Goal: Task Accomplishment & Management: Use online tool/utility

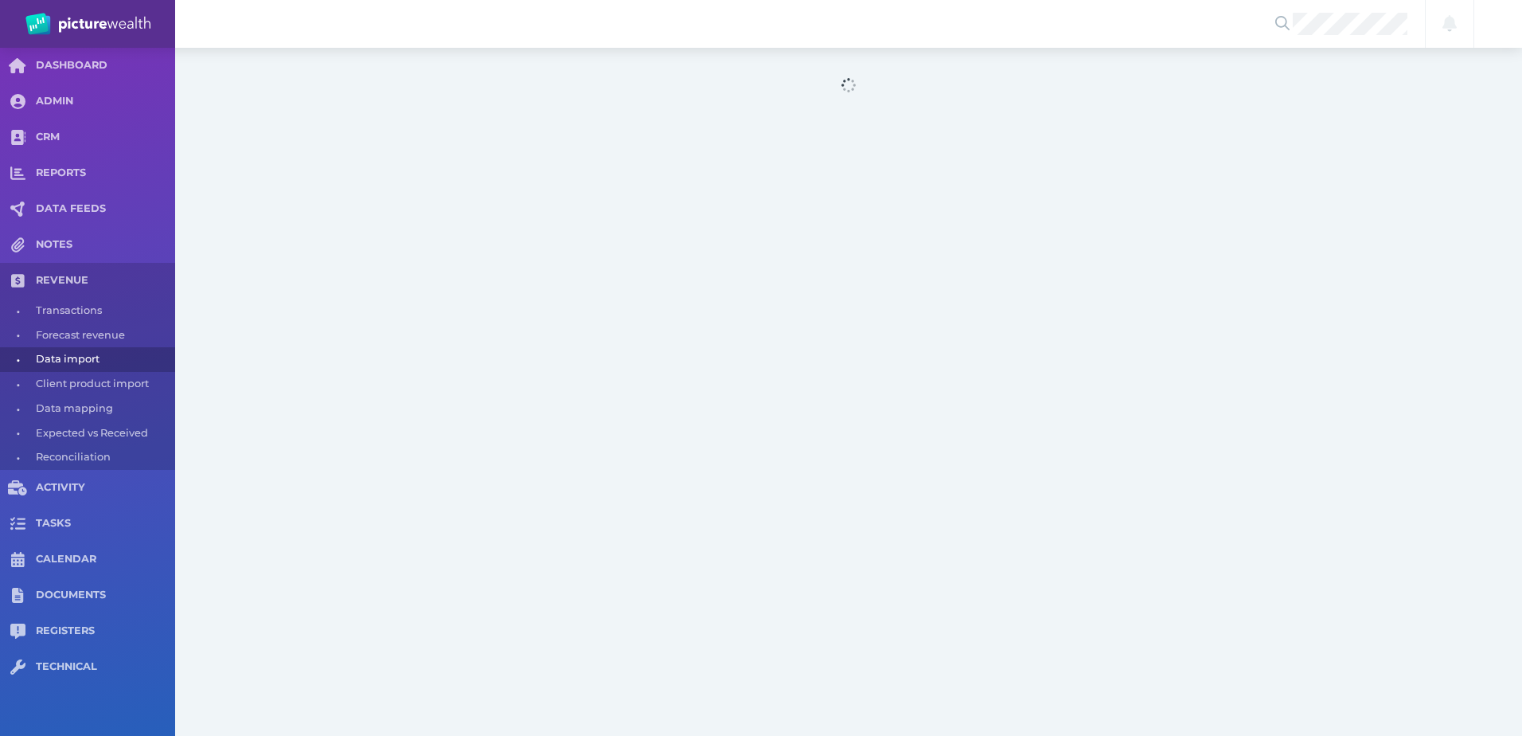
select select "25"
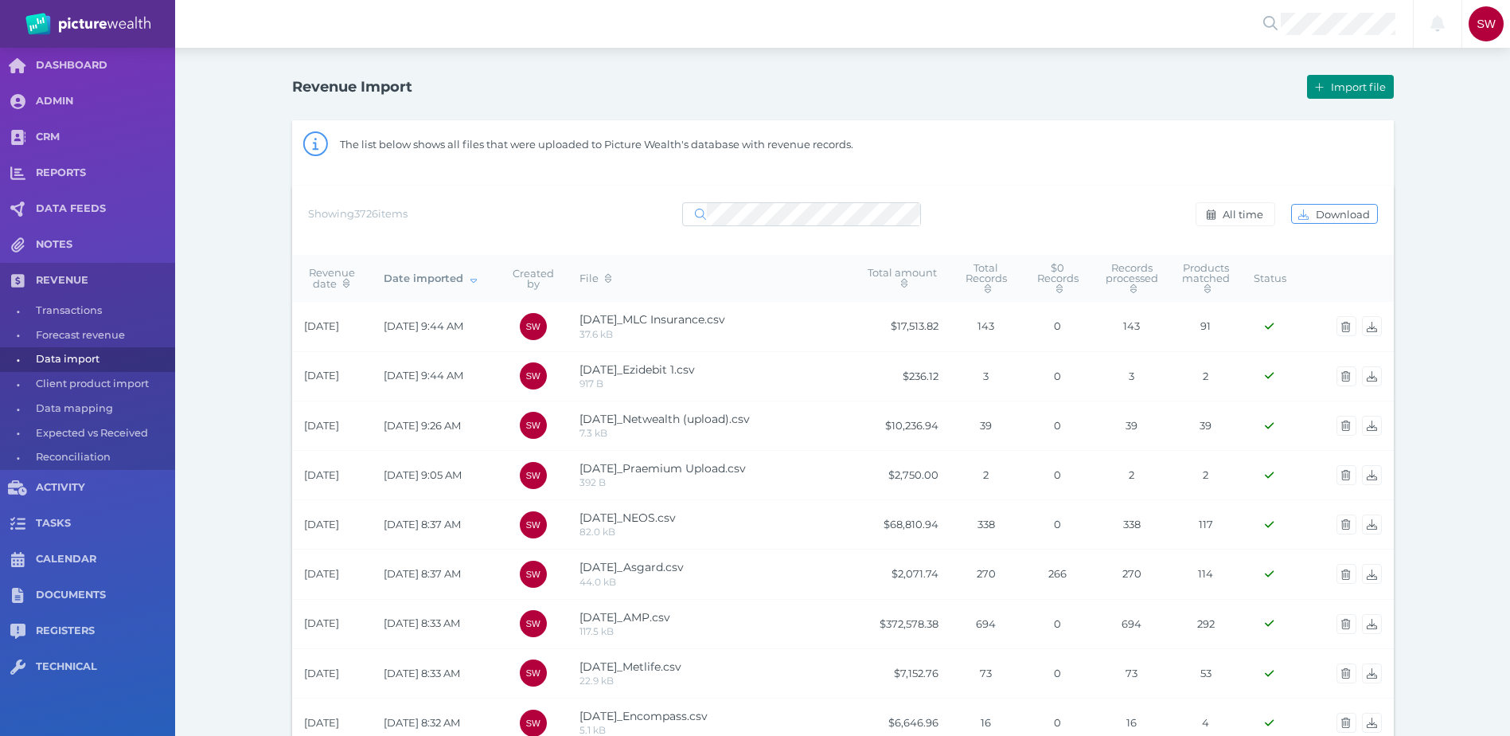
click at [1366, 83] on span "Import file" at bounding box center [1360, 86] width 65 height 13
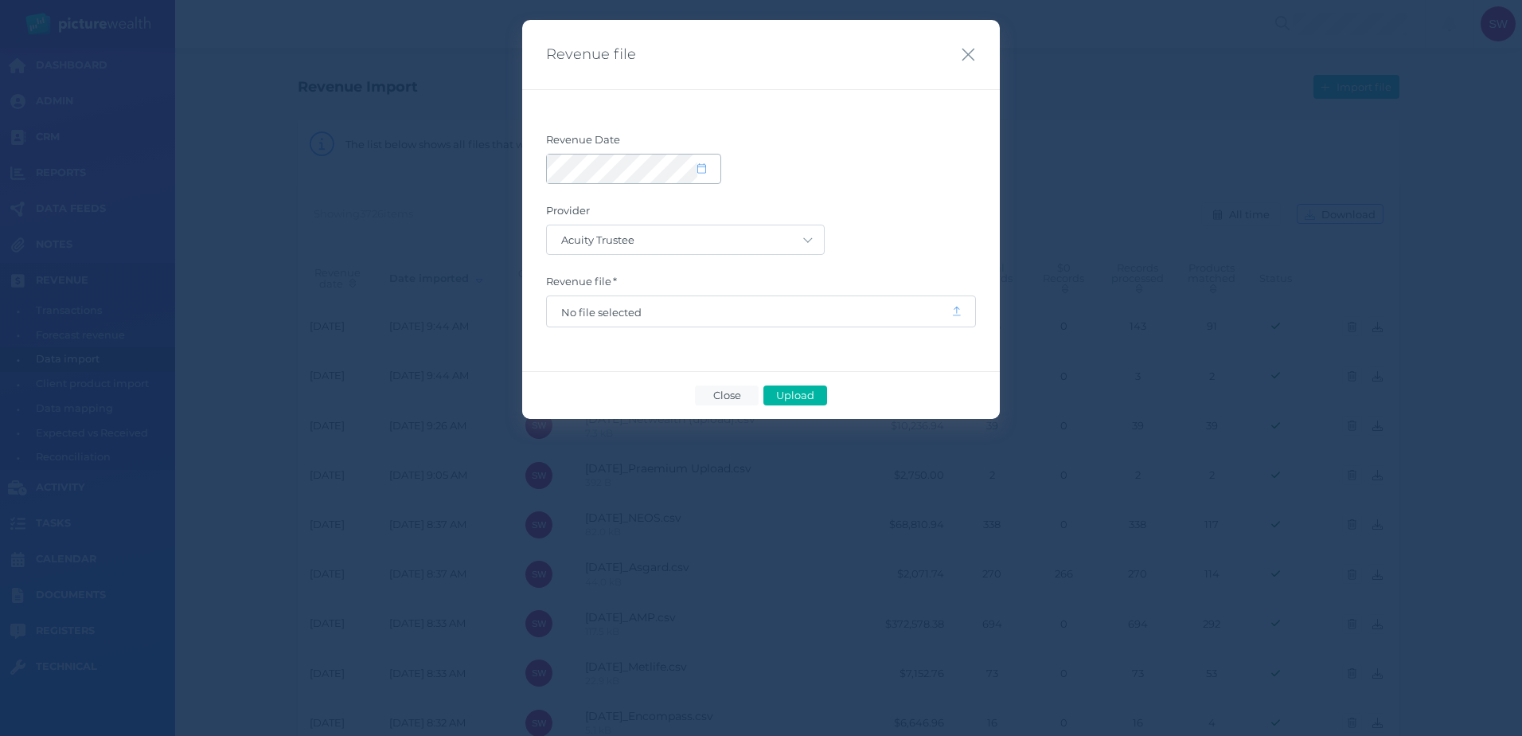
click at [711, 170] on span at bounding box center [708, 169] width 23 height 14
select select "8"
select select "2025"
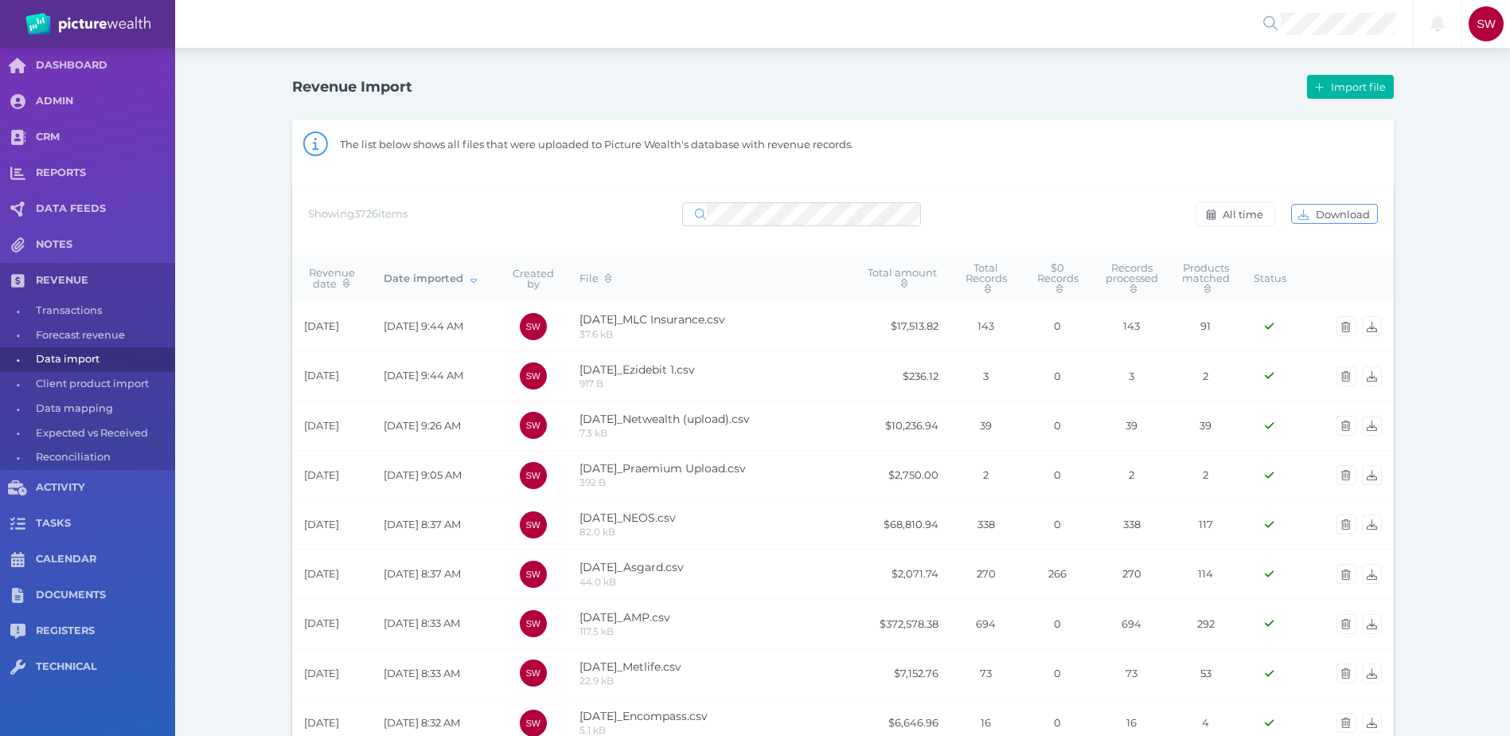
click at [1357, 82] on span "Import file" at bounding box center [1360, 86] width 65 height 13
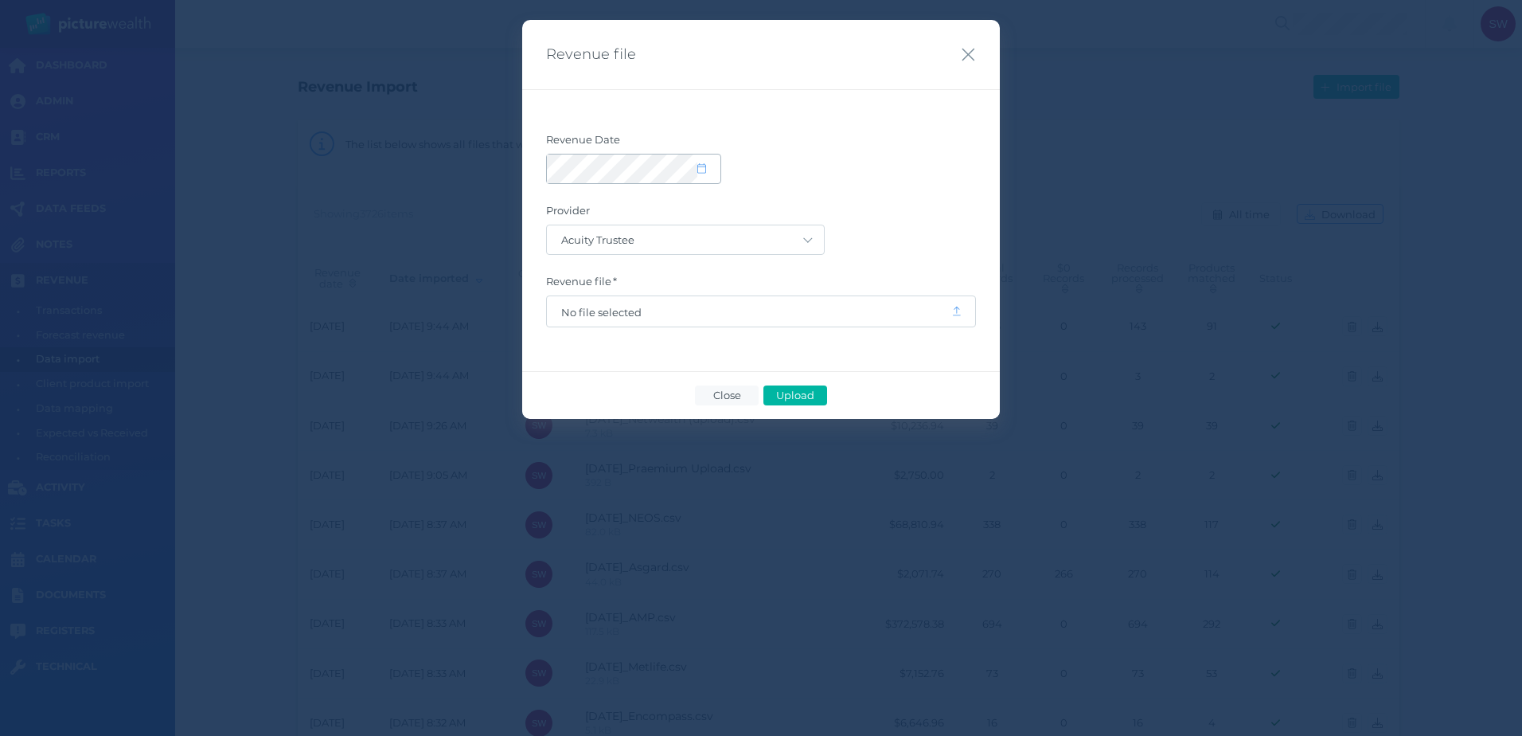
click at [713, 171] on span at bounding box center [708, 169] width 23 height 14
select select "8"
select select "2025"
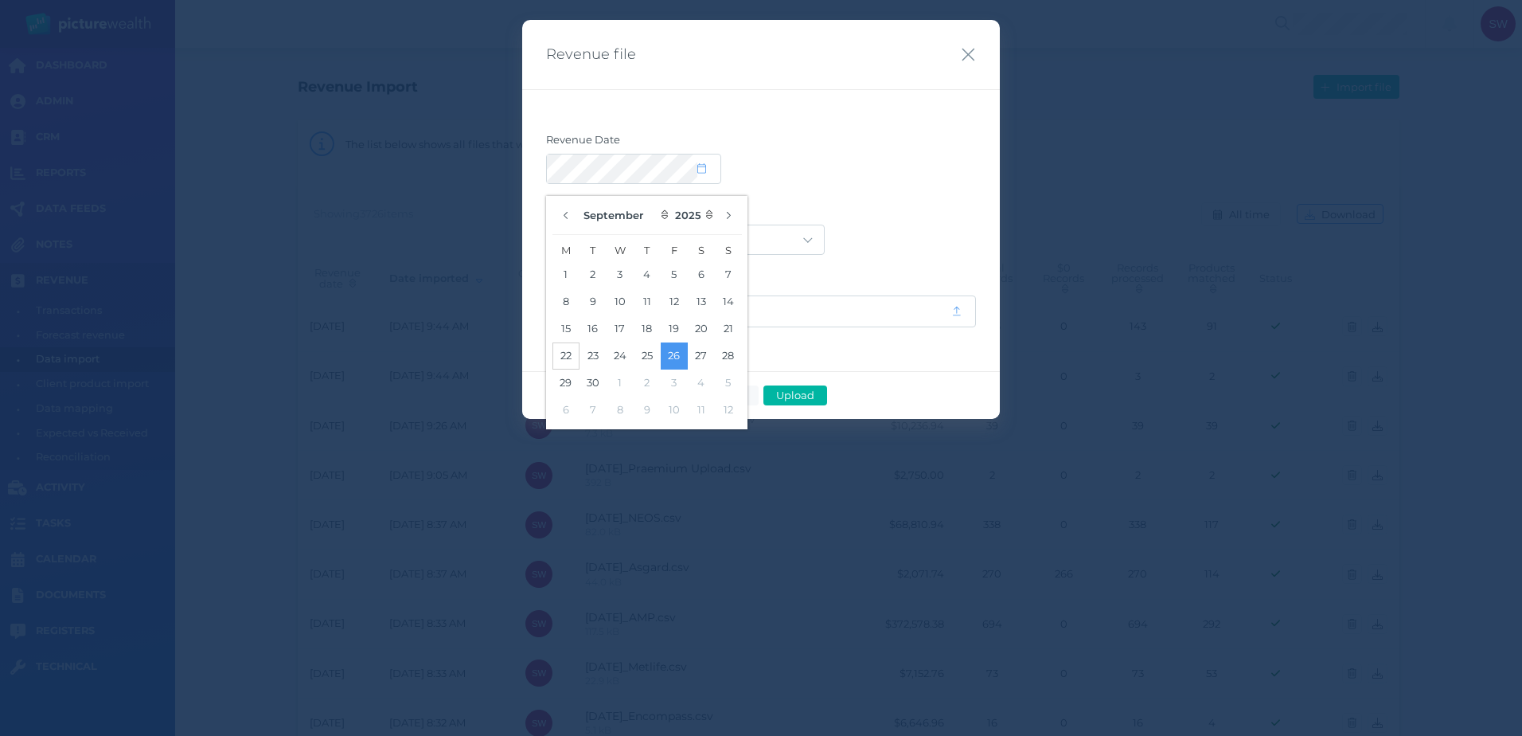
click at [568, 355] on button "22" at bounding box center [566, 355] width 27 height 27
click at [851, 179] on div at bounding box center [761, 169] width 430 height 30
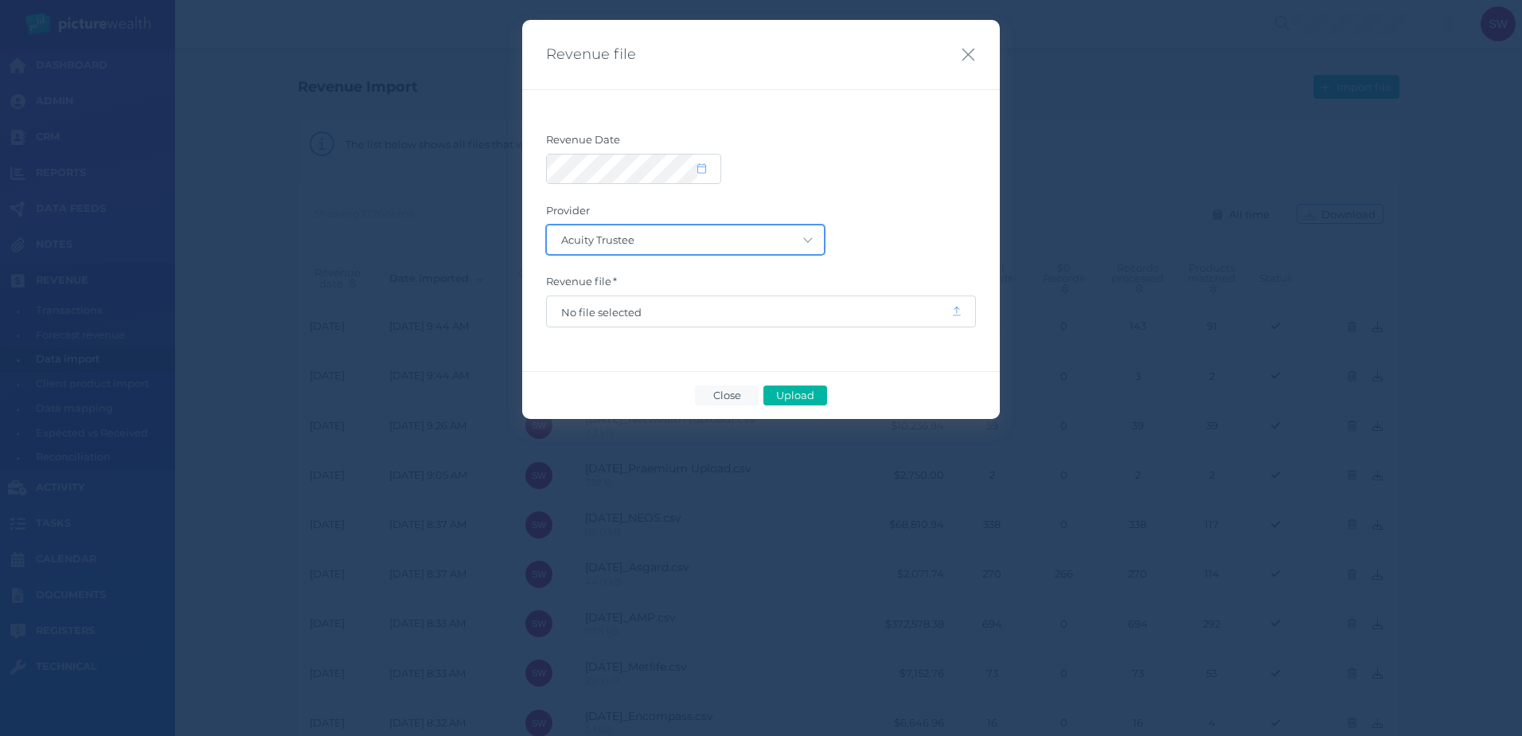
click at [779, 245] on select "Acuity Trustee AIA Australia AMG Super AMP ASGARD Asteron Life Australian Retir…" at bounding box center [685, 239] width 277 height 29
select select "68"
click at [547, 225] on select "Acuity Trustee AIA Australia AMG Super AMP ASGARD Asteron Life Australian Retir…" at bounding box center [685, 239] width 277 height 29
click at [619, 316] on span "No file selected" at bounding box center [749, 312] width 376 height 13
click at [815, 396] on span "Upload" at bounding box center [795, 395] width 52 height 13
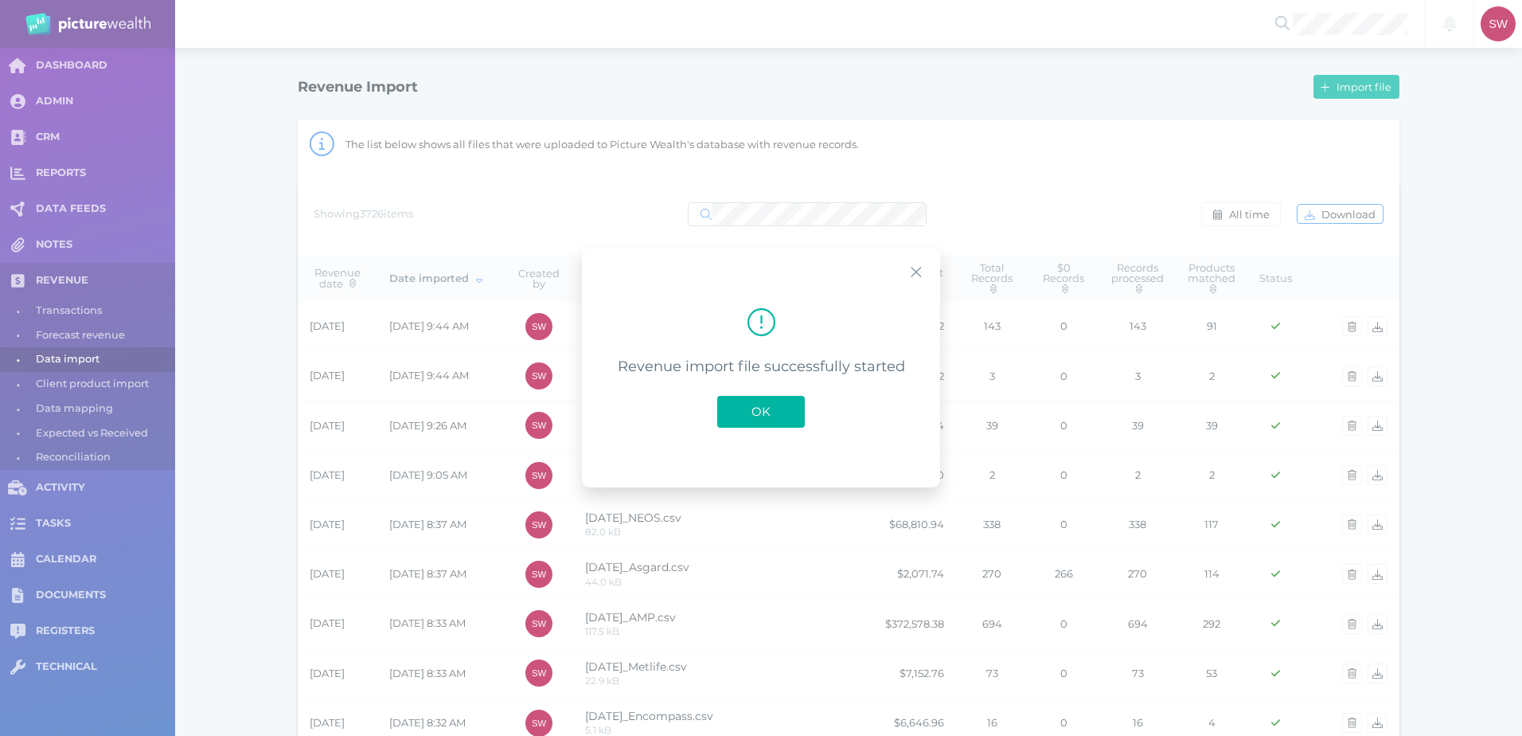
click at [748, 416] on span "OK" at bounding box center [761, 411] width 35 height 15
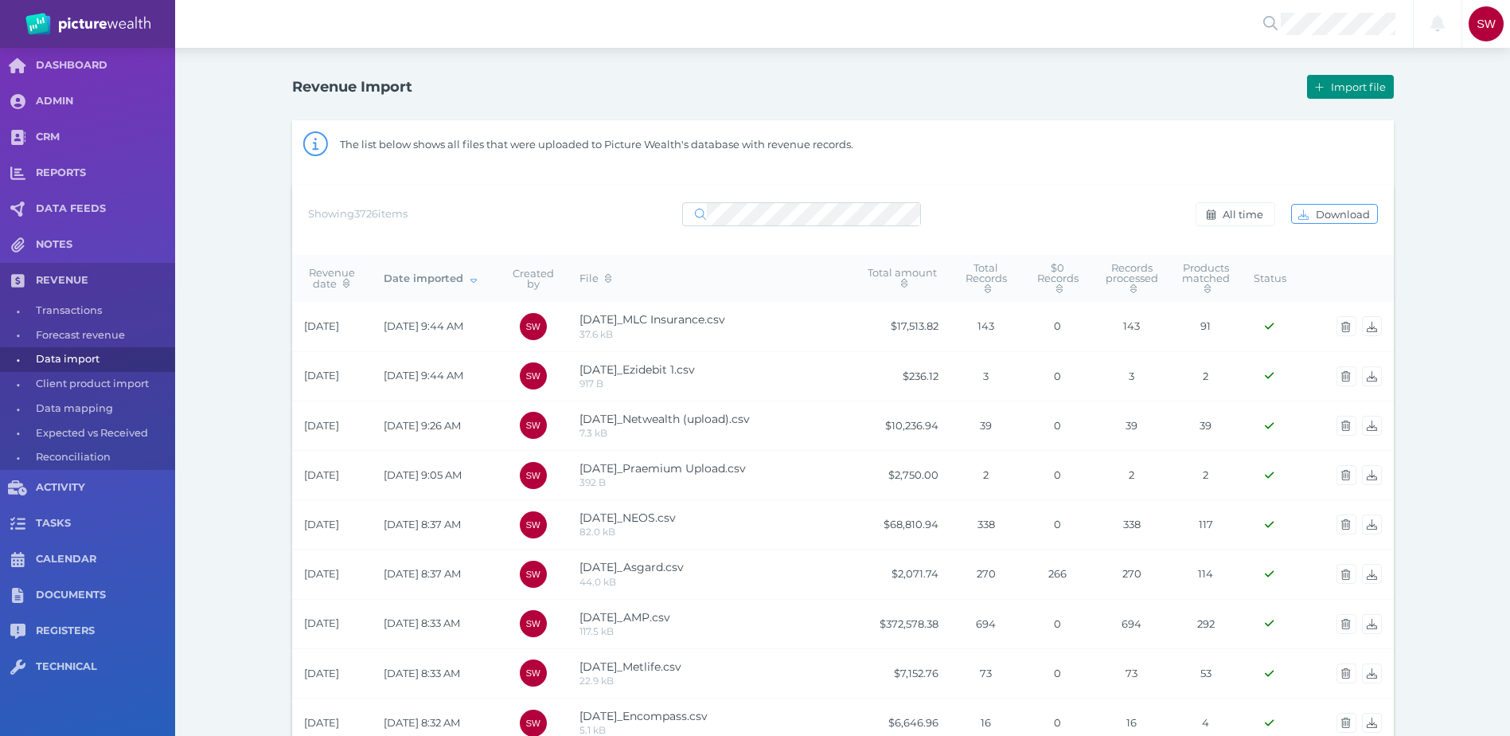
click at [1329, 90] on span "Import file" at bounding box center [1360, 86] width 65 height 13
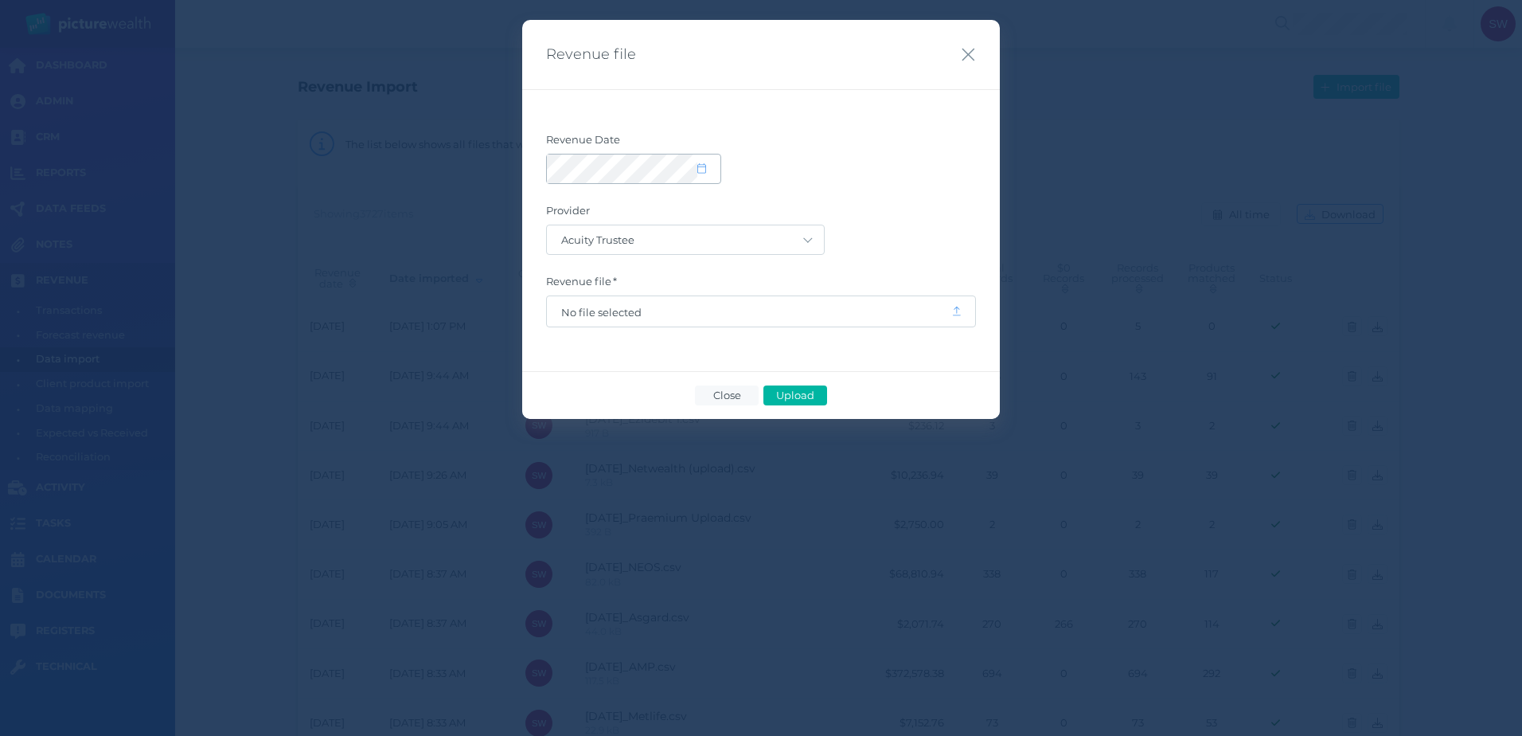
click at [705, 174] on icon at bounding box center [701, 168] width 9 height 10
select select "8"
select select "2025"
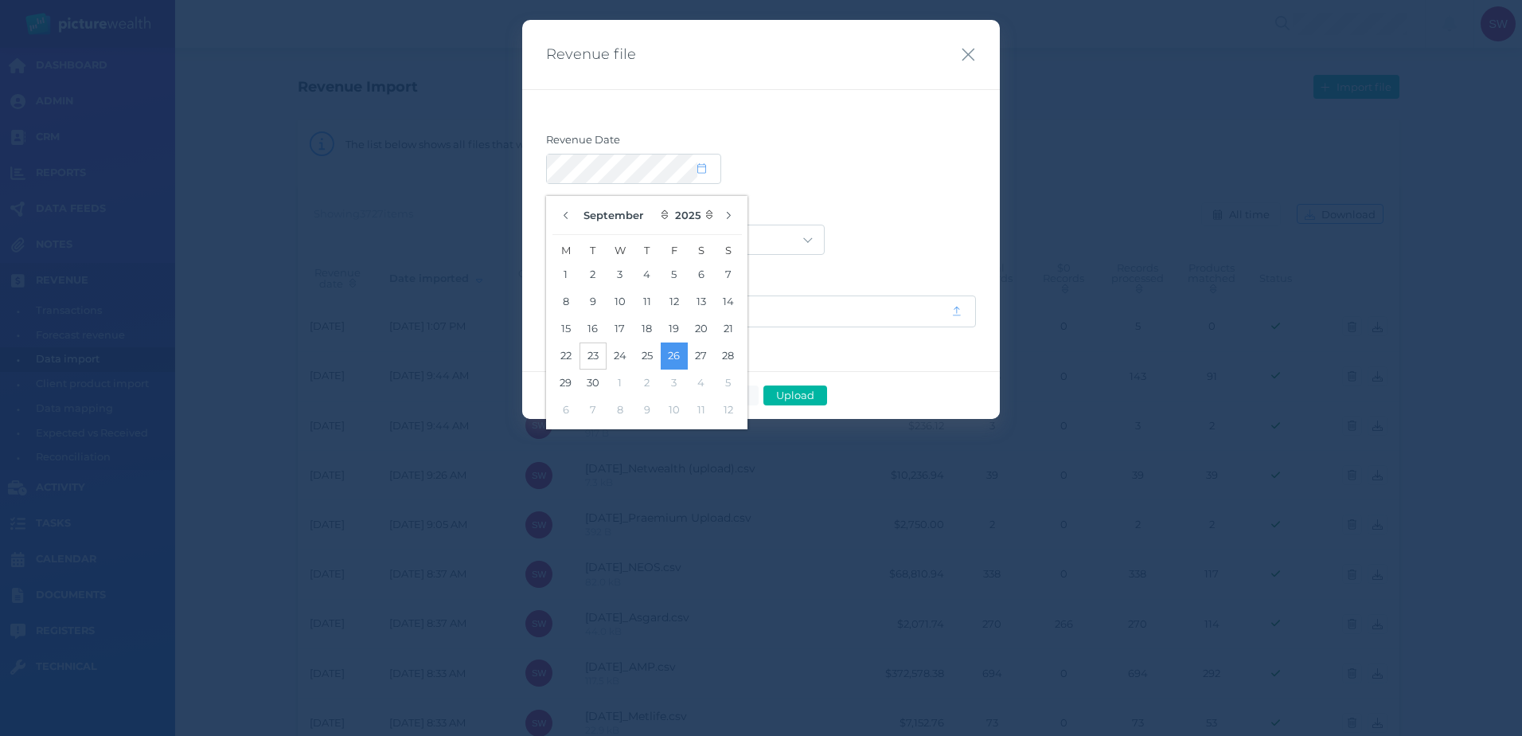
click at [596, 353] on button "23" at bounding box center [593, 355] width 27 height 27
click at [887, 183] on div at bounding box center [761, 169] width 430 height 30
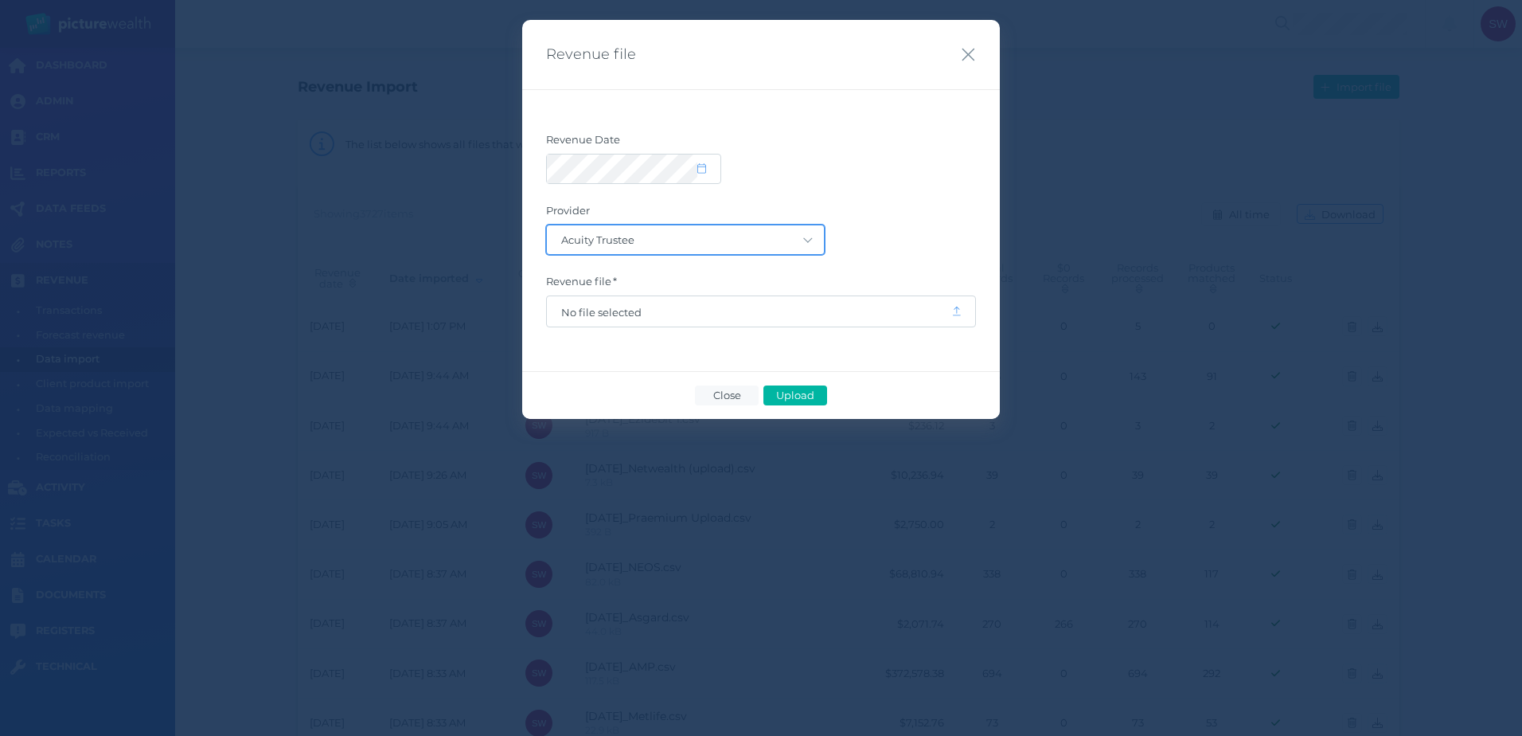
click at [801, 236] on select "Acuity Trustee AIA Australia AMG Super AMP ASGARD Asteron Life Australian Retir…" at bounding box center [685, 239] width 277 height 29
select select "68"
click at [547, 225] on select "Acuity Trustee AIA Australia AMG Super AMP ASGARD Asteron Life Australian Retir…" at bounding box center [685, 239] width 277 height 29
click at [619, 314] on span "No file selected" at bounding box center [749, 312] width 376 height 13
click at [808, 394] on span "Upload" at bounding box center [795, 395] width 52 height 13
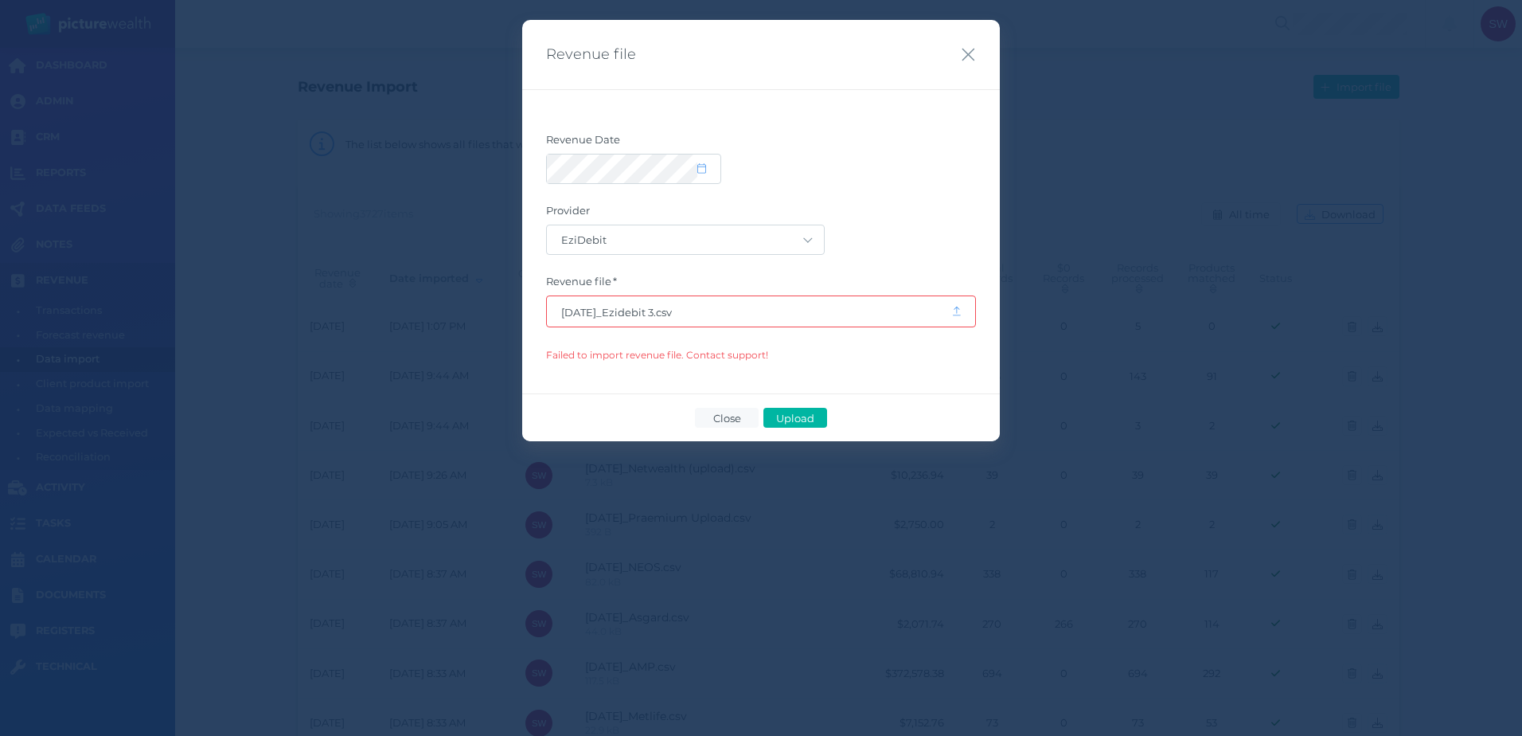
click at [805, 421] on span "Upload" at bounding box center [795, 418] width 52 height 13
click at [723, 416] on span "Close" at bounding box center [726, 418] width 41 height 13
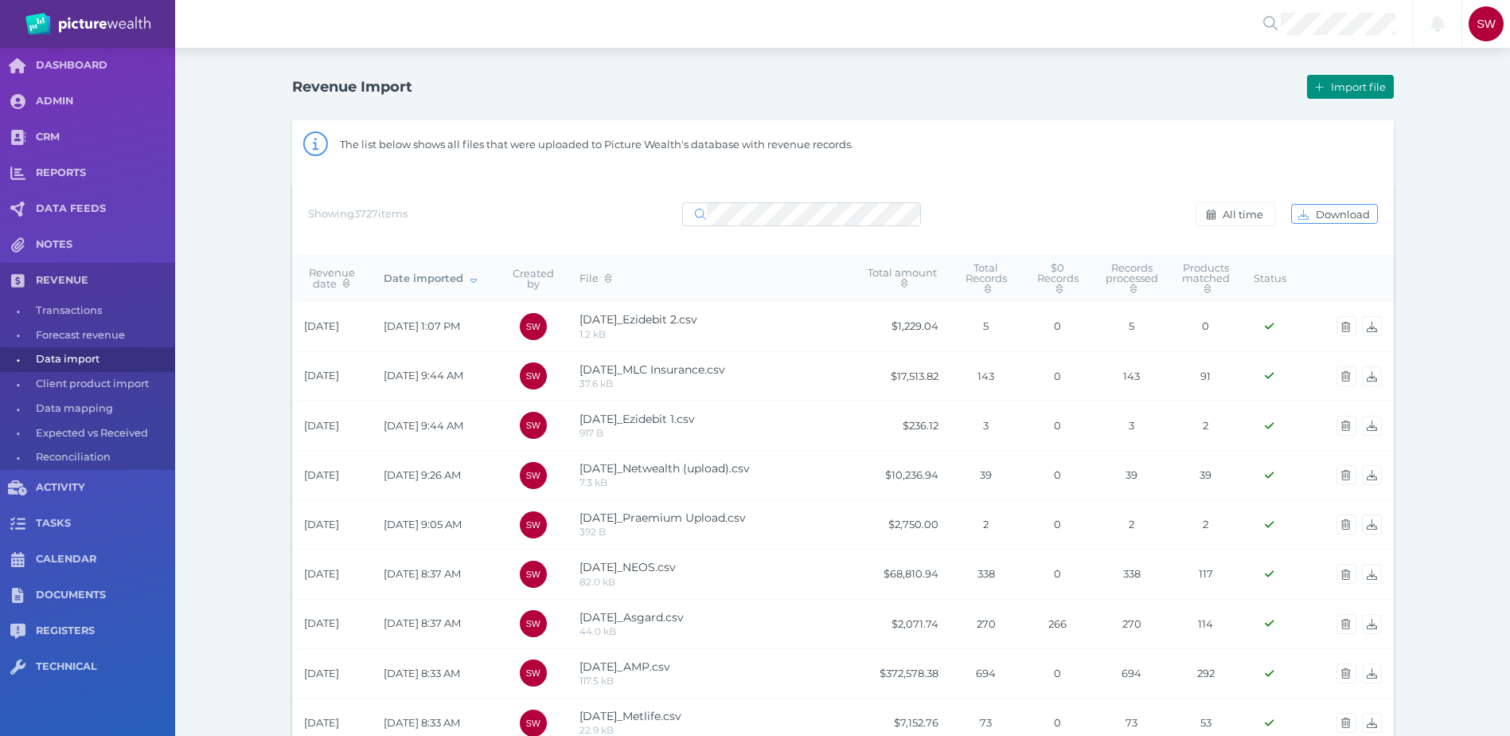
click at [1366, 92] on span "Import file" at bounding box center [1360, 86] width 65 height 13
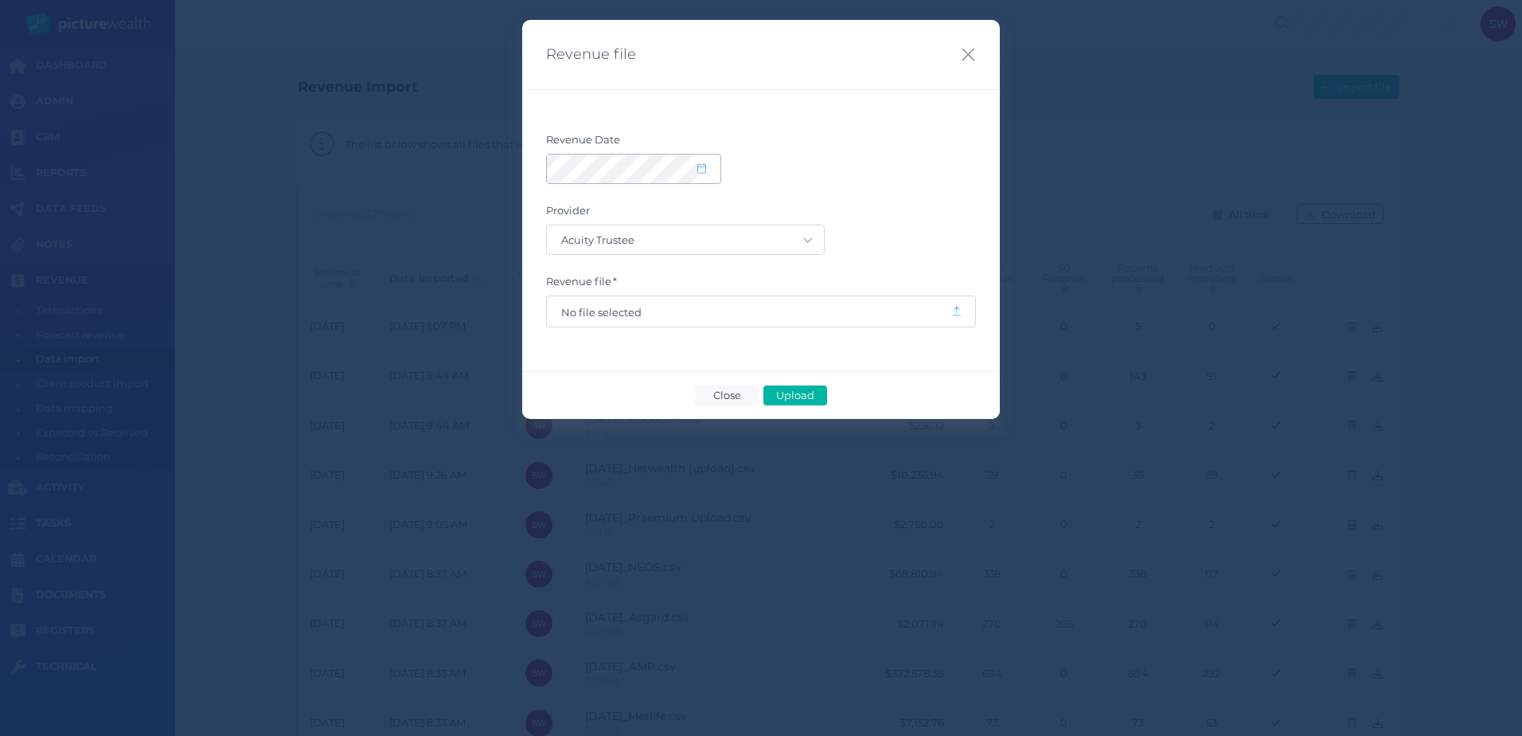
click at [702, 173] on icon at bounding box center [701, 168] width 9 height 10
select select "8"
select select "2025"
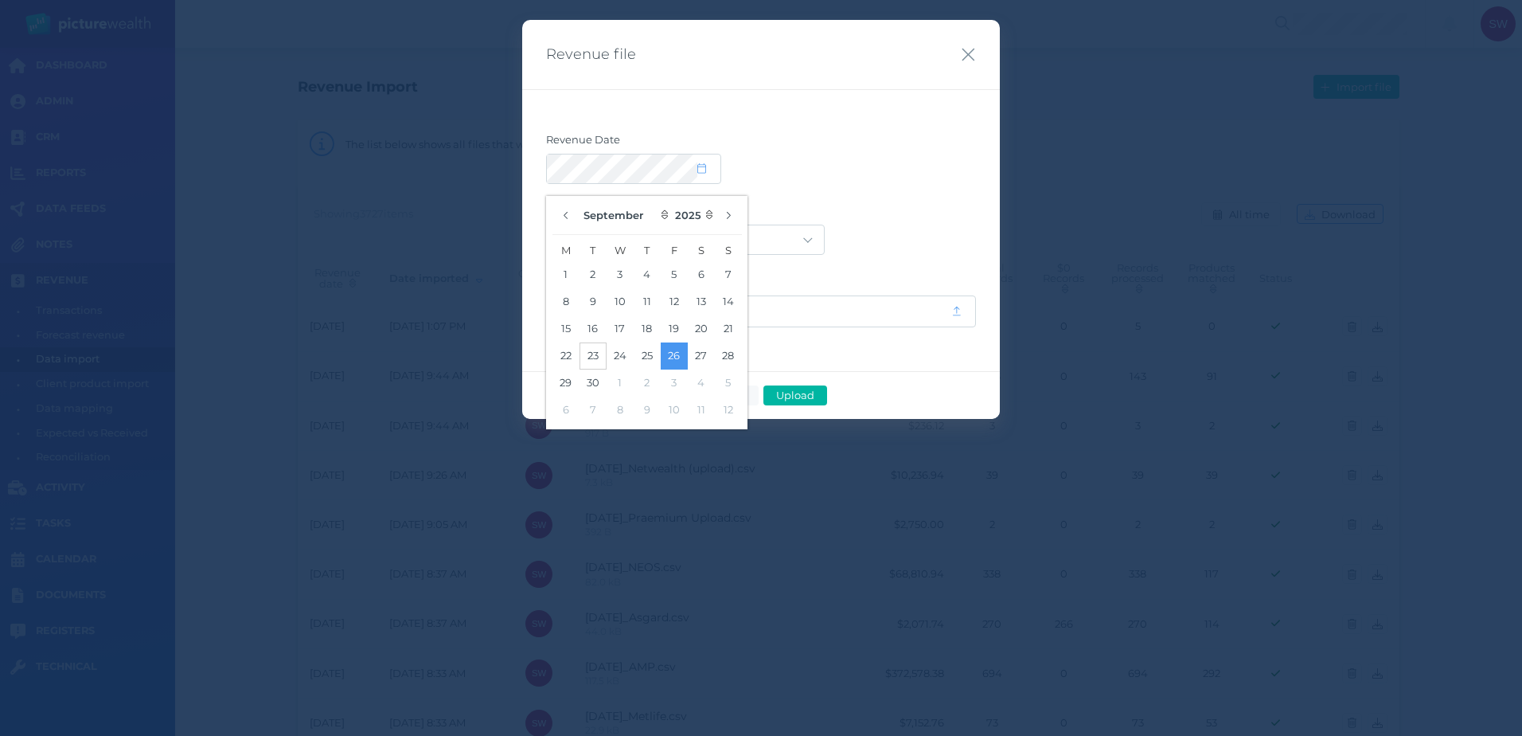
click at [603, 350] on button "23" at bounding box center [593, 355] width 27 height 27
click at [876, 190] on form "Revenue Date Provider Acuity Trustee AIA Australia AMG Super AMP ASGARD Asteron…" at bounding box center [761, 230] width 430 height 194
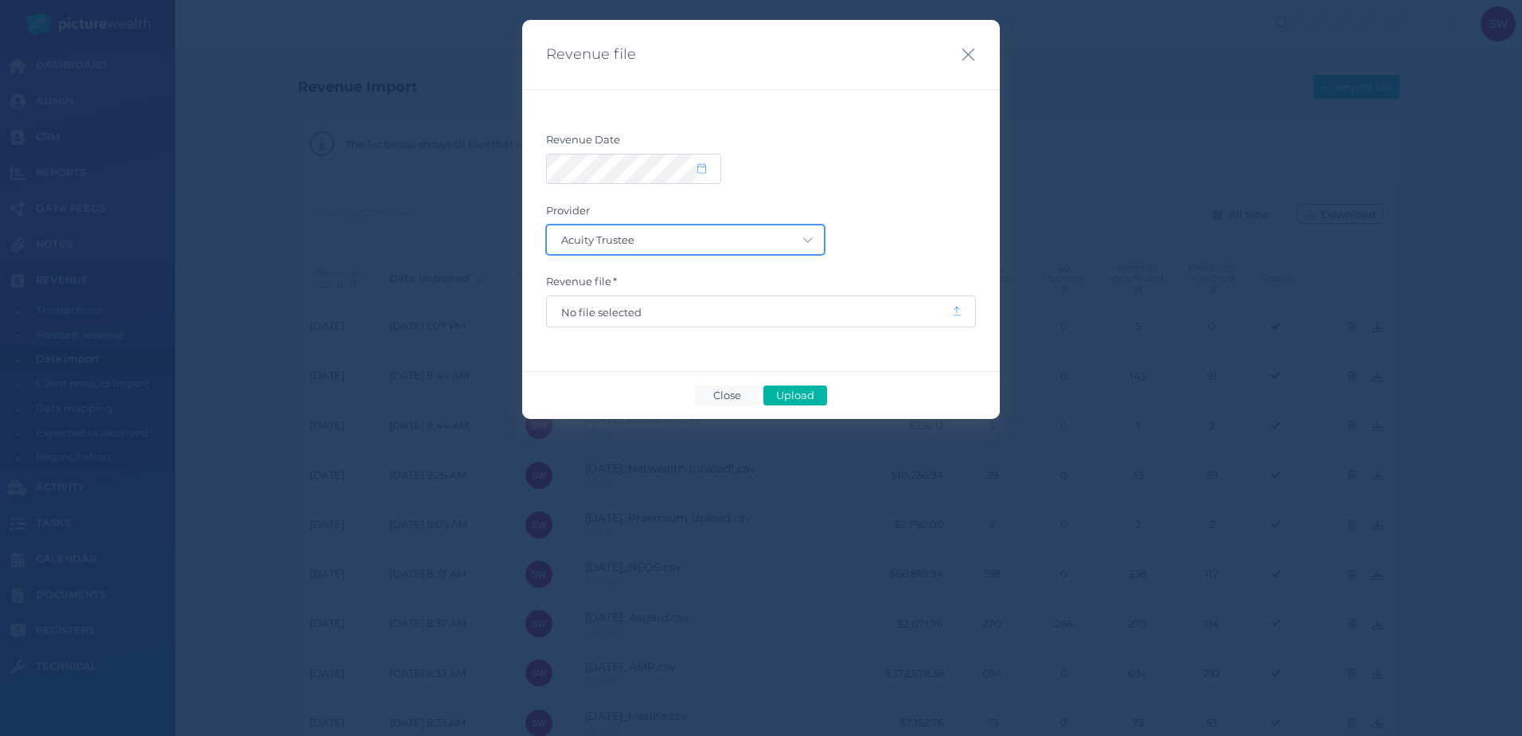
click at [782, 248] on select "Acuity Trustee AIA Australia AMG Super AMP ASGARD Asteron Life Australian Retir…" at bounding box center [685, 239] width 277 height 29
select select "7"
click at [547, 225] on select "Acuity Trustee AIA Australia AMG Super AMP ASGARD Asteron Life Australian Retir…" at bounding box center [685, 239] width 277 height 29
click at [775, 309] on span "No file selected" at bounding box center [749, 312] width 376 height 13
click at [813, 385] on div "Close Upload" at bounding box center [761, 395] width 478 height 48
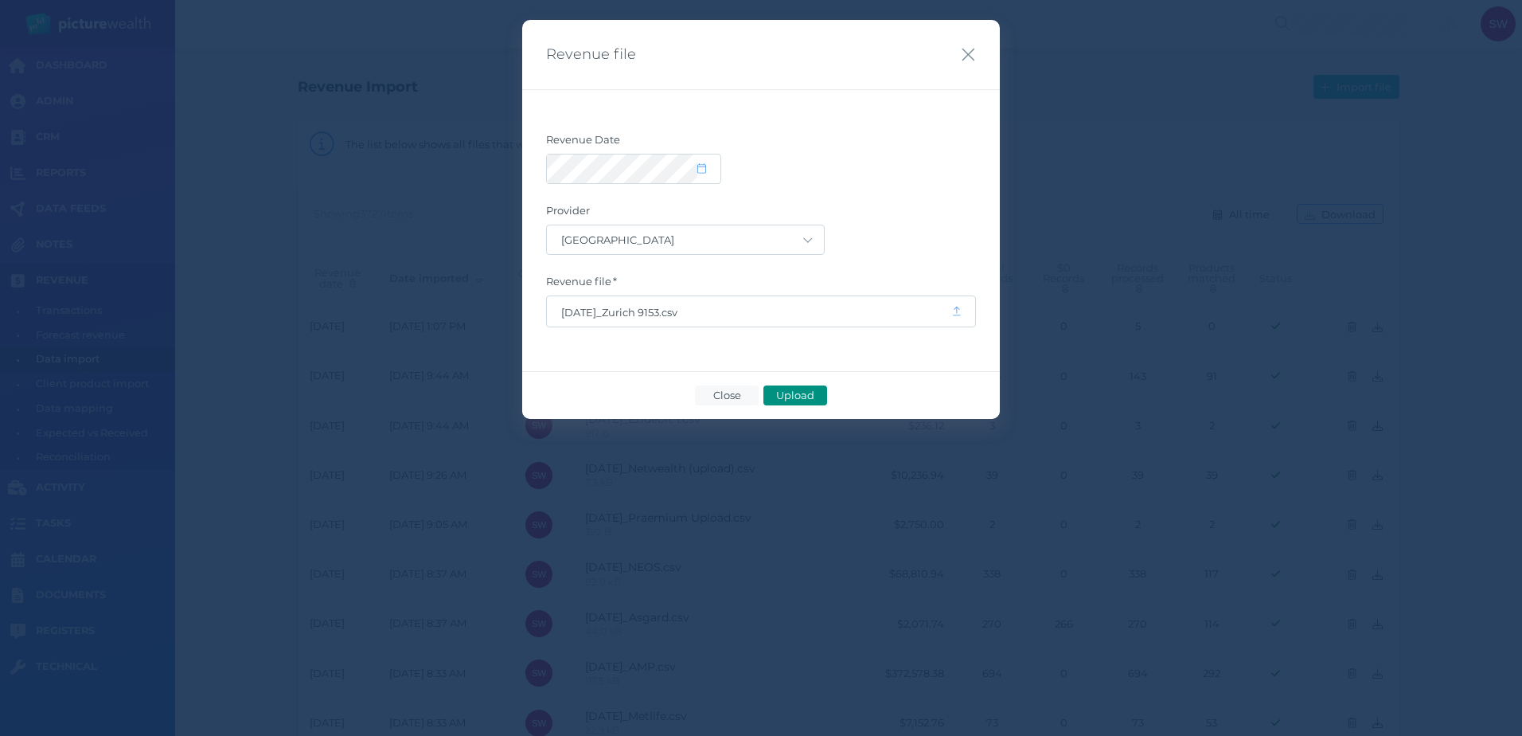
click at [815, 386] on button "Upload" at bounding box center [795, 395] width 64 height 20
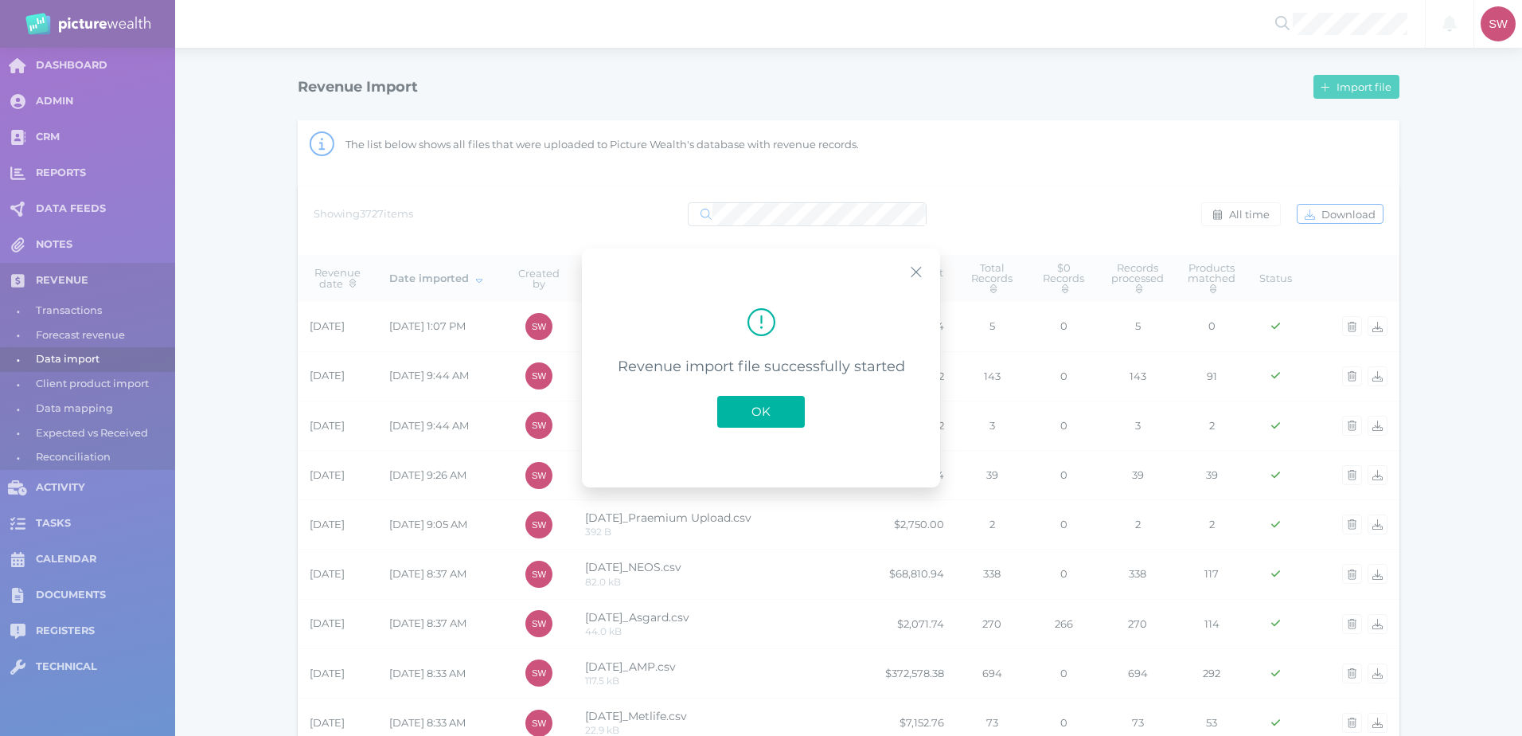
click at [789, 411] on button "OK" at bounding box center [761, 412] width 88 height 32
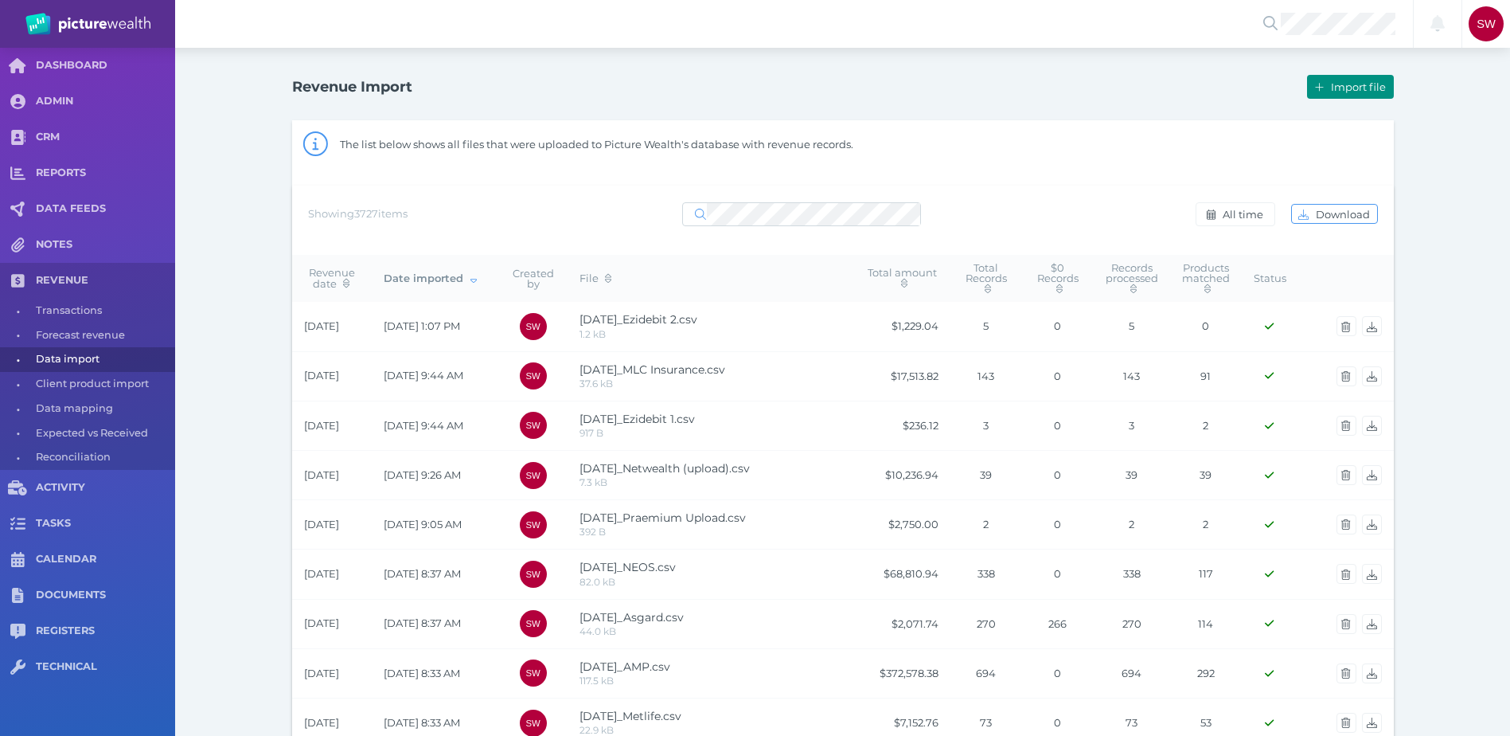
click at [1350, 93] on button "Import file" at bounding box center [1350, 87] width 86 height 24
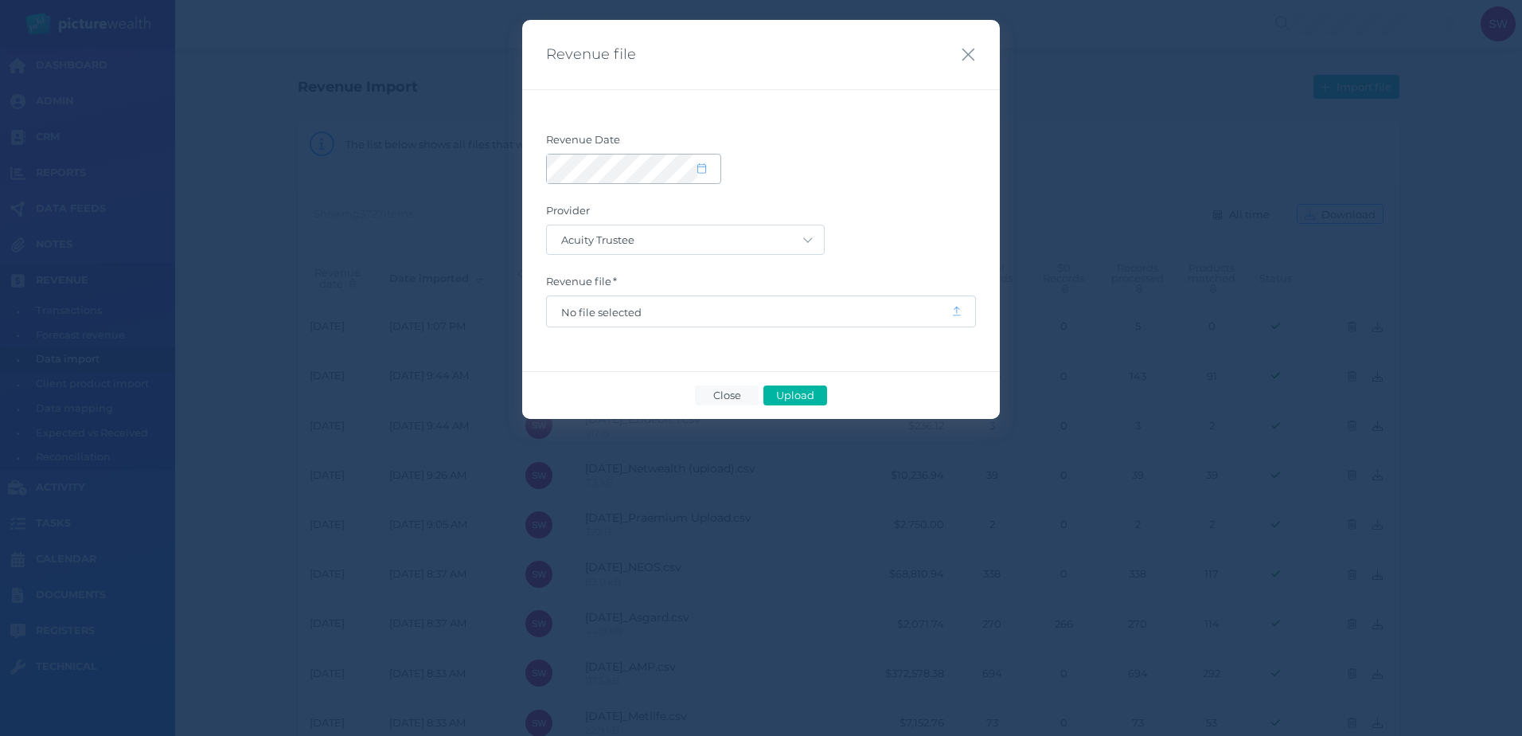
click at [706, 167] on span at bounding box center [708, 169] width 23 height 14
select select "8"
select select "2025"
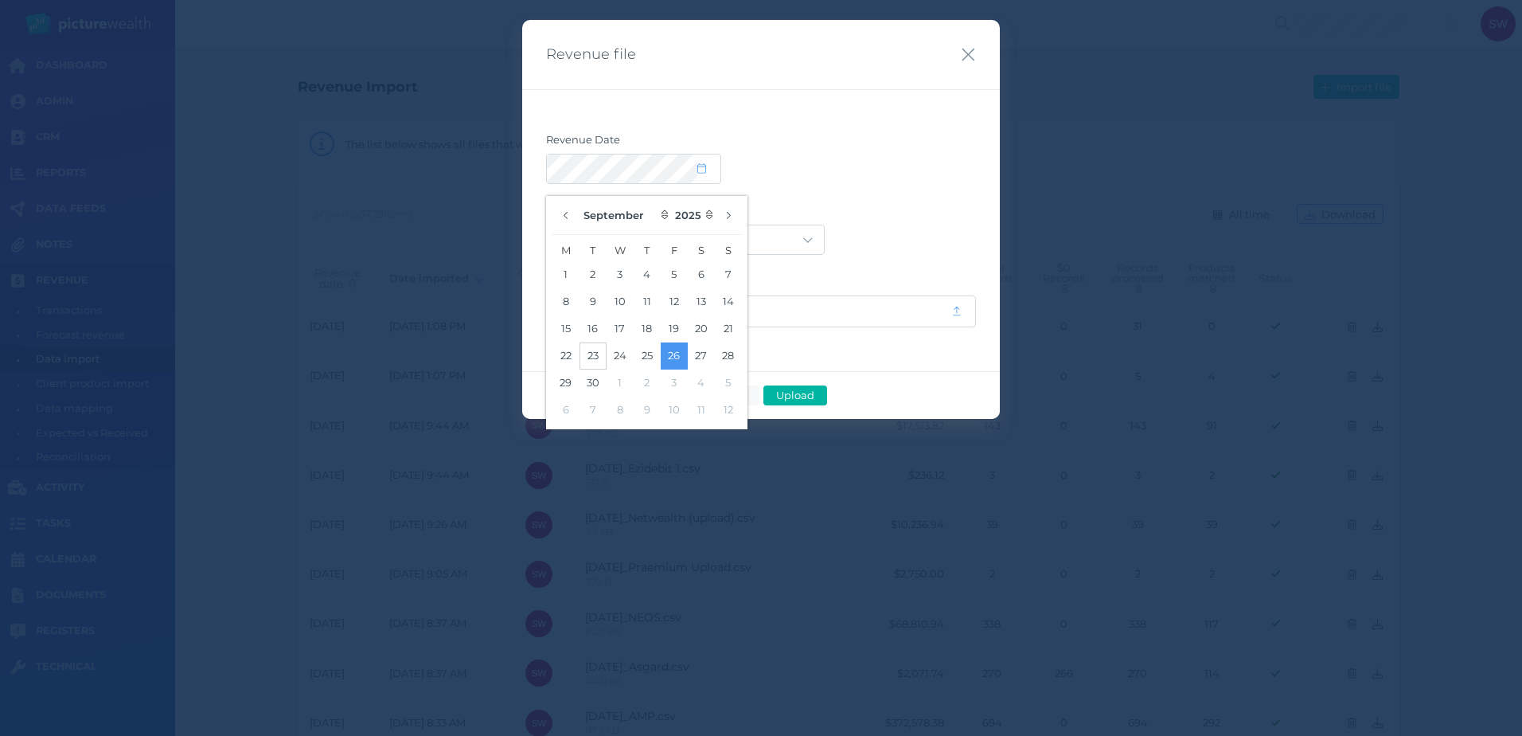
click at [597, 355] on button "23" at bounding box center [593, 355] width 27 height 27
click at [879, 192] on form "Revenue Date Provider Acuity Trustee AIA Australia AMG Super AMP ASGARD Asteron…" at bounding box center [761, 230] width 430 height 194
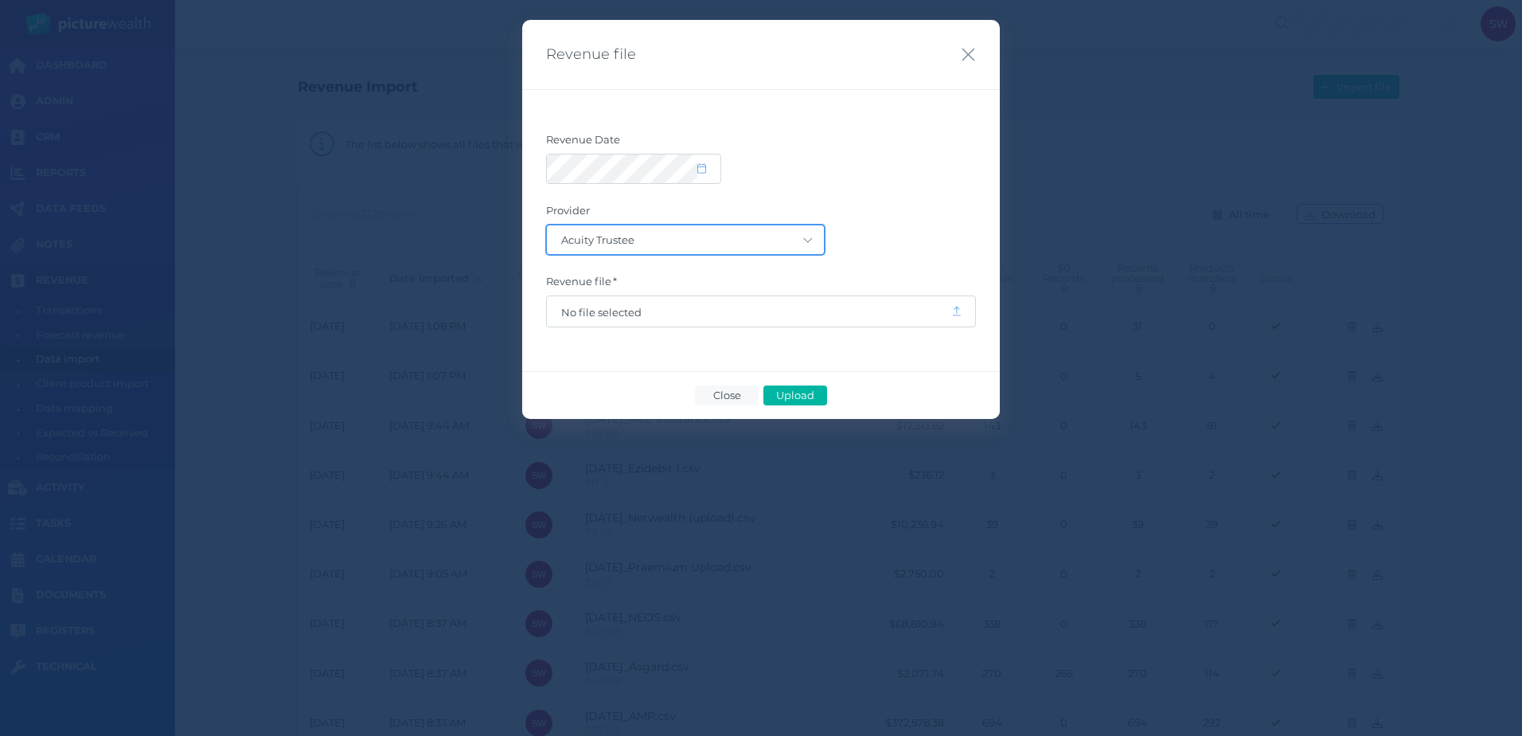
click at [787, 247] on select "Acuity Trustee AIA Australia AMG Super AMP ASGARD Asteron Life Australian Retir…" at bounding box center [685, 239] width 277 height 29
select select "7"
click at [547, 225] on select "Acuity Trustee AIA Australia AMG Super AMP ASGARD Asteron Life Australian Retir…" at bounding box center [685, 239] width 277 height 29
click at [685, 314] on span "No file selected" at bounding box center [749, 312] width 376 height 13
click at [797, 391] on span "Upload" at bounding box center [795, 395] width 52 height 13
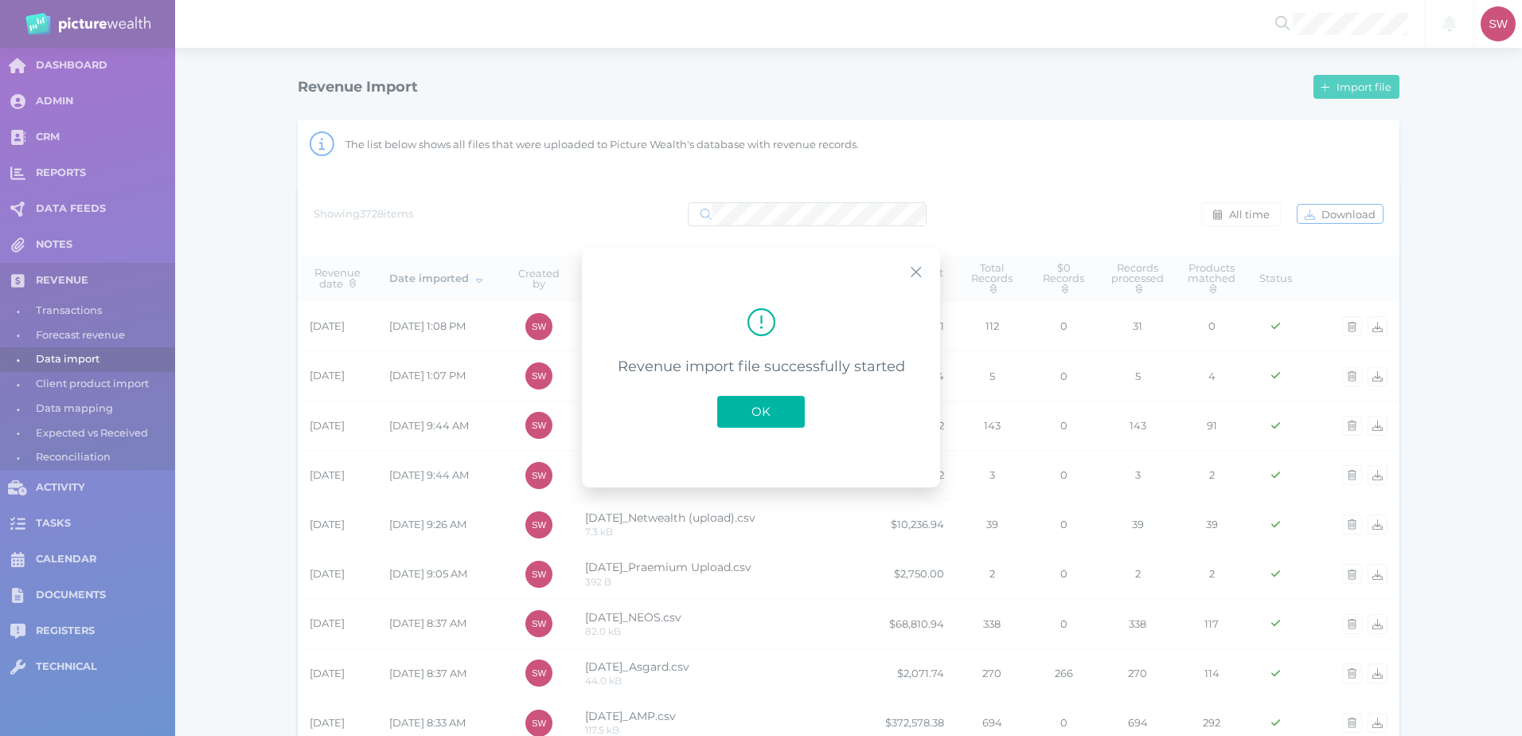
click at [775, 408] on span "OK" at bounding box center [761, 411] width 35 height 15
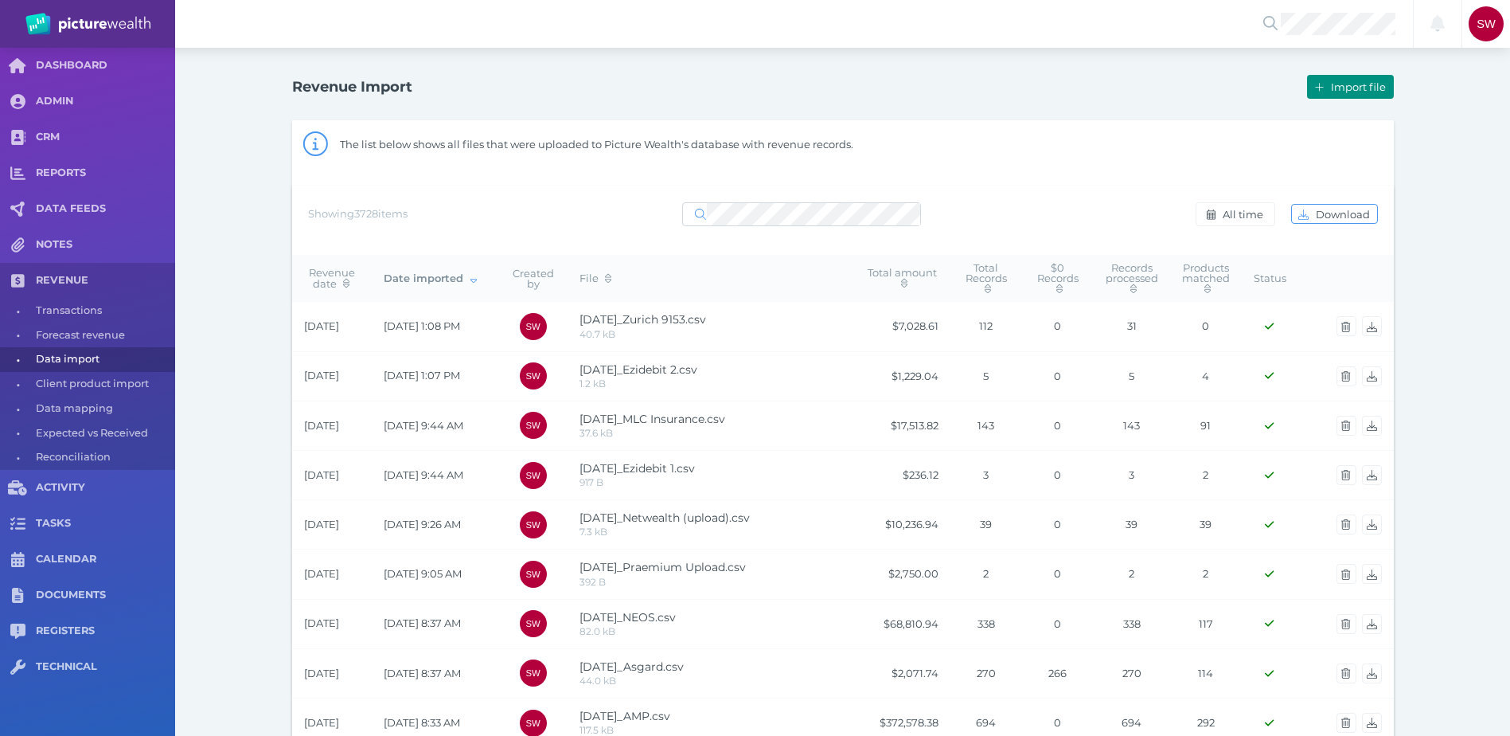
click at [1349, 95] on button "Import file" at bounding box center [1350, 87] width 86 height 24
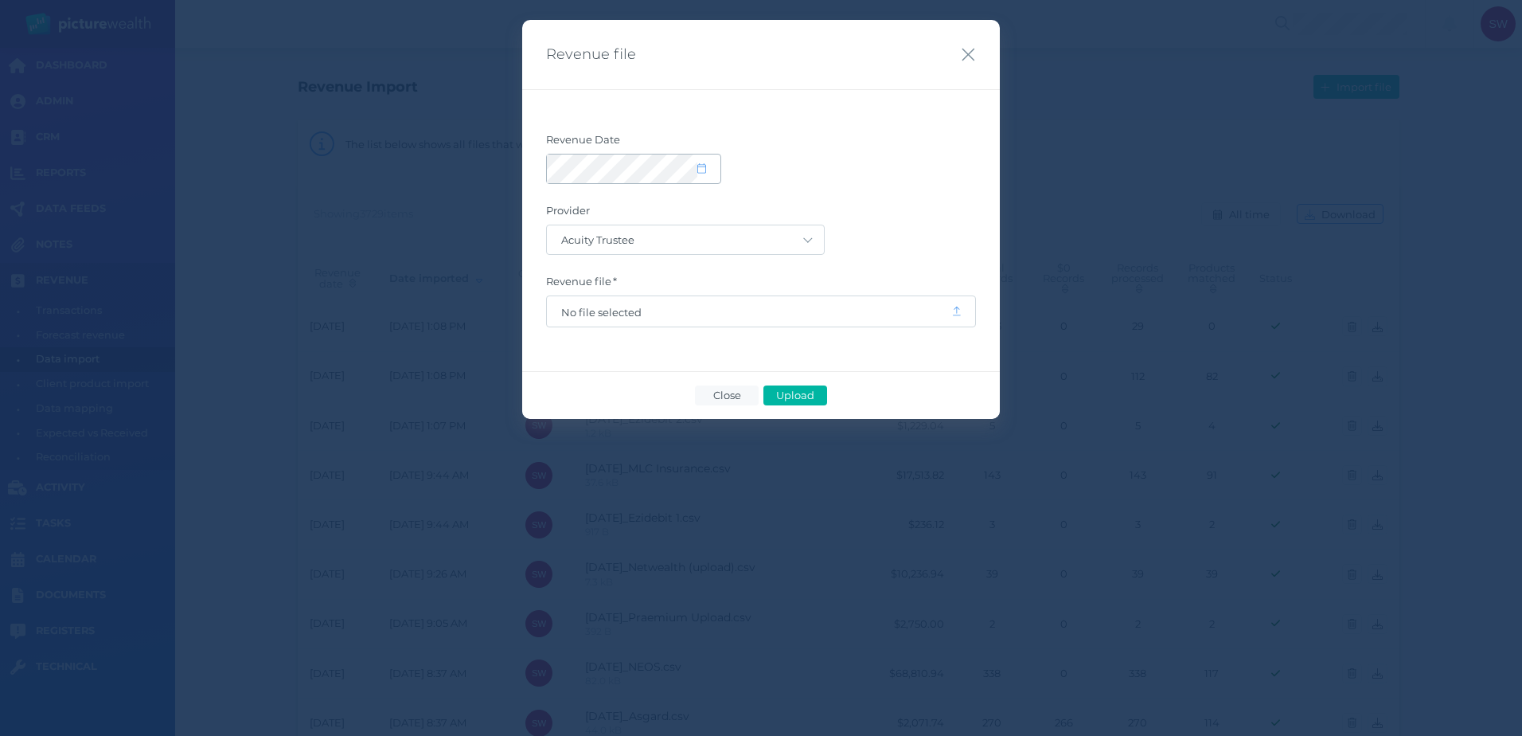
click at [709, 172] on span at bounding box center [708, 169] width 23 height 14
select select "8"
select select "2025"
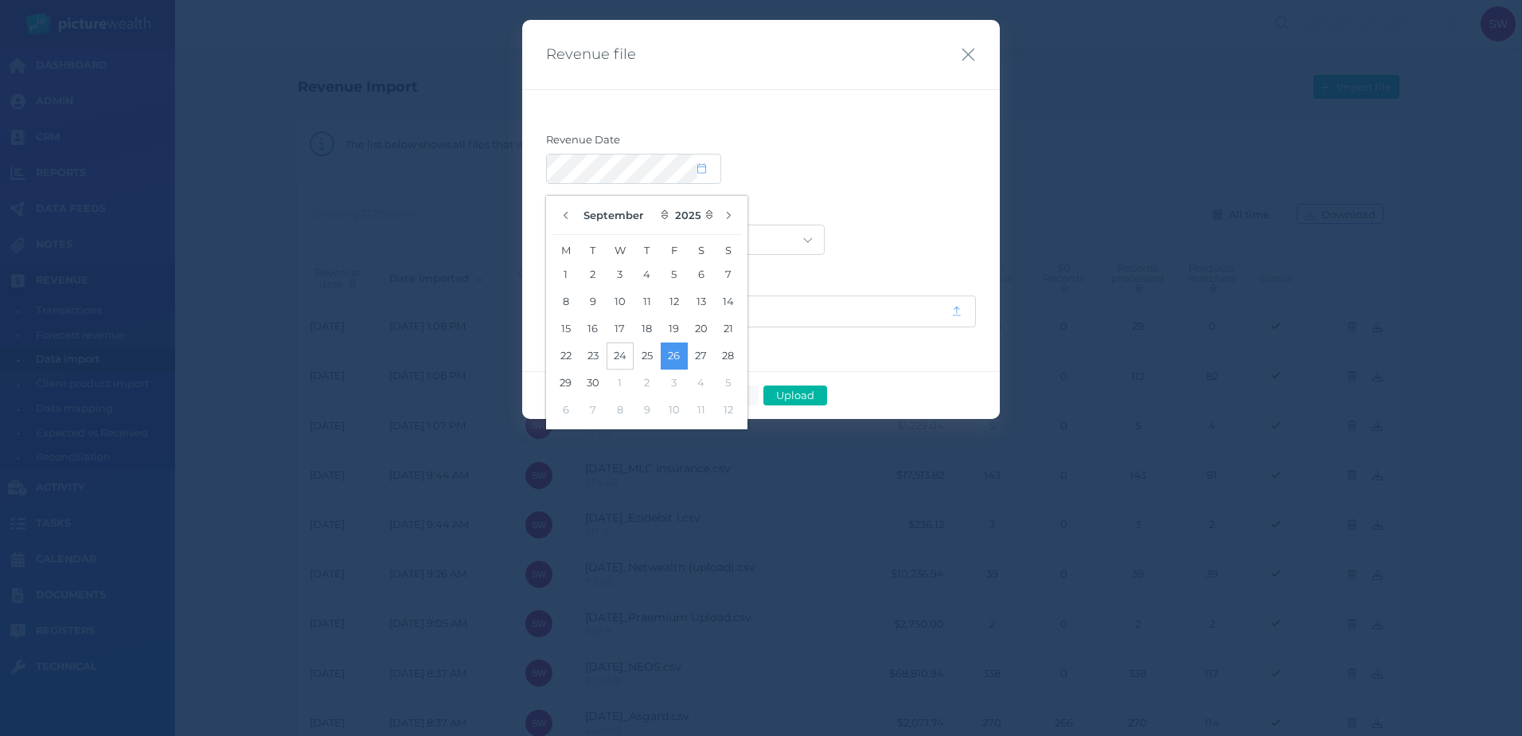
click at [621, 354] on button "24" at bounding box center [620, 355] width 27 height 27
drag, startPoint x: 853, startPoint y: 205, endPoint x: 831, endPoint y: 217, distance: 25.3
click at [853, 204] on label "Provider" at bounding box center [761, 214] width 430 height 21
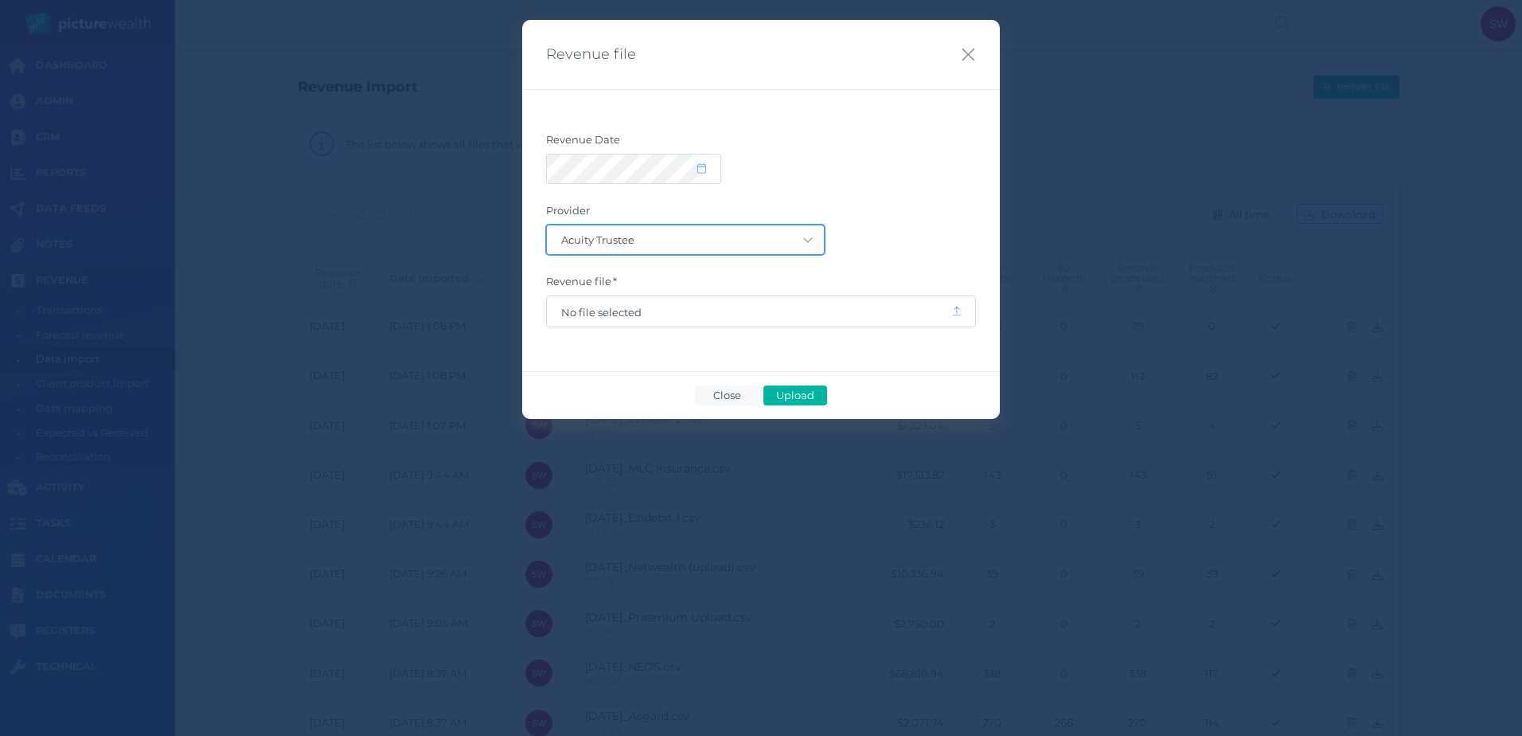
click at [788, 252] on select "Acuity Trustee AIA Australia AMG Super AMP ASGARD Asteron Life Australian Retir…" at bounding box center [685, 239] width 277 height 29
select select "68"
click at [547, 225] on select "Acuity Trustee AIA Australia AMG Super AMP ASGARD Asteron Life Australian Retir…" at bounding box center [685, 239] width 277 height 29
click at [784, 317] on span "No file selected" at bounding box center [749, 312] width 376 height 13
click at [807, 390] on span "Upload" at bounding box center [795, 395] width 52 height 13
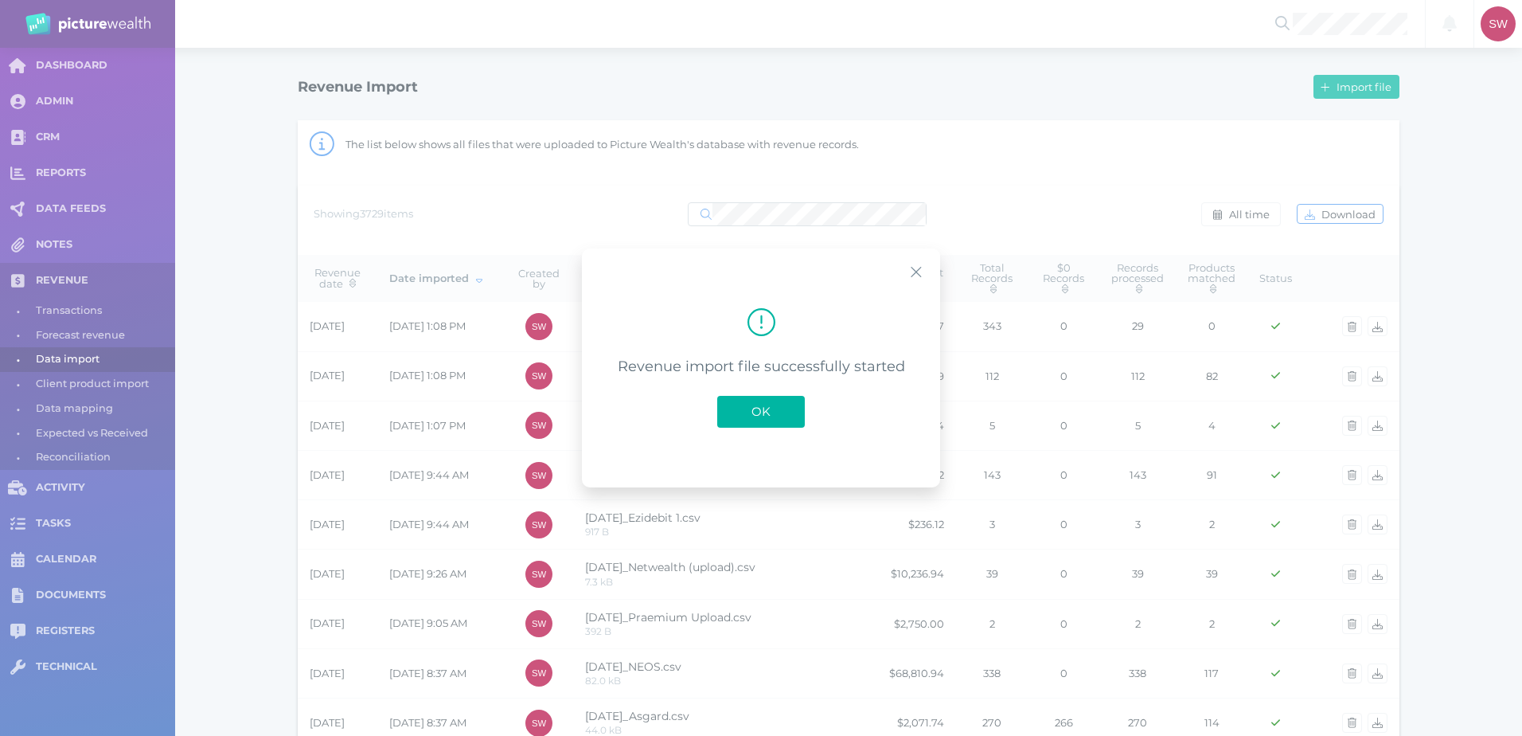
click at [761, 403] on button "OK" at bounding box center [761, 412] width 88 height 32
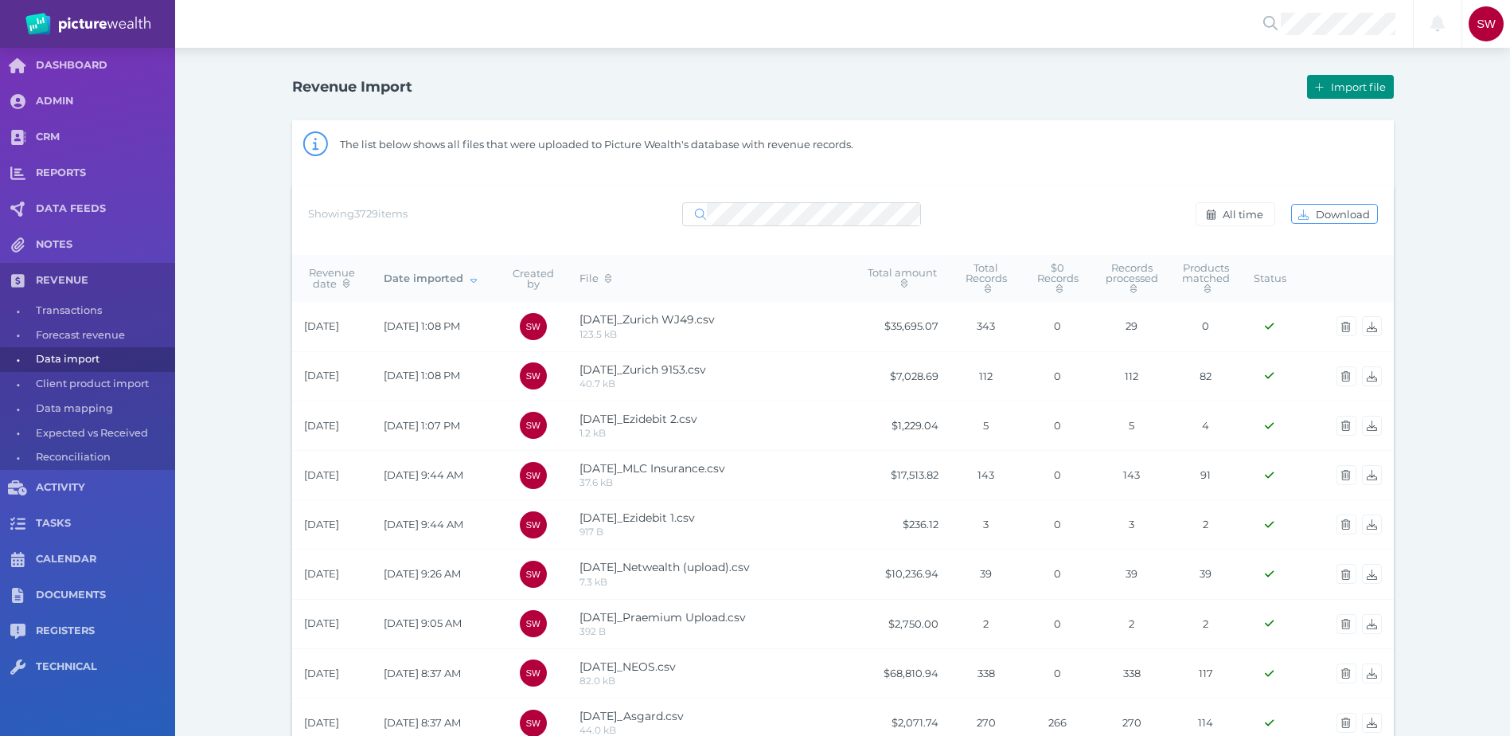
click at [1360, 80] on button "Import file" at bounding box center [1350, 87] width 86 height 24
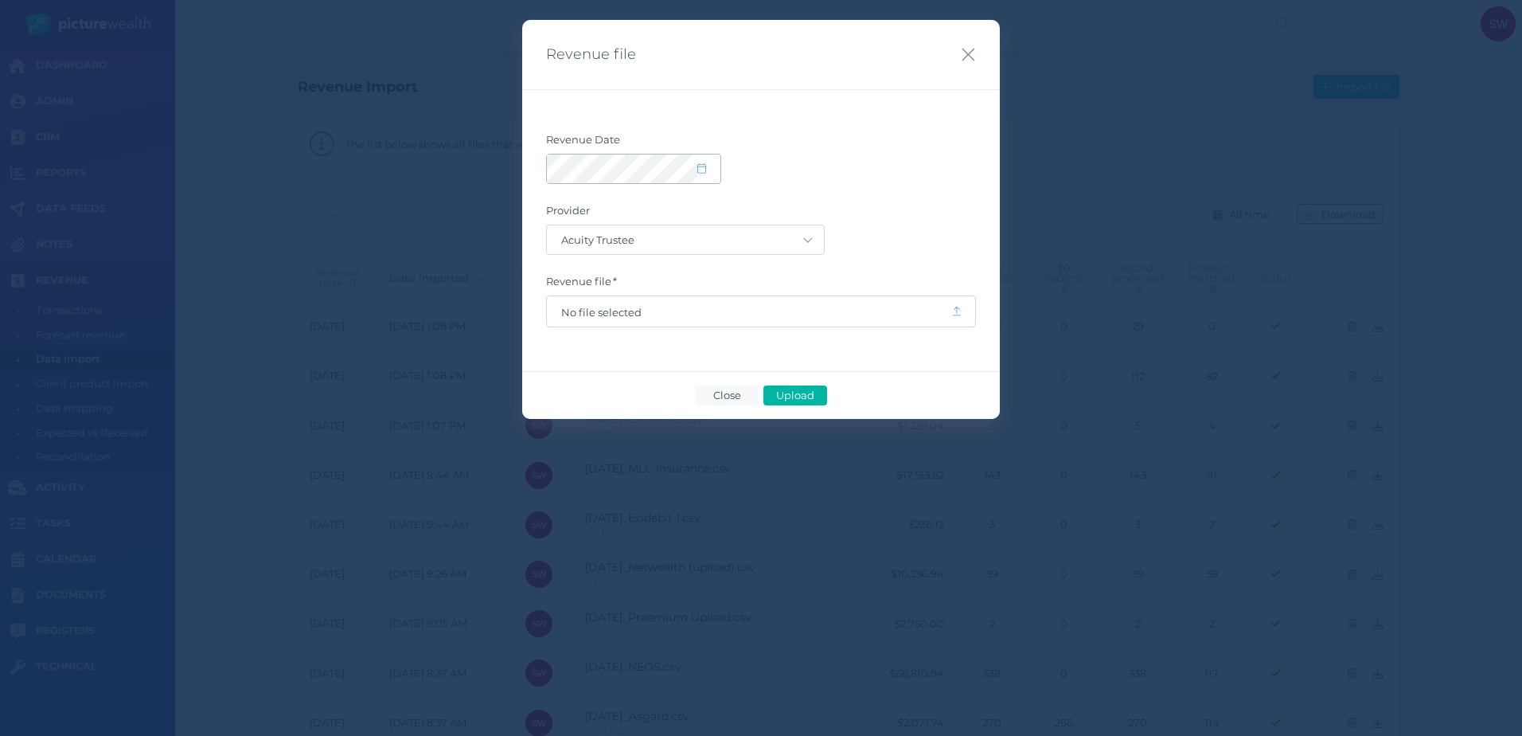
click at [705, 171] on icon at bounding box center [701, 168] width 9 height 10
select select "8"
select select "2025"
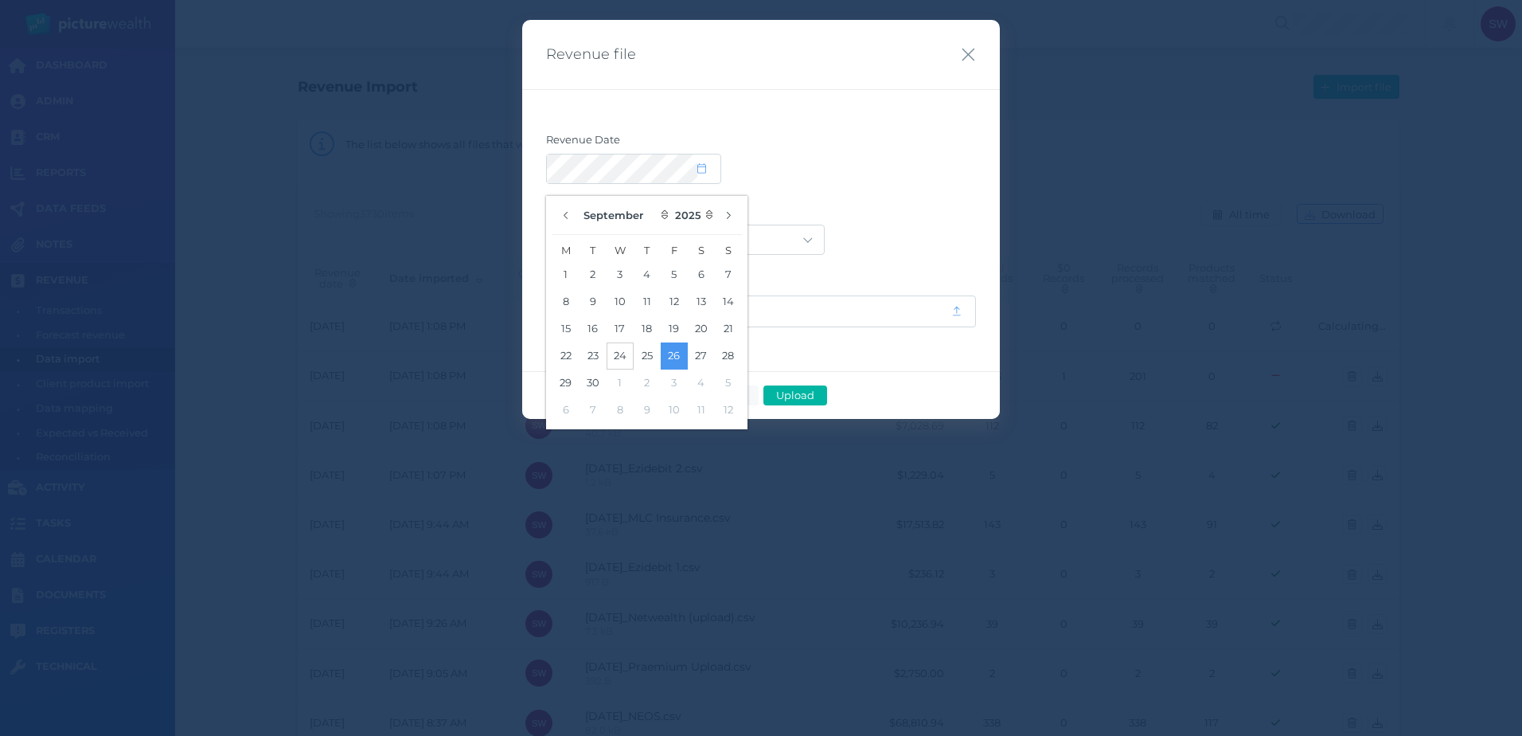
click at [625, 349] on button "24" at bounding box center [620, 355] width 27 height 27
click at [829, 215] on label "Provider" at bounding box center [761, 214] width 430 height 21
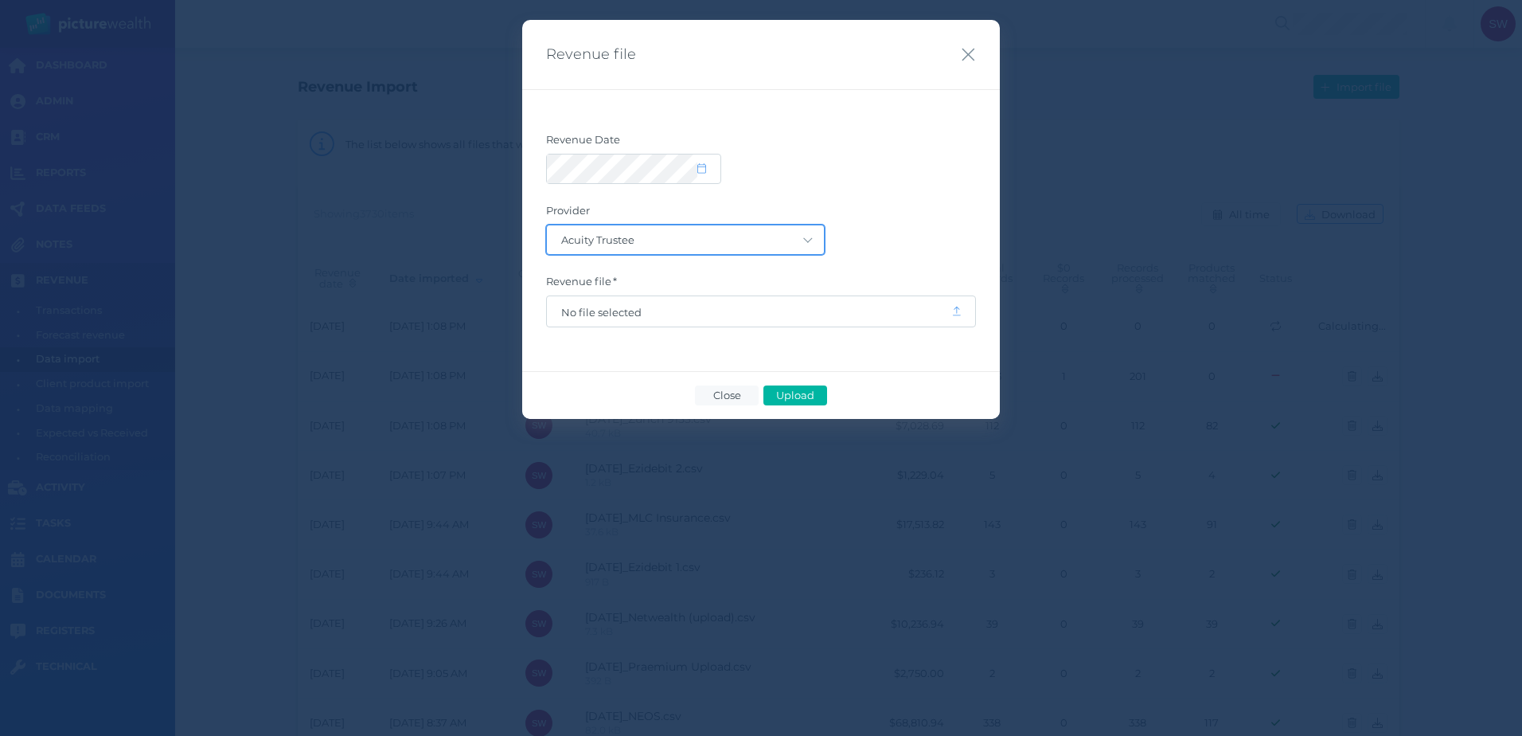
click at [775, 238] on select "Acuity Trustee AIA Australia AMG Super AMP ASGARD Asteron Life Australian Retir…" at bounding box center [685, 239] width 277 height 29
select select "64"
click at [547, 225] on select "Acuity Trustee AIA Australia AMG Super AMP ASGARD Asteron Life Australian Retir…" at bounding box center [685, 239] width 277 height 29
click at [889, 315] on span "No file selected" at bounding box center [749, 312] width 376 height 13
click at [801, 396] on span "Upload" at bounding box center [795, 395] width 52 height 13
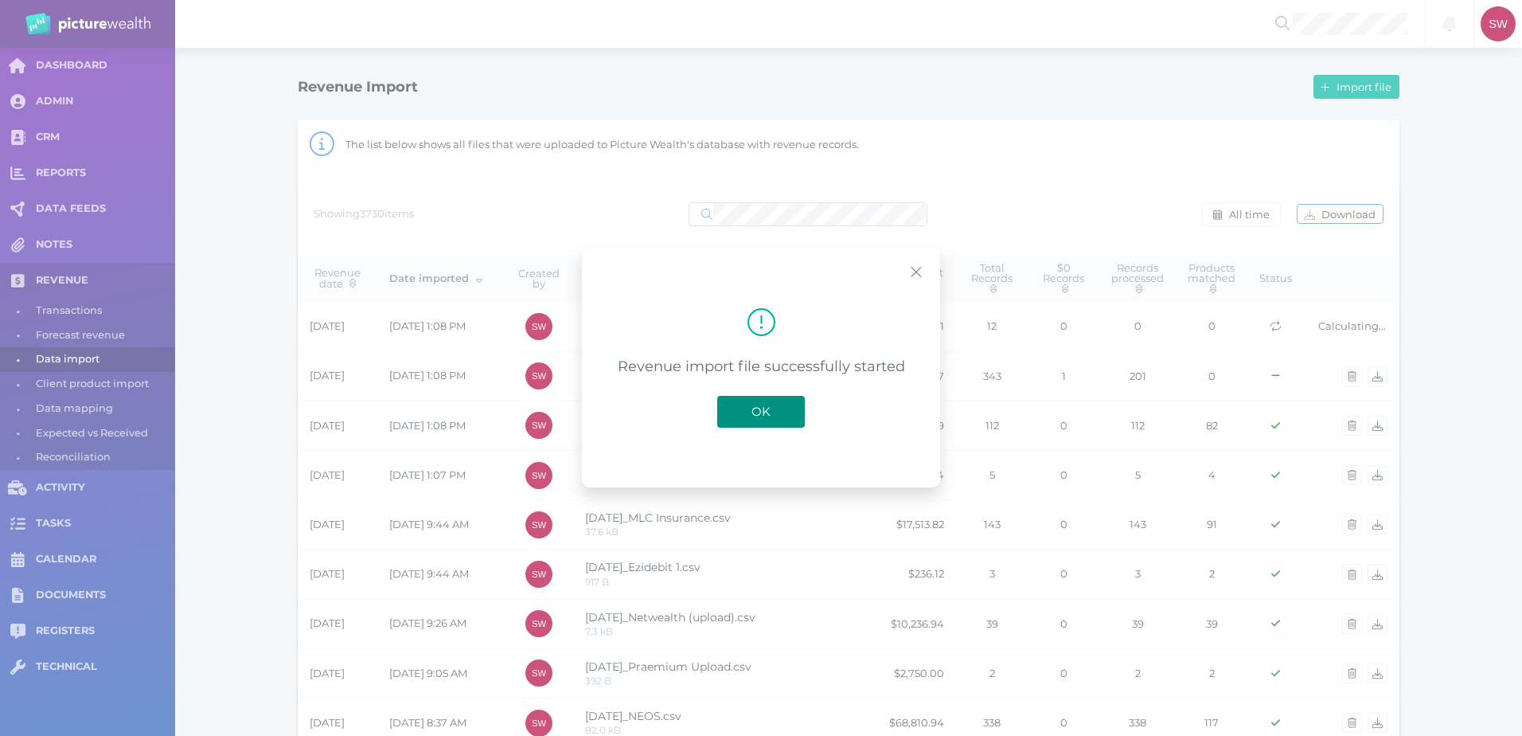
click at [764, 411] on span "OK" at bounding box center [761, 411] width 35 height 15
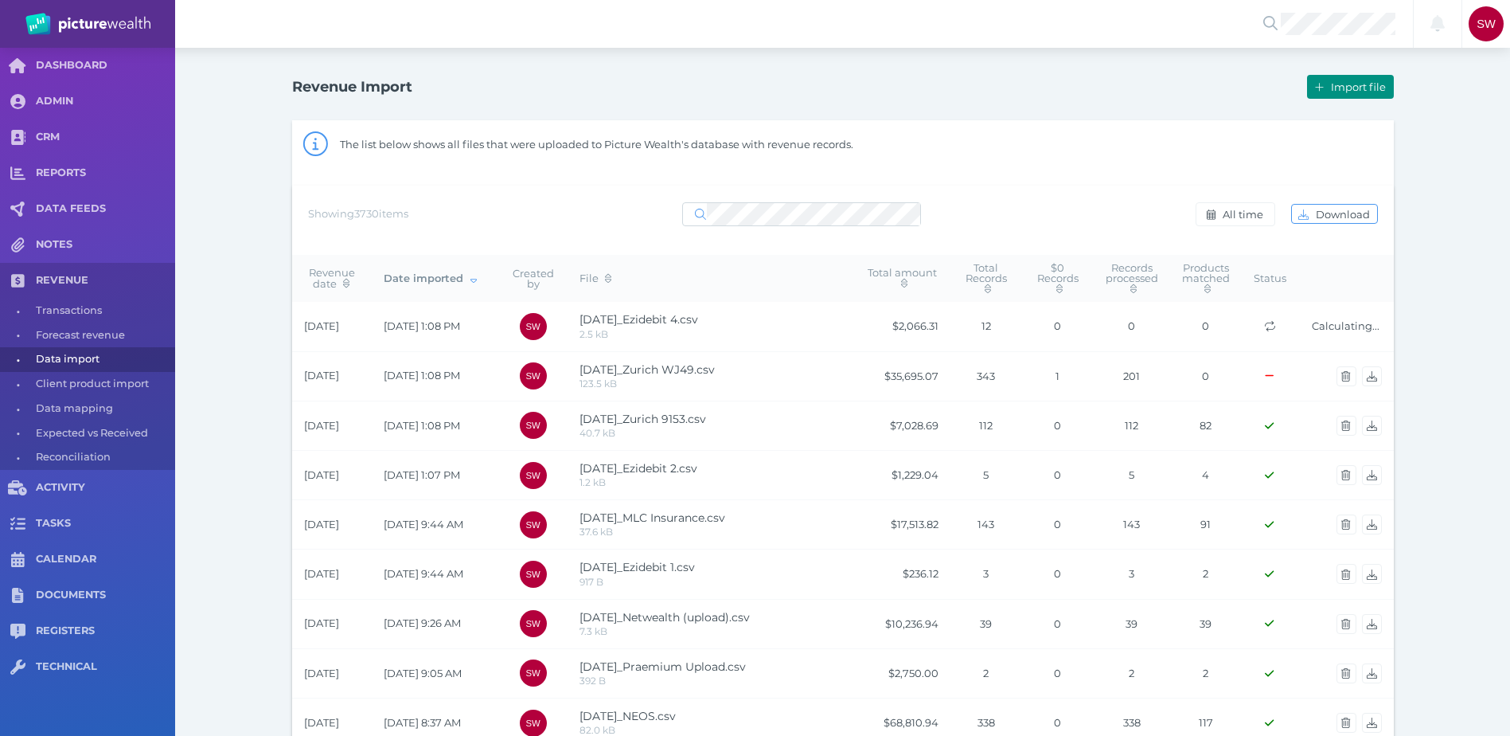
click at [1338, 80] on button "Import file" at bounding box center [1350, 87] width 86 height 24
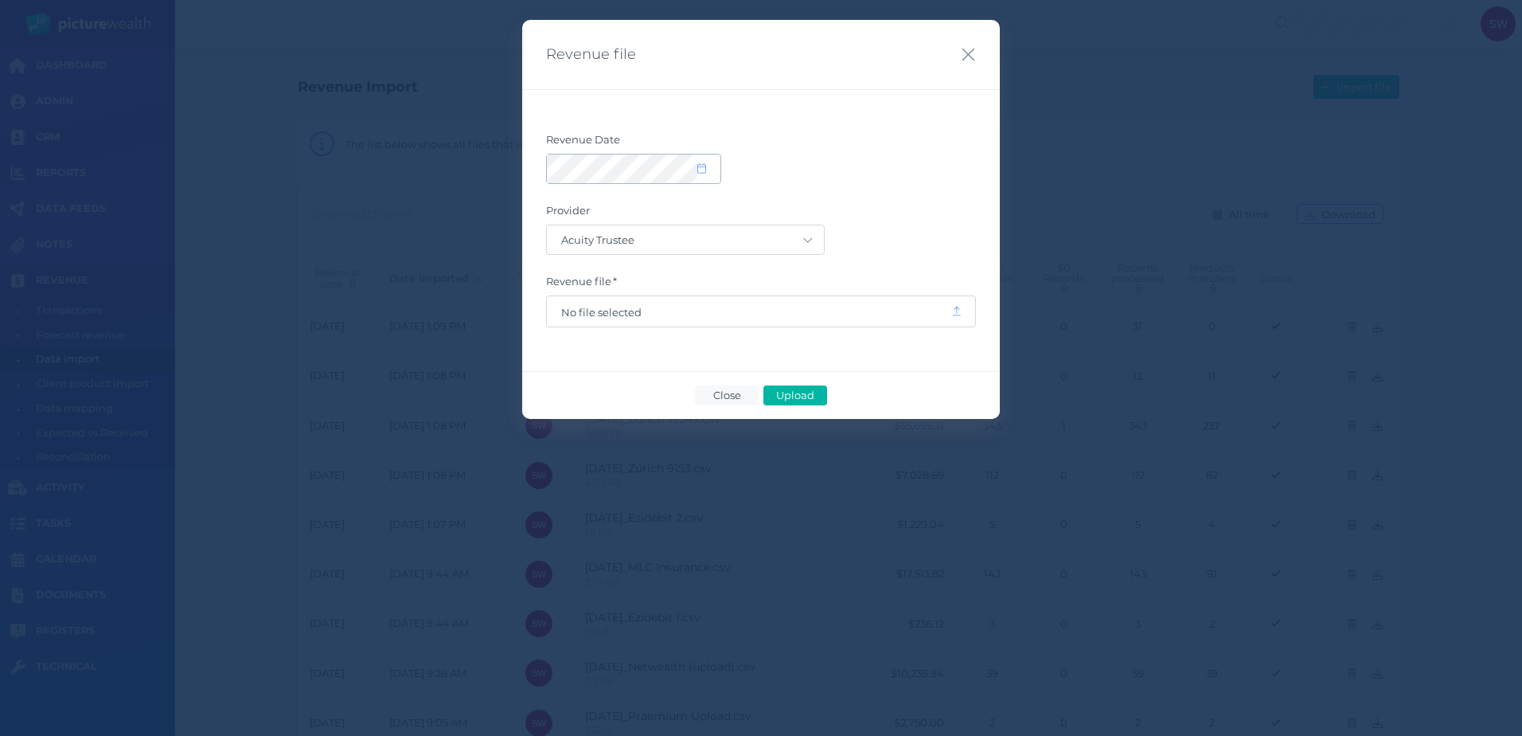
click at [702, 174] on span at bounding box center [708, 169] width 23 height 14
select select "8"
select select "2025"
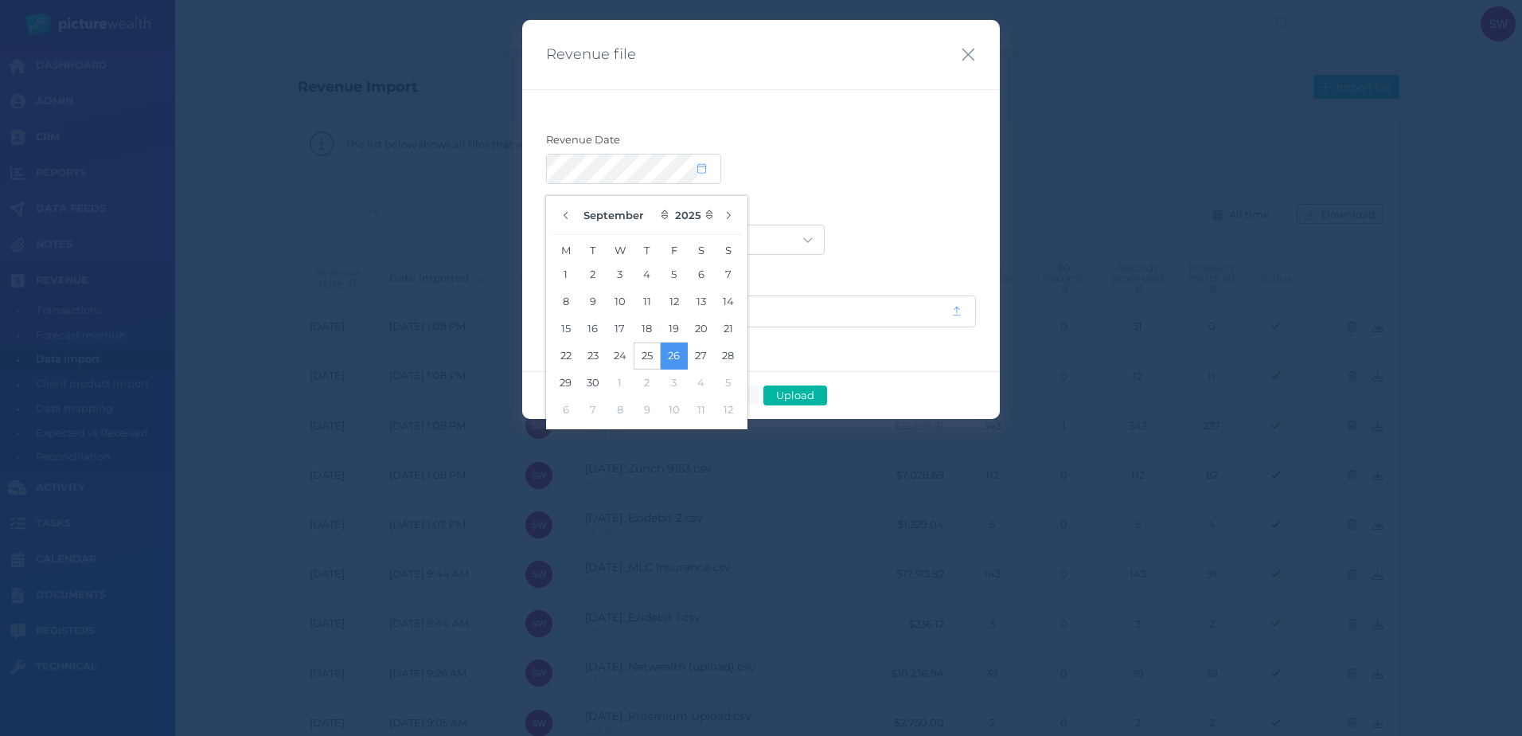
click at [646, 358] on button "25" at bounding box center [647, 355] width 27 height 27
click at [752, 182] on div at bounding box center [761, 169] width 430 height 30
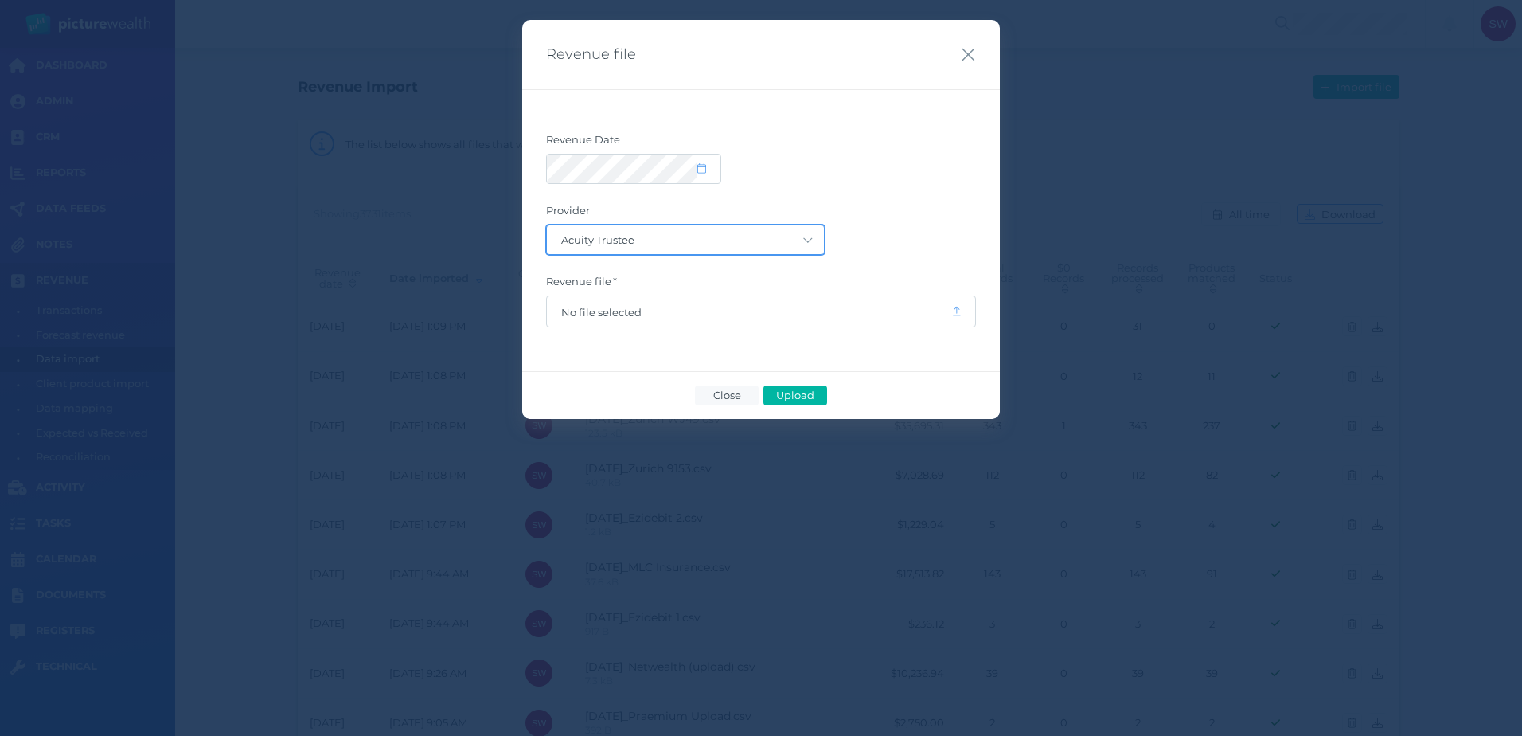
click at [730, 246] on select "Acuity Trustee AIA Australia AMG Super AMP ASGARD Asteron Life Australian Retir…" at bounding box center [685, 239] width 277 height 29
select select "68"
click at [547, 225] on select "Acuity Trustee AIA Australia AMG Super AMP ASGARD Asteron Life Australian Retir…" at bounding box center [685, 239] width 277 height 29
click at [630, 317] on span "No file selected" at bounding box center [749, 312] width 376 height 13
click at [793, 392] on span "Upload" at bounding box center [795, 395] width 52 height 13
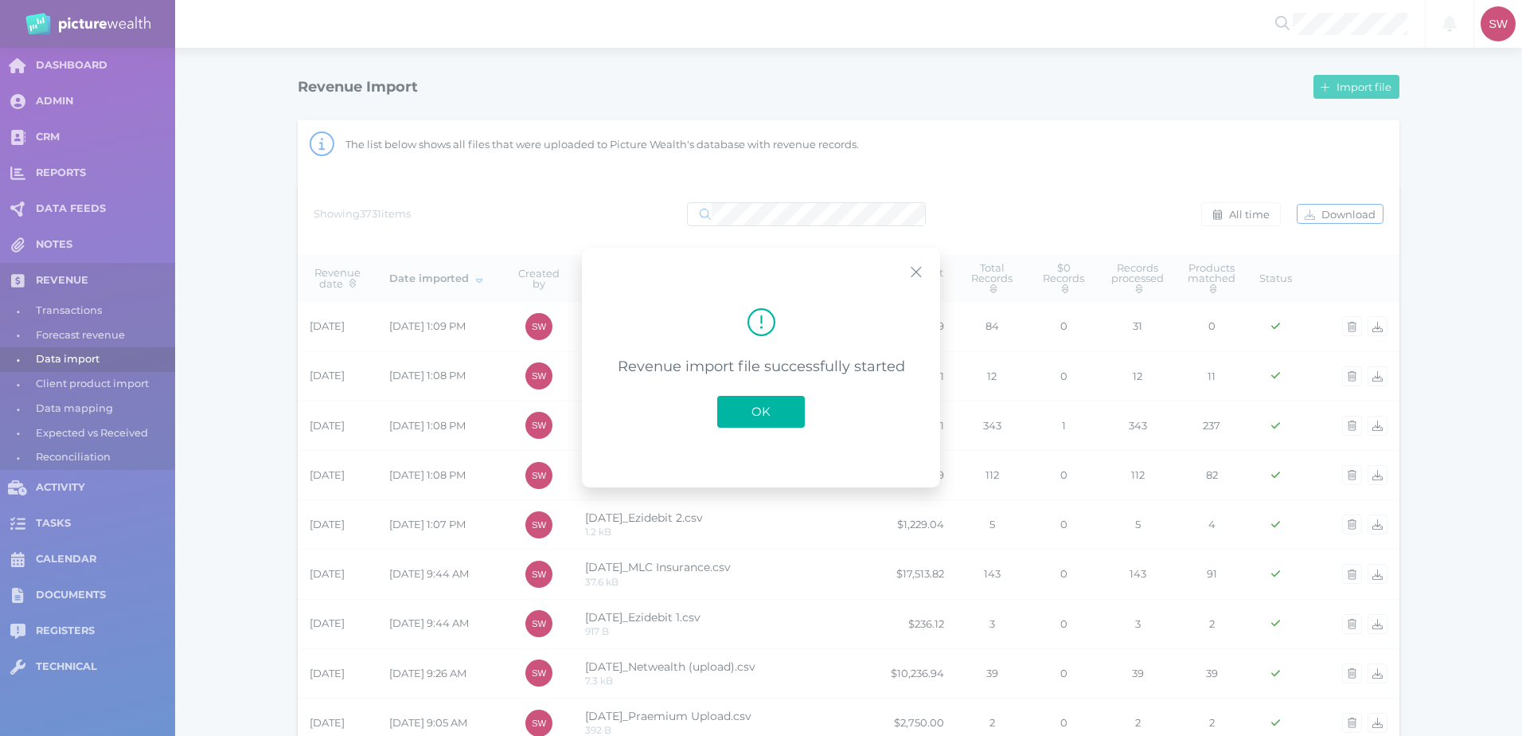
click at [744, 415] on button "OK" at bounding box center [761, 412] width 88 height 32
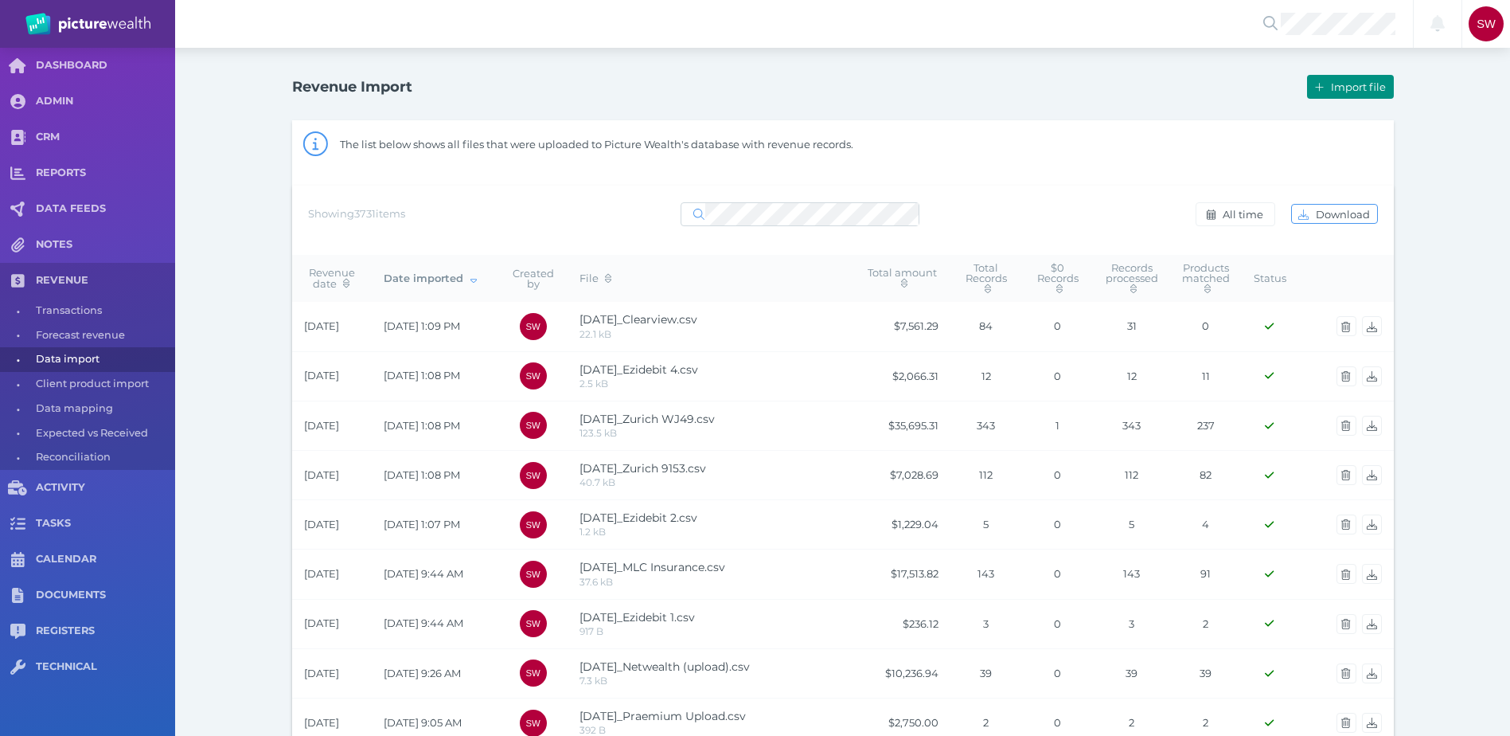
click at [1341, 85] on span "Import file" at bounding box center [1360, 86] width 65 height 13
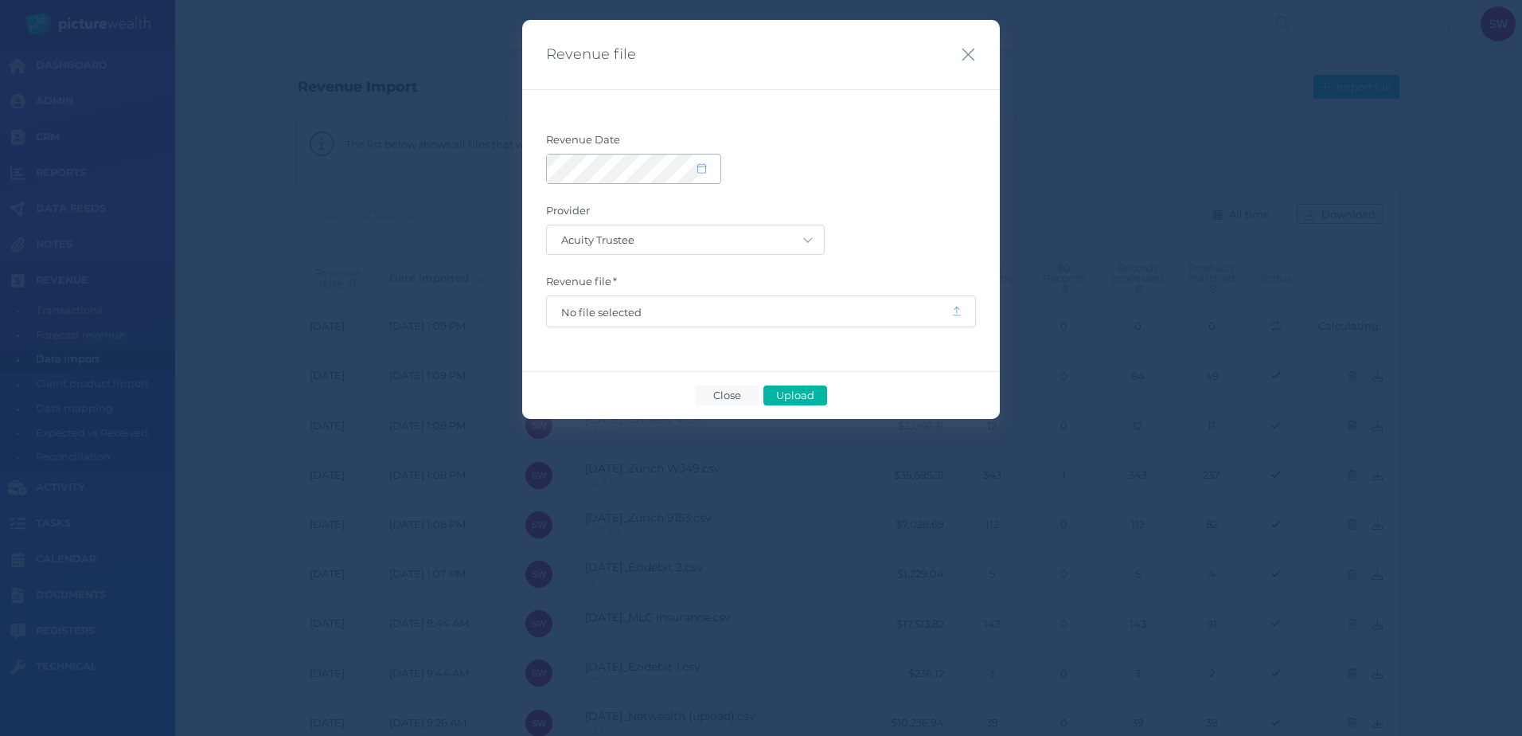
click at [704, 170] on icon at bounding box center [701, 168] width 9 height 10
select select "8"
select select "2025"
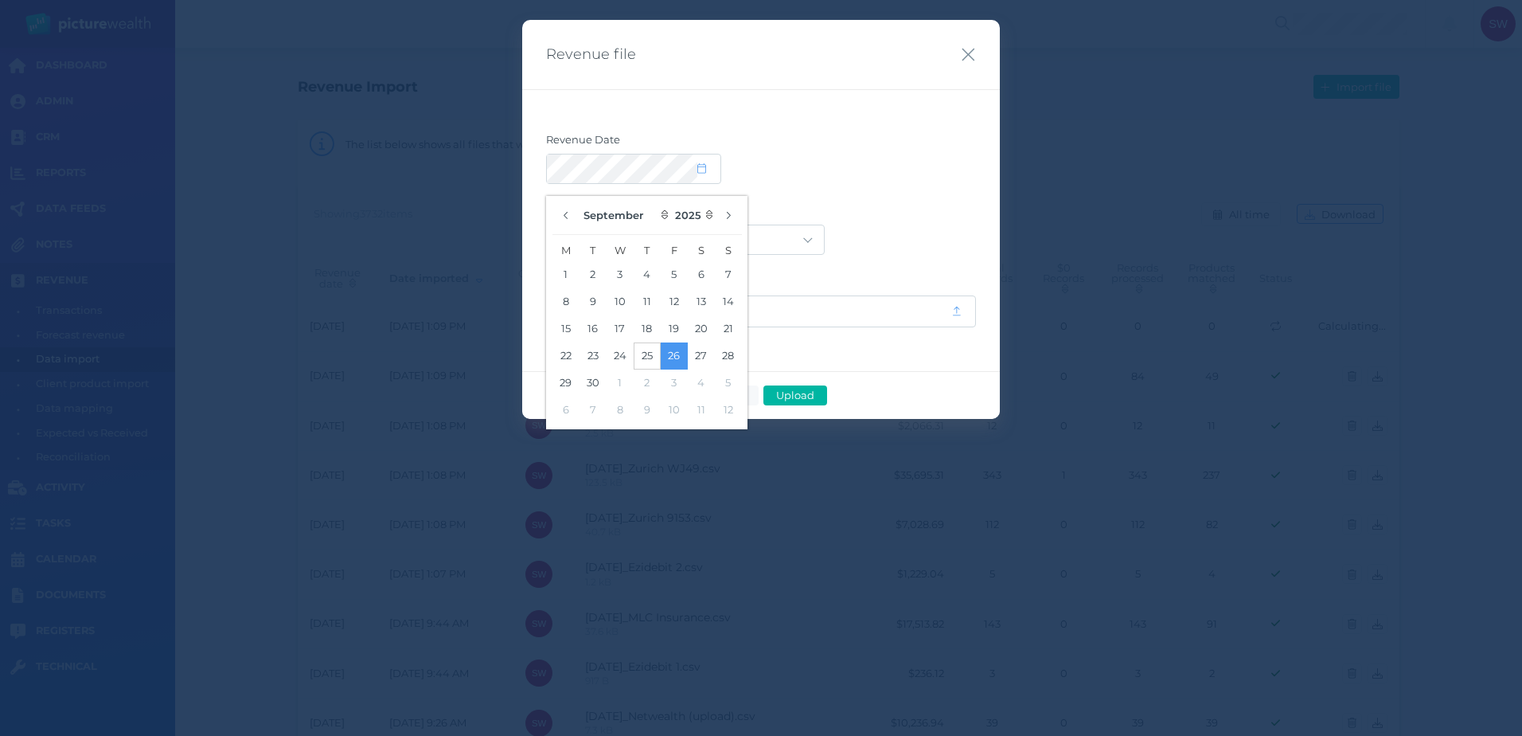
click at [652, 355] on button "25" at bounding box center [647, 355] width 27 height 27
click at [845, 196] on form "Revenue Date Provider Acuity Trustee AIA Australia AMG Super AMP ASGARD Asteron…" at bounding box center [761, 230] width 430 height 194
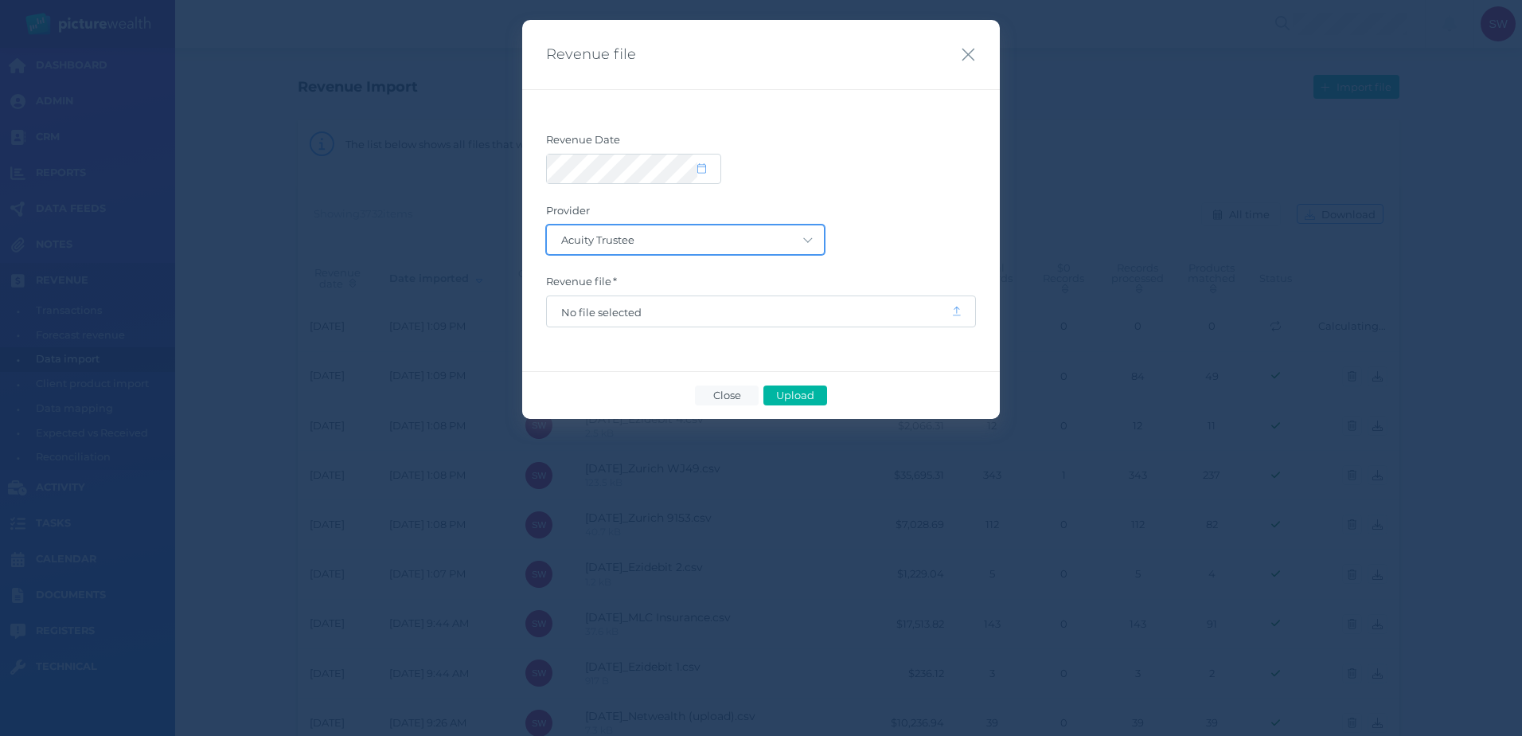
click at [779, 240] on select "Acuity Trustee AIA Australia AMG Super AMP ASGARD Asteron Life Australian Retir…" at bounding box center [685, 239] width 277 height 29
select select "128"
click at [547, 225] on select "Acuity Trustee AIA Australia AMG Super AMP ASGARD Asteron Life Australian Retir…" at bounding box center [685, 239] width 277 height 29
click at [731, 311] on span "No file selected" at bounding box center [749, 312] width 376 height 13
click at [789, 392] on span "Upload" at bounding box center [795, 395] width 52 height 13
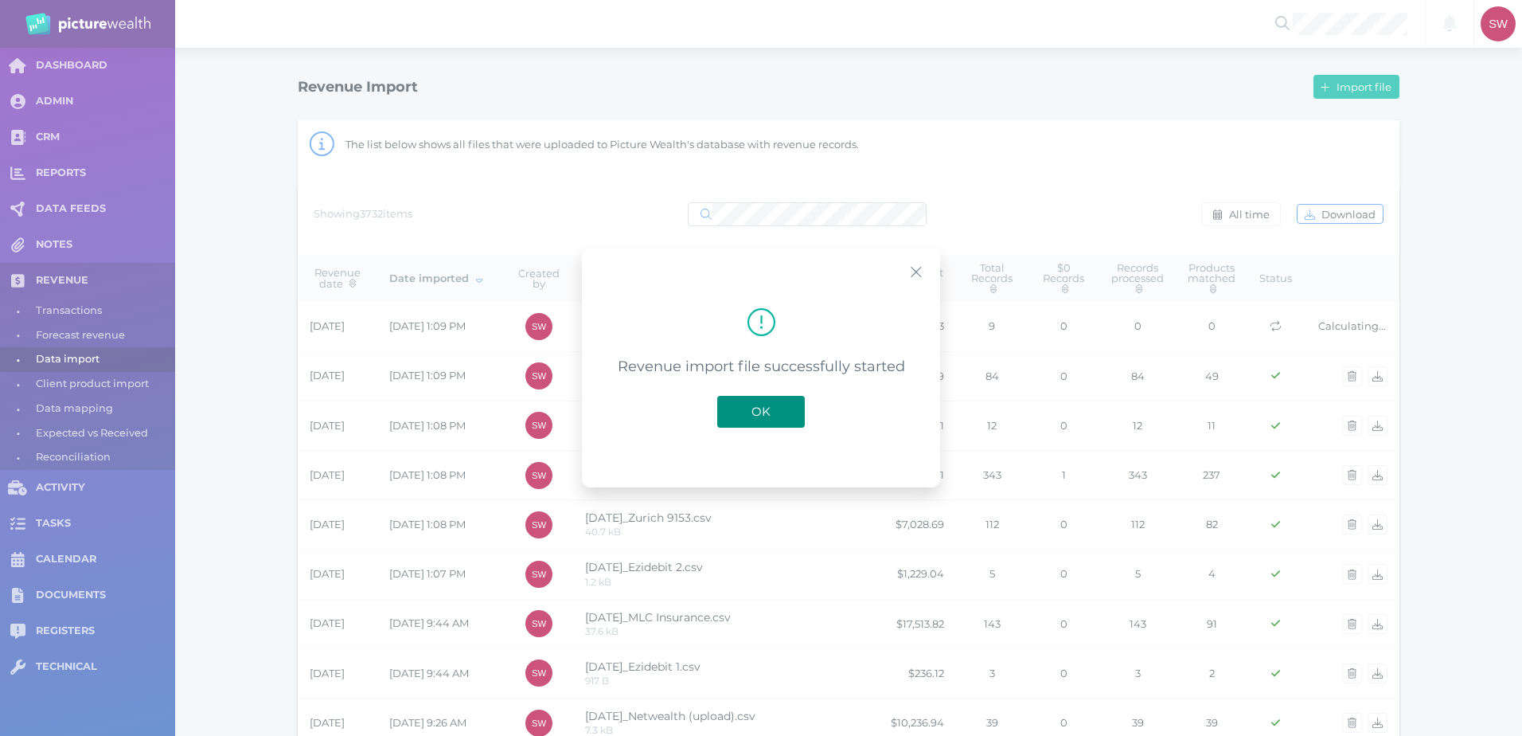
click at [767, 406] on span "OK" at bounding box center [761, 411] width 35 height 15
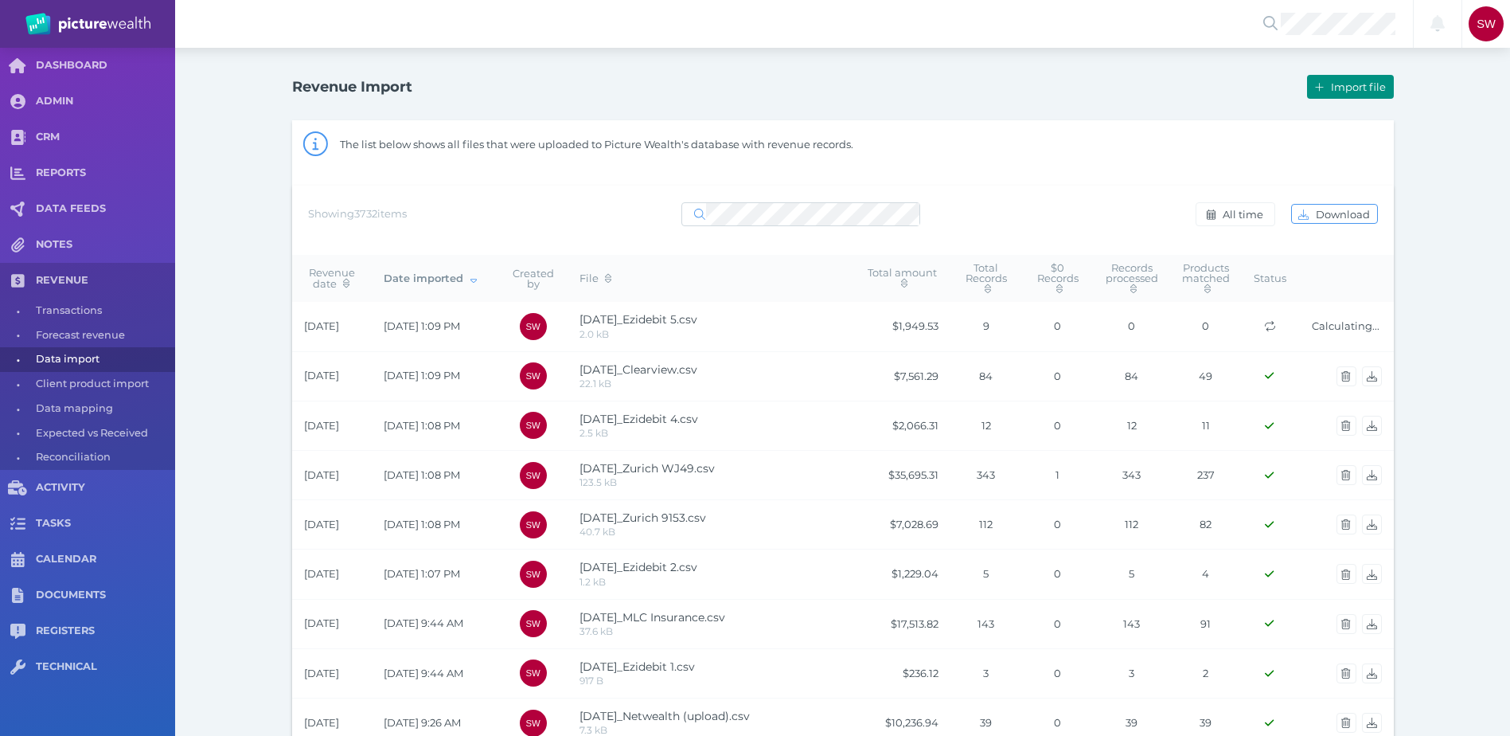
click at [1332, 92] on span "Import file" at bounding box center [1360, 86] width 65 height 13
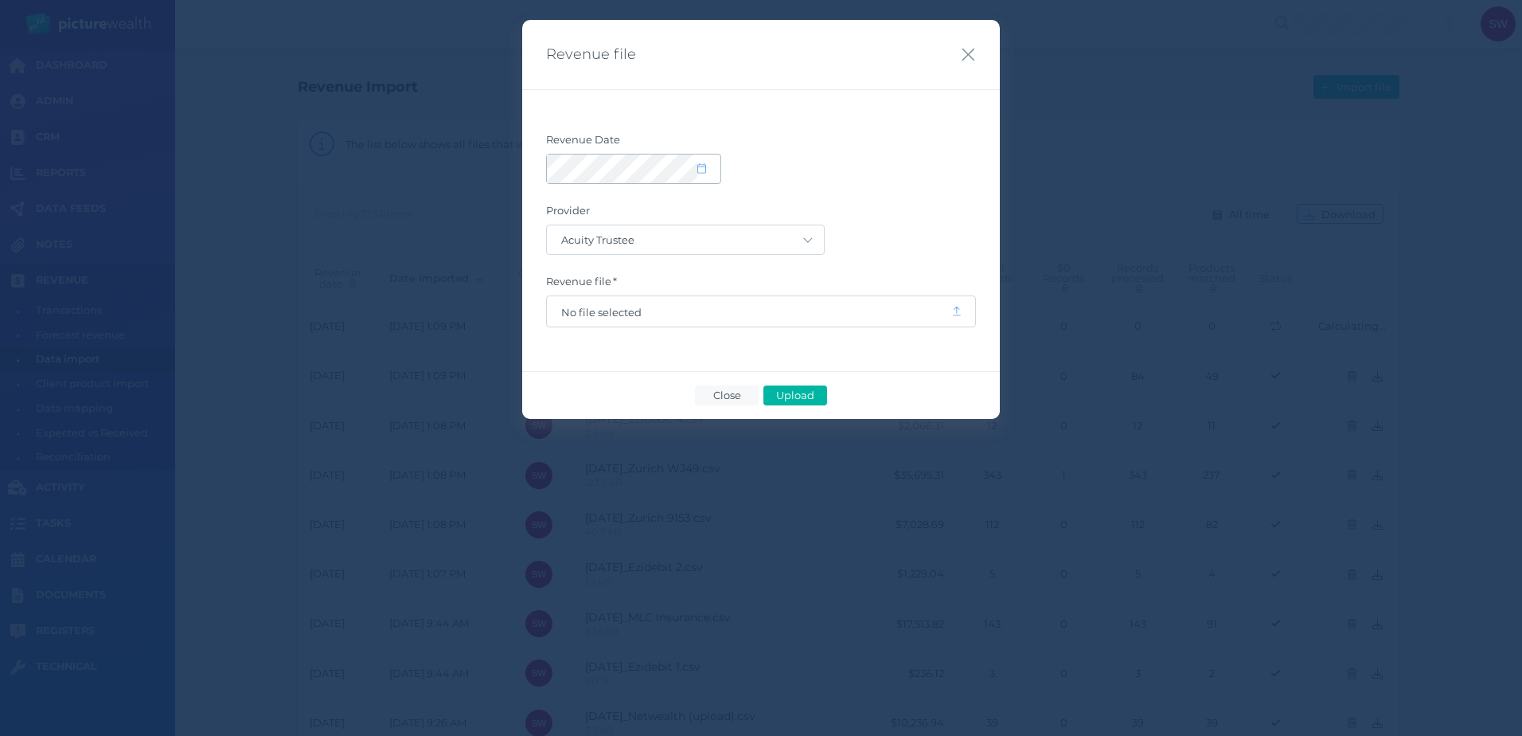
click at [716, 176] on div at bounding box center [634, 168] width 174 height 29
click at [709, 174] on span at bounding box center [708, 169] width 23 height 14
select select "8"
select select "2025"
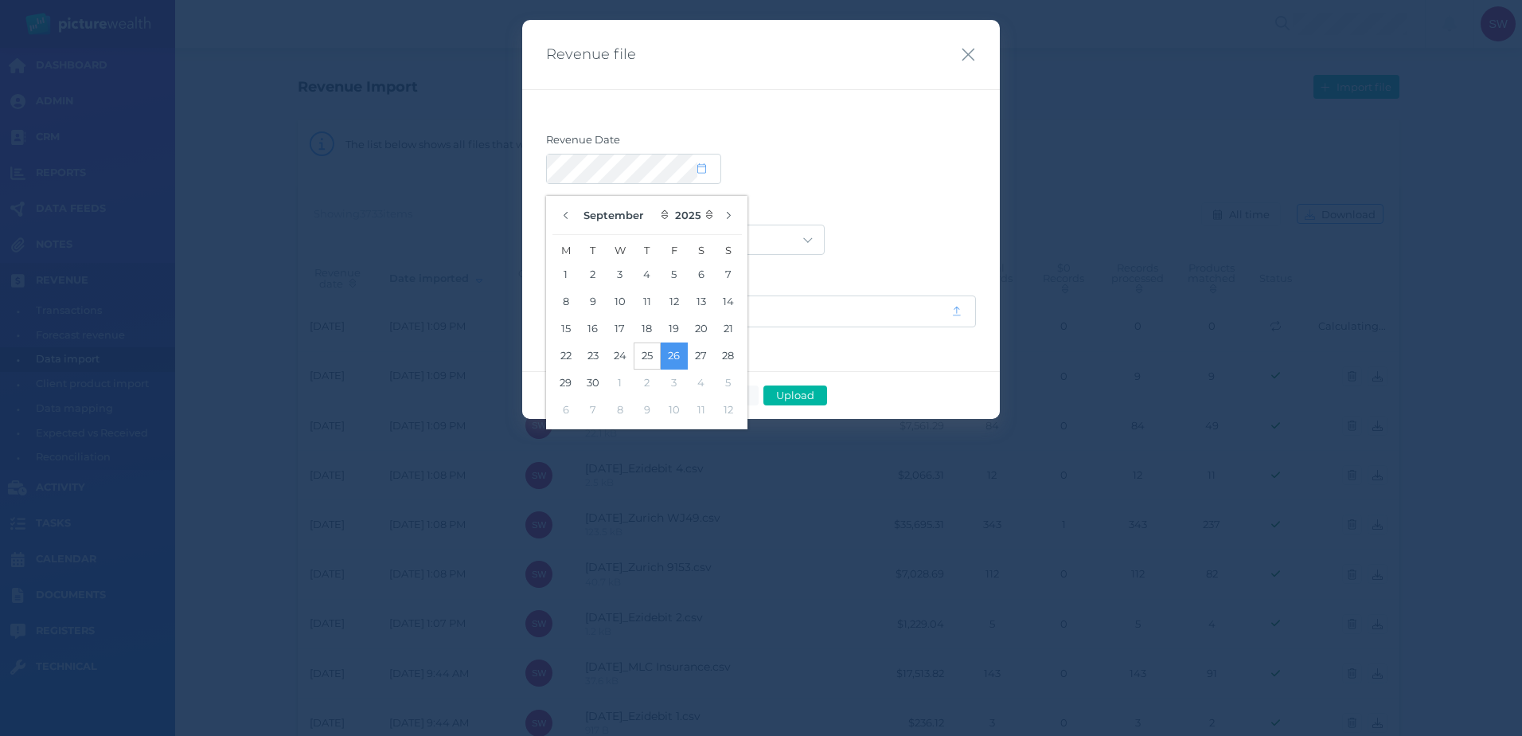
click at [649, 352] on button "25" at bounding box center [647, 355] width 27 height 27
click at [888, 102] on div "Revenue Date Provider Acuity Trustee AIA Australia AMG Super AMP ASGARD Asteron…" at bounding box center [761, 230] width 478 height 282
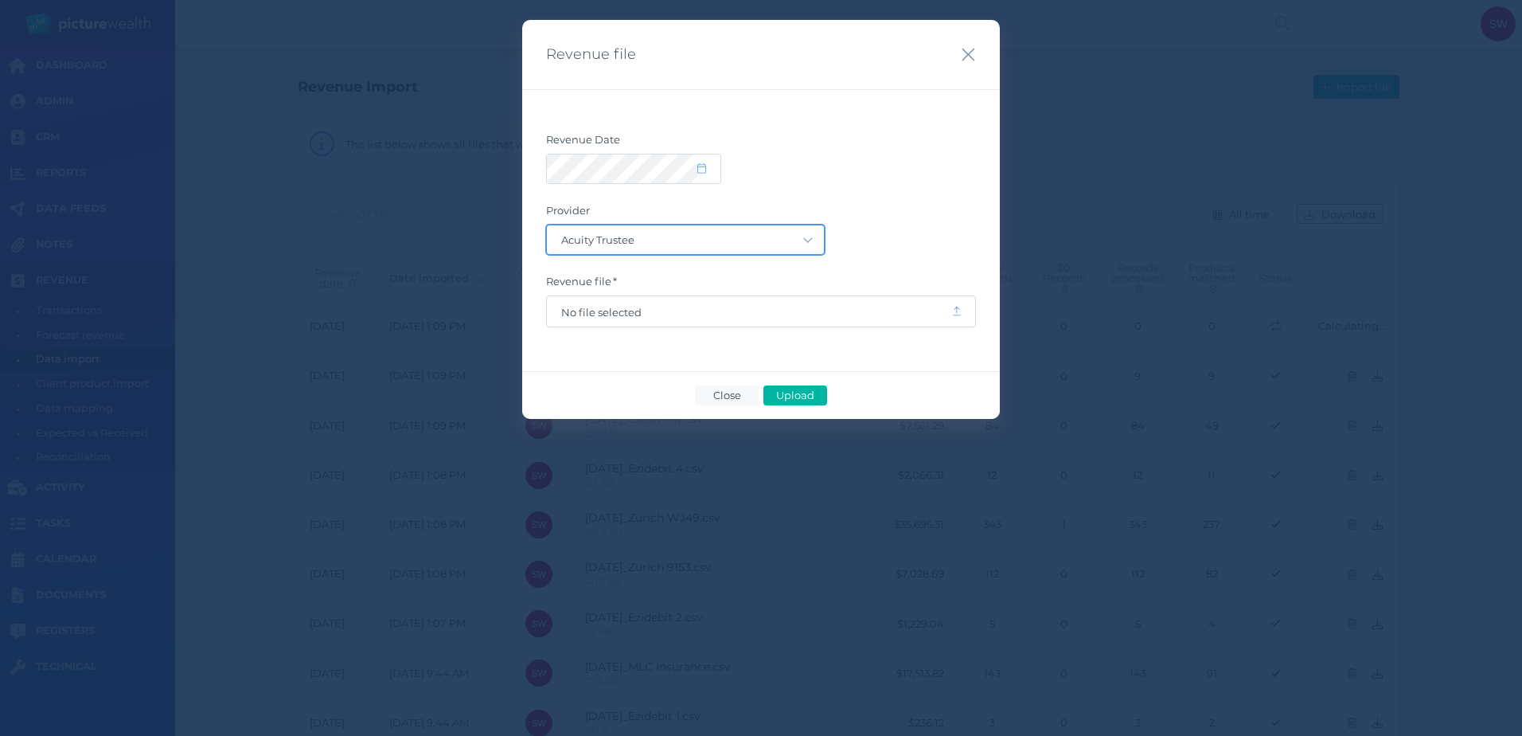
click at [795, 240] on select "Acuity Trustee AIA Australia AMG Super AMP ASGARD Asteron Life Australian Retir…" at bounding box center [685, 239] width 277 height 29
select select "5"
click at [547, 225] on select "Acuity Trustee AIA Australia AMG Super AMP ASGARD Asteron Life Australian Retir…" at bounding box center [685, 239] width 277 height 29
click at [926, 317] on span "No file selected" at bounding box center [749, 312] width 376 height 13
drag, startPoint x: 837, startPoint y: 395, endPoint x: 824, endPoint y: 395, distance: 12.7
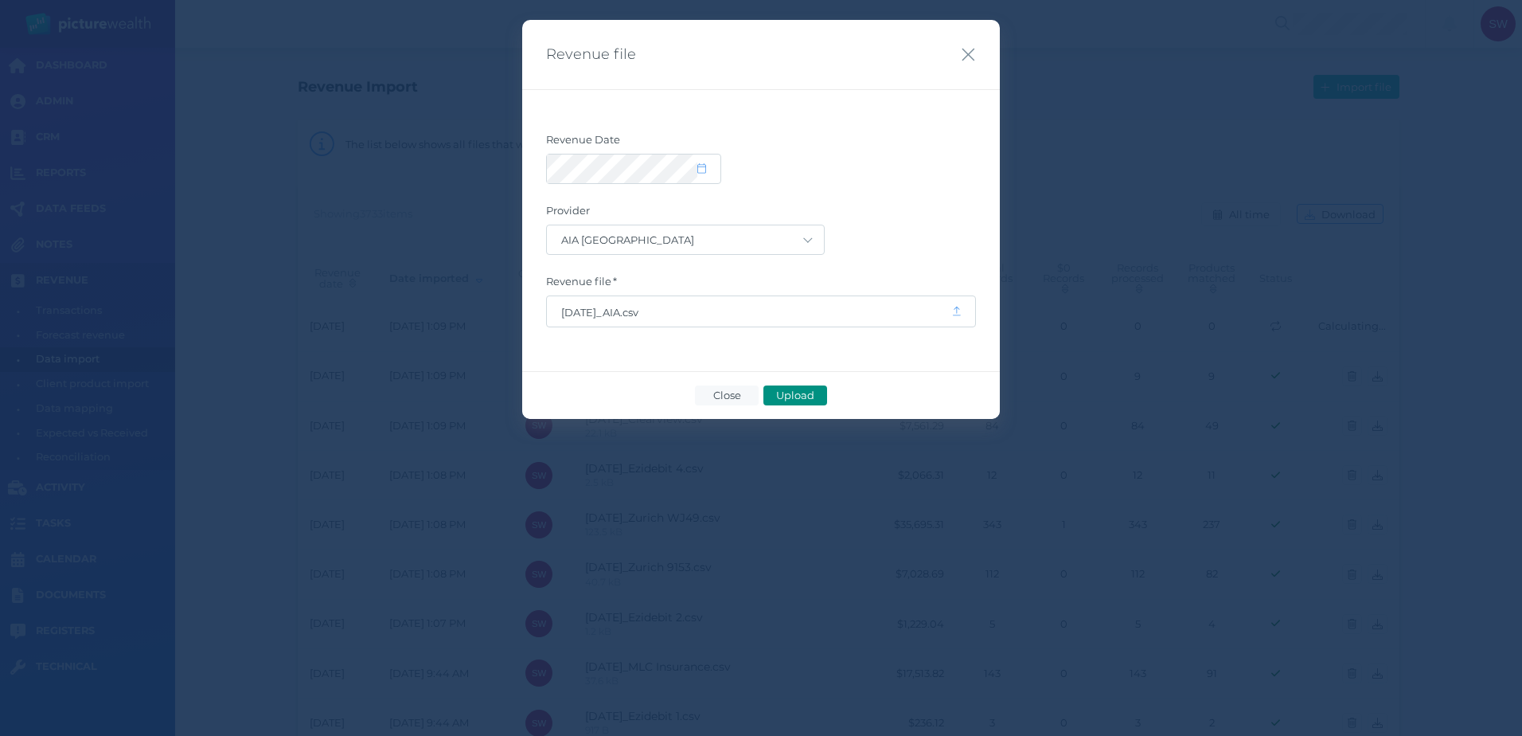
click at [836, 395] on div "Close Upload" at bounding box center [761, 395] width 478 height 48
click at [799, 396] on span "Upload" at bounding box center [795, 395] width 52 height 13
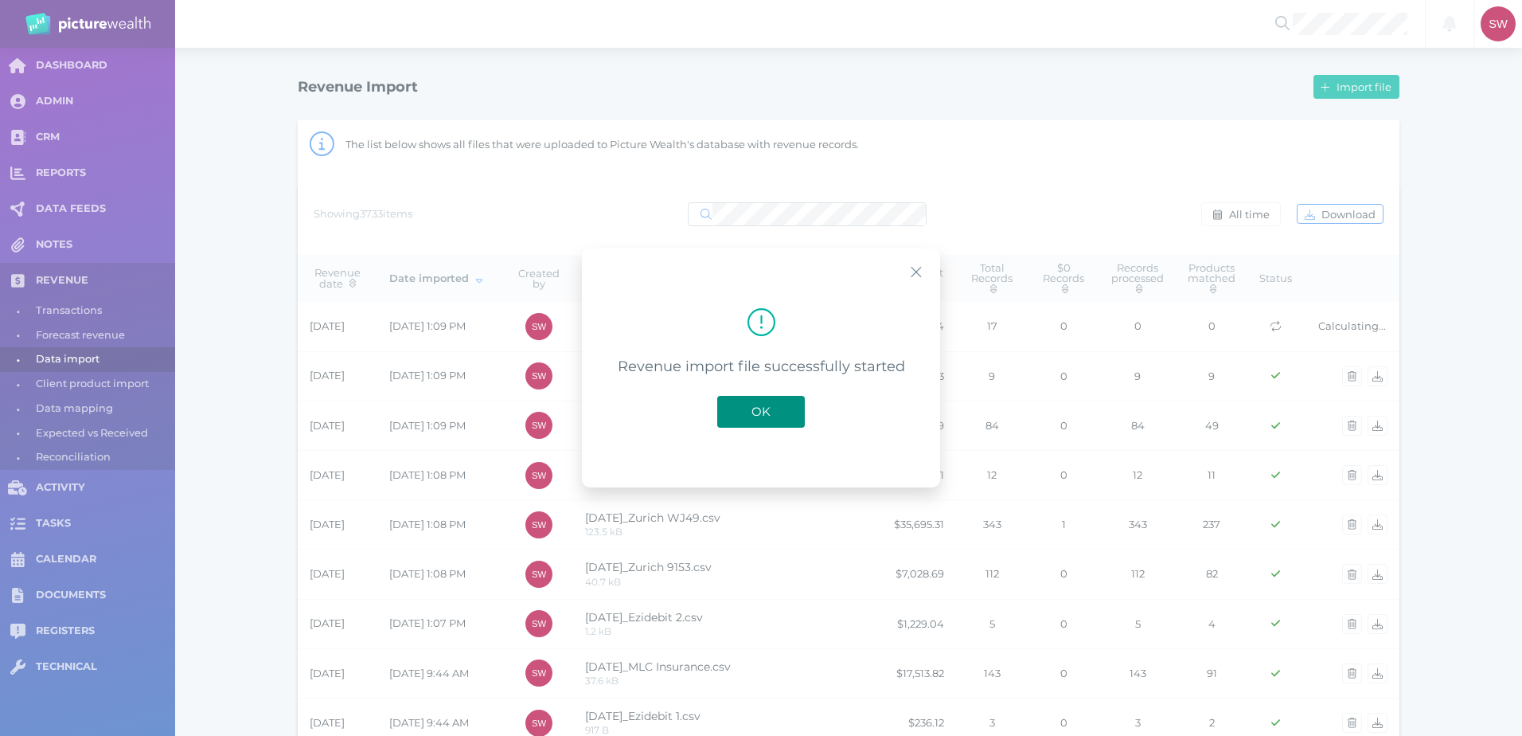
click at [772, 400] on button "OK" at bounding box center [761, 412] width 88 height 32
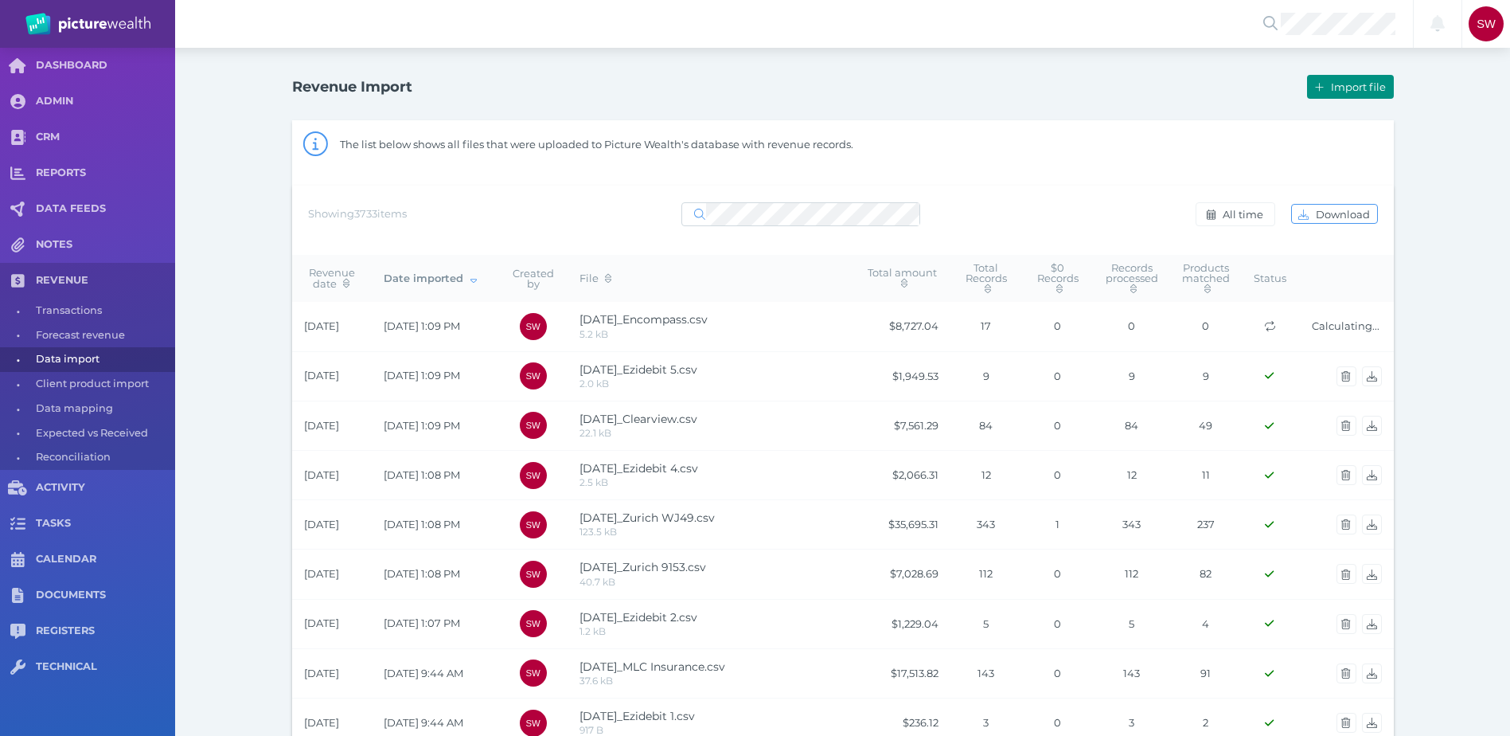
click at [1341, 77] on button "Import file" at bounding box center [1350, 87] width 86 height 24
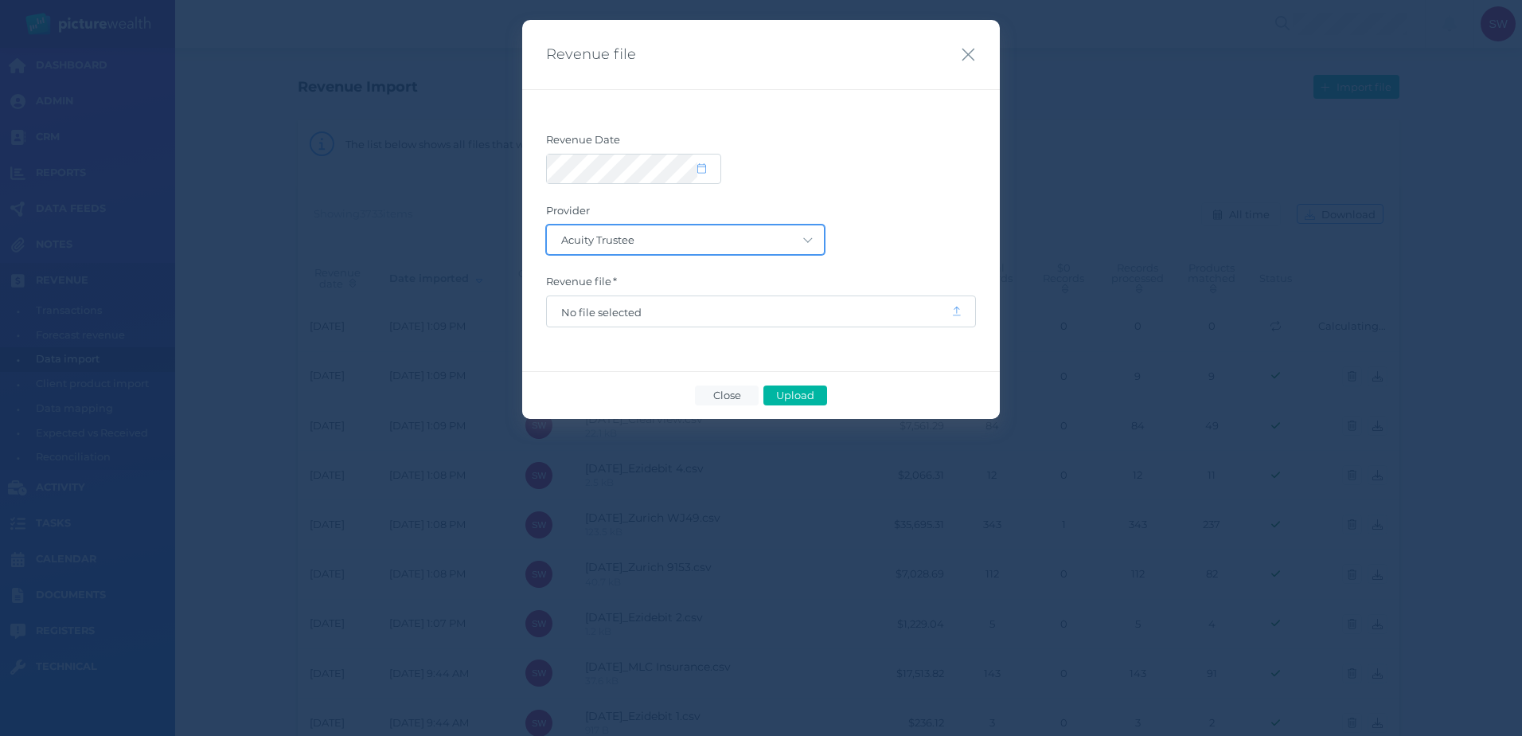
click at [773, 238] on select "Acuity Trustee AIA Australia AMG Super AMP ASGARD Asteron Life Australian Retir…" at bounding box center [685, 239] width 277 height 29
click at [771, 243] on select "Acuity Trustee AIA Australia AMG Super AMP ASGARD Asteron Life Australian Retir…" at bounding box center [685, 239] width 277 height 29
click at [701, 169] on icon at bounding box center [701, 168] width 9 height 10
select select "8"
select select "2025"
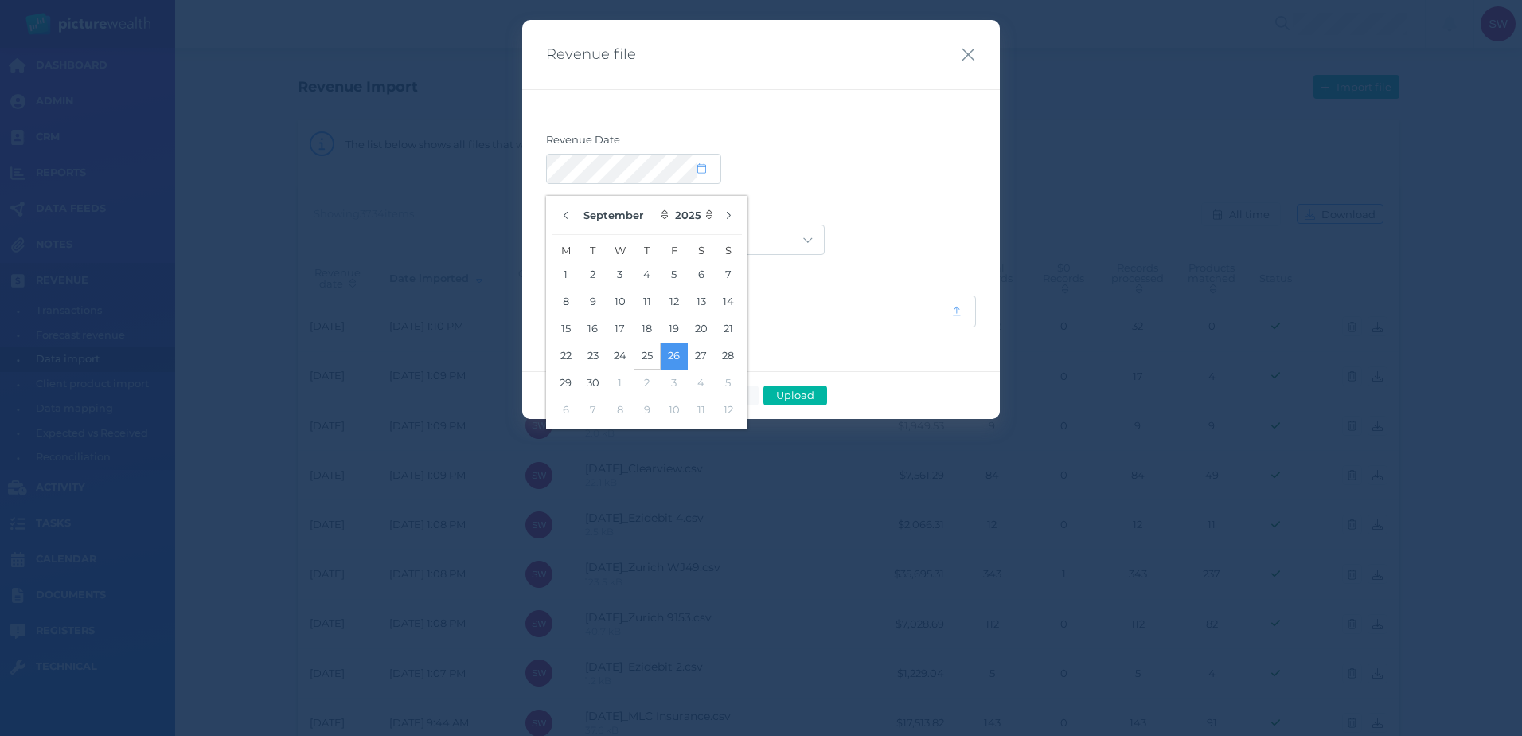
click at [645, 347] on button "25" at bounding box center [647, 355] width 27 height 27
click at [822, 179] on div at bounding box center [761, 169] width 430 height 30
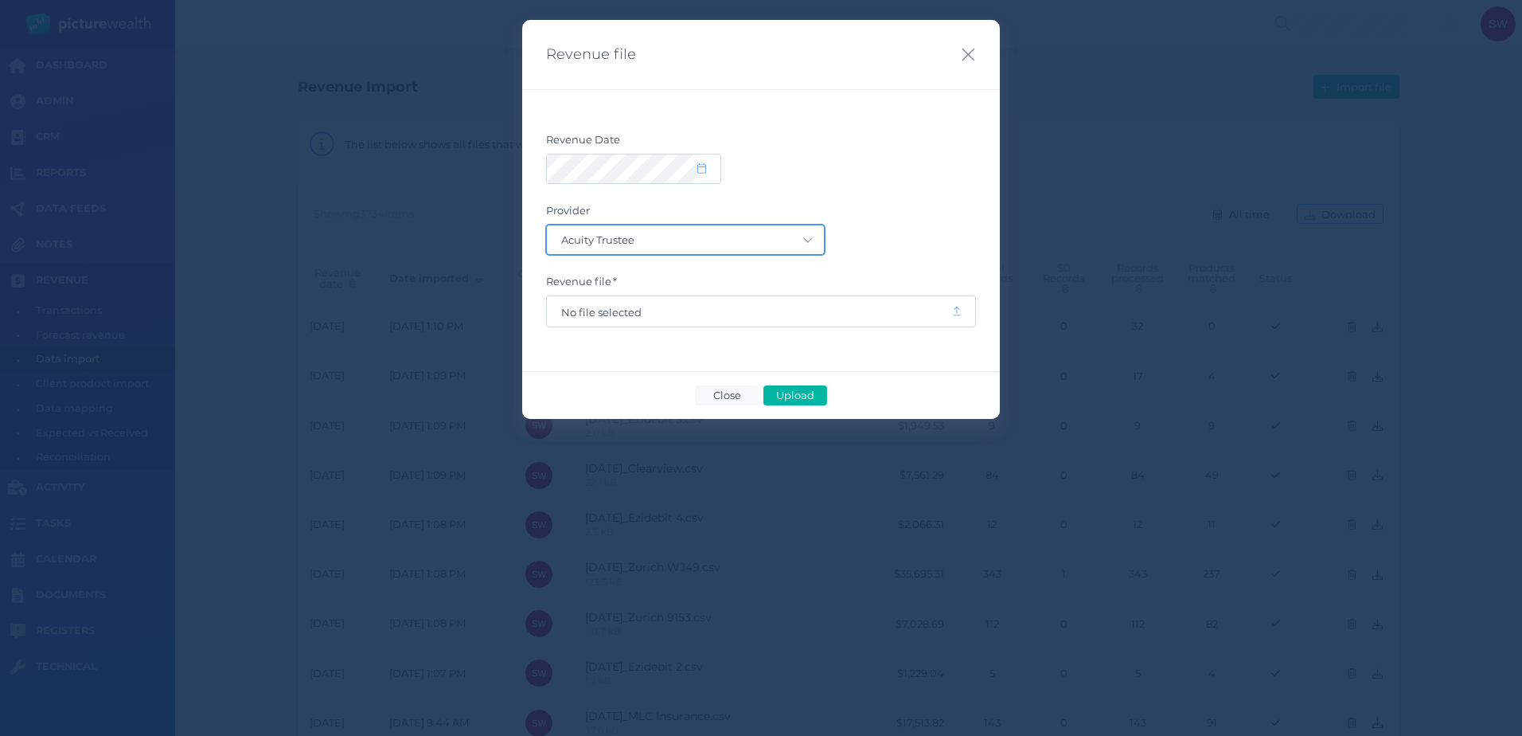
click at [765, 244] on select "Acuity Trustee AIA Australia AMG Super AMP ASGARD Asteron Life Australian Retir…" at bounding box center [685, 239] width 277 height 29
select select "77"
click at [547, 225] on select "Acuity Trustee AIA Australia AMG Super AMP ASGARD Asteron Life Australian Retir…" at bounding box center [685, 239] width 277 height 29
click at [576, 300] on span "No file selected" at bounding box center [749, 311] width 404 height 30
click at [579, 310] on span "No file selected" at bounding box center [749, 312] width 376 height 13
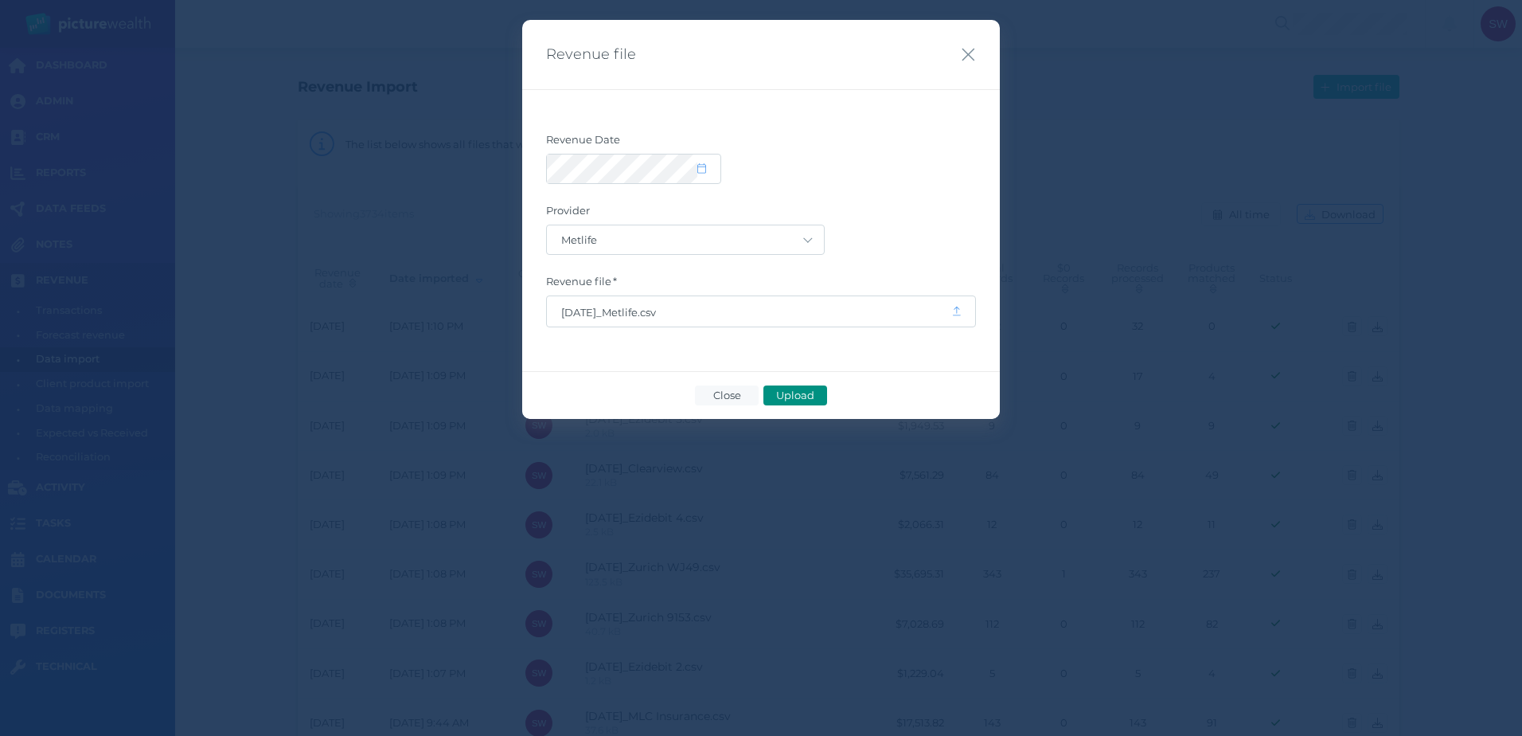
click at [813, 396] on span "Upload" at bounding box center [795, 395] width 52 height 13
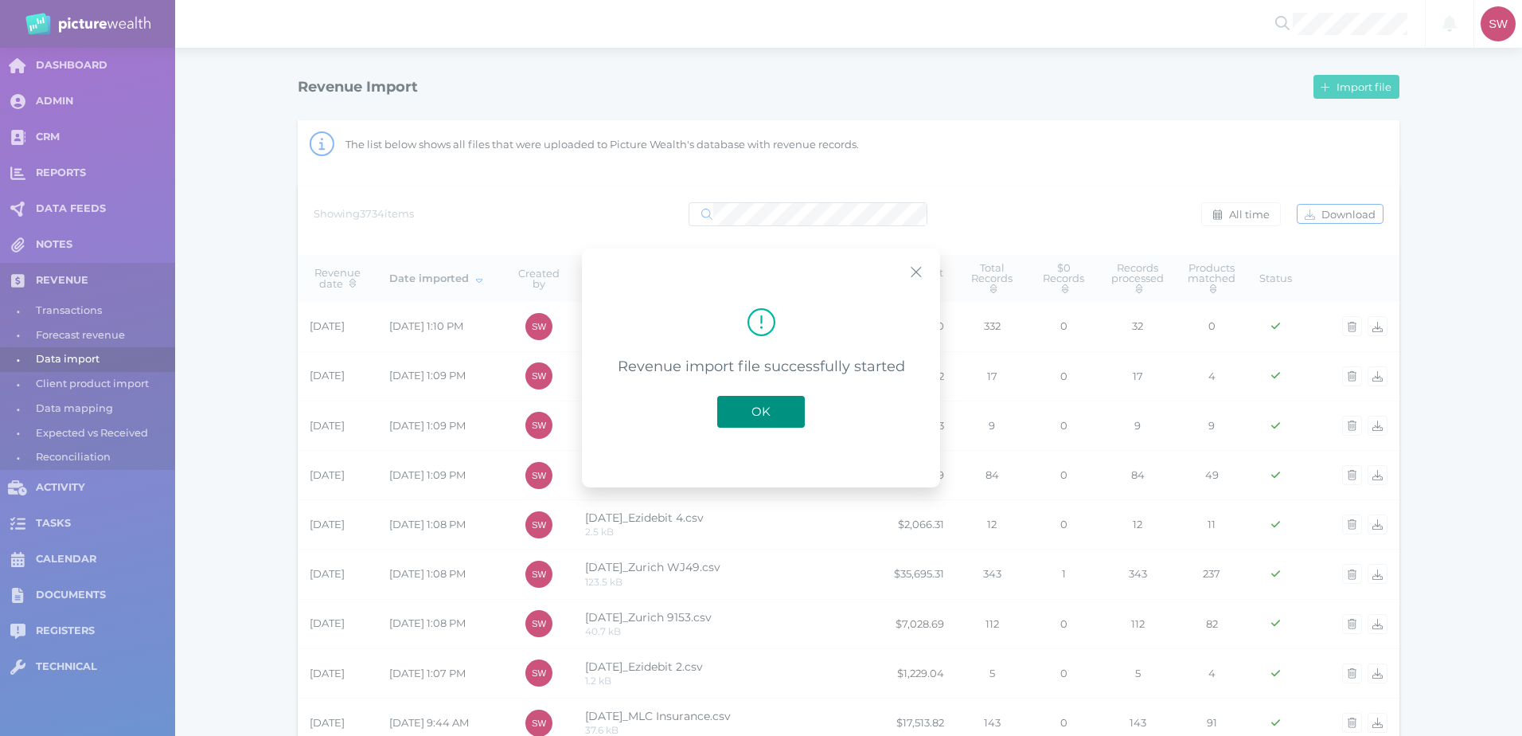
click at [768, 419] on span "OK" at bounding box center [761, 411] width 35 height 15
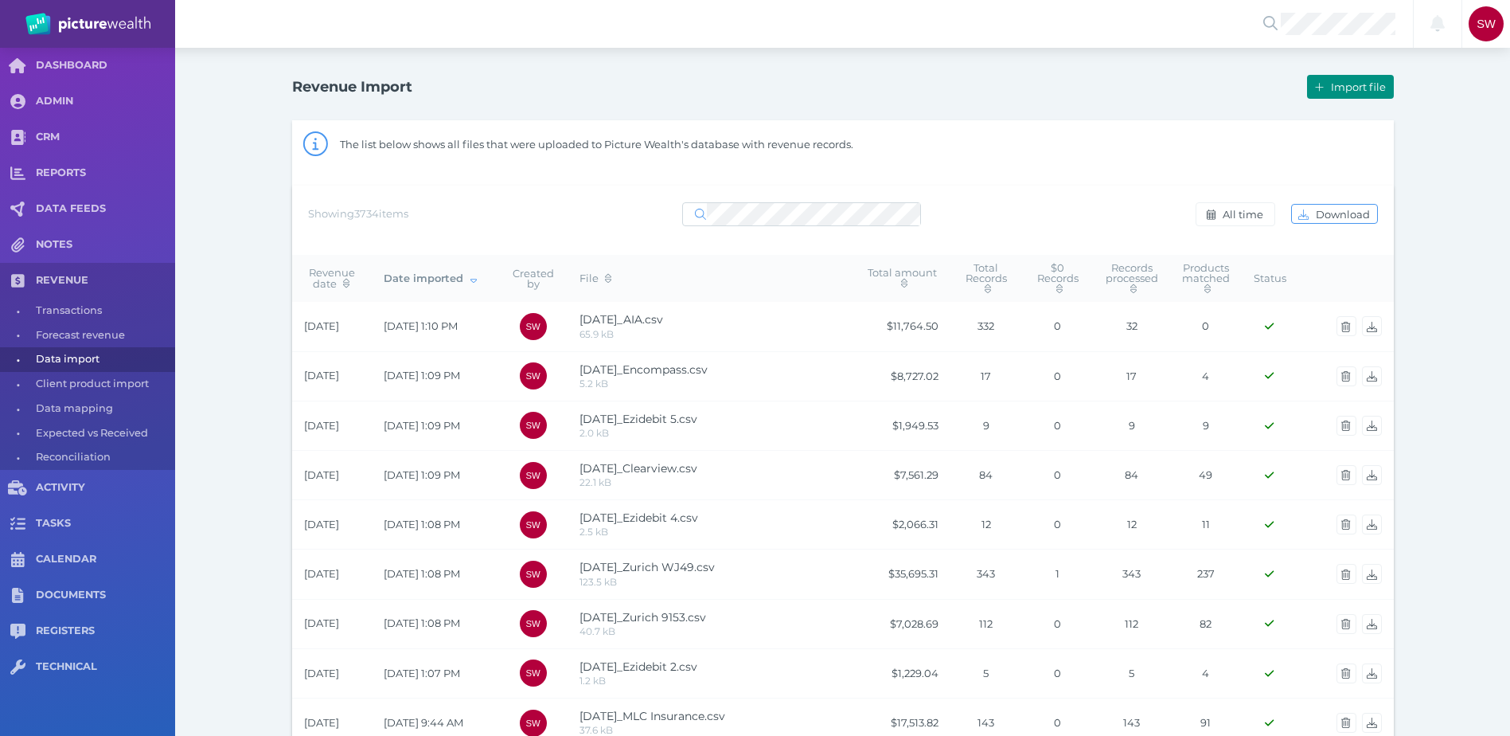
click at [1349, 88] on span "Import file" at bounding box center [1360, 86] width 65 height 13
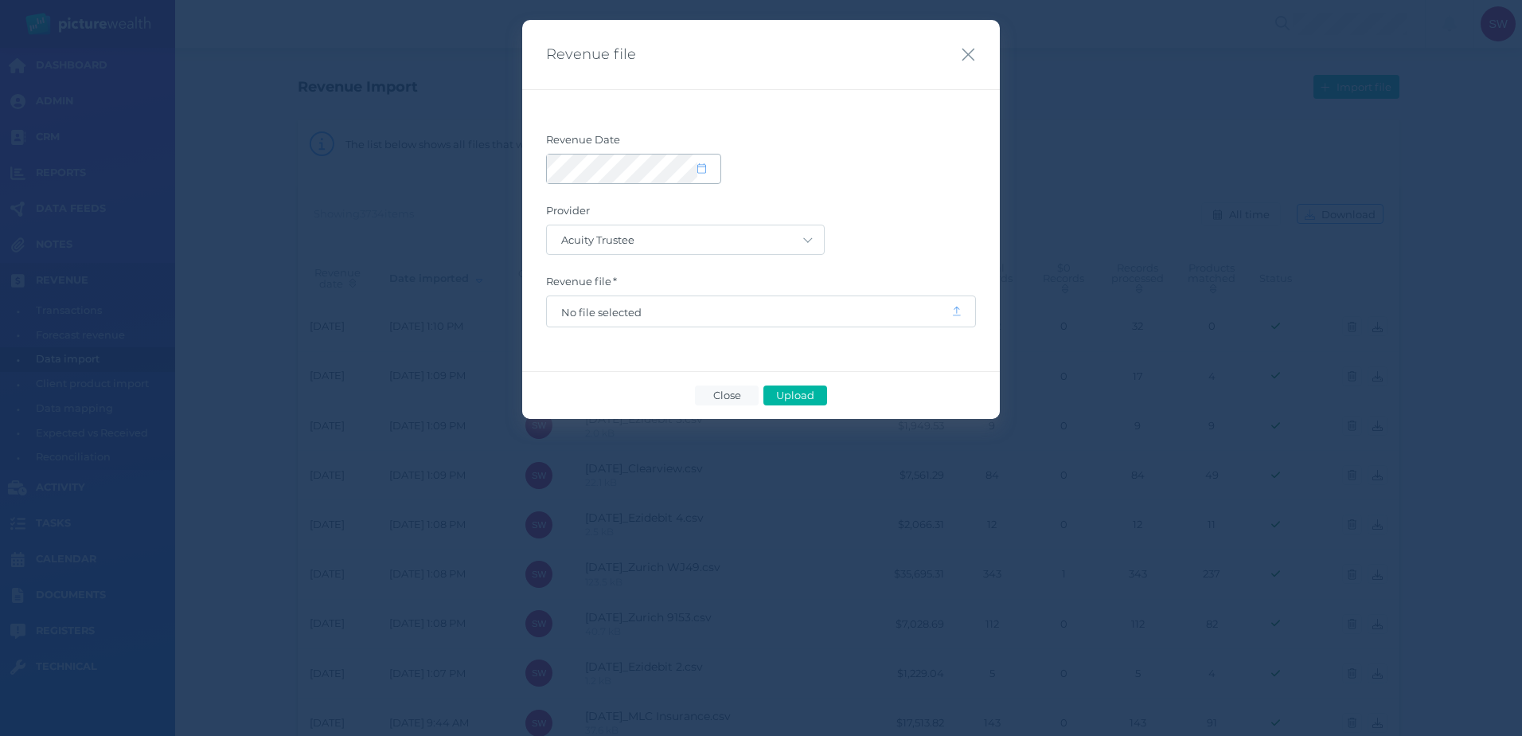
click at [718, 183] on span at bounding box center [633, 169] width 175 height 30
select select "8"
select select "2025"
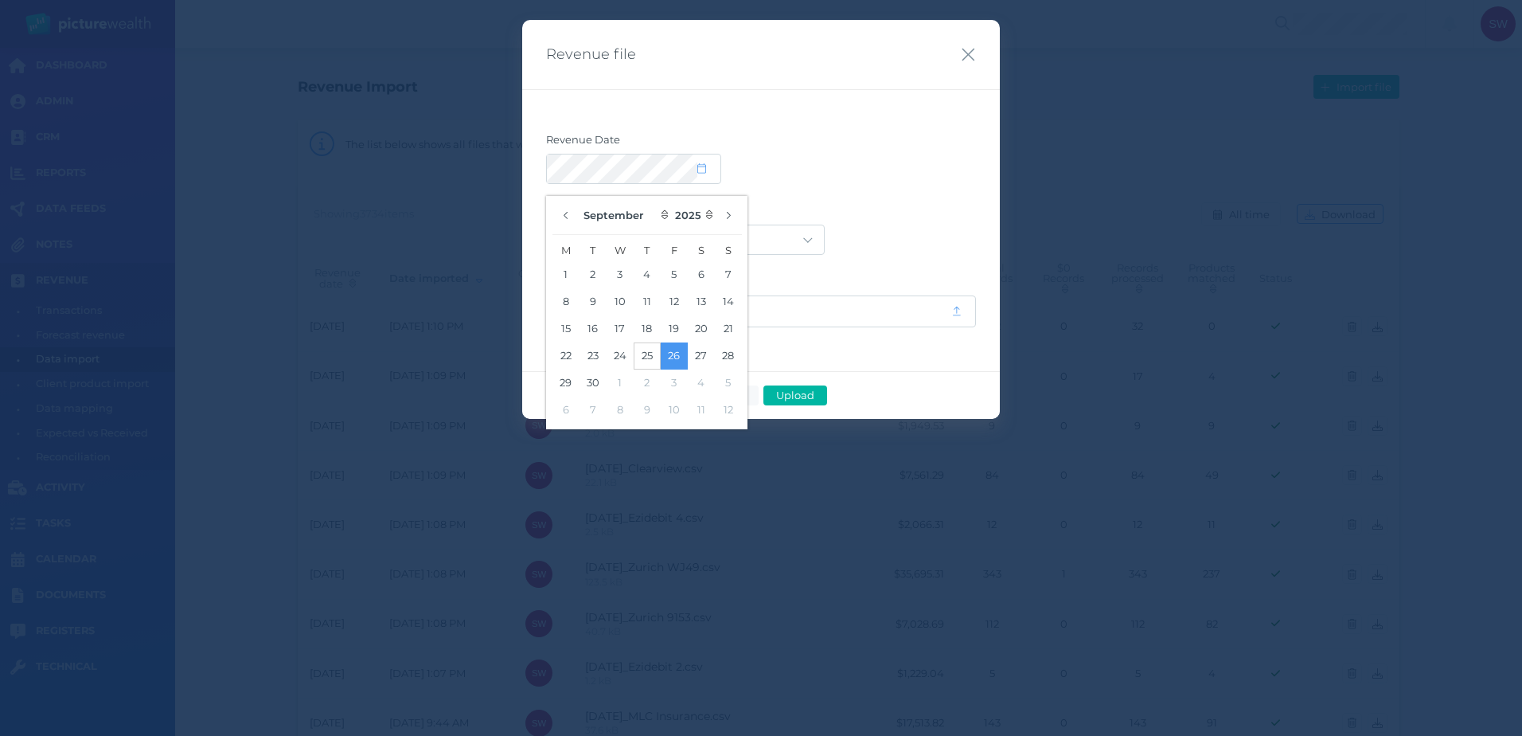
click at [641, 354] on button "25" at bounding box center [647, 355] width 27 height 27
drag, startPoint x: 924, startPoint y: 133, endPoint x: 846, endPoint y: 180, distance: 91.1
click at [916, 141] on label "Revenue Date" at bounding box center [761, 143] width 430 height 21
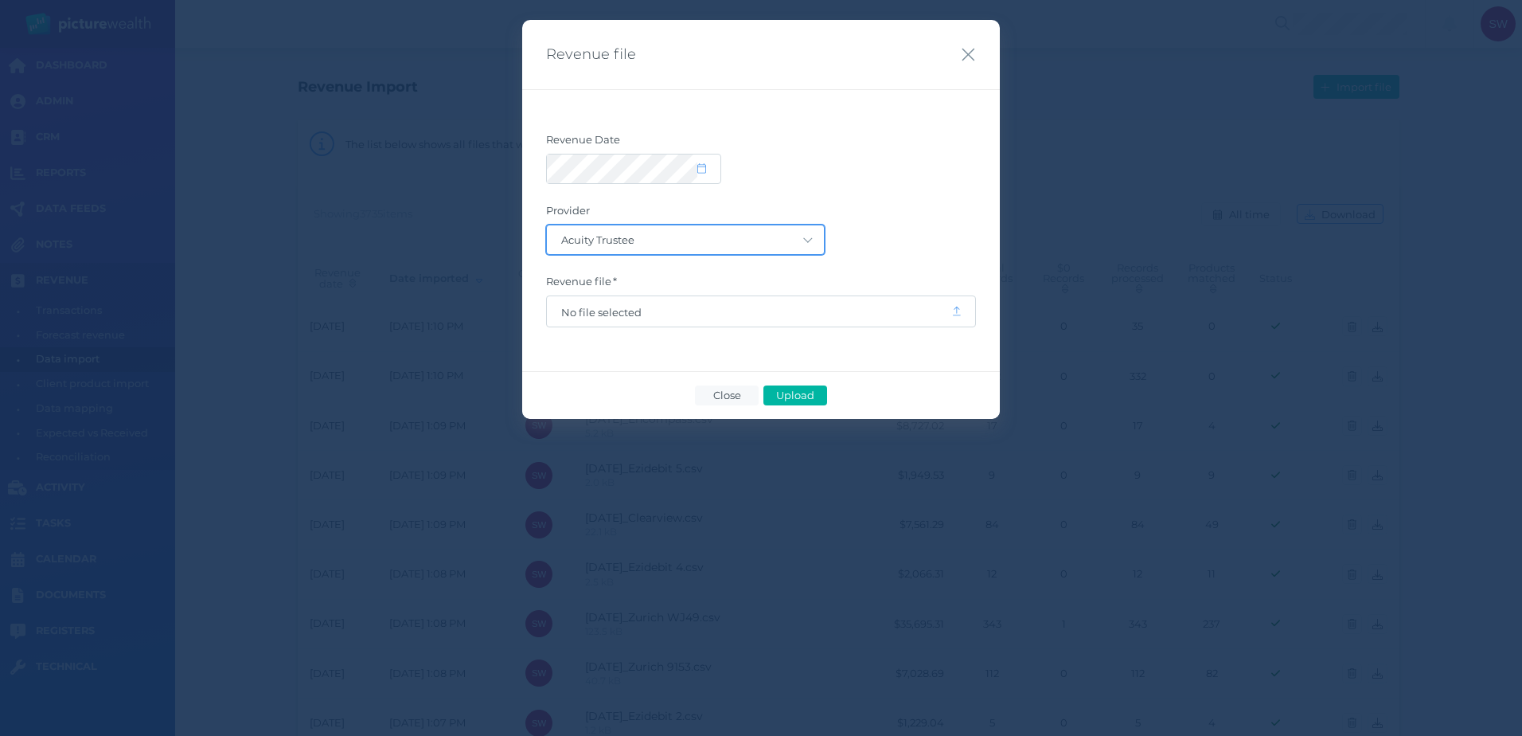
click at [785, 232] on select "Acuity Trustee AIA Australia AMG Super AMP ASGARD Asteron Life Australian Retir…" at bounding box center [685, 239] width 277 height 29
select select "80"
click at [547, 225] on select "Acuity Trustee AIA Australia AMG Super AMP ASGARD Asteron Life Australian Retir…" at bounding box center [685, 239] width 277 height 29
click at [666, 304] on span "No file selected" at bounding box center [749, 311] width 404 height 30
click at [659, 319] on span "No file selected" at bounding box center [749, 311] width 404 height 30
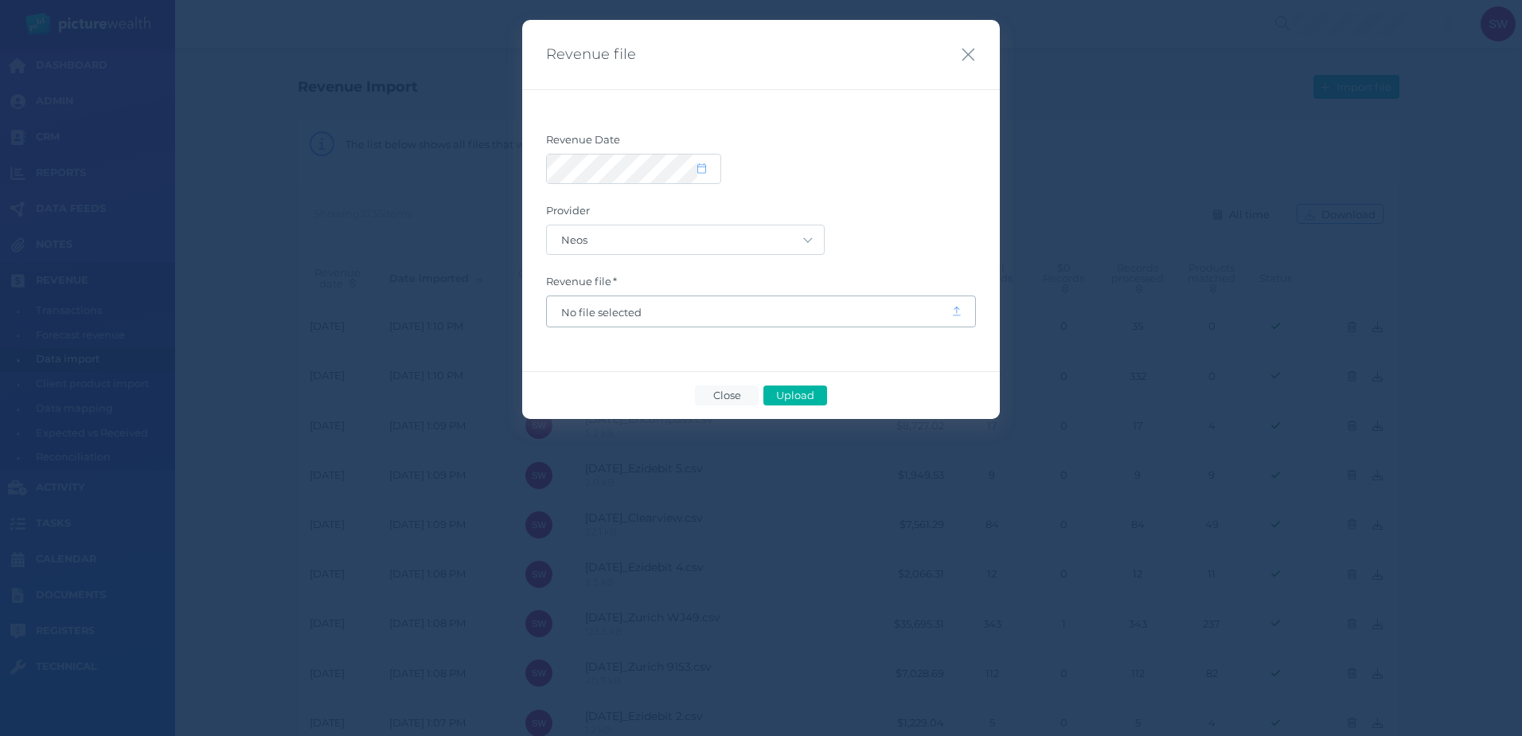
click at [634, 314] on span "No file selected" at bounding box center [749, 312] width 376 height 13
click at [806, 396] on span "Upload" at bounding box center [795, 395] width 52 height 13
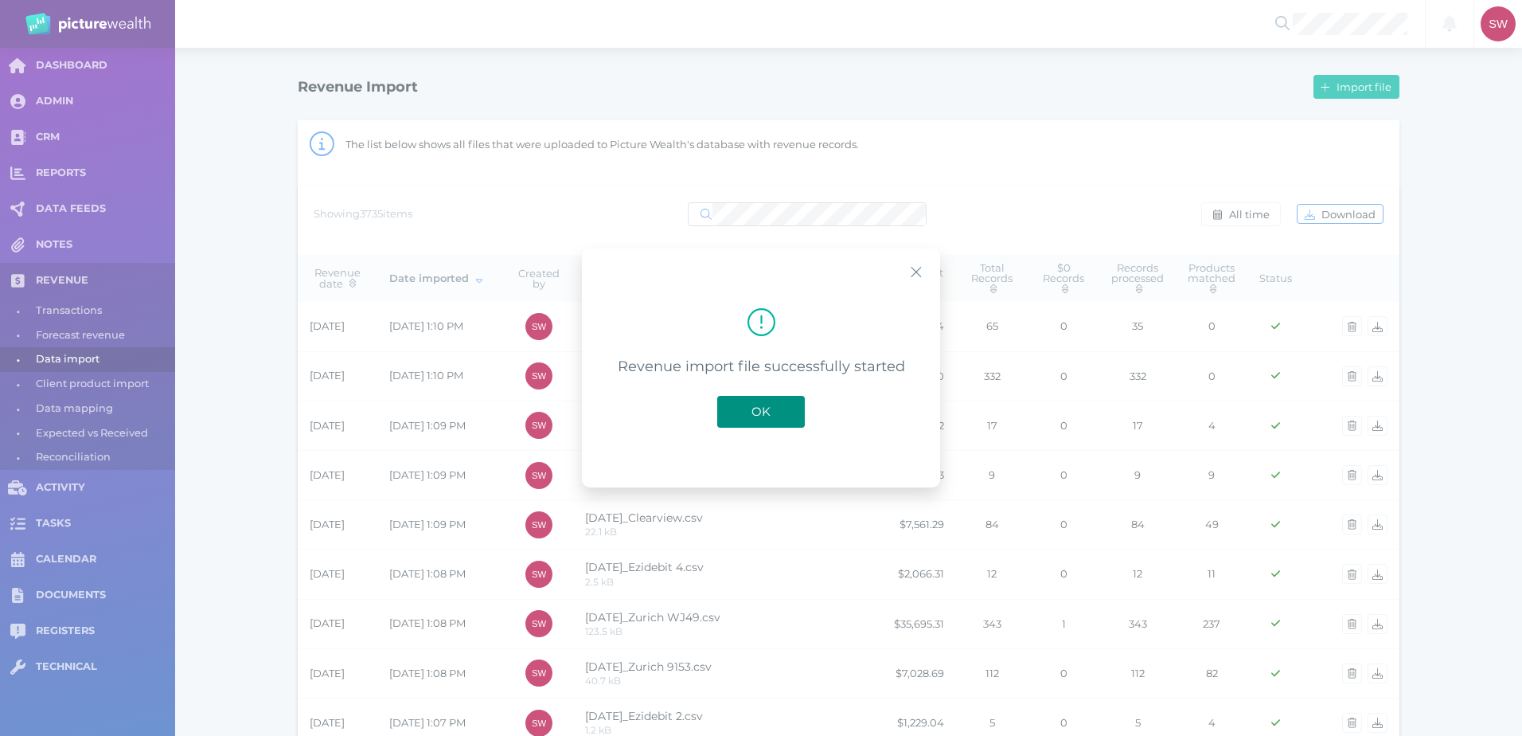
click at [740, 403] on button "OK" at bounding box center [761, 412] width 88 height 32
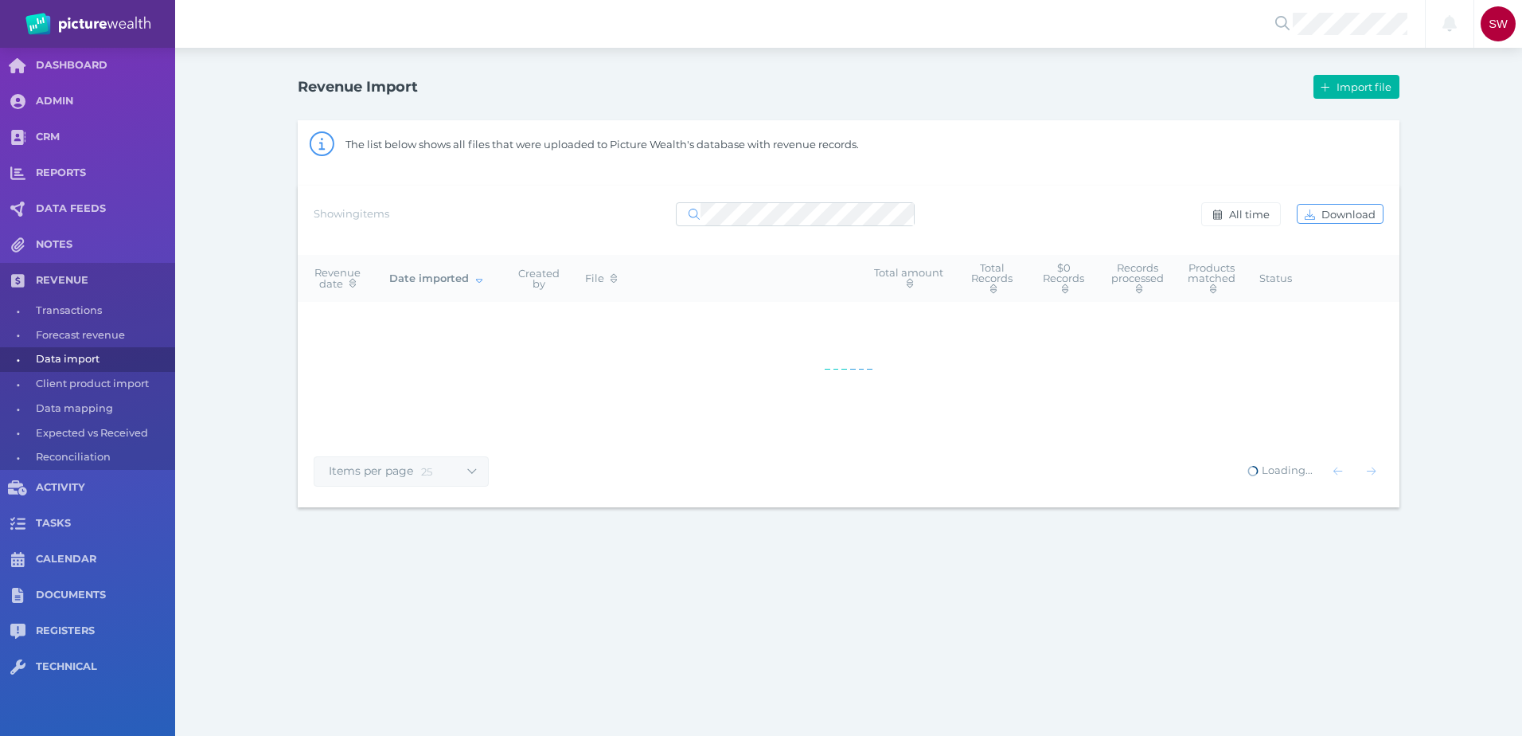
select select "25"
click at [1224, 218] on span "button" at bounding box center [1215, 214] width 19 height 13
select select "ALL_TIME"
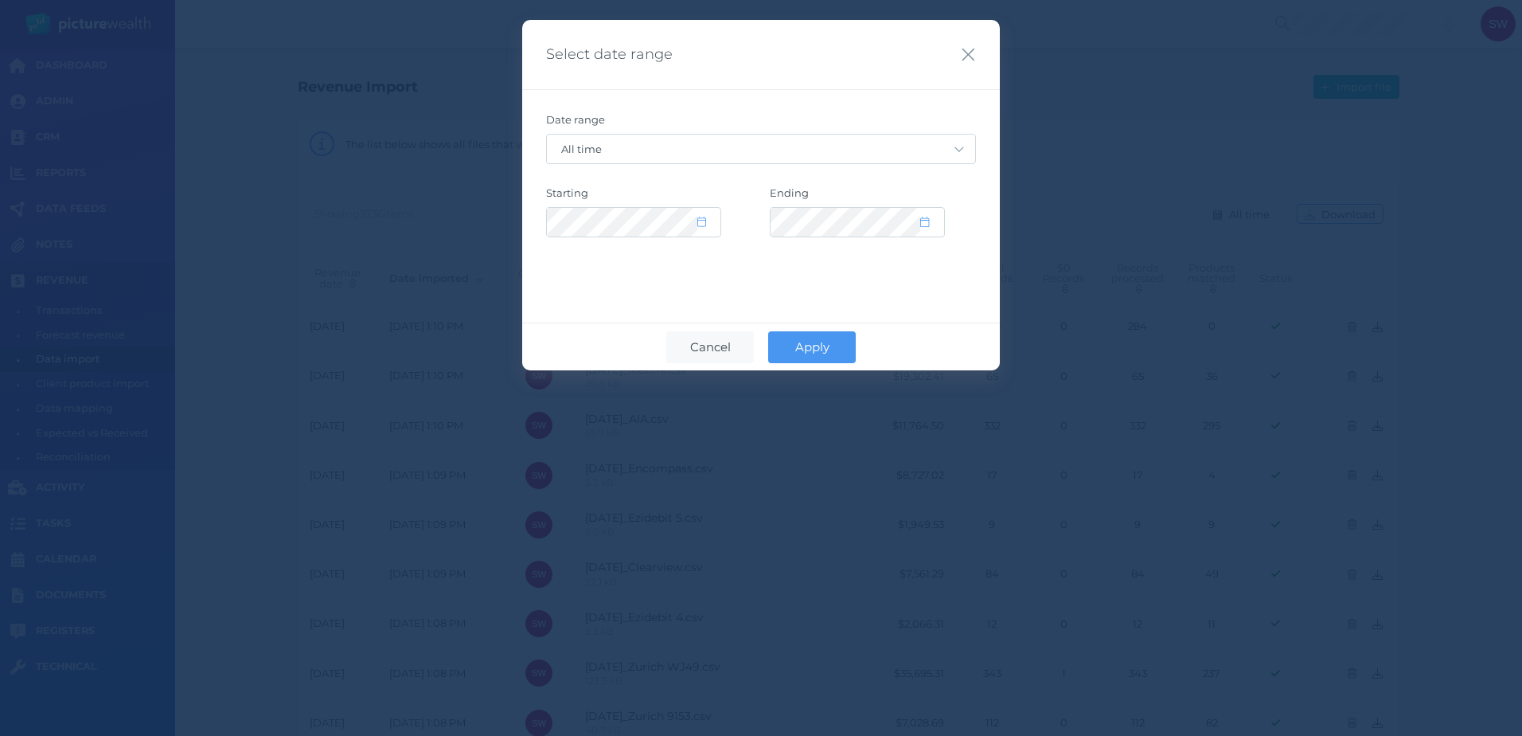
click at [1173, 213] on div "Select date range Date range Custom [DATE] [DATE] Last 7 days Last 30 days Last…" at bounding box center [761, 368] width 1522 height 736
click at [964, 53] on icon "button" at bounding box center [968, 55] width 15 height 20
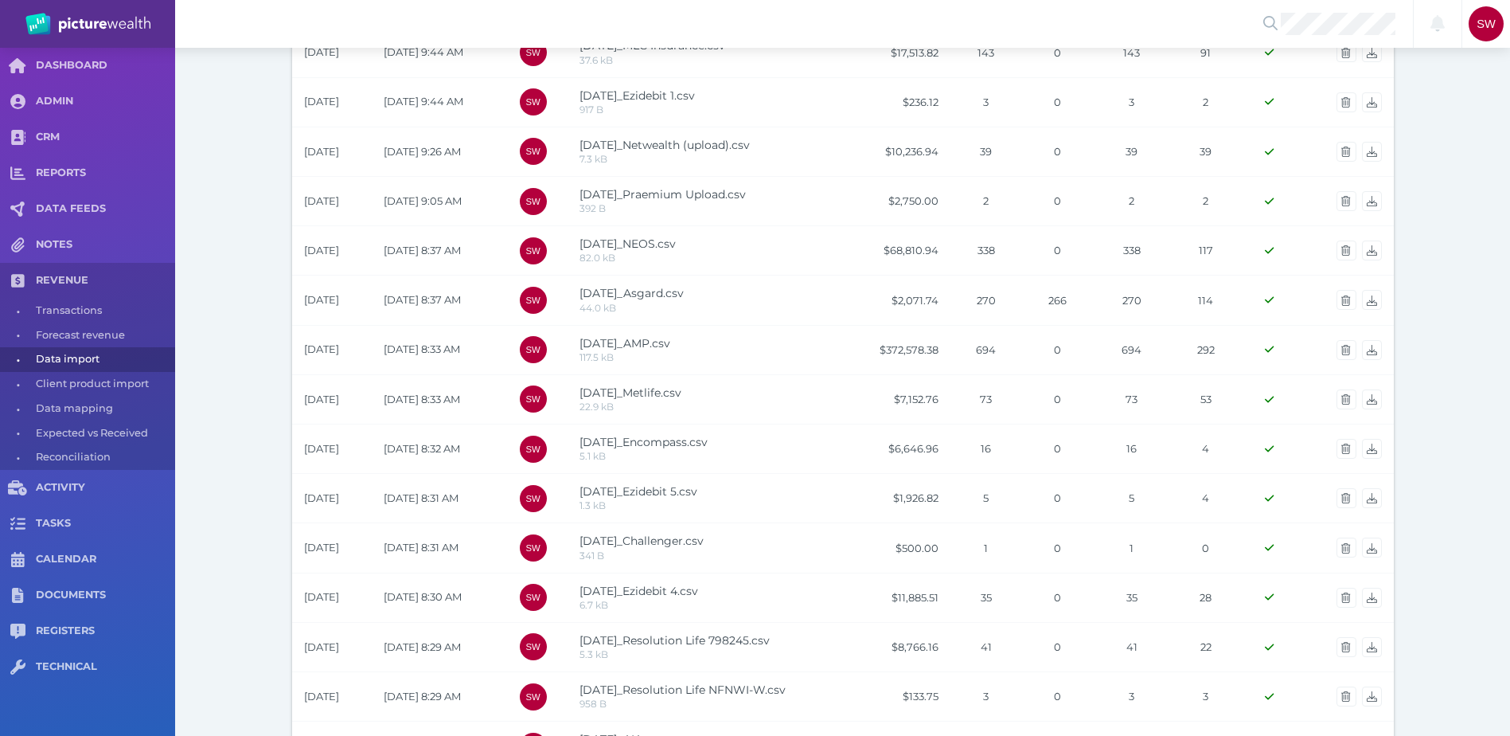
scroll to position [893, 0]
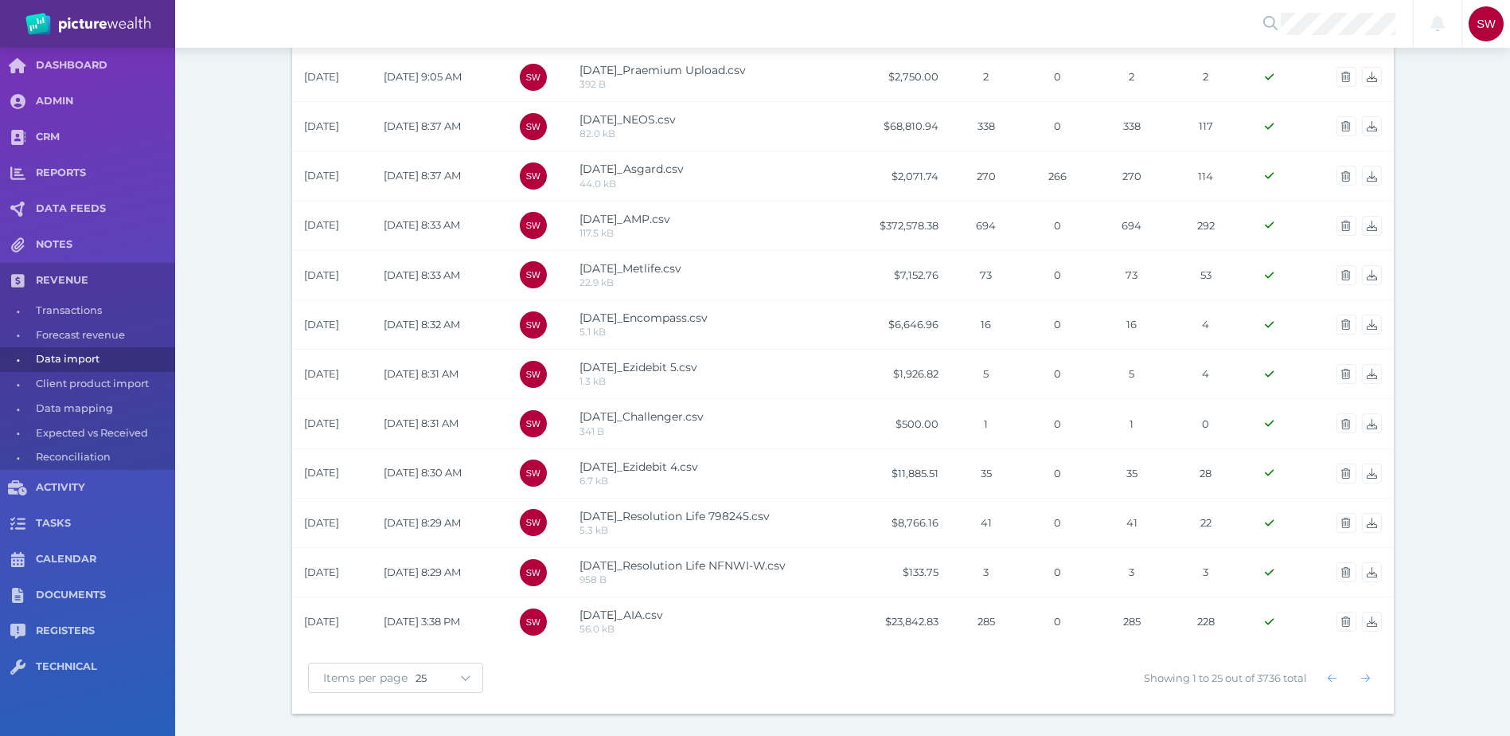
drag, startPoint x: 261, startPoint y: 134, endPoint x: 288, endPoint y: 327, distance: 195.3
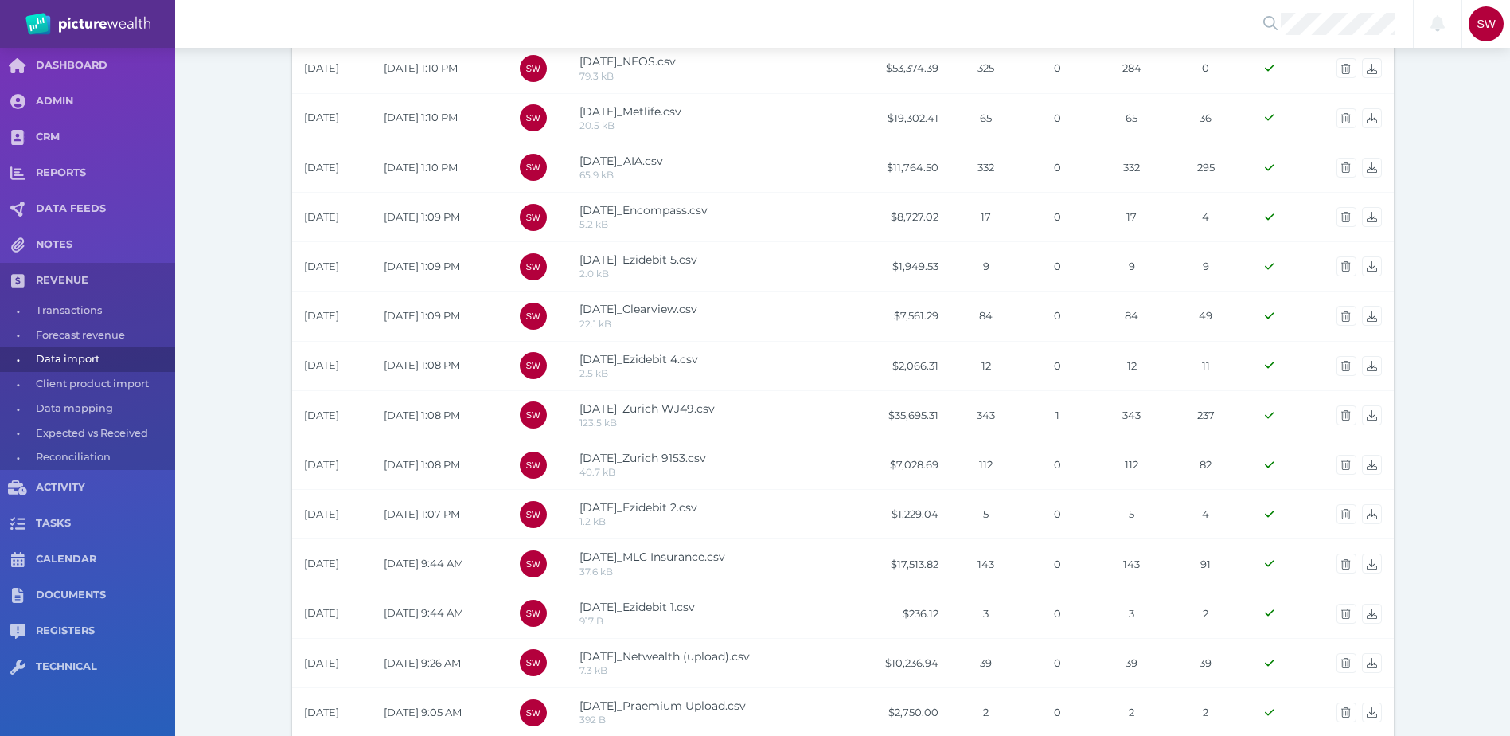
scroll to position [0, 0]
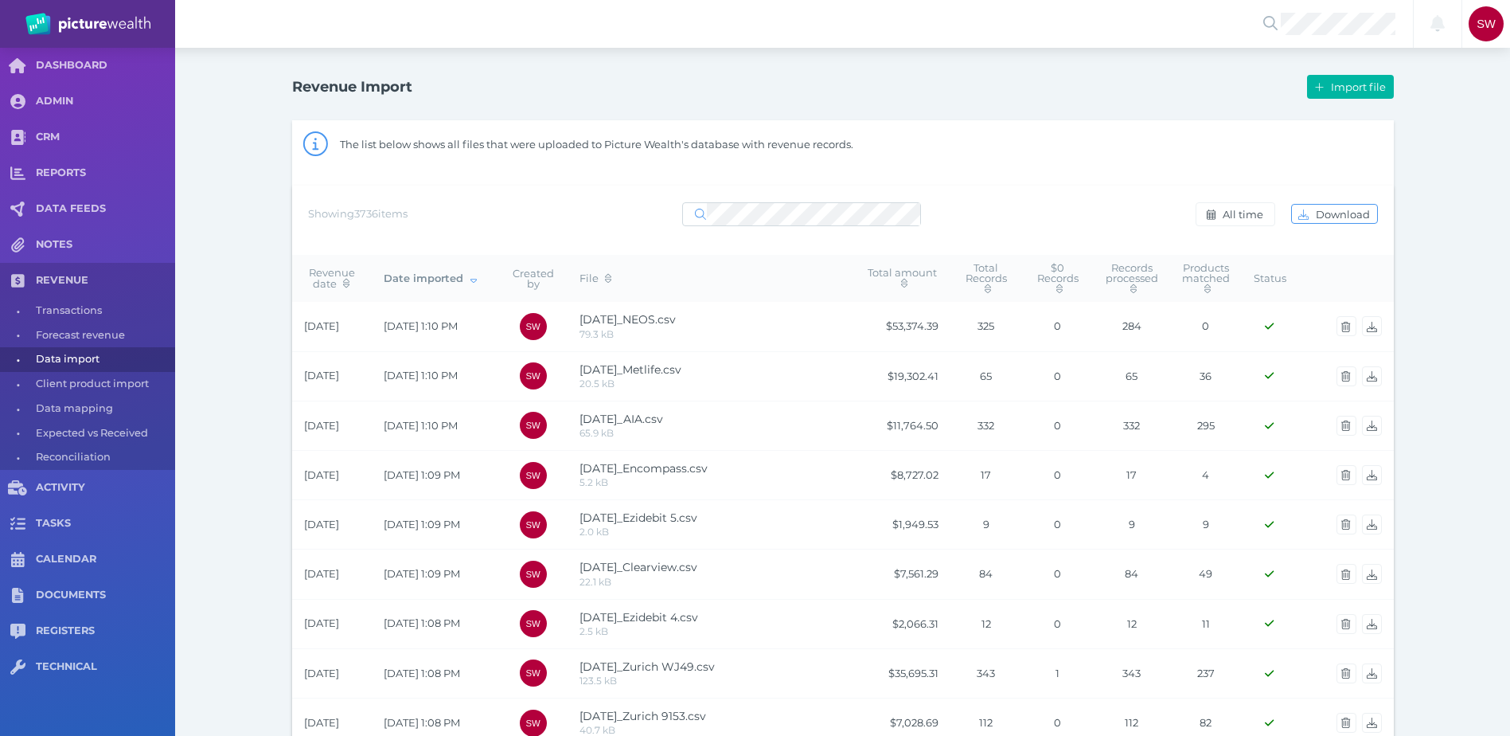
drag, startPoint x: 278, startPoint y: 453, endPoint x: 317, endPoint y: 314, distance: 144.7
click at [1250, 213] on span "All time" at bounding box center [1245, 214] width 51 height 13
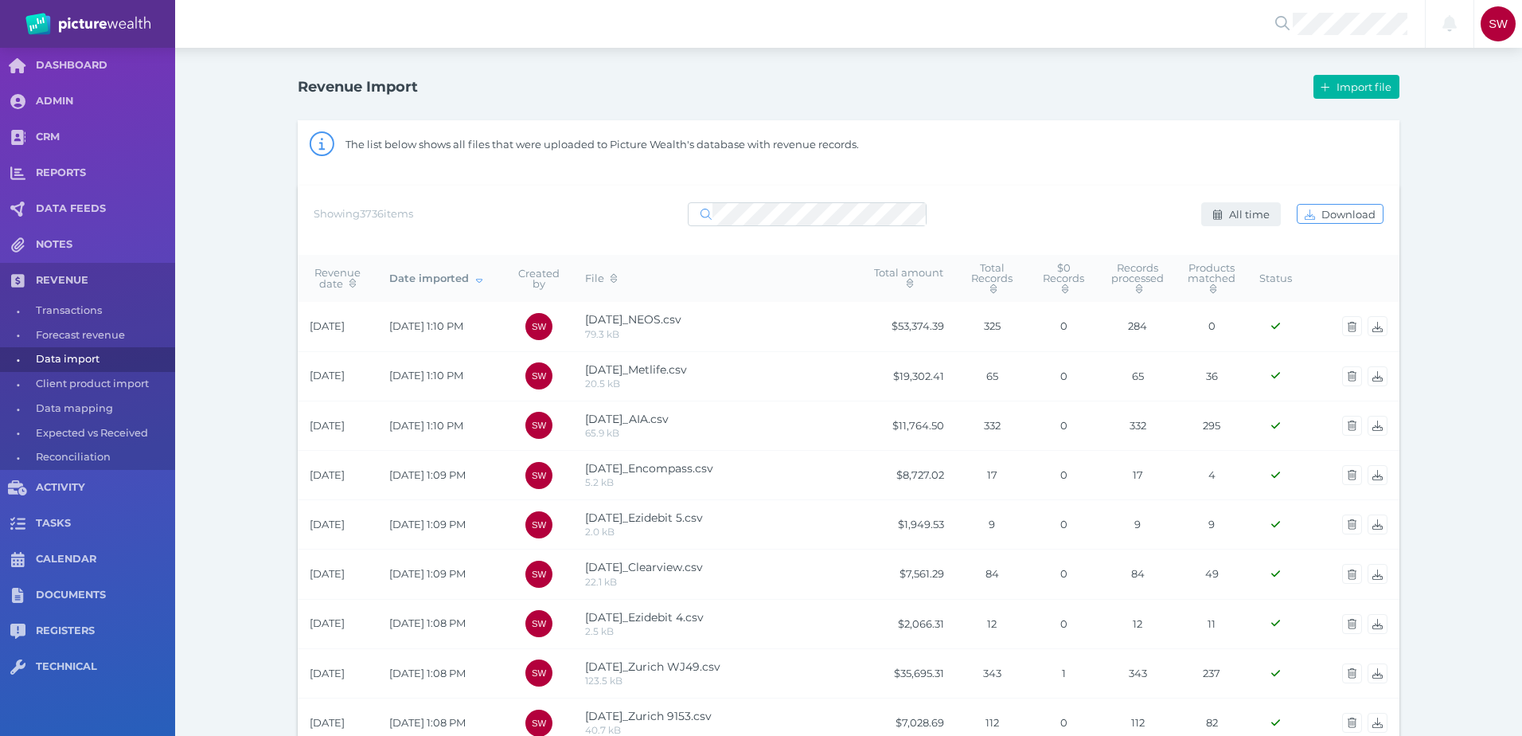
select select "ALL_TIME"
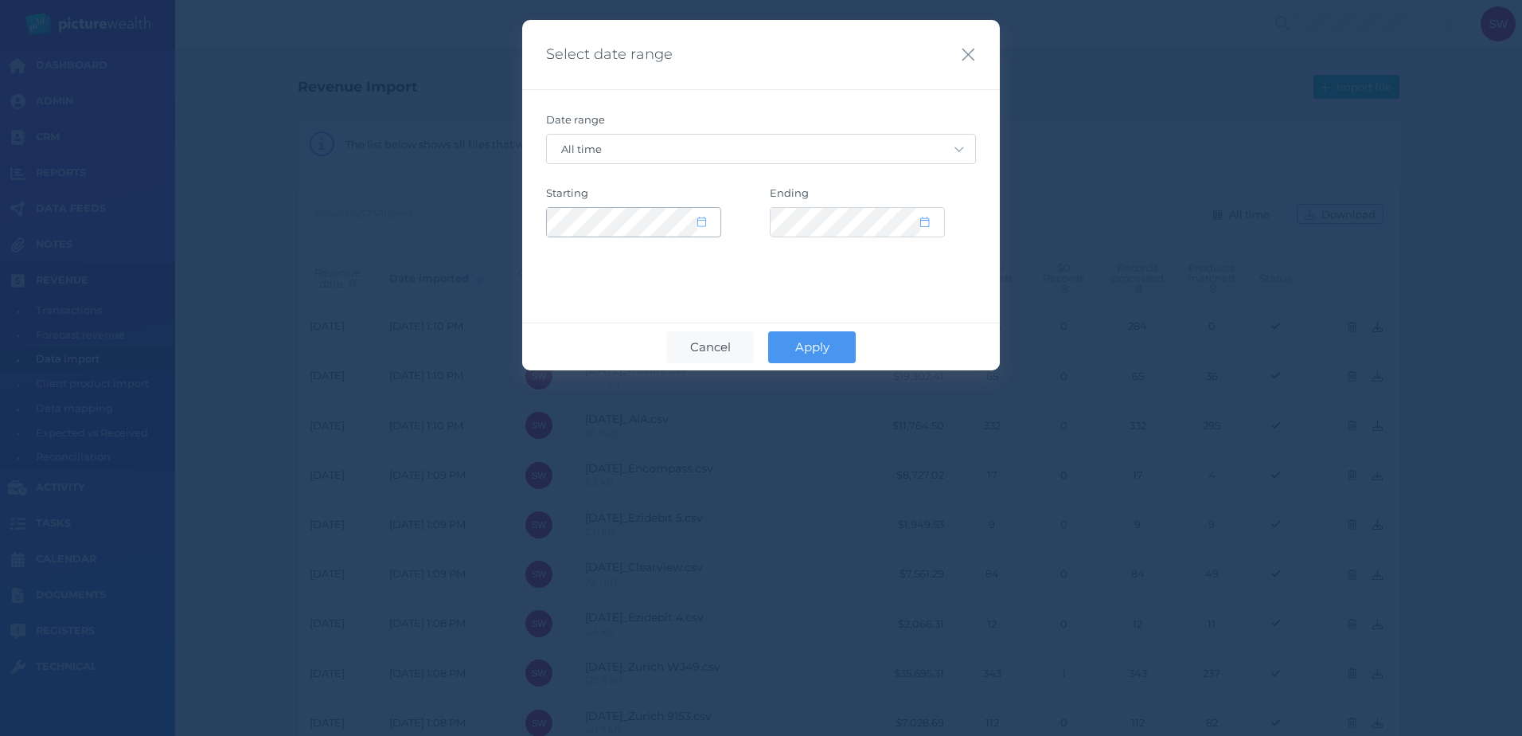
click at [705, 227] on icon at bounding box center [701, 222] width 9 height 10
select select "2015"
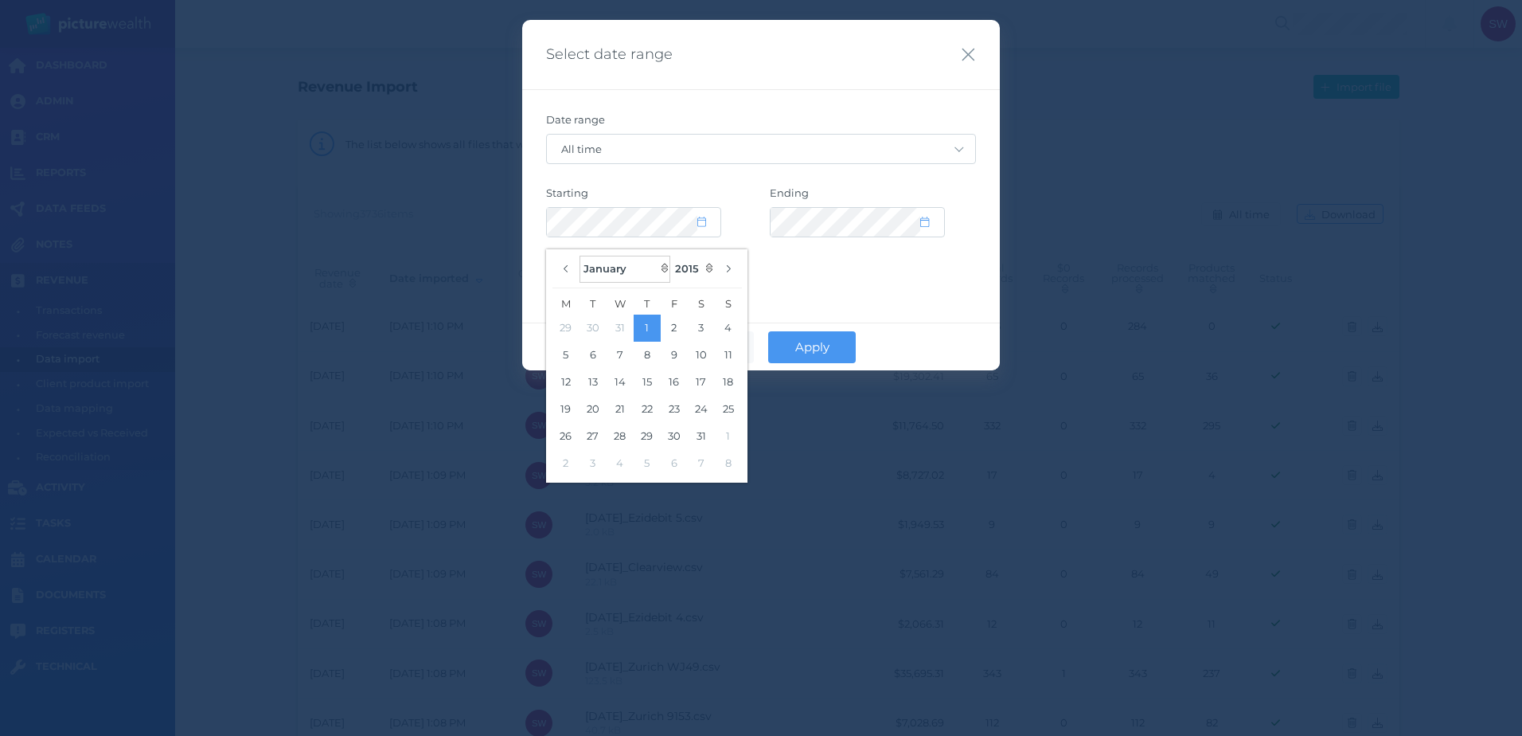
click at [662, 269] on select "January February March April May June July August September October November De…" at bounding box center [625, 269] width 91 height 27
select select "8"
click at [580, 256] on select "January February March April May June July August September October November De…" at bounding box center [625, 269] width 91 height 27
select select "CUSTOM"
select select "8"
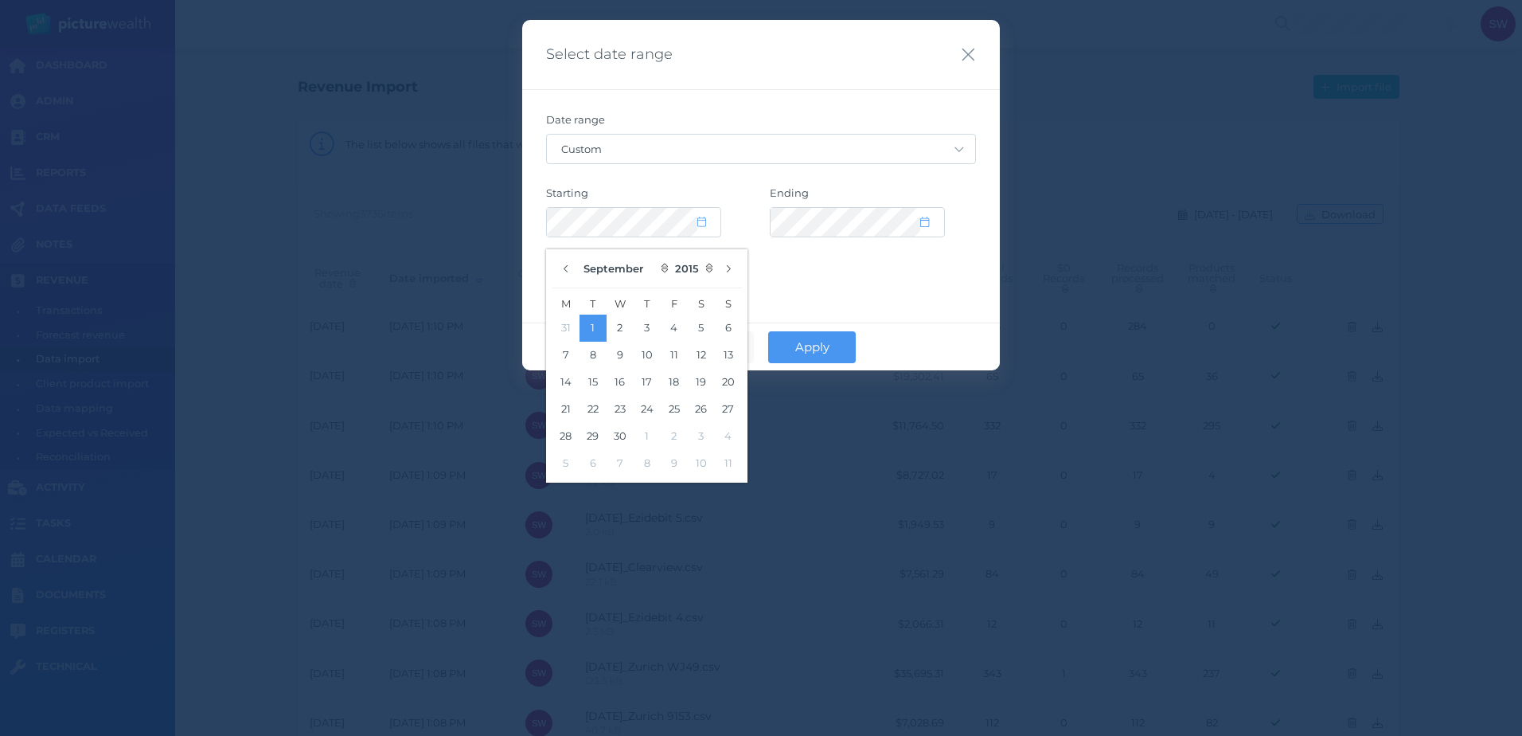
drag, startPoint x: 642, startPoint y: 369, endPoint x: 644, endPoint y: 303, distance: 66.1
click at [644, 303] on span "T" at bounding box center [647, 304] width 27 height 21
click at [694, 377] on button "19" at bounding box center [701, 382] width 27 height 27
drag, startPoint x: 693, startPoint y: 375, endPoint x: 856, endPoint y: 291, distance: 183.4
click at [855, 293] on div "Select date range Date range Custom [DATE] [DATE] Last 7 days Last 30 days Last…" at bounding box center [761, 195] width 478 height 350
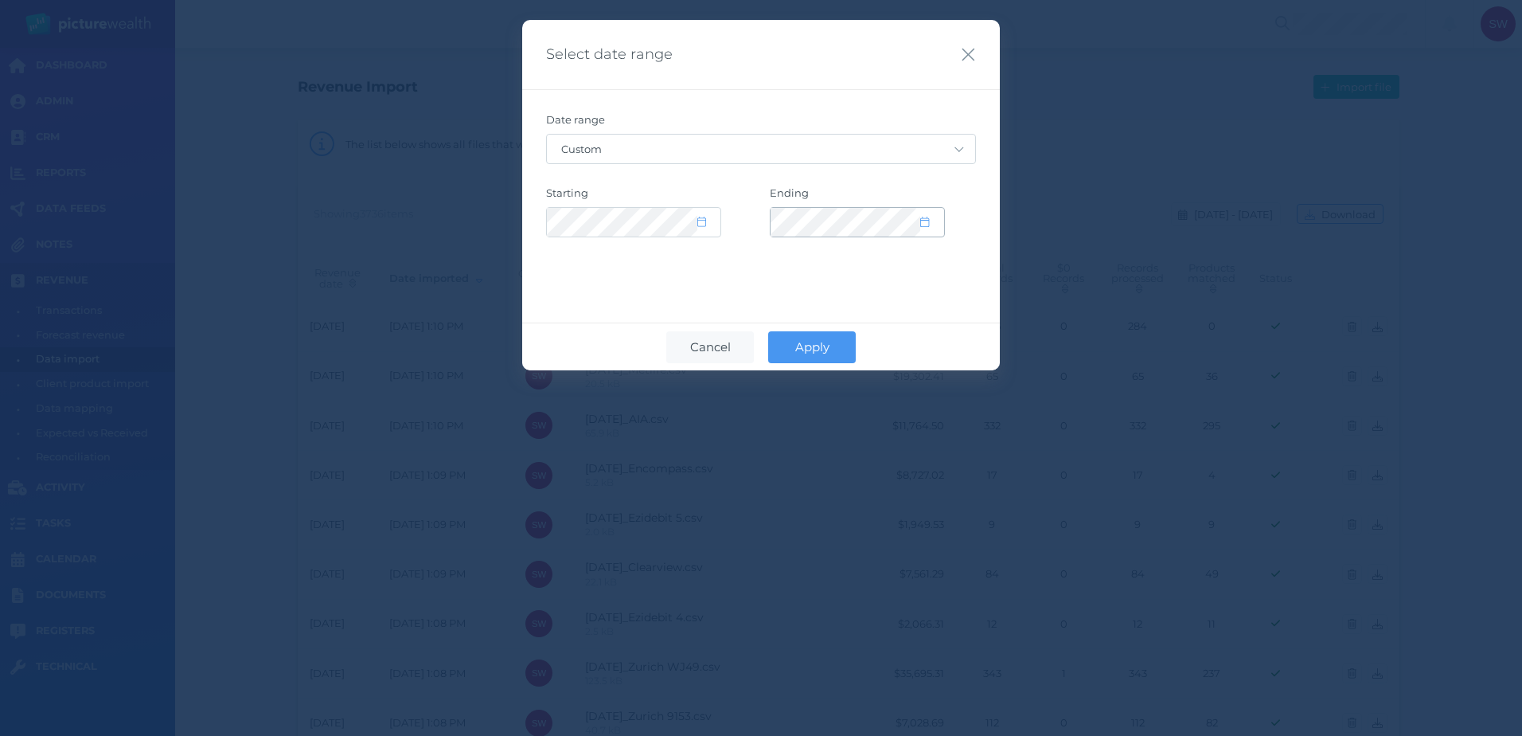
click at [938, 229] on div at bounding box center [858, 222] width 174 height 29
select select "2035"
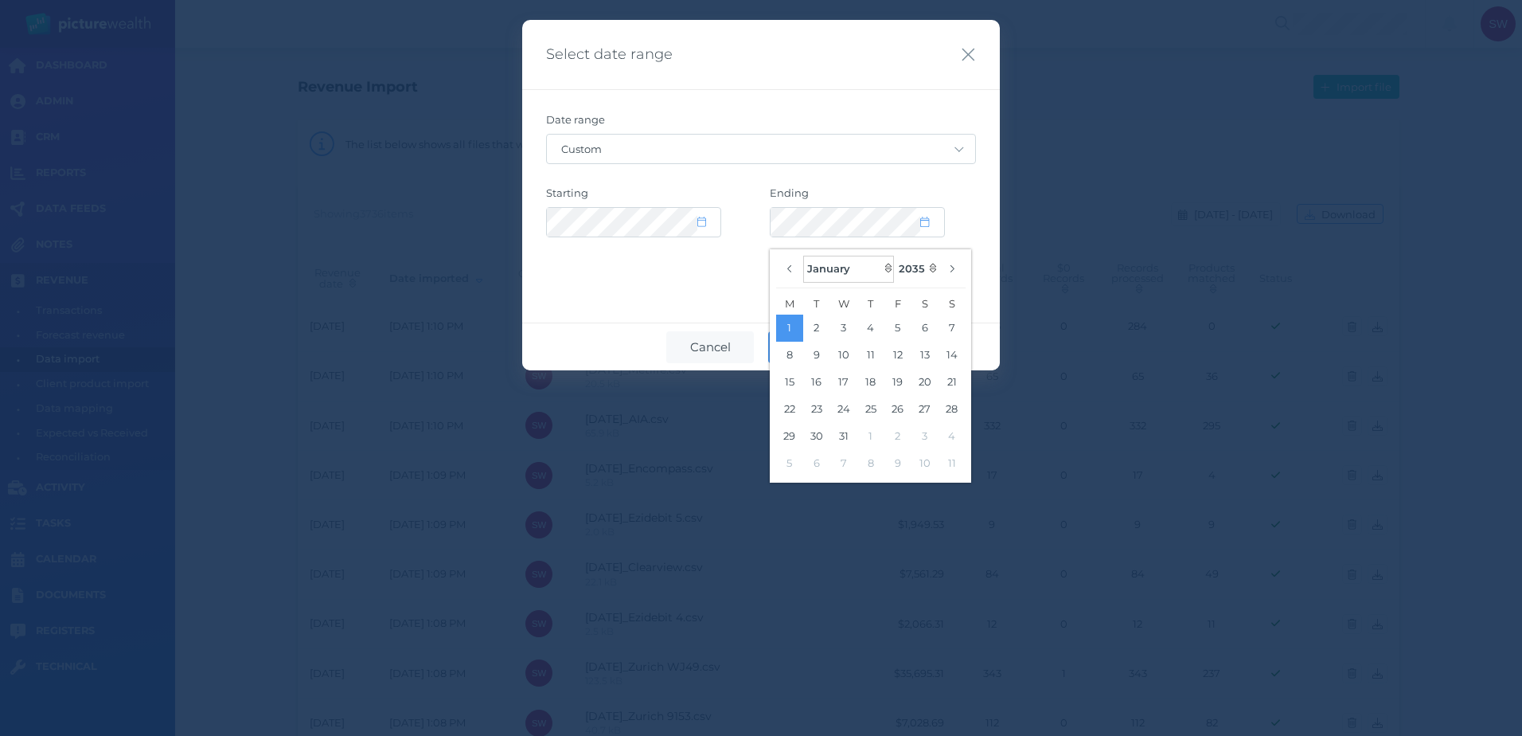
click at [859, 273] on select "January February March April May June July August September October November De…" at bounding box center [848, 269] width 91 height 27
click at [803, 256] on select "January February March April May June July August September October November De…" at bounding box center [848, 269] width 91 height 27
click at [852, 270] on select "January February March April May June July August September October November De…" at bounding box center [848, 269] width 91 height 27
click at [803, 256] on select "January February March April May June July August September October November De…" at bounding box center [848, 269] width 91 height 27
select select "8"
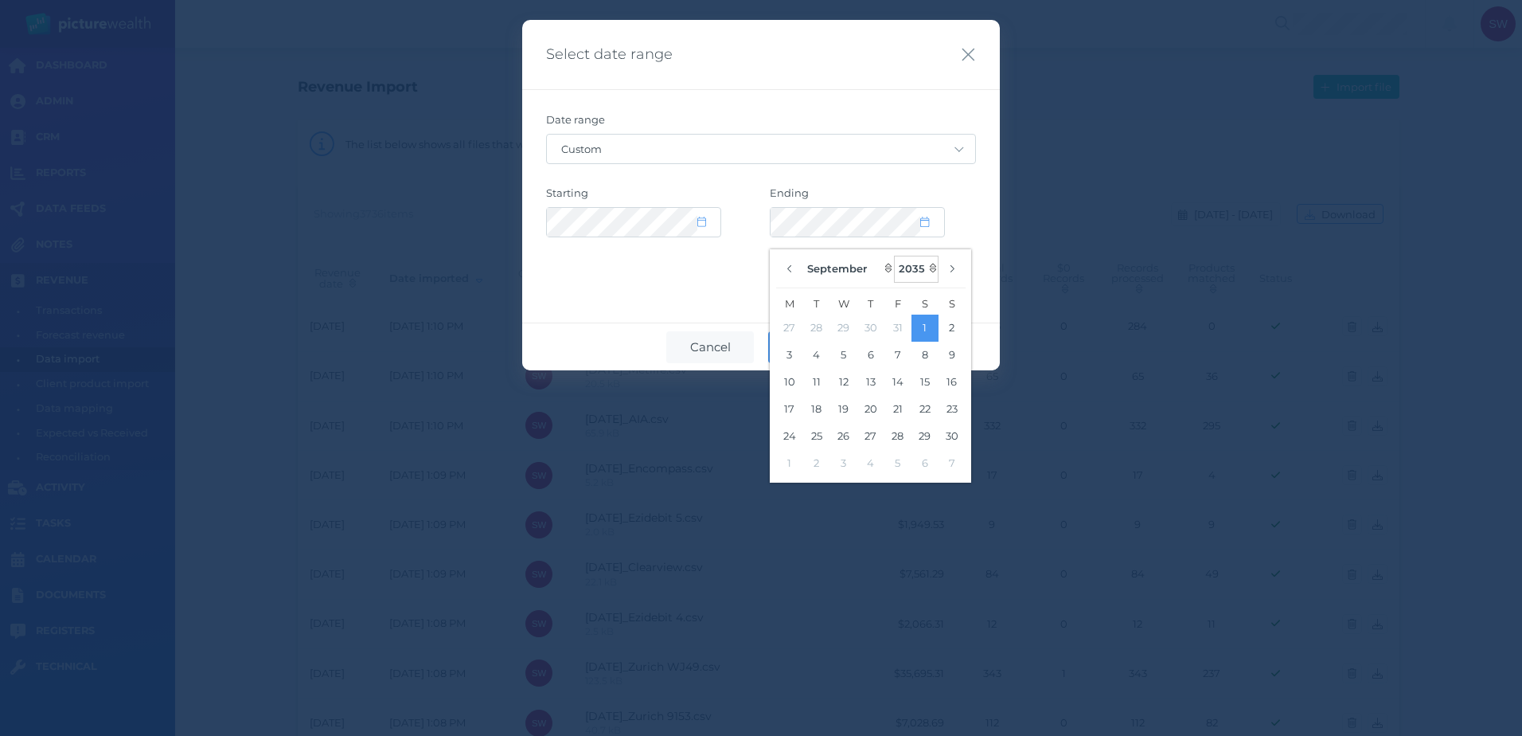
click at [901, 275] on select "2125 2124 2123 2122 2121 2120 2119 2118 2117 2116 2115 2114 2113 2112 2111 2110…" at bounding box center [916, 269] width 45 height 27
click at [895, 256] on select "2125 2124 2123 2122 2121 2120 2119 2118 2117 2116 2115 2114 2113 2112 2111 2110…" at bounding box center [916, 269] width 45 height 27
select select "2024"
click at [873, 405] on button "19" at bounding box center [870, 409] width 27 height 27
click at [662, 274] on div "Date range Custom [DATE] [DATE] Last 7 days Last 30 days Last 30 days + [DATE] …" at bounding box center [761, 186] width 478 height 194
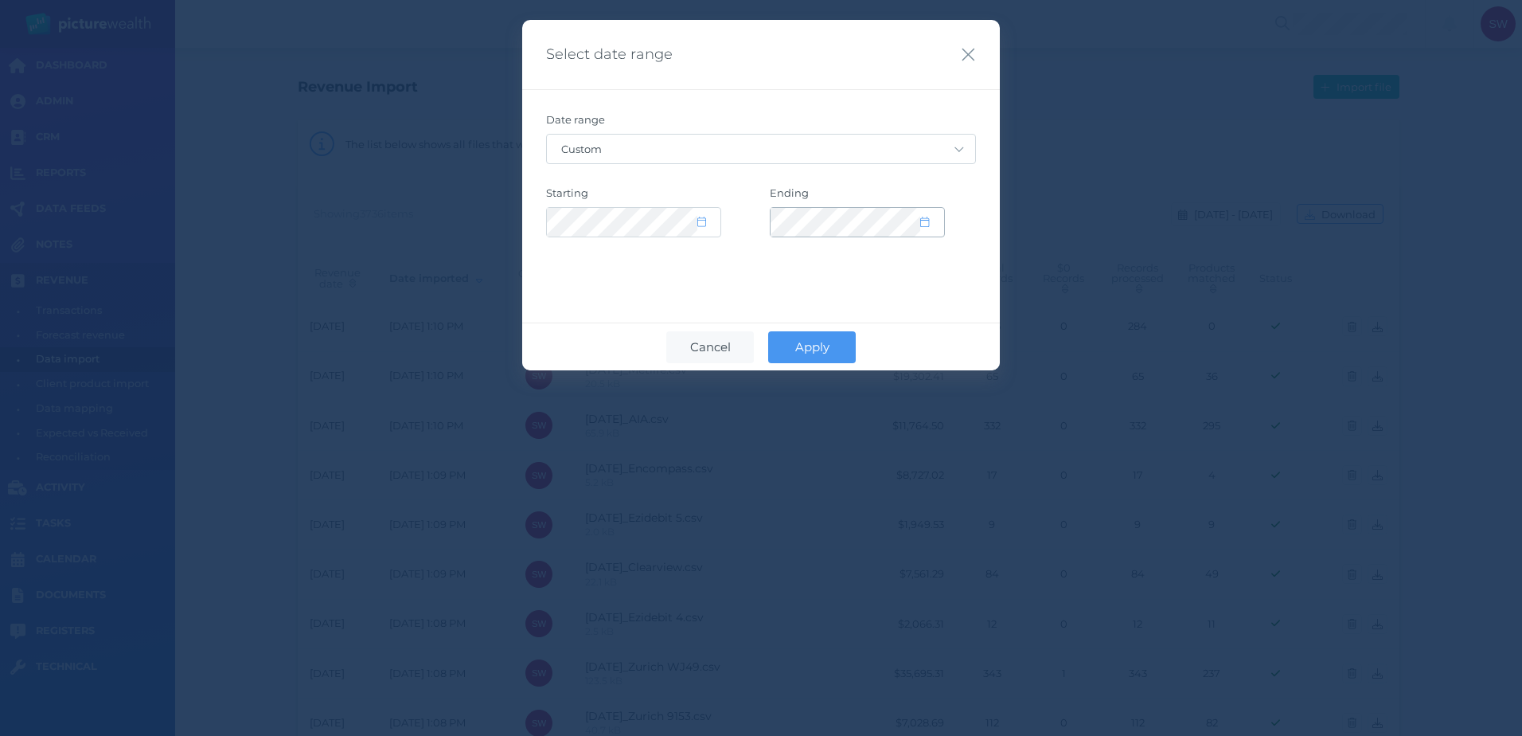
click at [927, 217] on icon at bounding box center [924, 222] width 9 height 10
select select "8"
select select "2024"
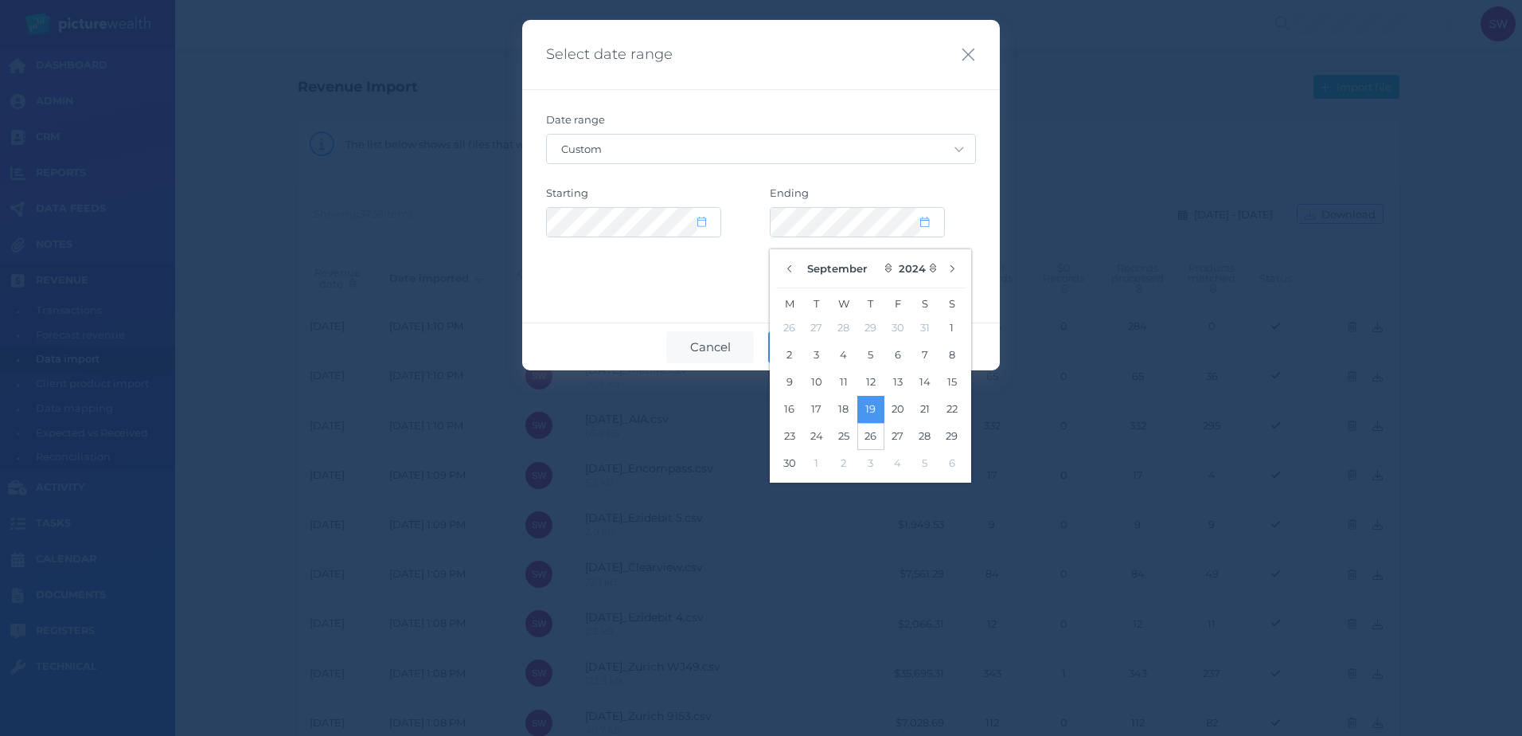
click at [868, 435] on button "26" at bounding box center [870, 436] width 27 height 27
click at [963, 213] on div at bounding box center [873, 222] width 206 height 30
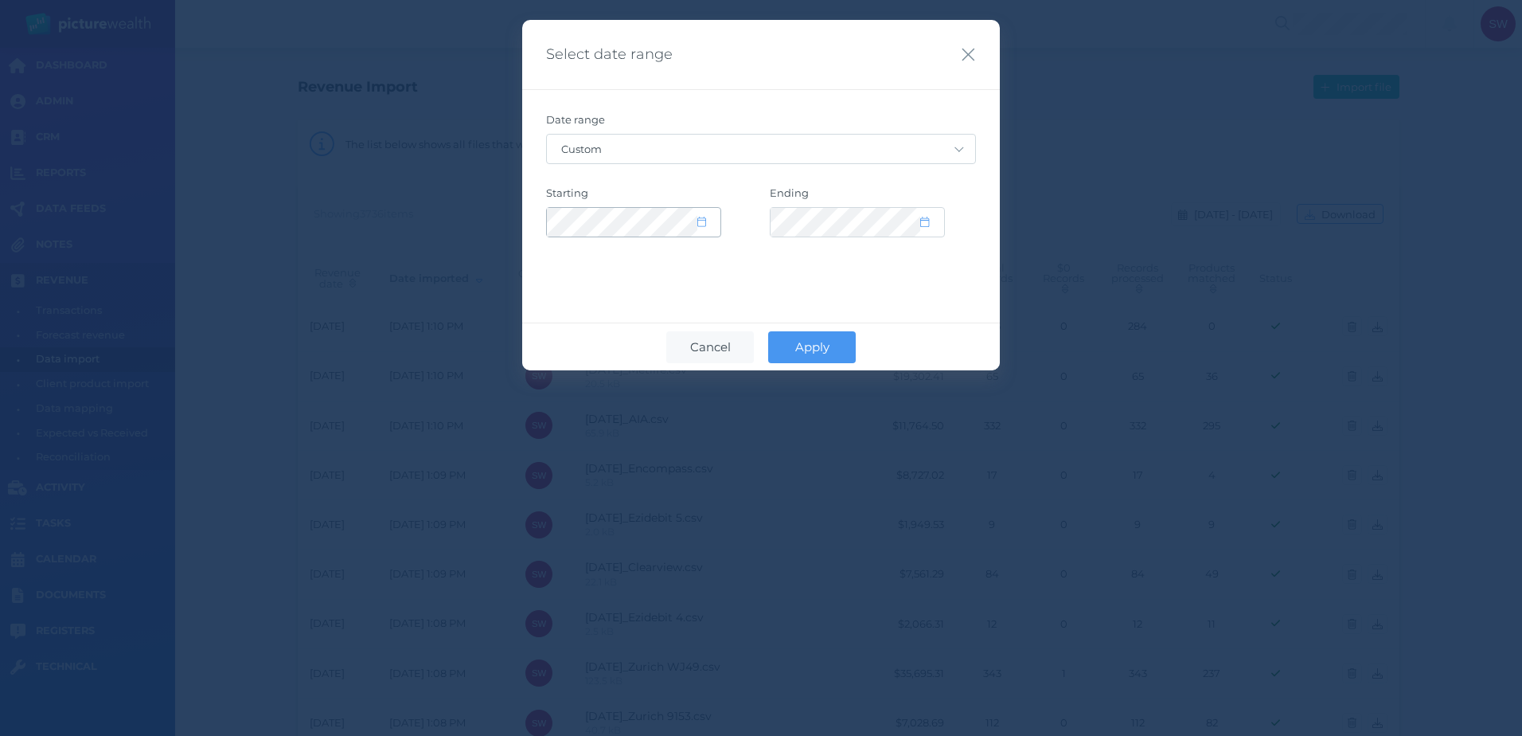
click at [698, 225] on icon at bounding box center [701, 222] width 9 height 10
select select "8"
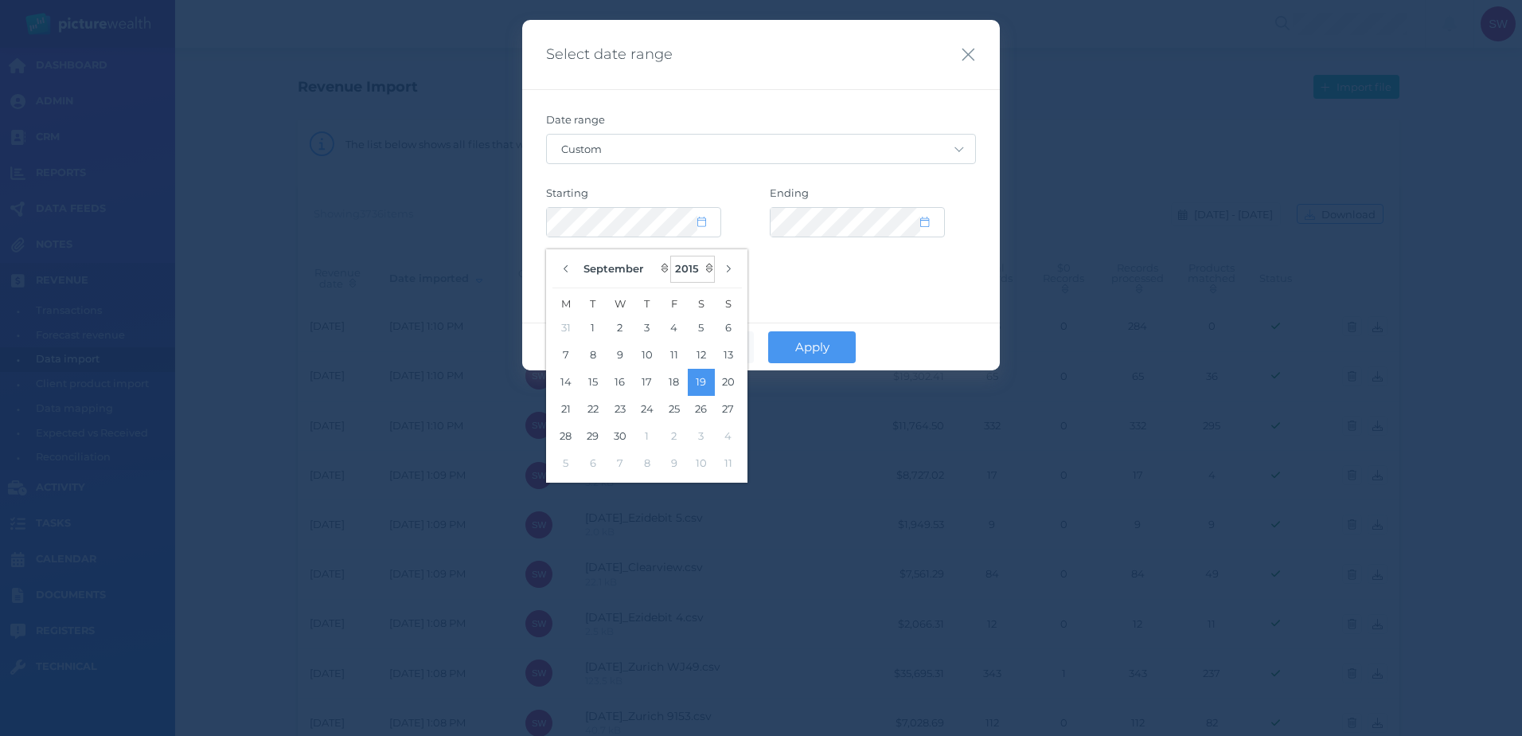
click at [697, 264] on select "2024 2023 2022 2021 2020 2019 2018 2017 2016 2015 2014 2013 2012 2011 2010 2009…" at bounding box center [692, 269] width 45 height 27
click at [671, 256] on select "2024 2023 2022 2021 2020 2019 2018 2017 2016 2015 2014 2013 2012 2011 2010 2009…" at bounding box center [692, 269] width 45 height 27
select select "2024"
click at [643, 413] on button "19" at bounding box center [647, 409] width 27 height 27
click at [655, 406] on button "19" at bounding box center [647, 409] width 27 height 27
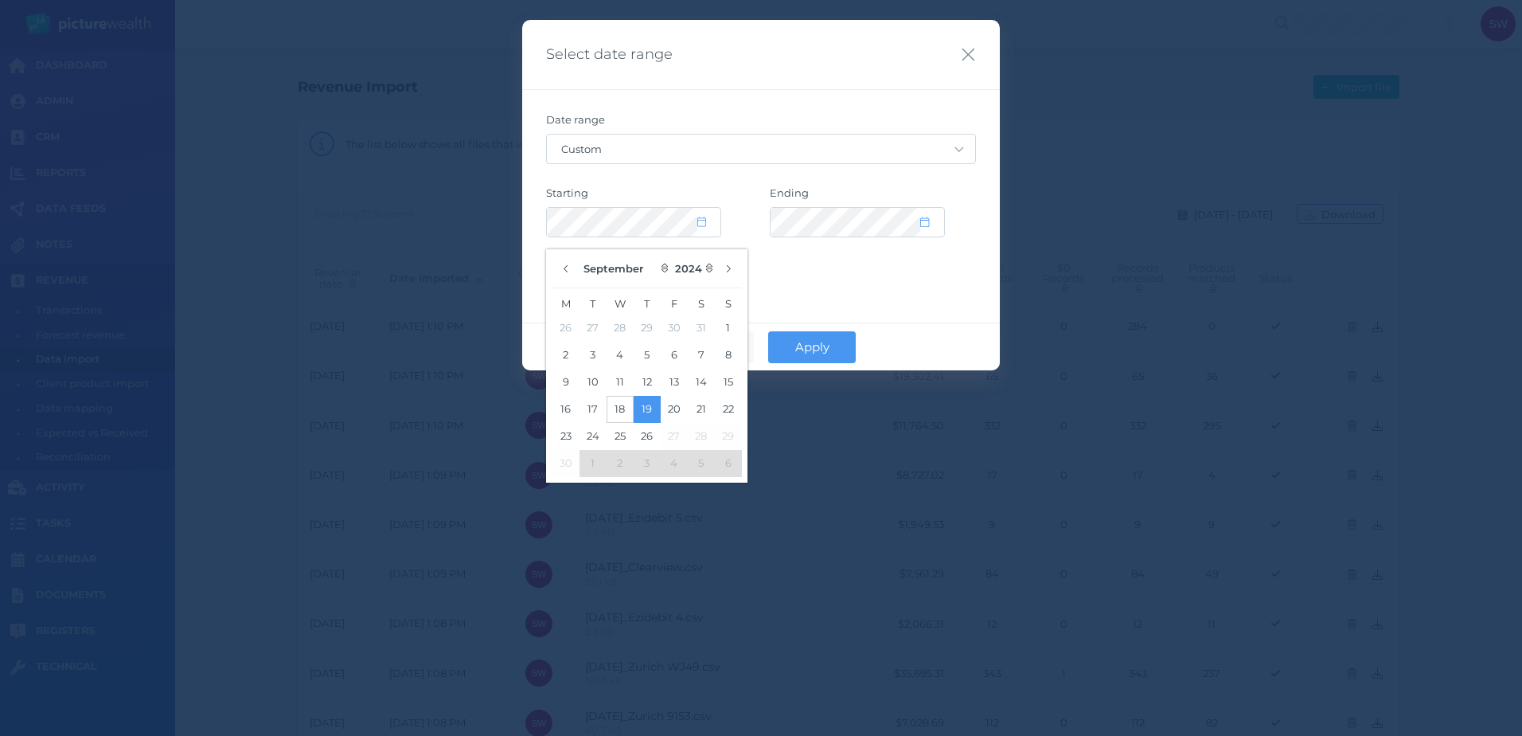
click at [619, 410] on button "18" at bounding box center [620, 409] width 27 height 27
click at [761, 274] on div "Date range Custom [DATE] [DATE] Last 7 days Last 30 days Last 30 days + [DATE] …" at bounding box center [761, 186] width 478 height 194
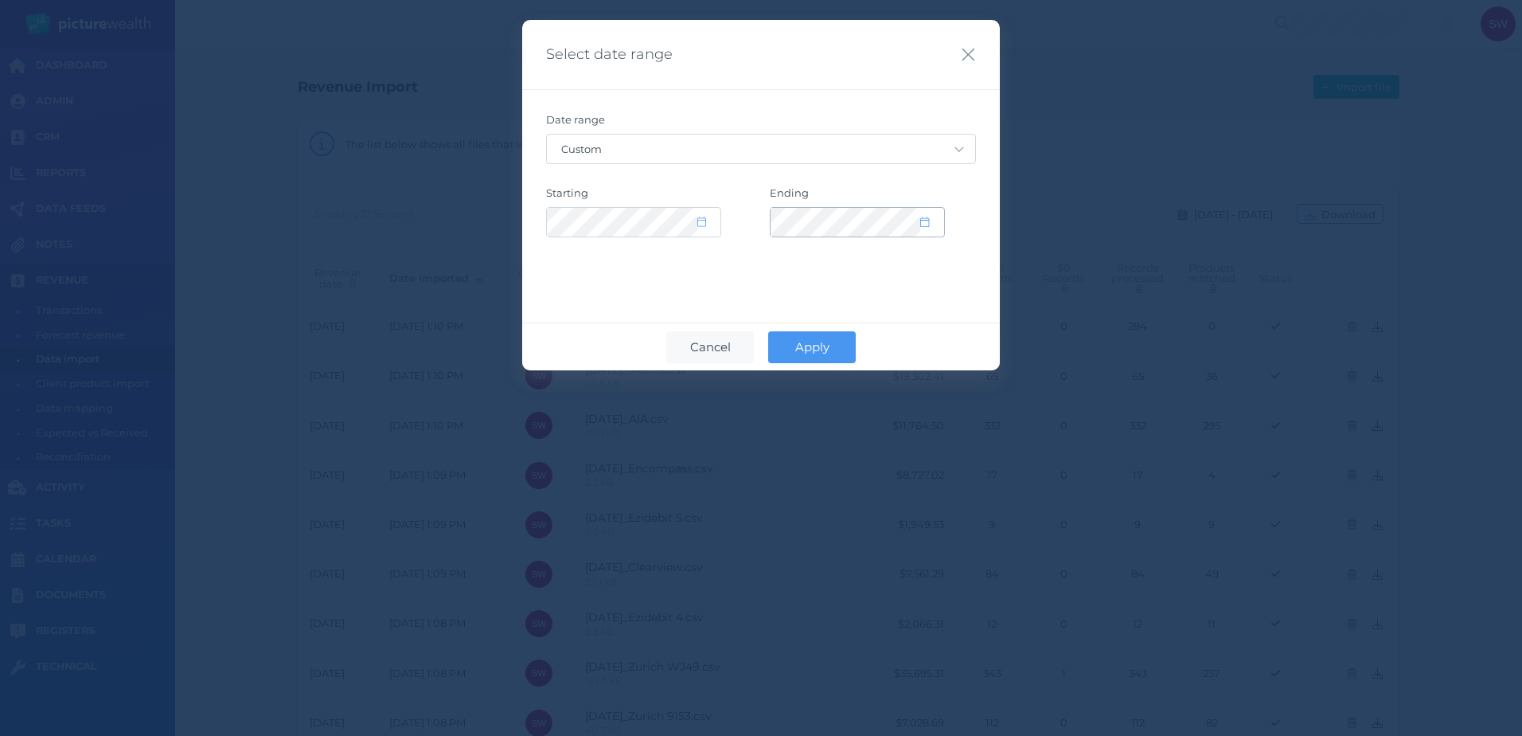
click at [927, 221] on icon at bounding box center [924, 222] width 9 height 10
select select "8"
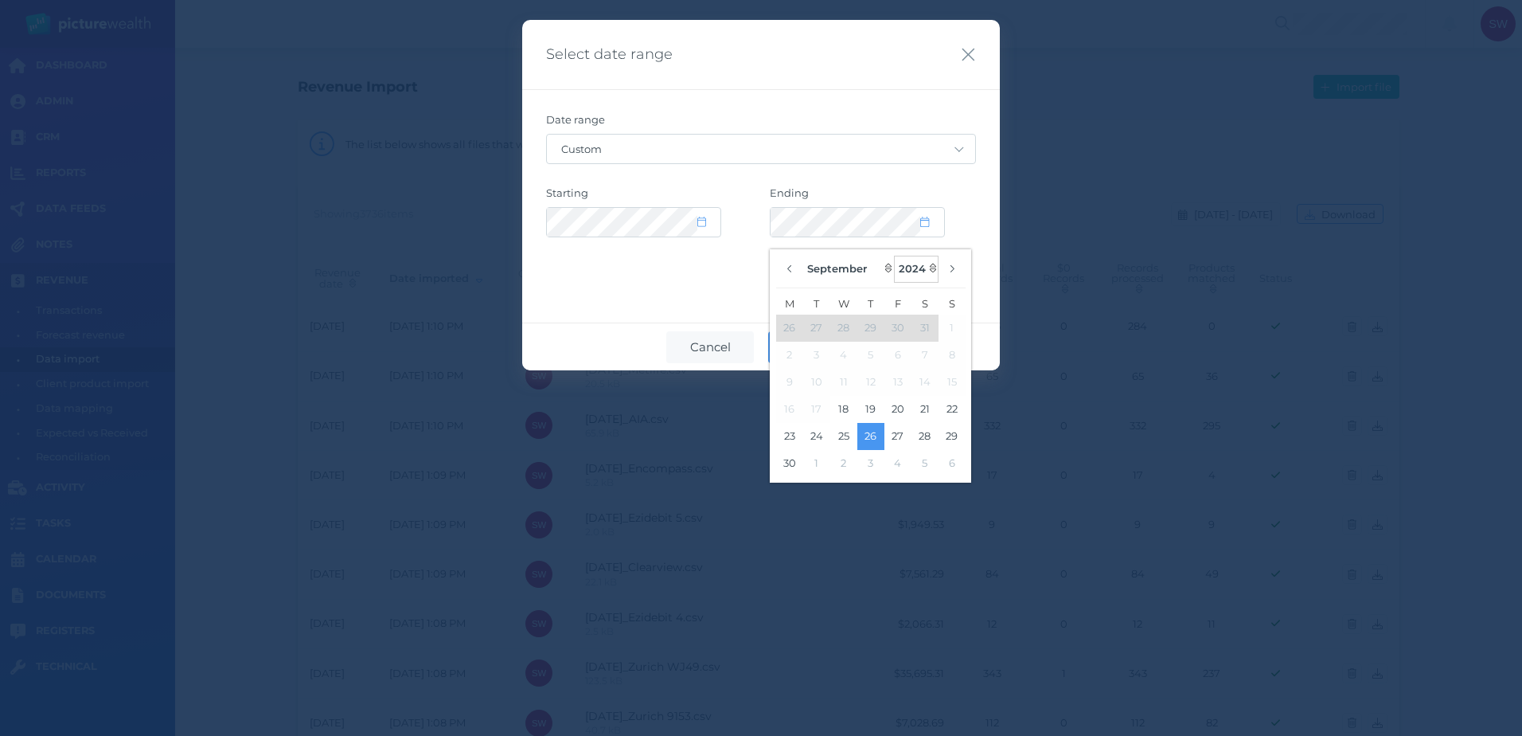
click at [920, 273] on select "2125 2124 2123 2122 2121 2120 2119 2118 2117 2116 2115 2114 2113 2112 2111 2110…" at bounding box center [916, 269] width 45 height 27
click at [895, 256] on select "2125 2124 2123 2122 2121 2120 2119 2118 2117 2116 2115 2114 2113 2112 2111 2110…" at bounding box center [916, 269] width 45 height 27
select select "2025"
click at [897, 411] on button "26" at bounding box center [897, 409] width 27 height 27
click at [711, 286] on div "Select date range Date range Custom [DATE] [DATE] Last 7 days Last 30 days Last…" at bounding box center [761, 195] width 478 height 350
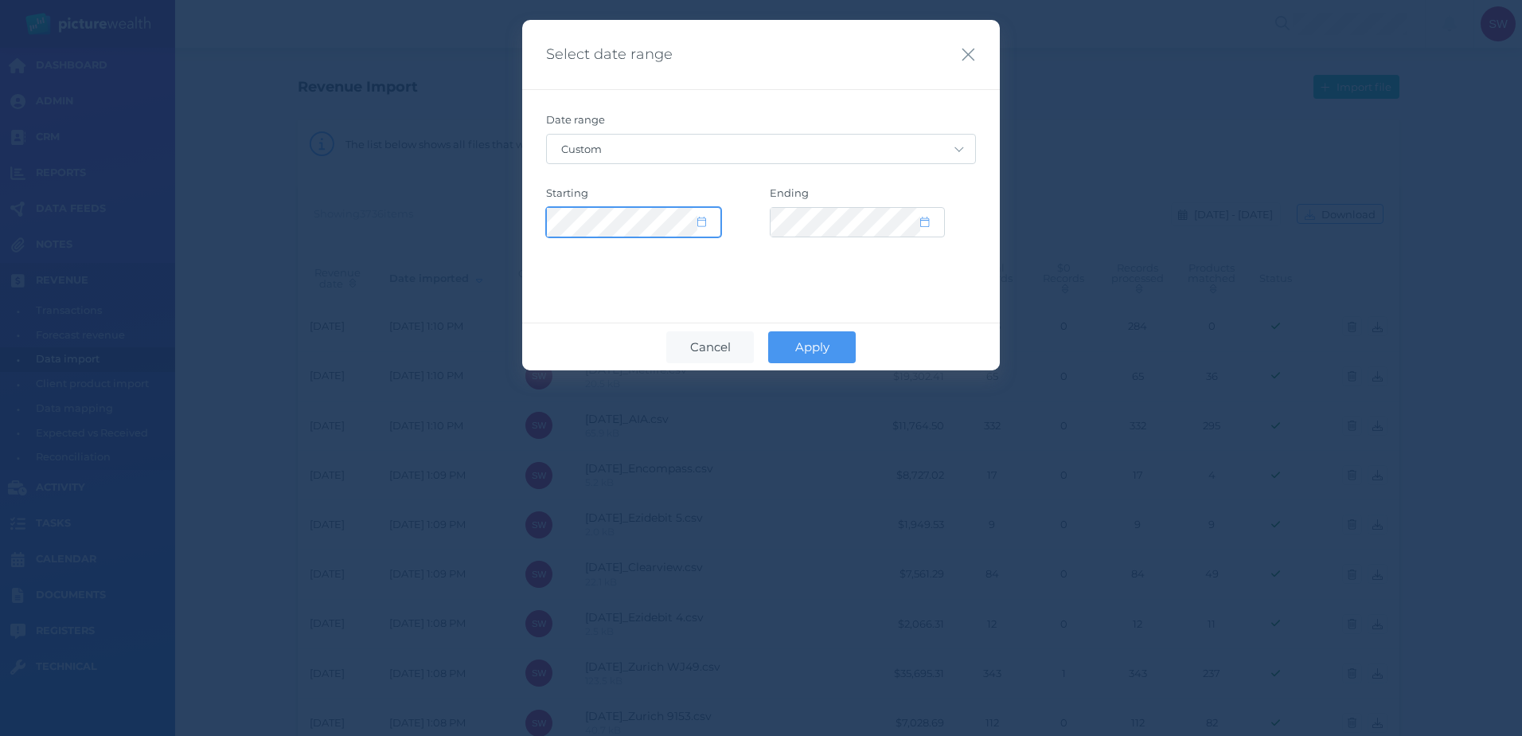
select select "8"
select select "2024"
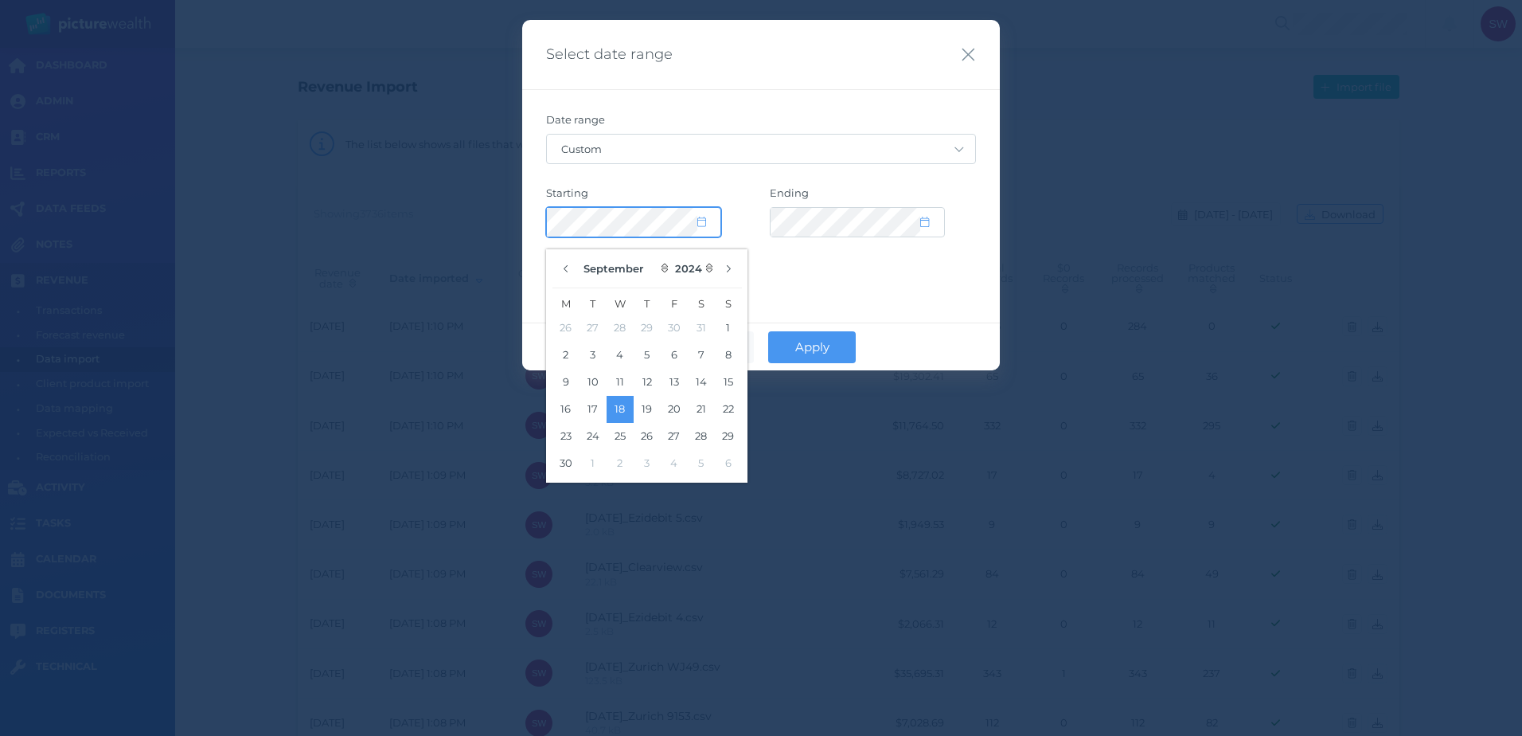
click at [496, 210] on div "Select date range Date range Custom [DATE] [DATE] Last 7 days Last 30 days Last…" at bounding box center [761, 368] width 1522 height 736
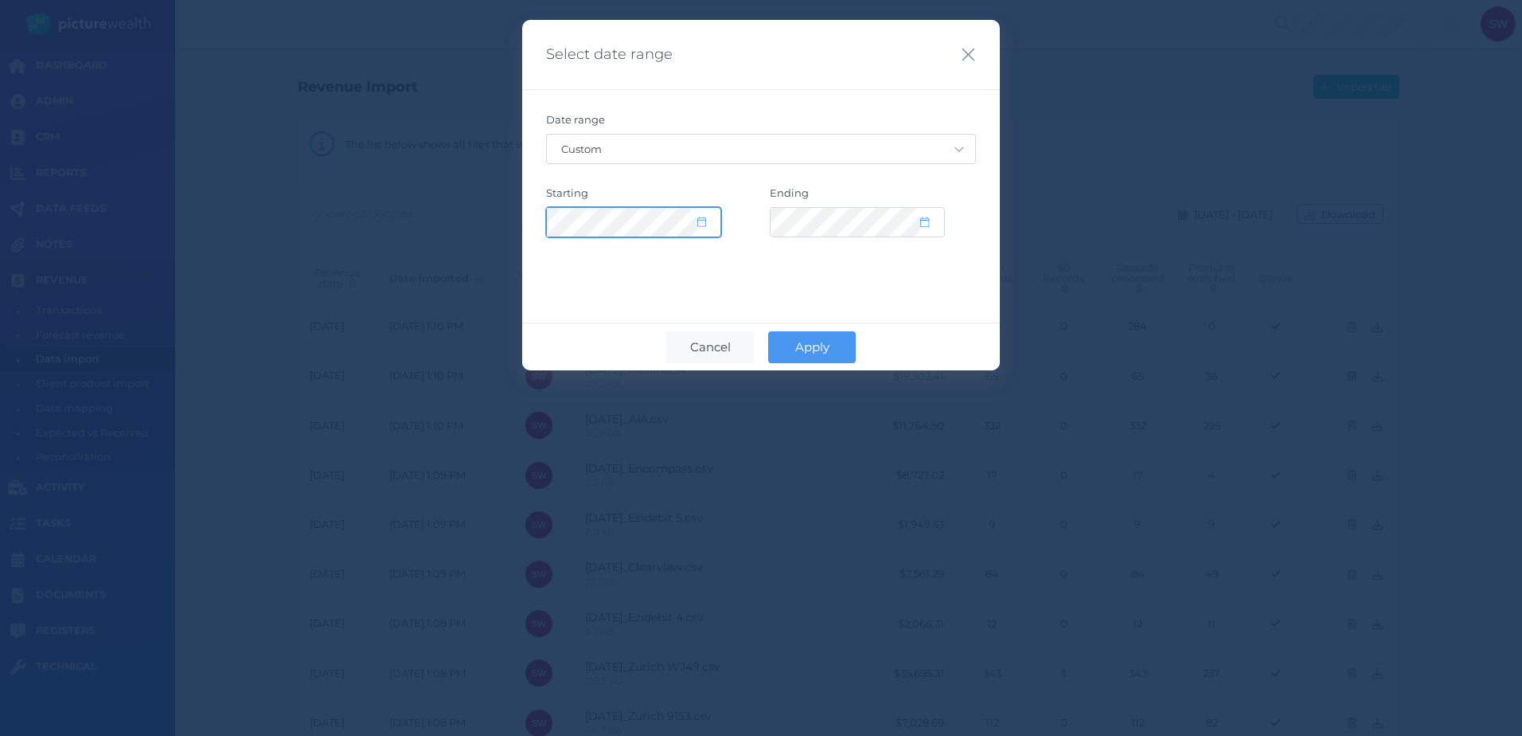
select select "8"
select select "2024"
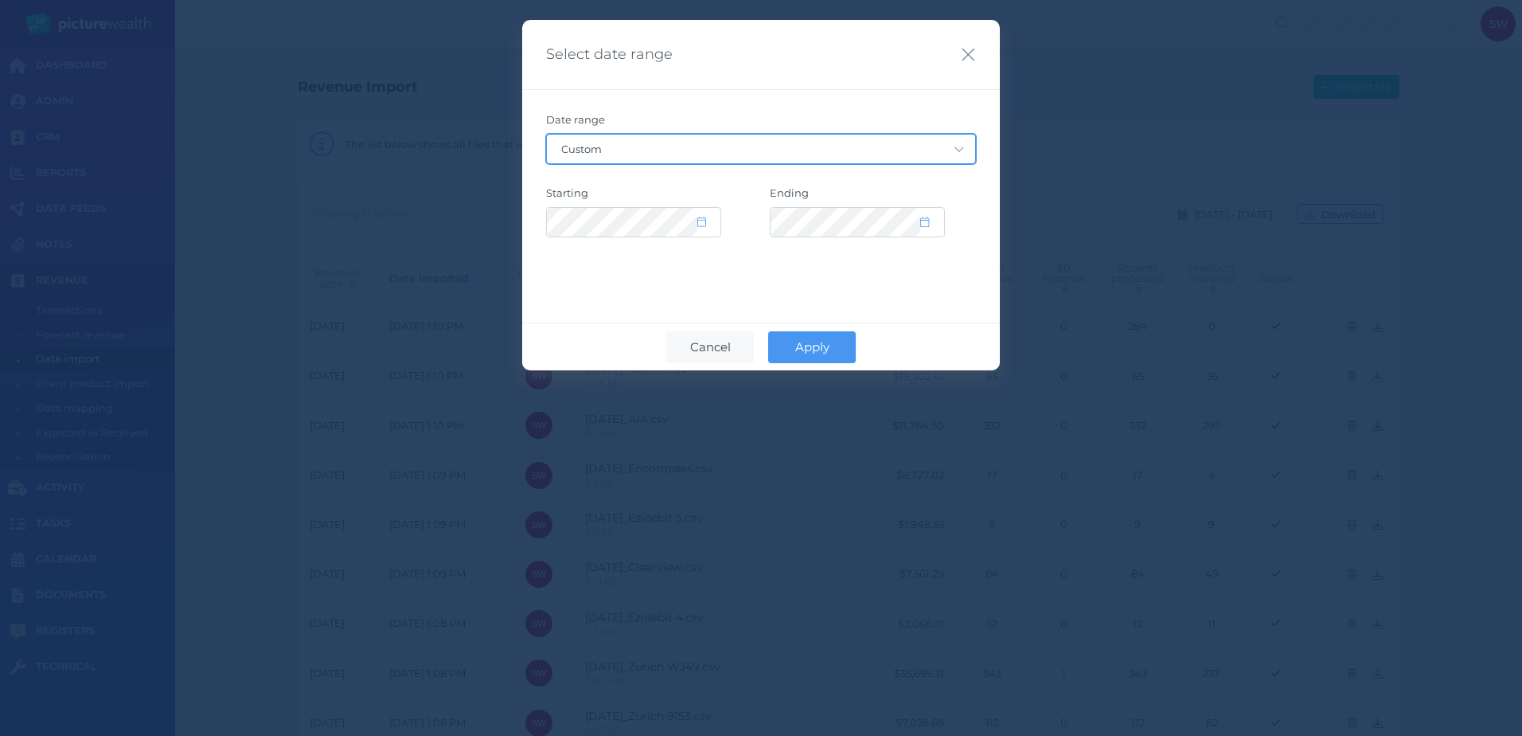
click at [654, 150] on select "Custom [DATE] [DATE] Last 7 days Last 30 days Last 30 days + [DATE] Last 90 day…" at bounding box center [761, 149] width 428 height 29
click at [654, 146] on select "Custom [DATE] [DATE] Last 7 days Last 30 days Last 30 days + [DATE] Last 90 day…" at bounding box center [761, 149] width 428 height 29
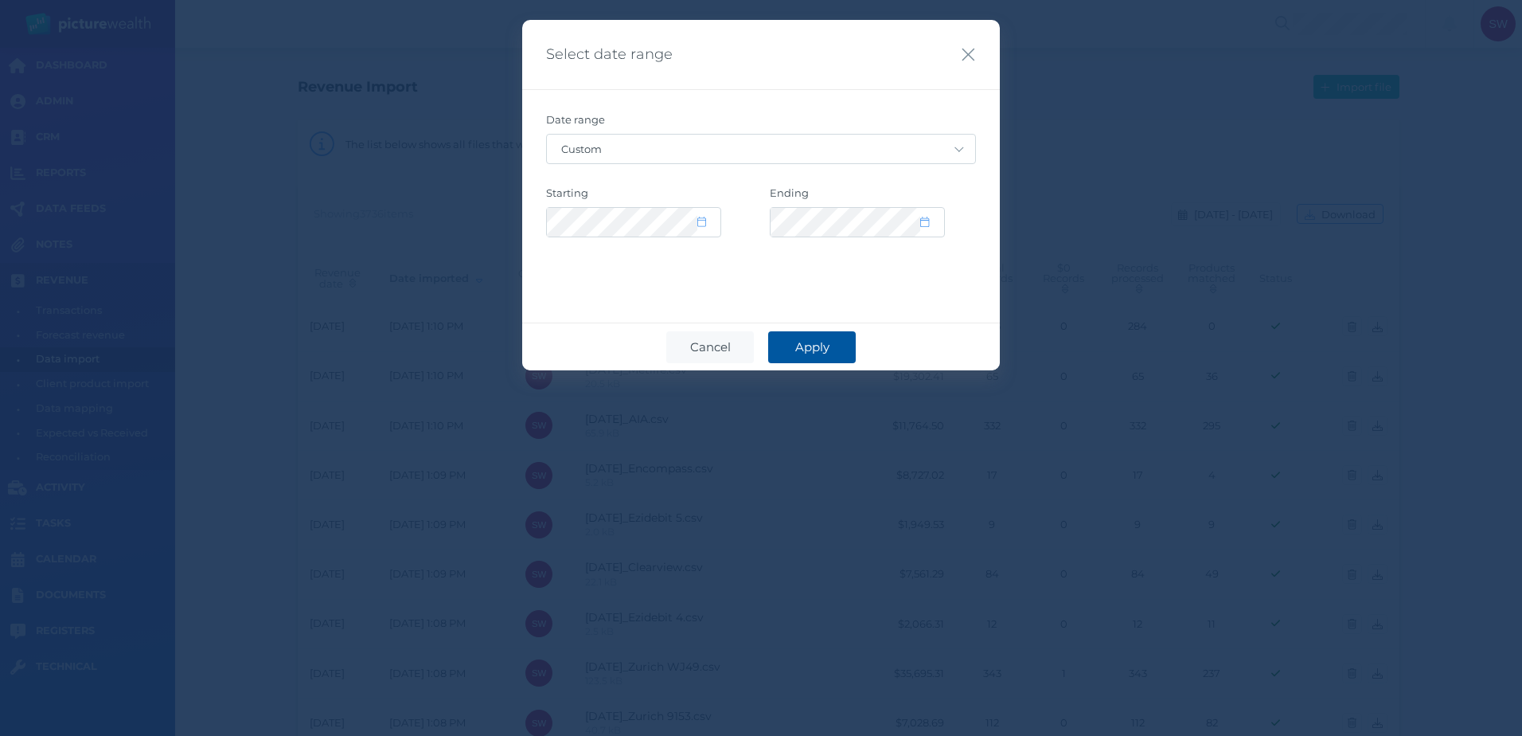
click at [824, 346] on span "Apply" at bounding box center [812, 346] width 50 height 15
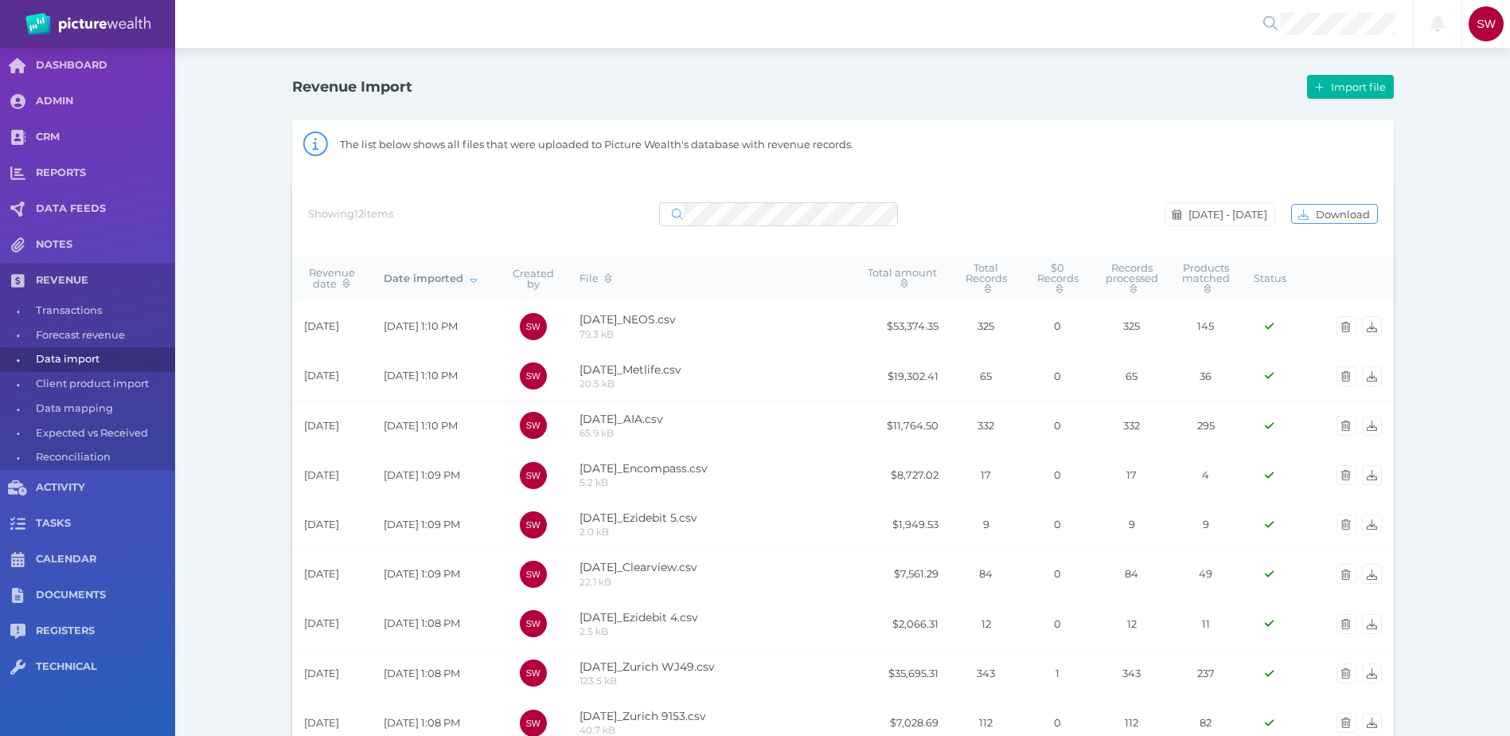
drag, startPoint x: 818, startPoint y: 373, endPoint x: 254, endPoint y: 248, distance: 577.2
click at [254, 246] on div "Revenue Import Import file The list below shows all files that were uploaded to…" at bounding box center [842, 517] width 1335 height 938
click at [330, 260] on th "Revenue date" at bounding box center [332, 278] width 80 height 47
click at [336, 272] on span "Revenue date" at bounding box center [332, 277] width 48 height 23
click at [334, 269] on span "Revenue date" at bounding box center [332, 277] width 48 height 23
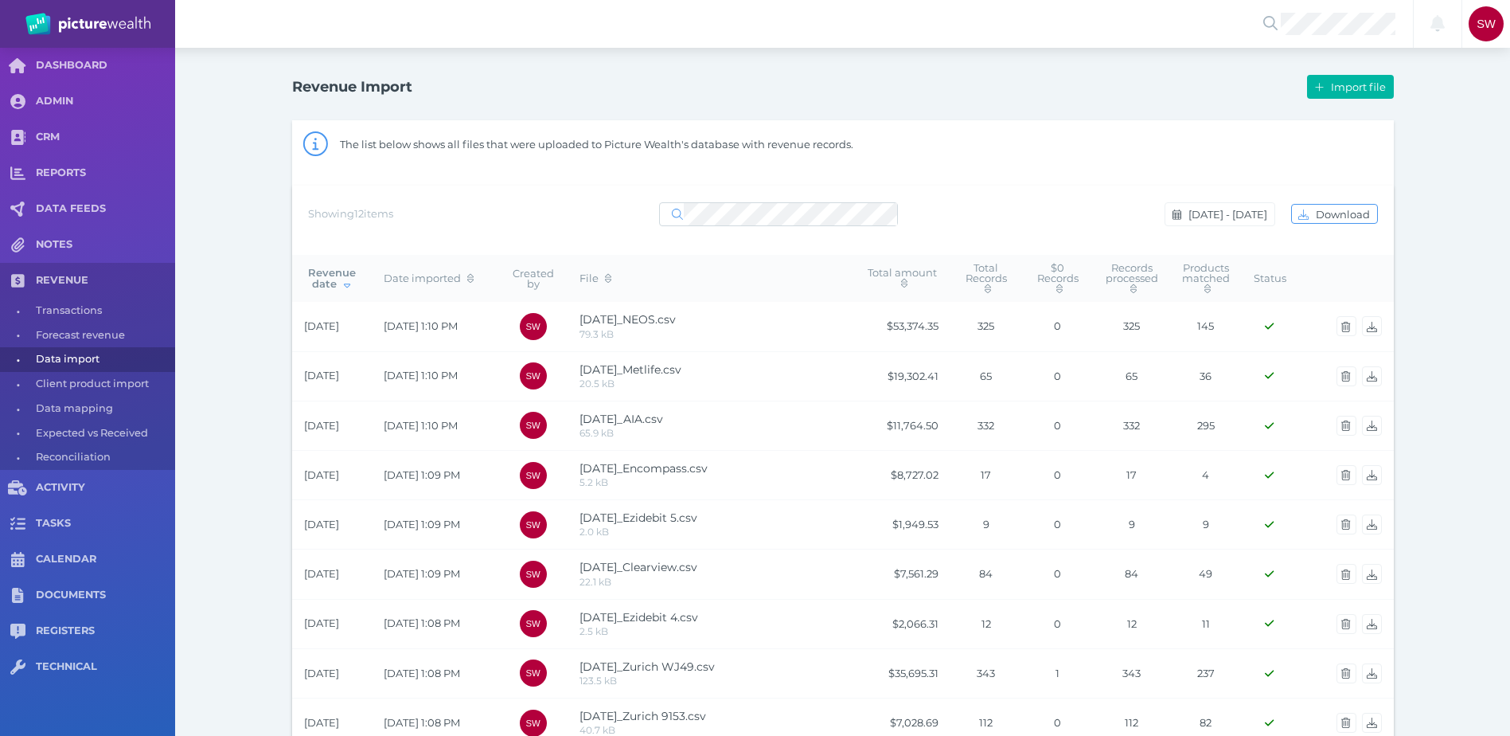
click at [333, 268] on span "Revenue date" at bounding box center [332, 277] width 48 height 23
click at [333, 267] on span "Revenue date" at bounding box center [332, 277] width 48 height 23
click at [239, 349] on div "Revenue Import Import file The list below shows all files that were uploaded to…" at bounding box center [842, 517] width 1335 height 938
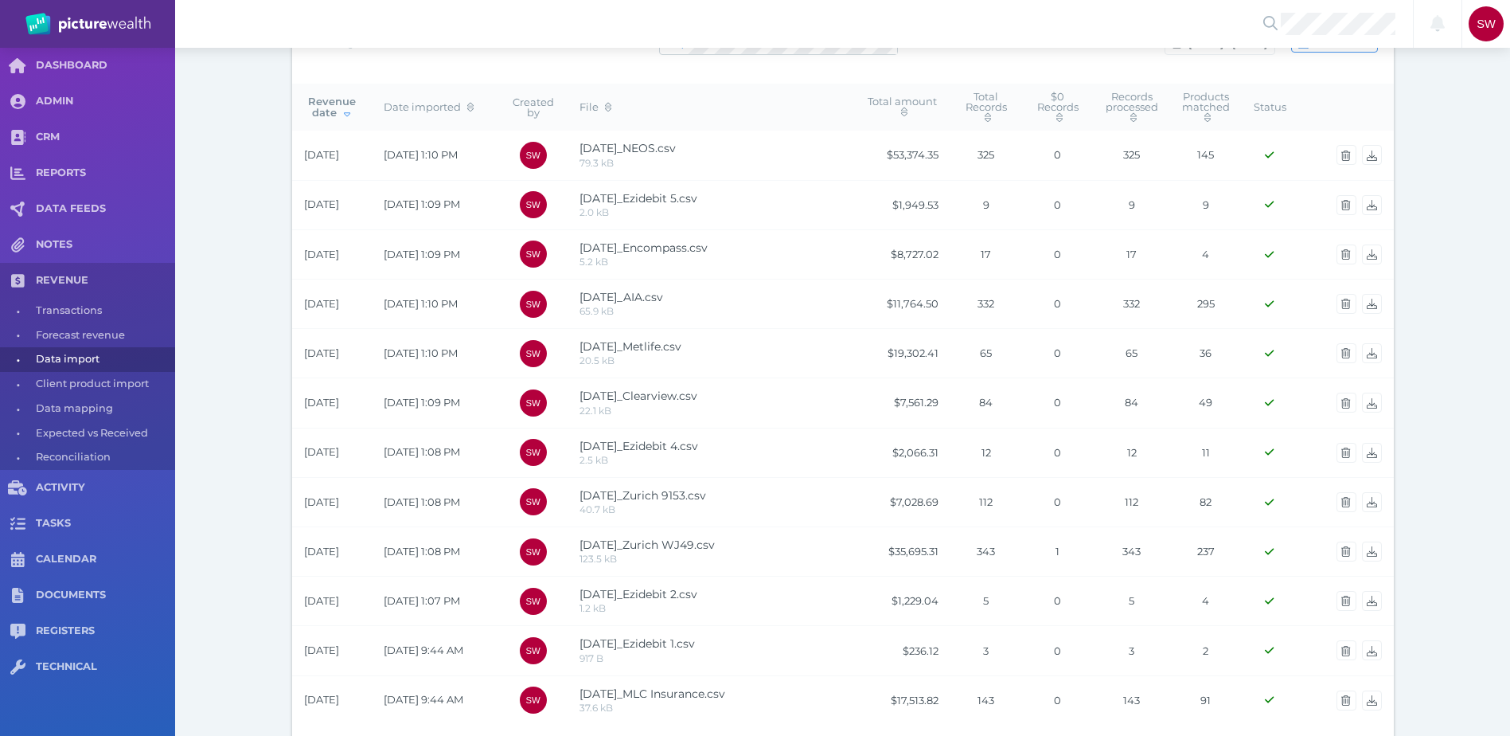
scroll to position [170, 0]
click at [212, 300] on div "Revenue Import Import file The list below shows all files that were uploaded to…" at bounding box center [842, 346] width 1335 height 938
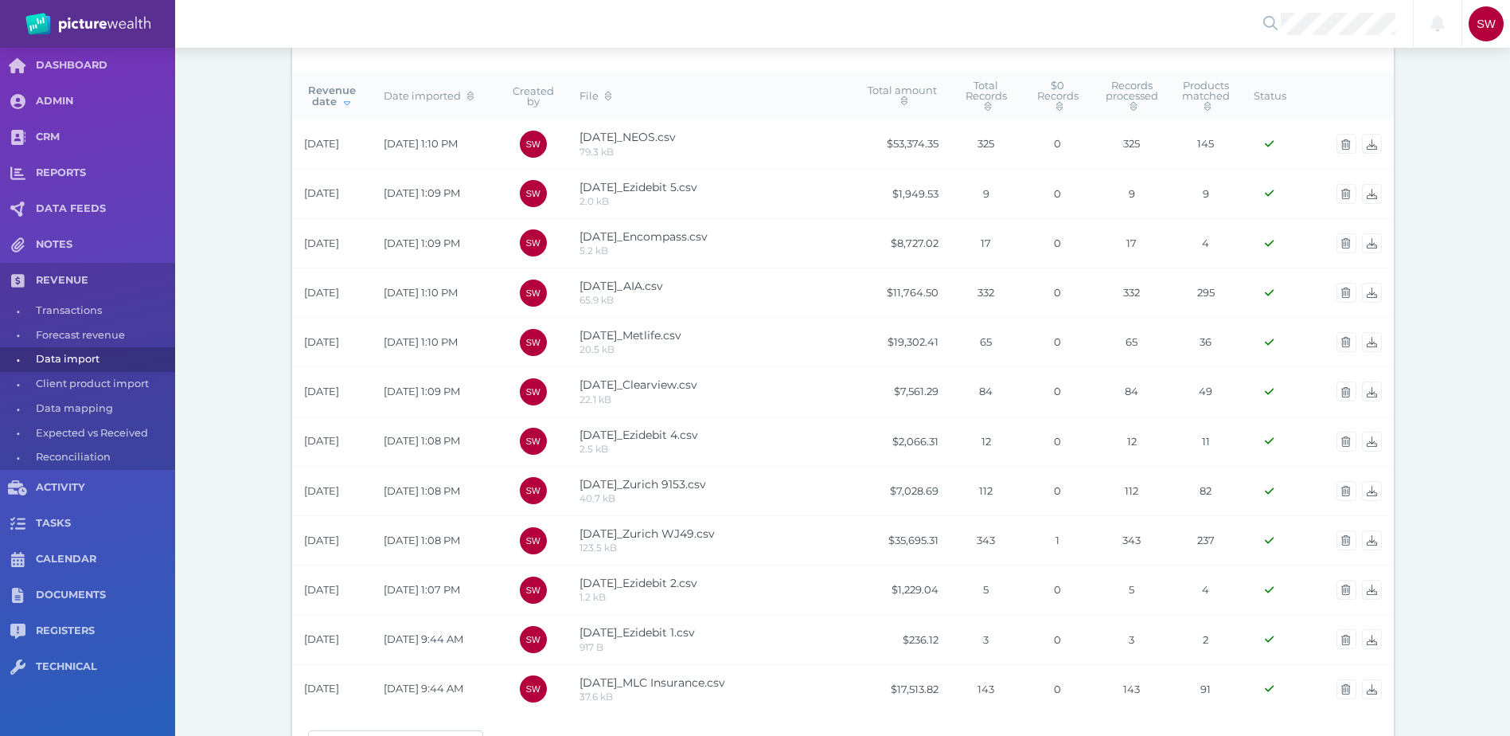
scroll to position [250, 0]
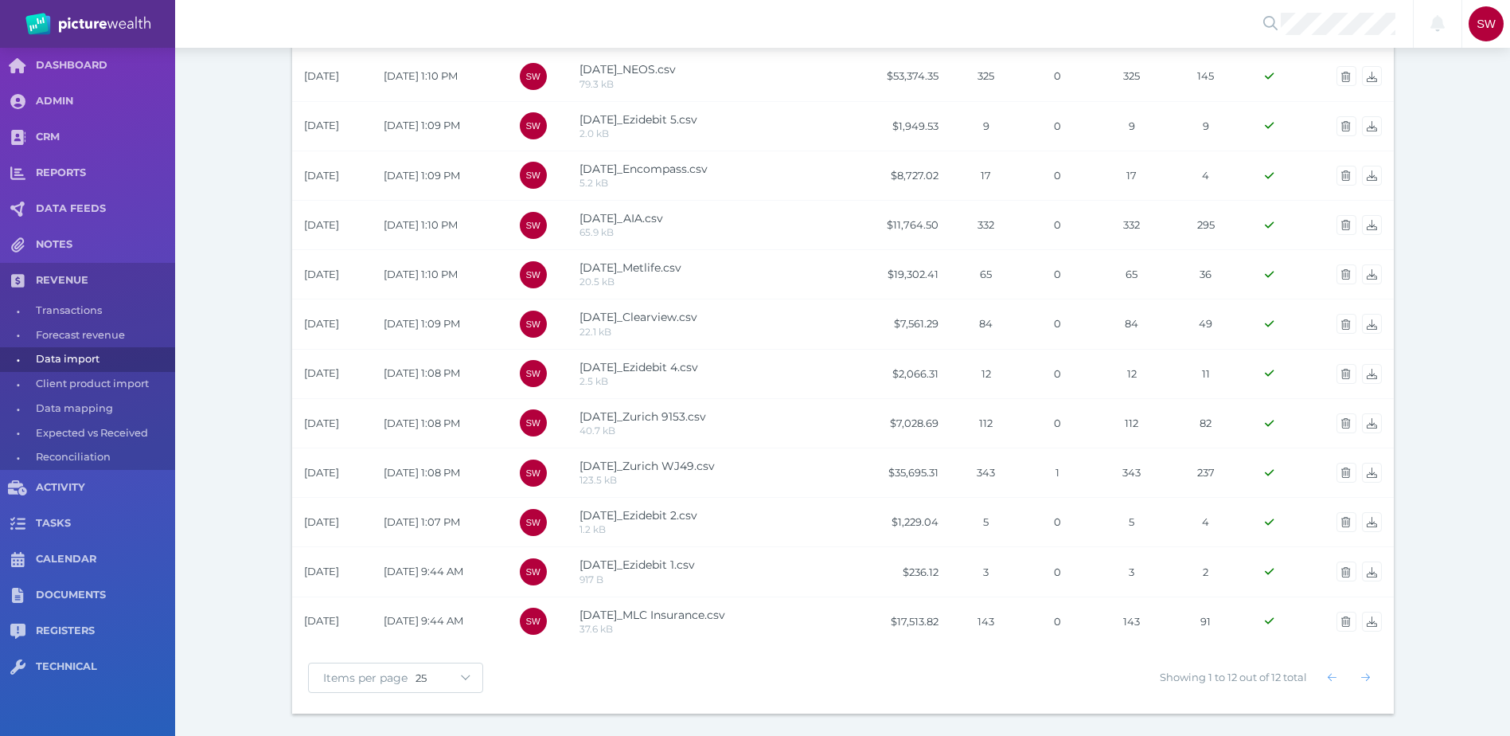
click at [238, 305] on div "Revenue Import Import file The list below shows all files that were uploaded to…" at bounding box center [842, 267] width 1335 height 938
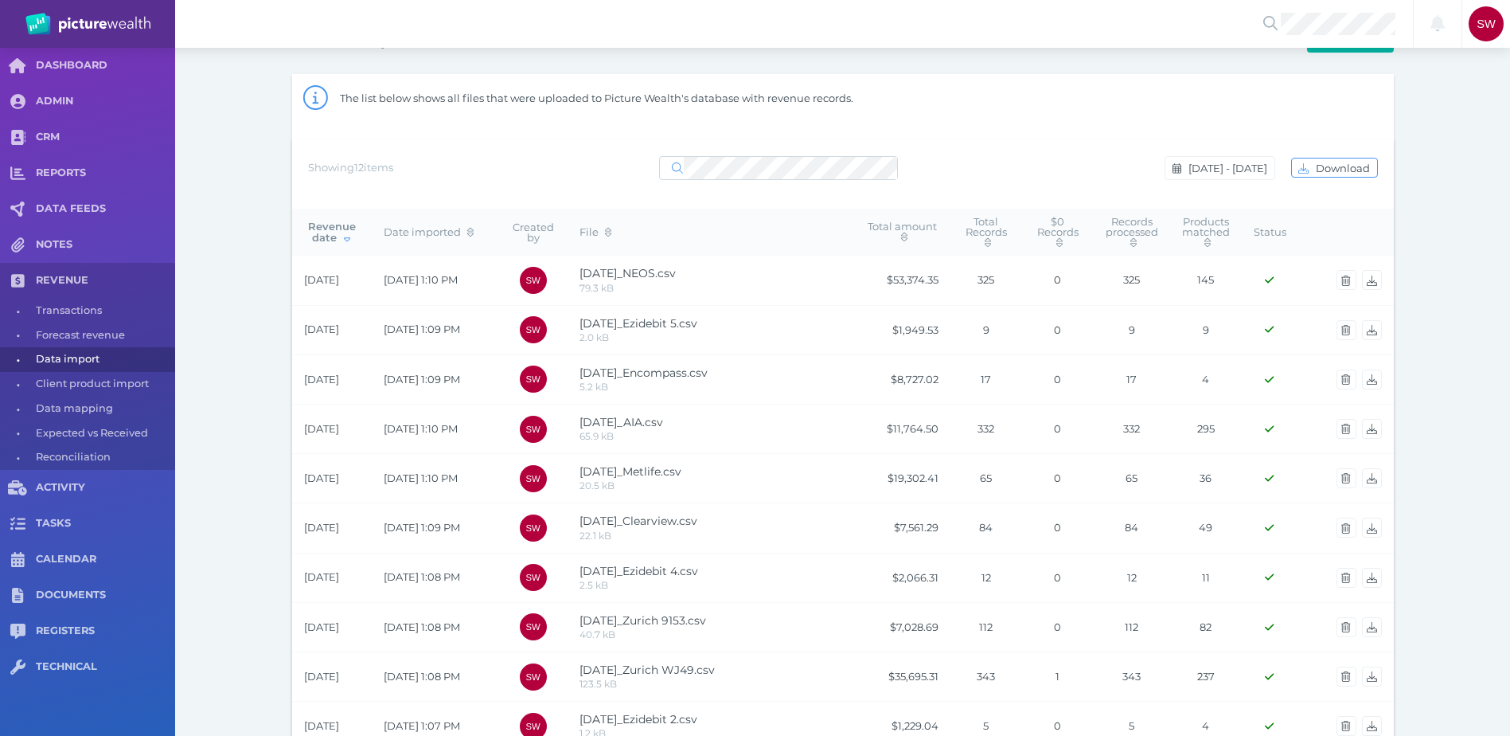
scroll to position [0, 0]
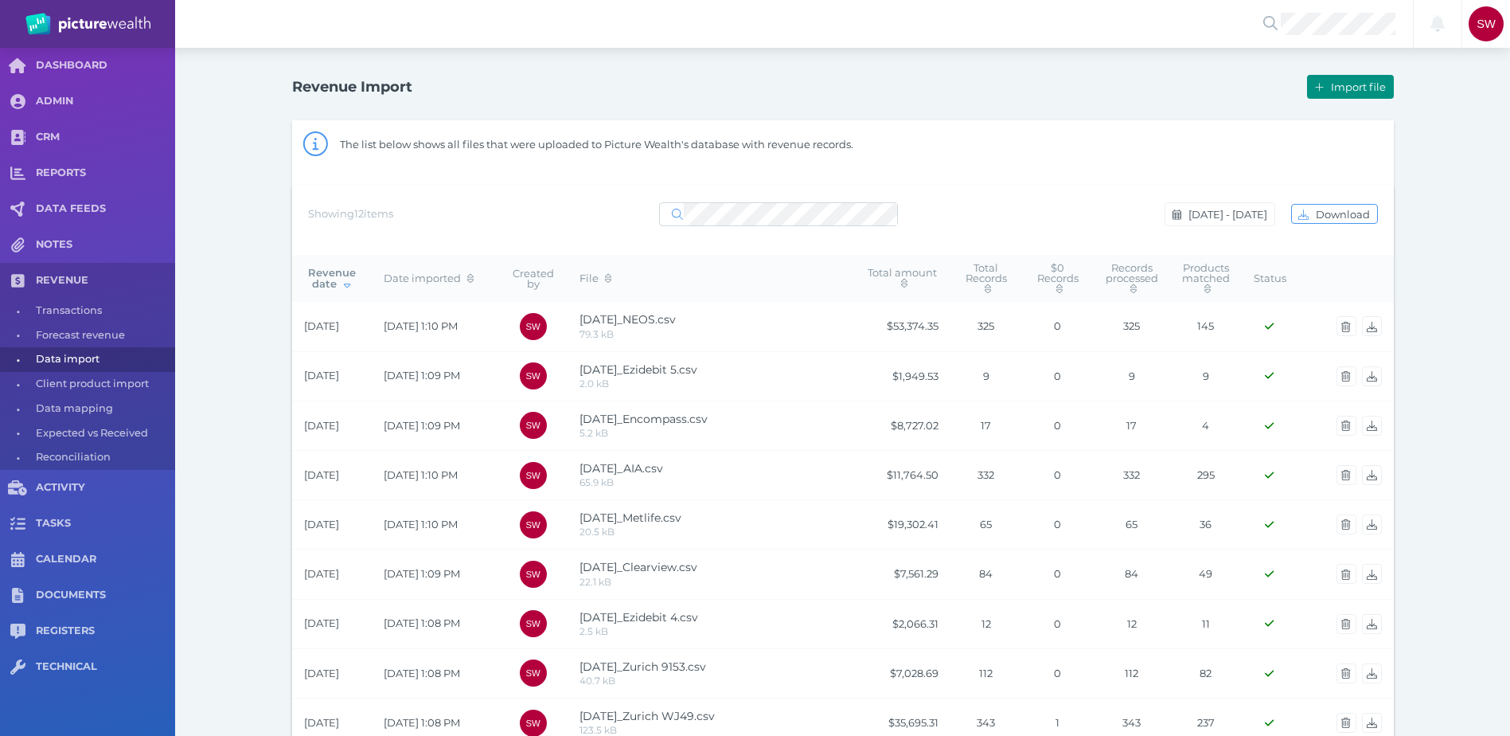
click at [1370, 88] on span "Import file" at bounding box center [1360, 86] width 65 height 13
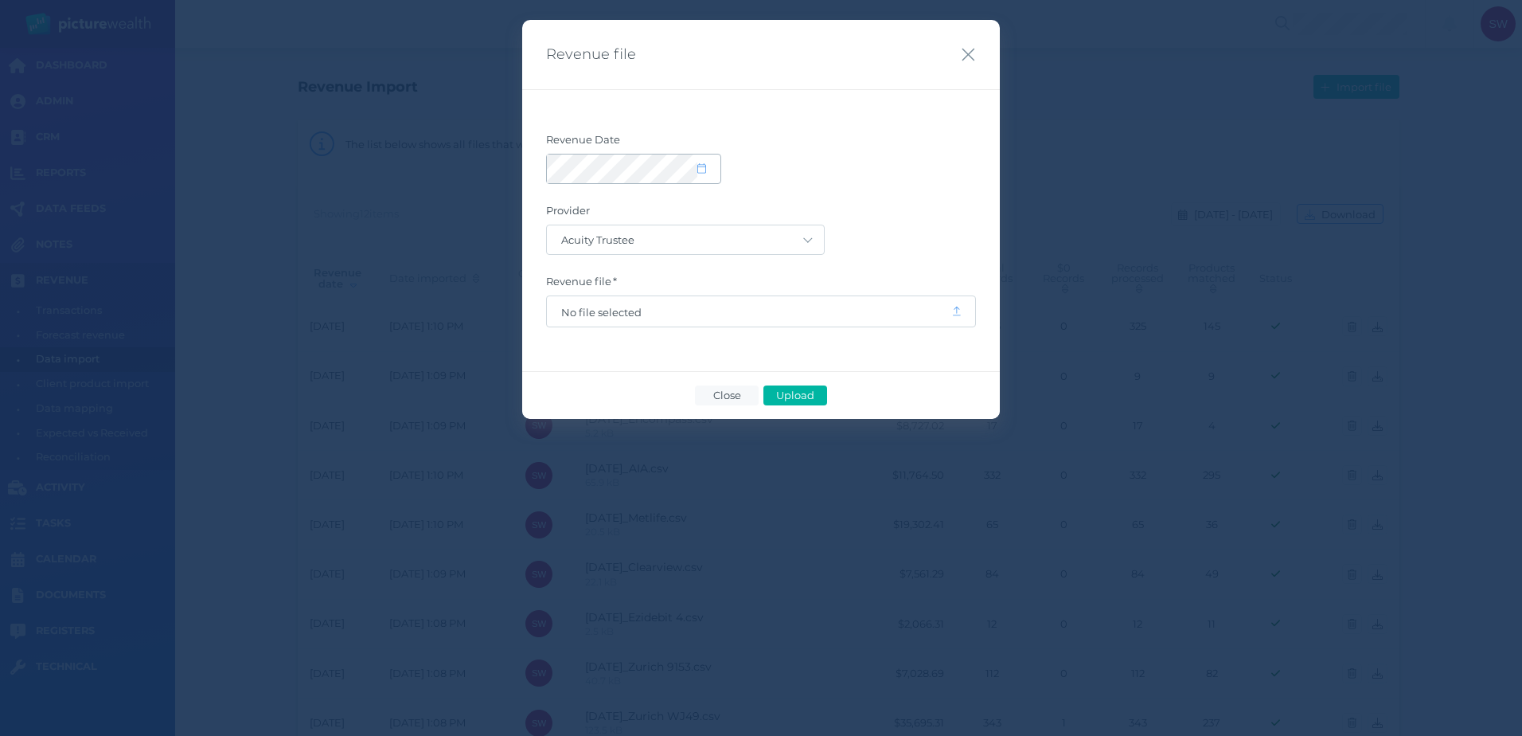
click at [703, 163] on icon at bounding box center [701, 168] width 9 height 10
select select "8"
select select "2025"
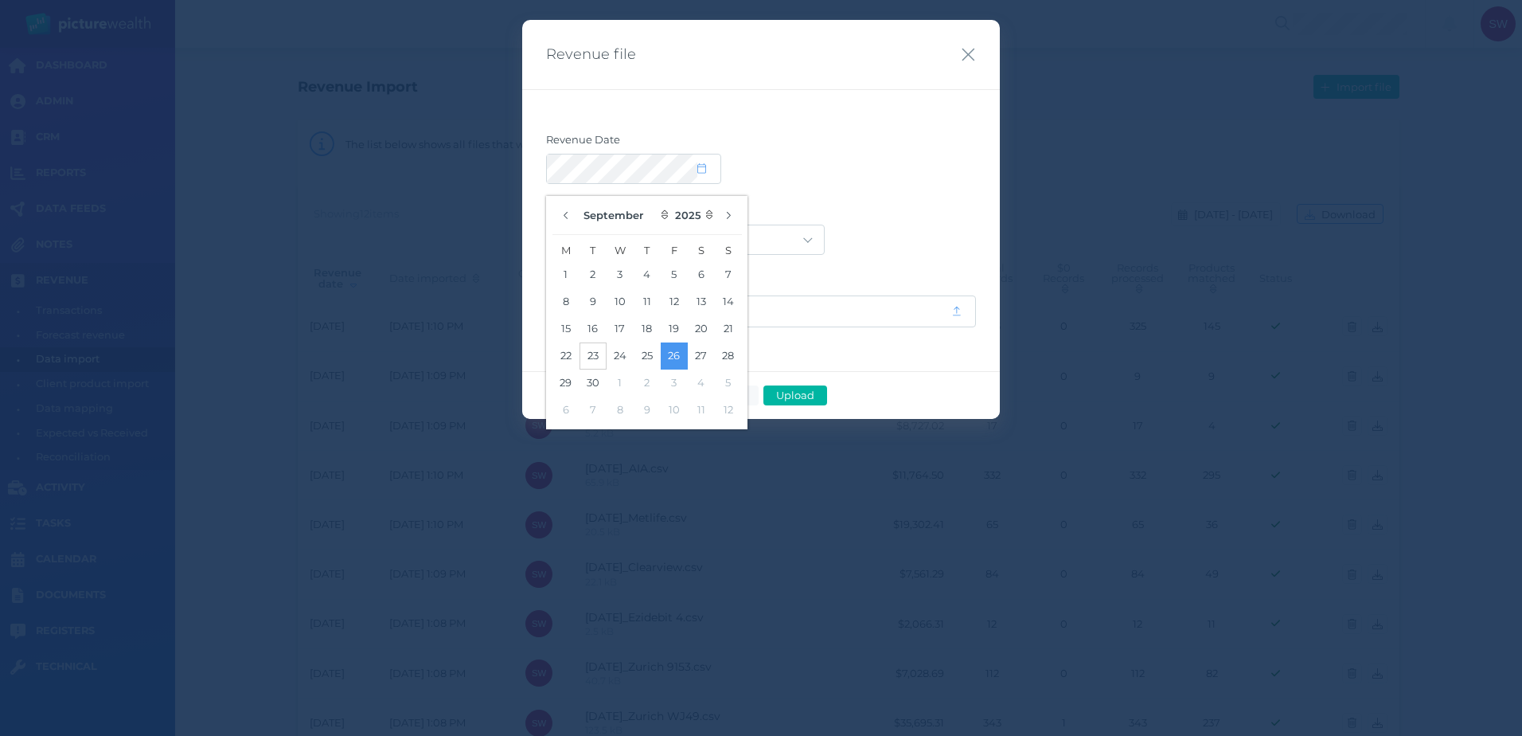
click at [585, 353] on button "23" at bounding box center [593, 355] width 27 height 27
click at [838, 193] on form "Revenue Date Provider Acuity Trustee AIA Australia AMG Super AMP ASGARD Asteron…" at bounding box center [761, 230] width 430 height 194
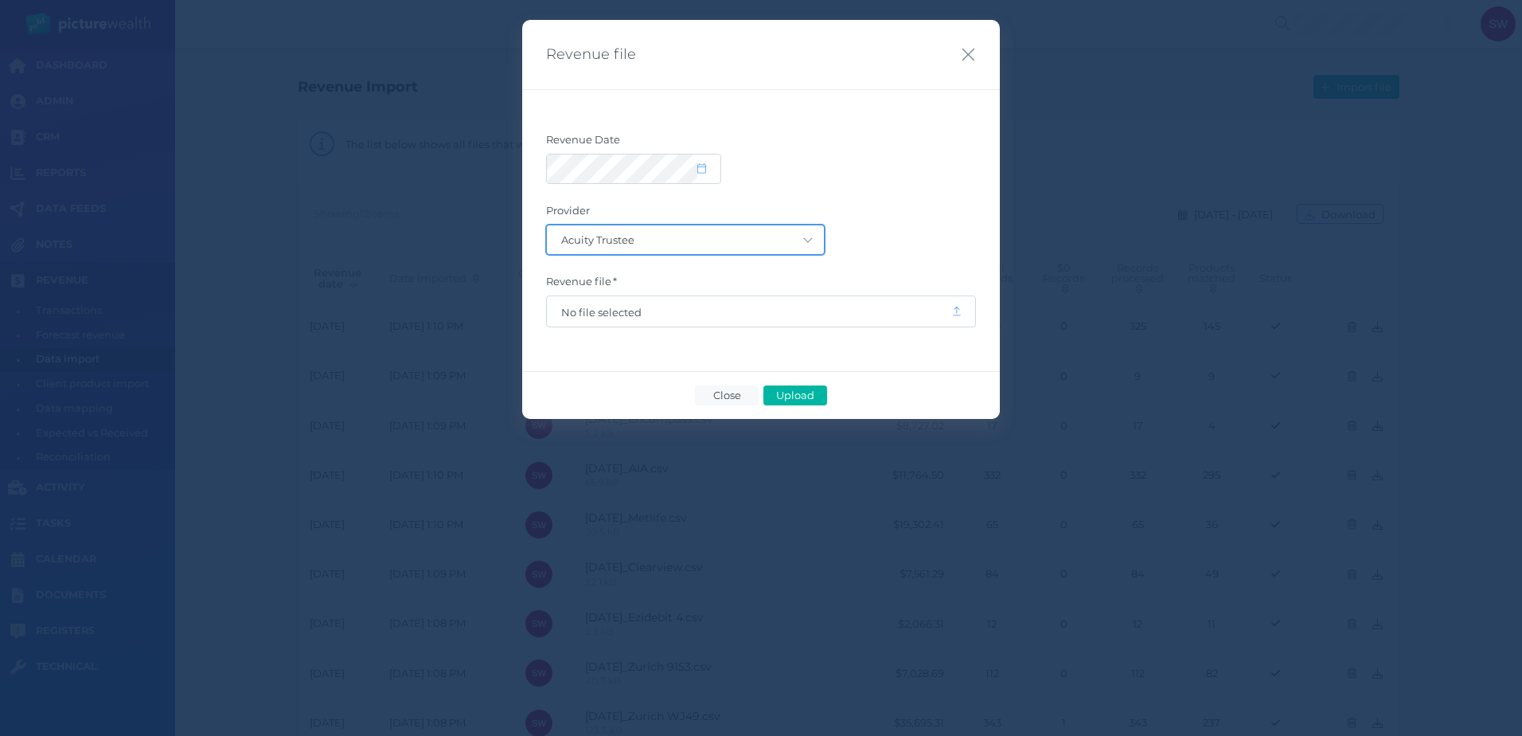
click at [804, 249] on select "Acuity Trustee AIA Australia AMG Super AMP ASGARD Asteron Life Australian Retir…" at bounding box center [685, 239] width 277 height 29
select select "68"
click at [547, 225] on select "Acuity Trustee AIA Australia AMG Super AMP ASGARD Asteron Life Australian Retir…" at bounding box center [685, 239] width 277 height 29
click at [662, 308] on span "No file selected" at bounding box center [749, 312] width 376 height 13
click at [811, 400] on span "Upload" at bounding box center [795, 395] width 52 height 13
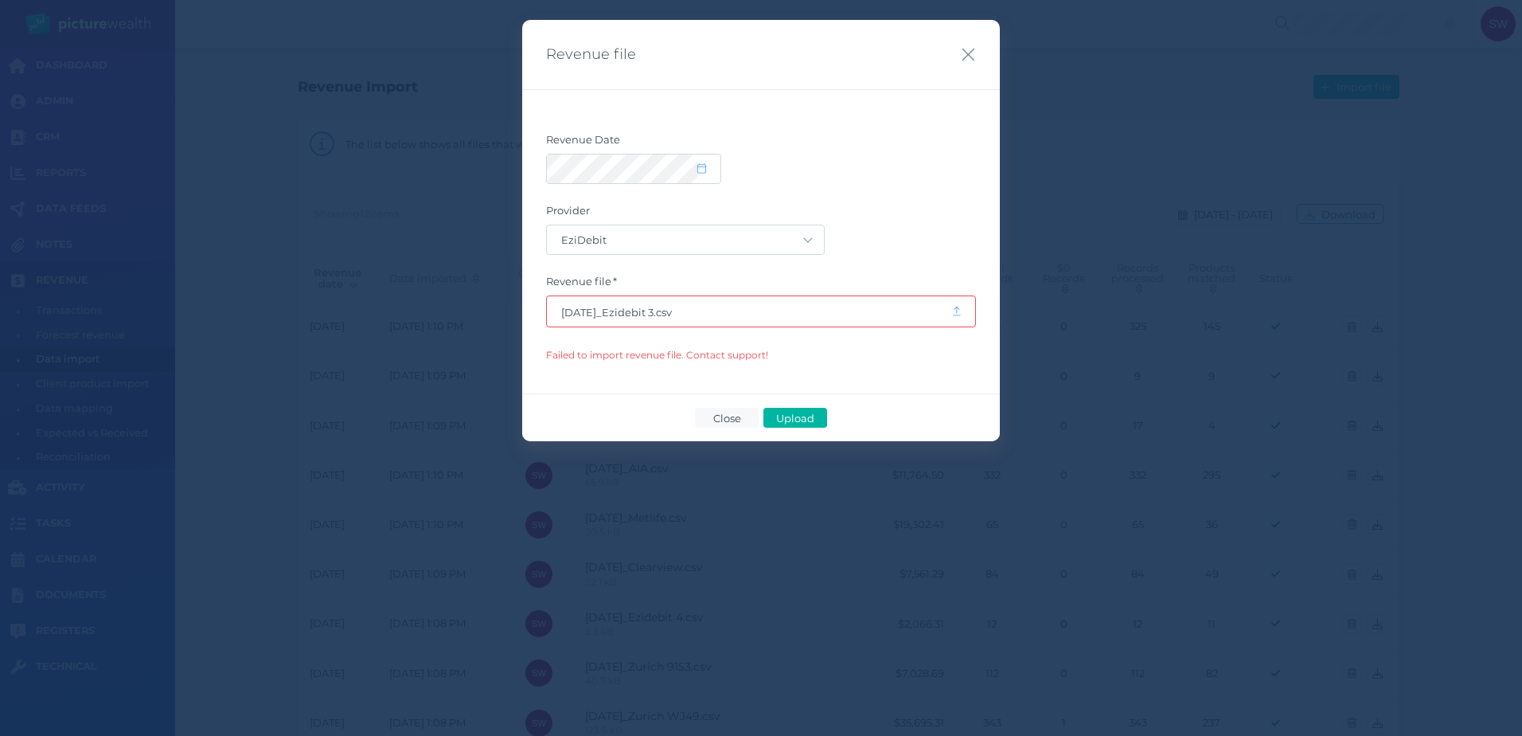
click at [759, 315] on span "[DATE]_Ezidebit 3.csv" at bounding box center [749, 312] width 376 height 13
click at [798, 412] on span "Upload" at bounding box center [795, 418] width 52 height 13
click at [741, 420] on span "Close" at bounding box center [726, 418] width 41 height 13
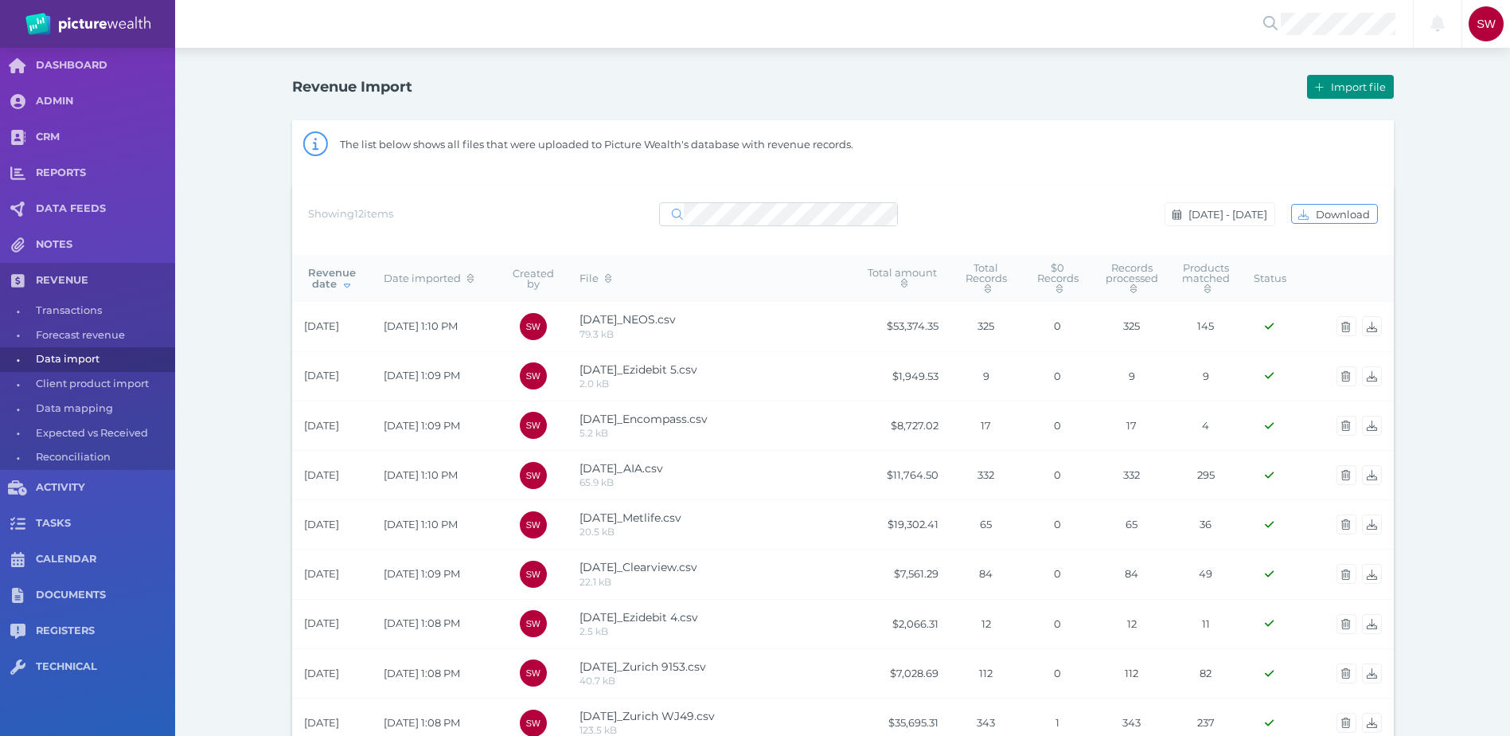
click at [1322, 80] on button "Import file" at bounding box center [1350, 87] width 86 height 24
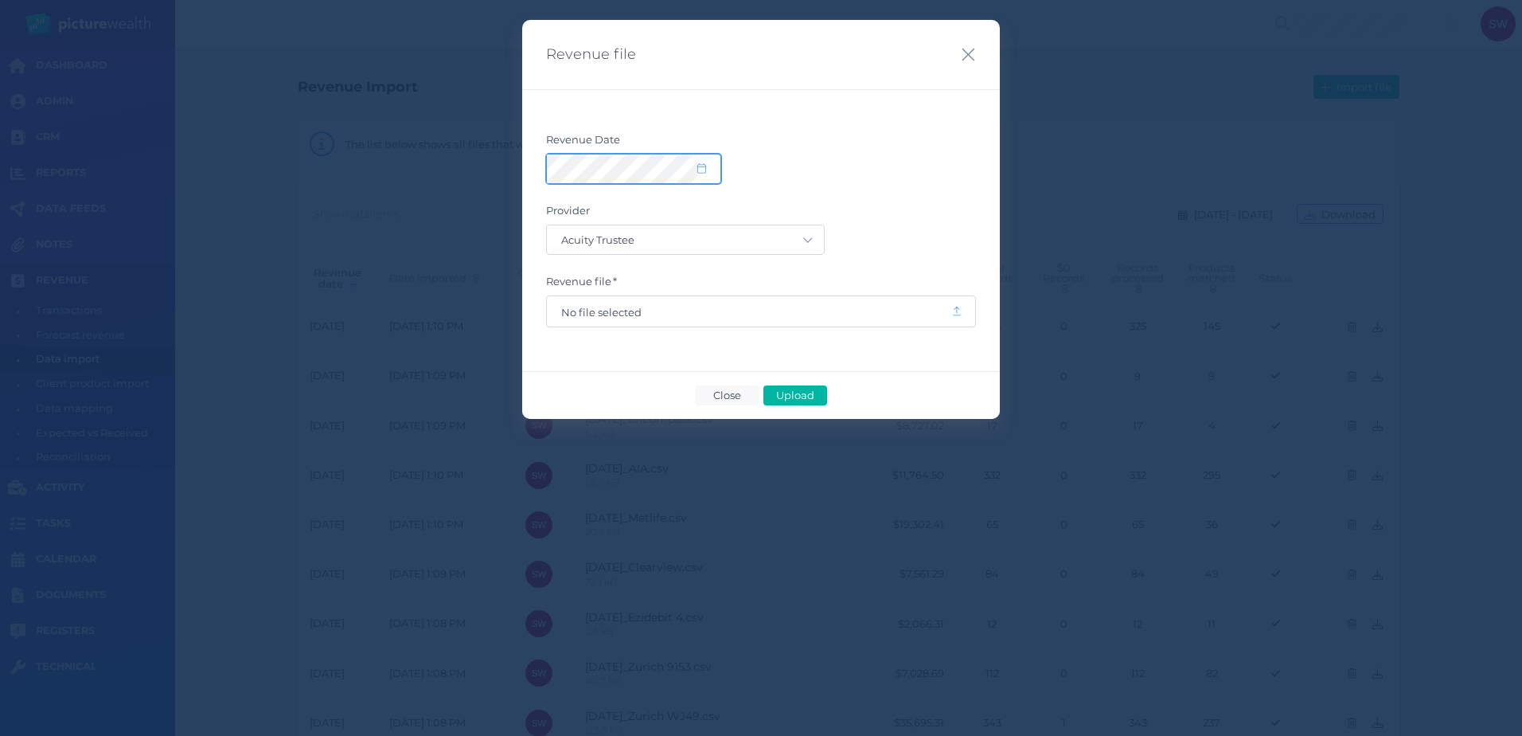
select select "8"
select select "2025"
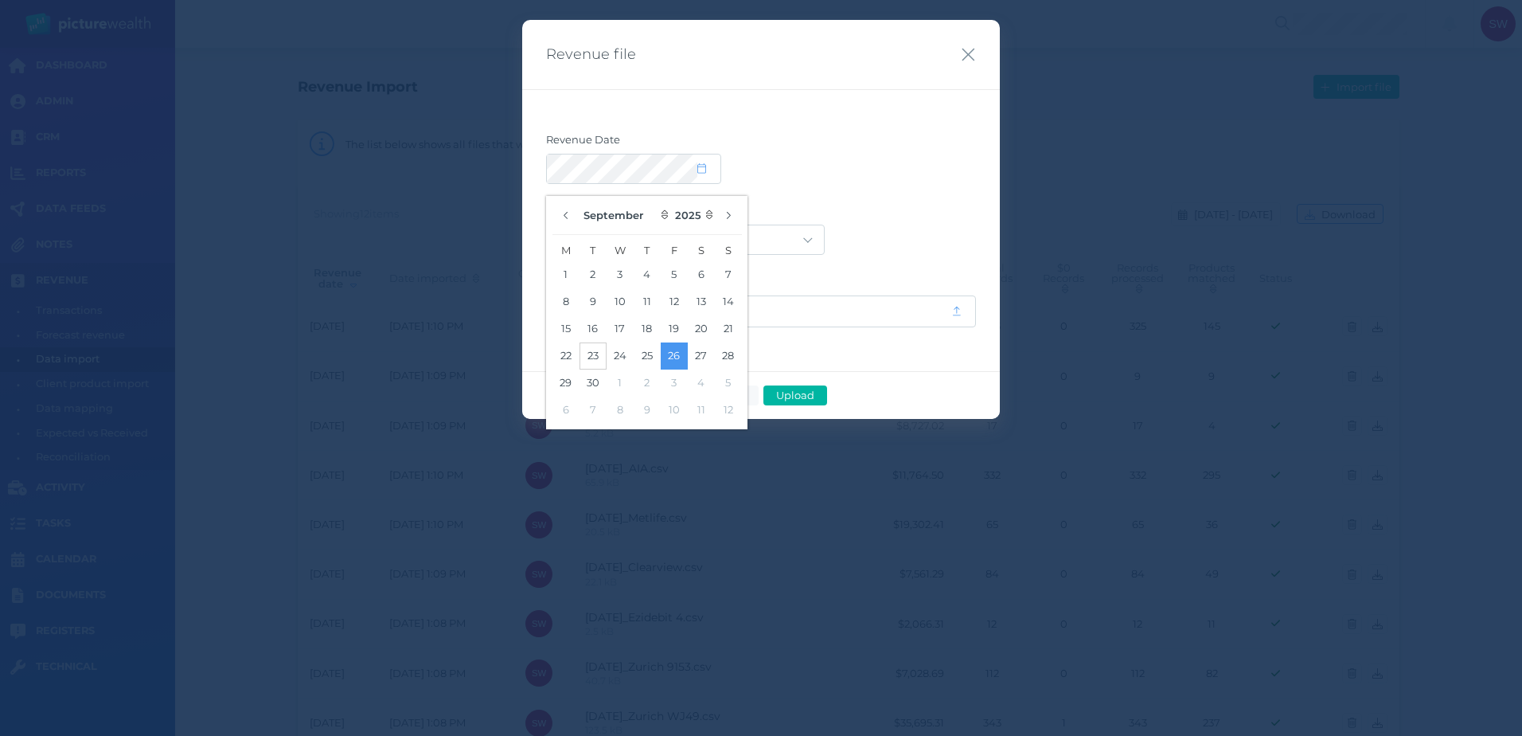
click at [592, 358] on button "23" at bounding box center [593, 355] width 27 height 27
click at [873, 206] on label "Provider" at bounding box center [761, 214] width 430 height 21
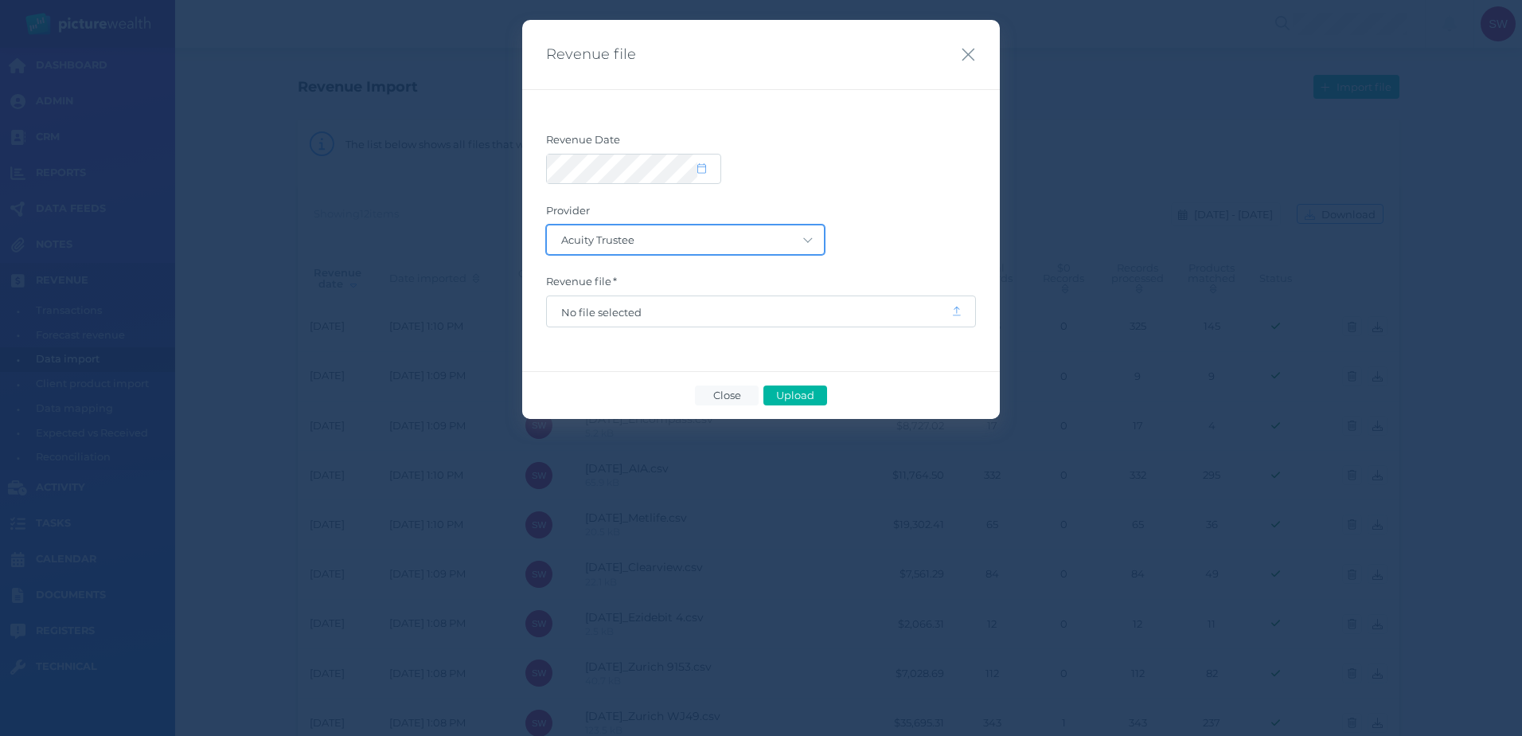
click at [804, 240] on select "Acuity Trustee AIA Australia AMG Super AMP ASGARD Asteron Life Australian Retir…" at bounding box center [685, 239] width 277 height 29
select select "68"
click at [547, 225] on select "Acuity Trustee AIA Australia AMG Super AMP ASGARD Asteron Life Australian Retir…" at bounding box center [685, 239] width 277 height 29
click at [767, 310] on span "No file selected" at bounding box center [749, 312] width 376 height 13
click at [788, 391] on span "Upload" at bounding box center [795, 395] width 52 height 13
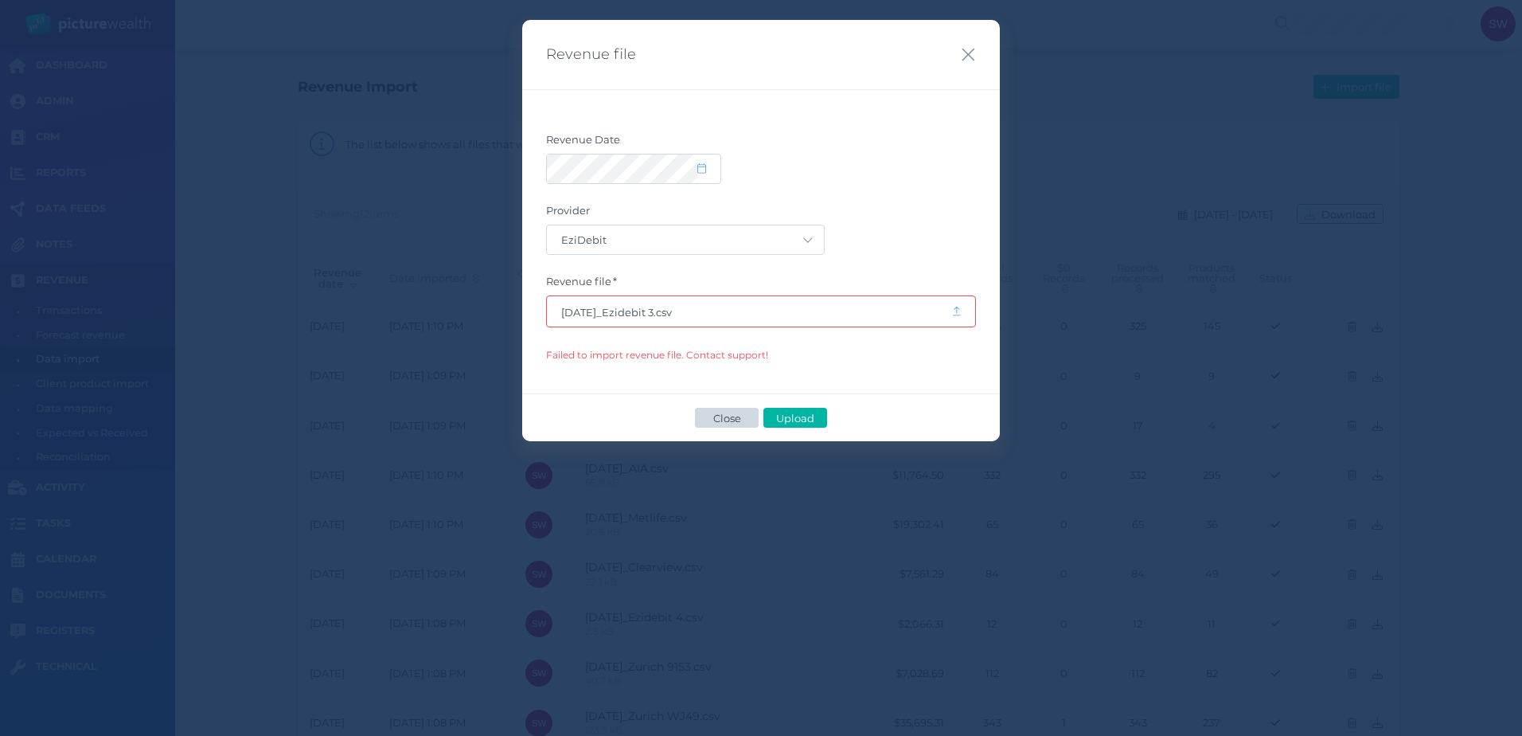
click at [730, 416] on span "Close" at bounding box center [726, 418] width 41 height 13
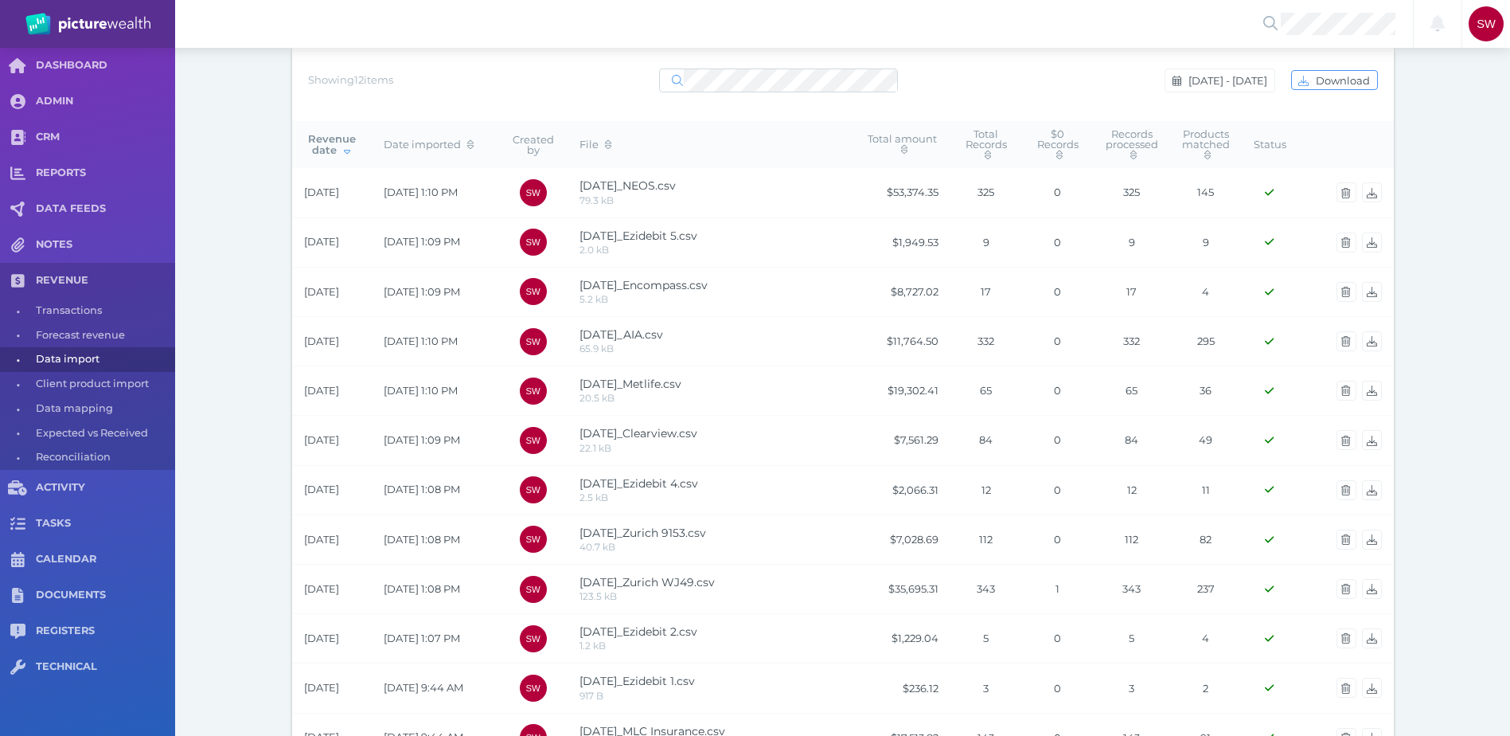
scroll to position [159, 0]
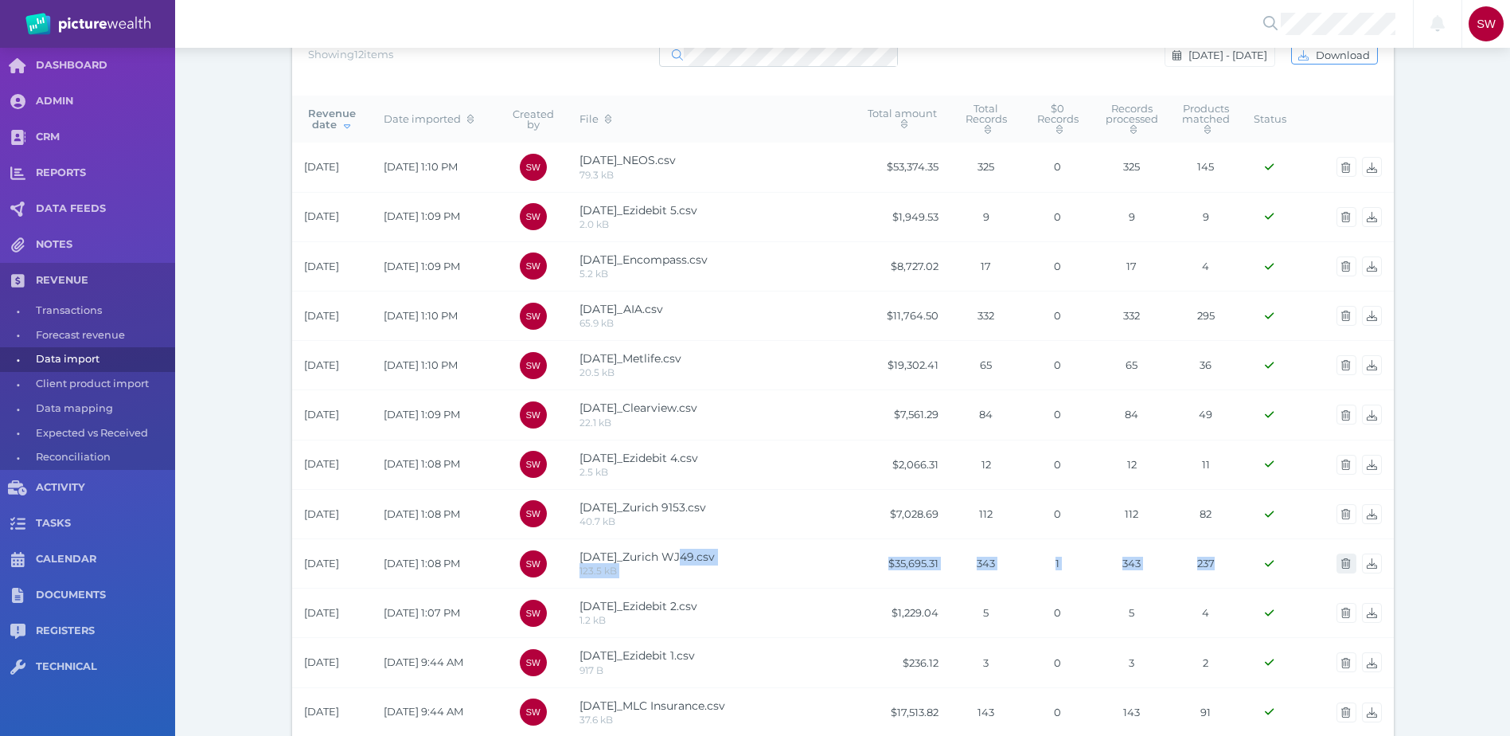
drag, startPoint x: 674, startPoint y: 559, endPoint x: 1341, endPoint y: 559, distance: 667.1
click at [1341, 559] on tr "[DATE] [DATE] 1:08 PM SW [DATE]_Zurich WJ49.csv 123.5 kB $35,695.31 343 1 343 2…" at bounding box center [843, 562] width 1102 height 49
click at [1343, 566] on icon "button" at bounding box center [1345, 563] width 9 height 10
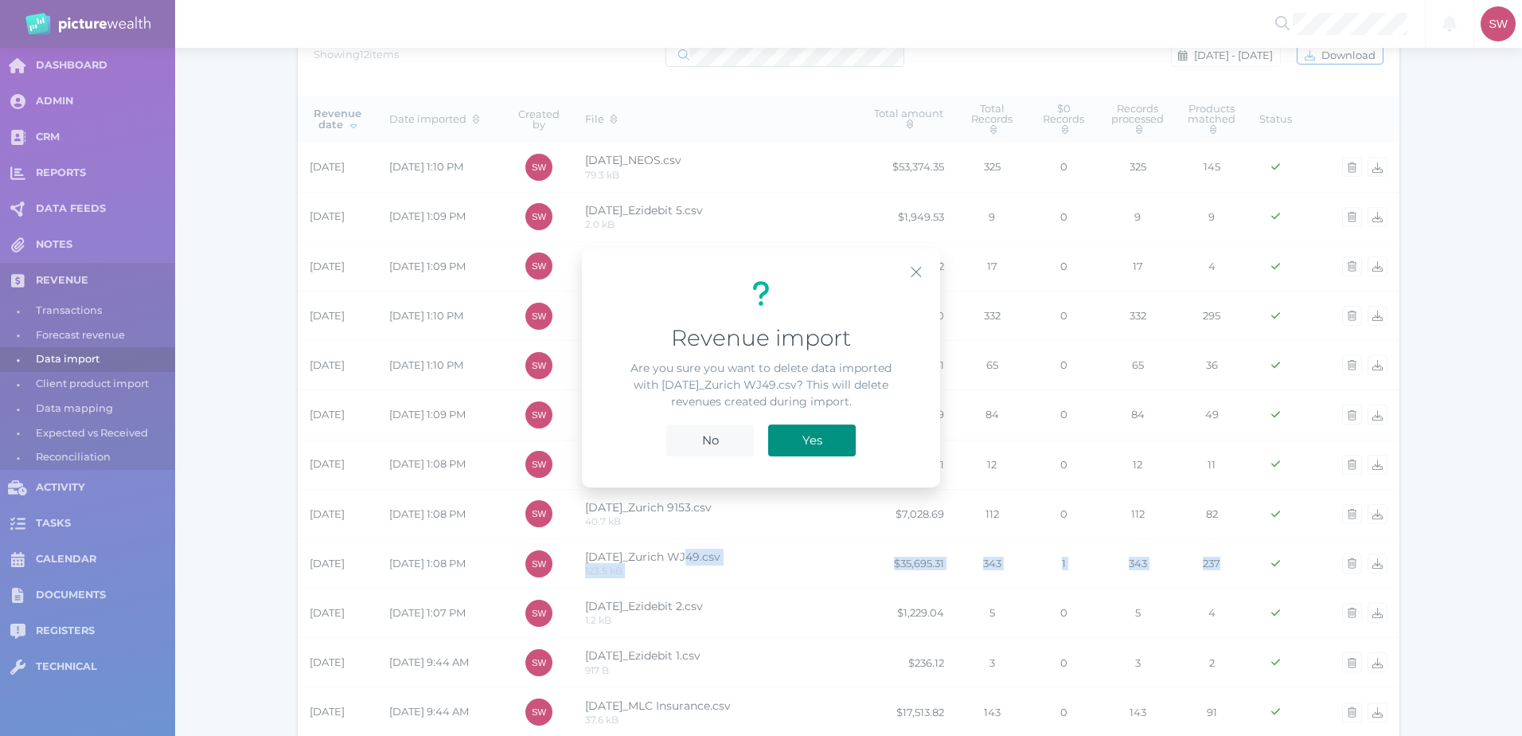
click at [821, 443] on span "Yes" at bounding box center [813, 439] width 36 height 15
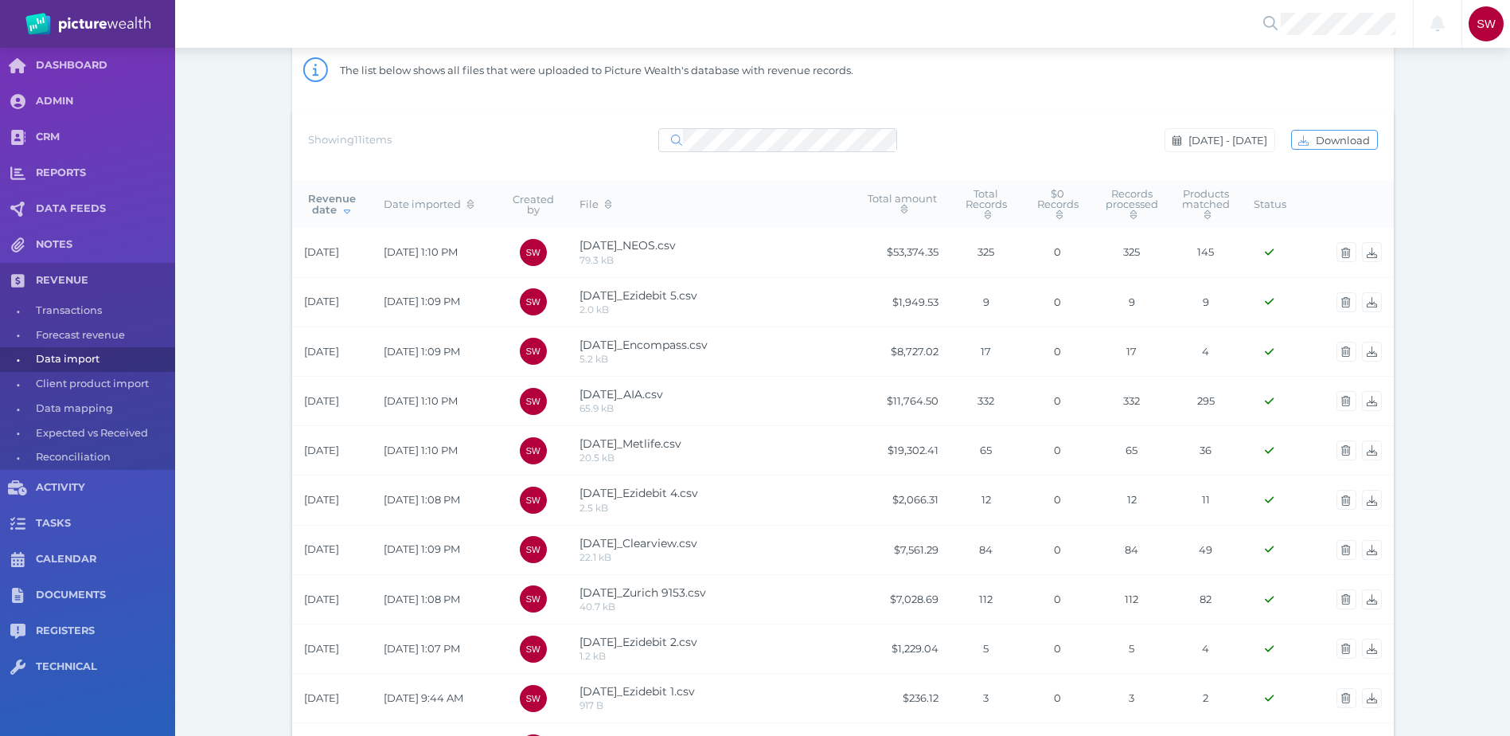
scroll to position [0, 0]
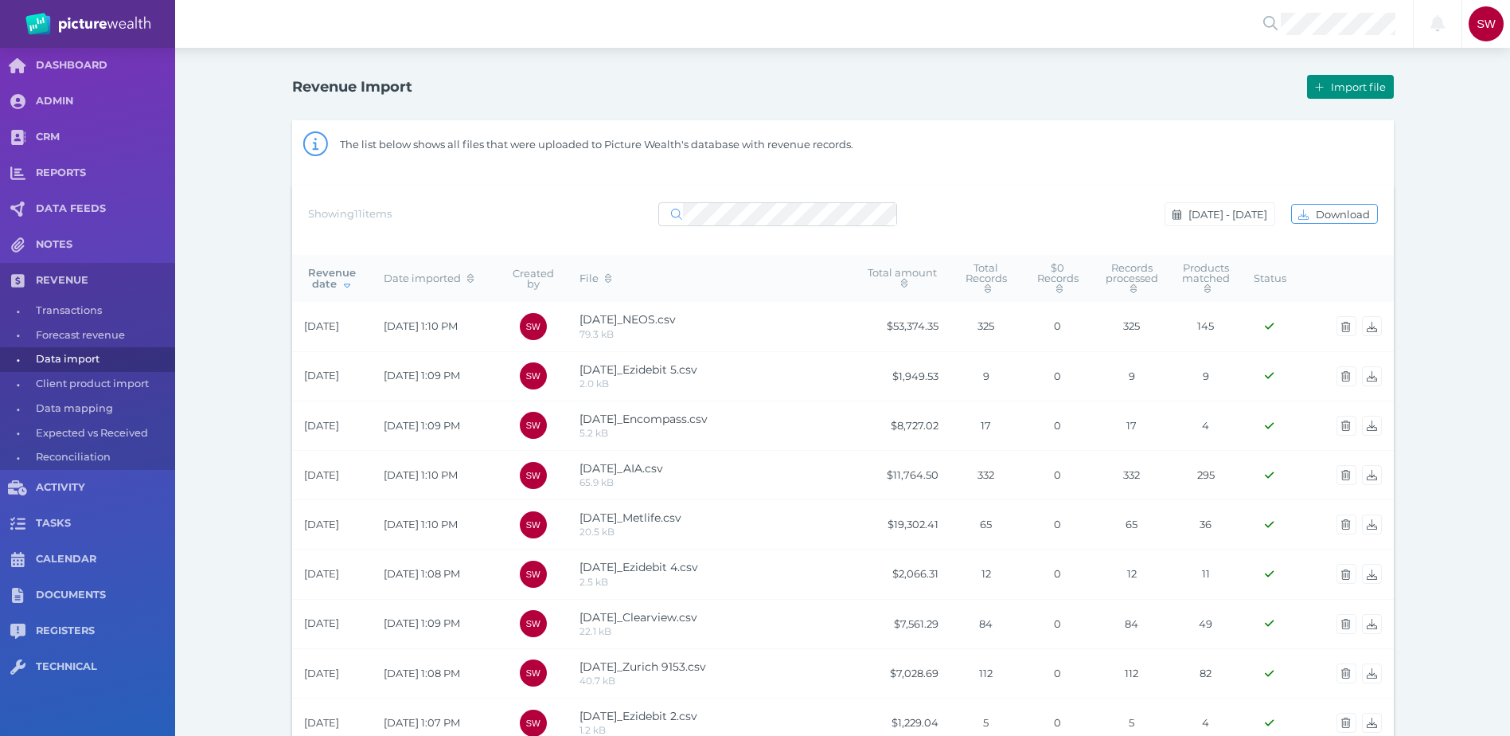
click at [1349, 94] on button "Import file" at bounding box center [1350, 87] width 86 height 24
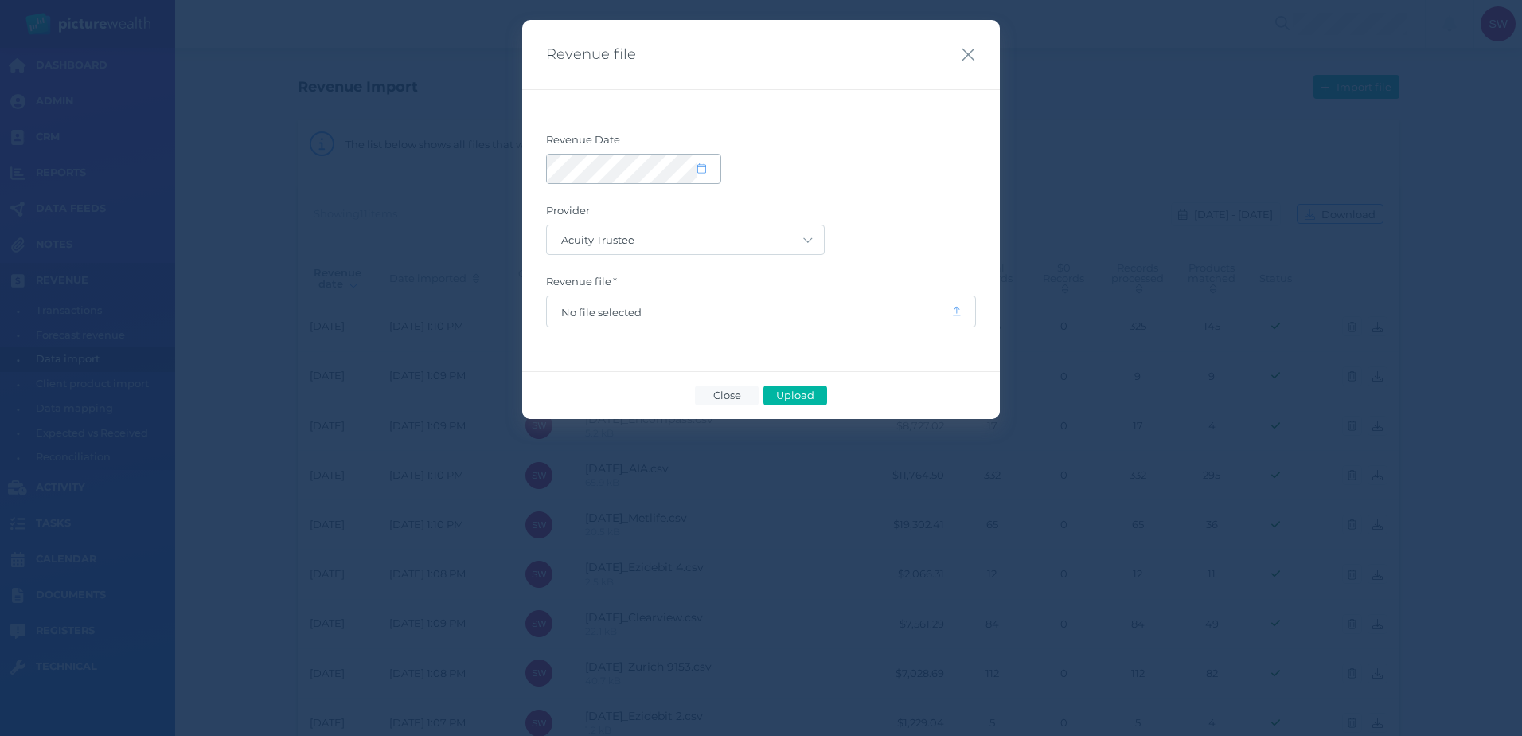
click at [700, 174] on span at bounding box center [708, 169] width 23 height 14
select select "8"
select select "2025"
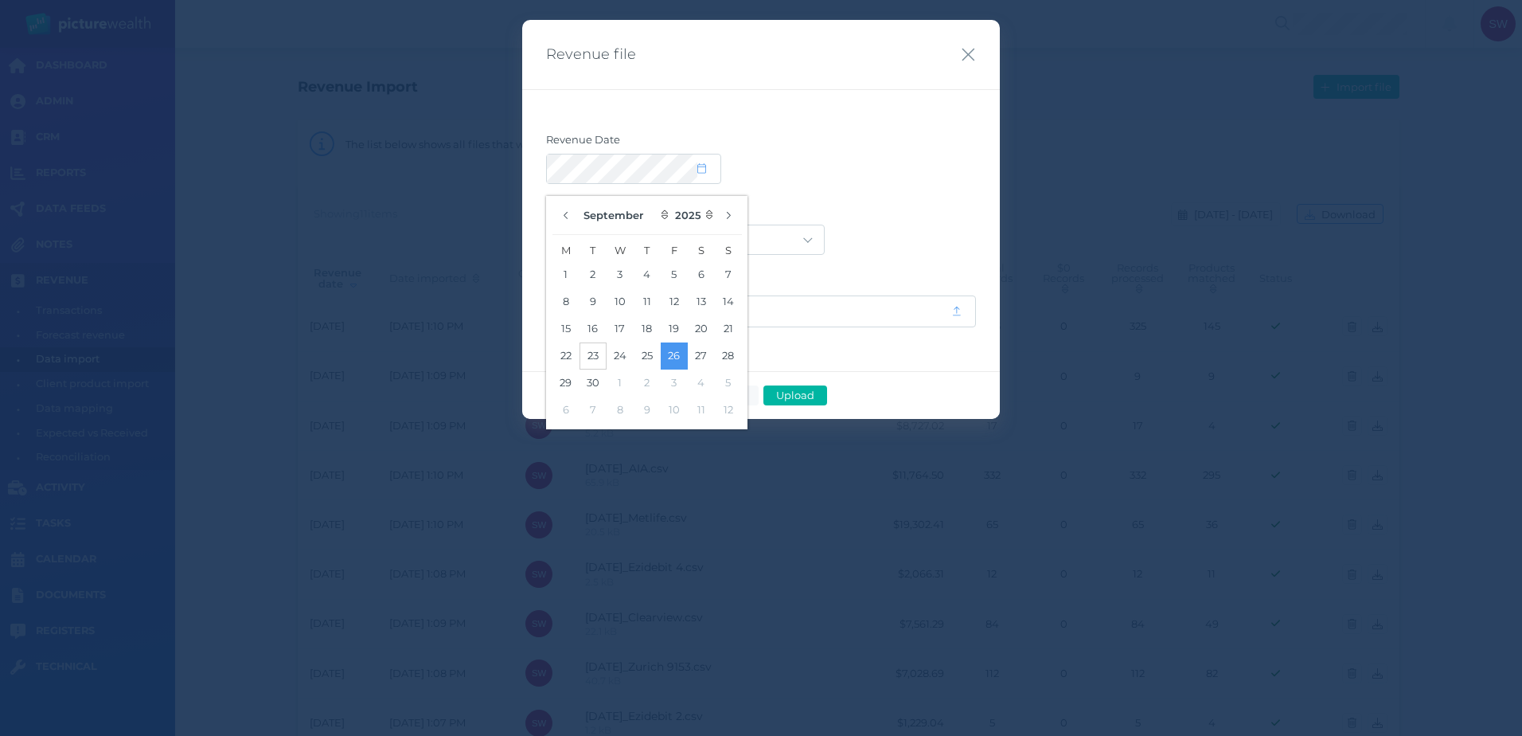
click at [598, 353] on button "23" at bounding box center [593, 355] width 27 height 27
click at [870, 182] on div at bounding box center [761, 169] width 430 height 30
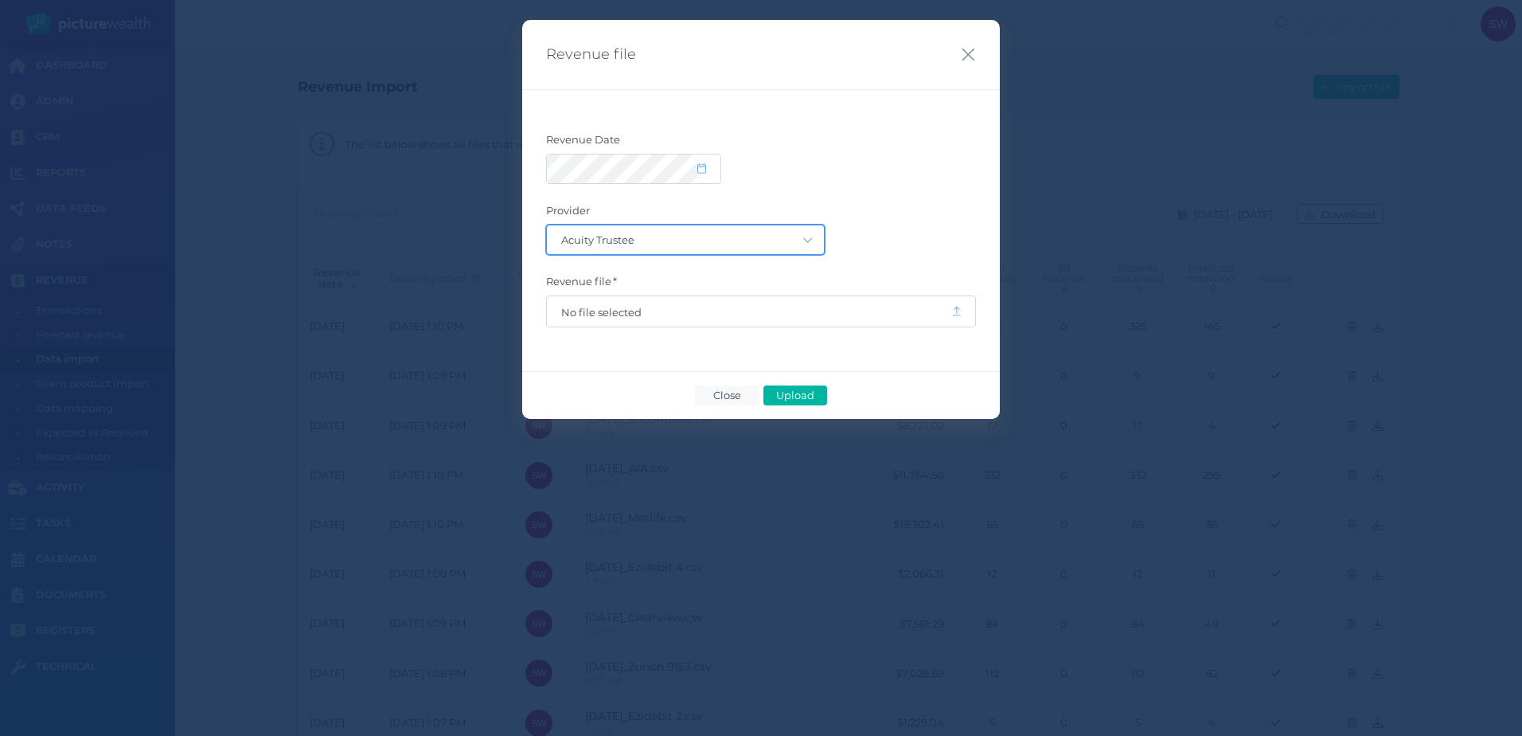
click at [796, 242] on select "Acuity Trustee AIA Australia AMG Super AMP ASGARD Asteron Life Australian Retir…" at bounding box center [685, 239] width 277 height 29
select select "7"
click at [547, 225] on select "Acuity Trustee AIA Australia AMG Super AMP ASGARD Asteron Life Australian Retir…" at bounding box center [685, 239] width 277 height 29
click at [736, 321] on span "No file selected" at bounding box center [749, 311] width 404 height 30
click at [619, 316] on span "No file selected" at bounding box center [749, 312] width 376 height 13
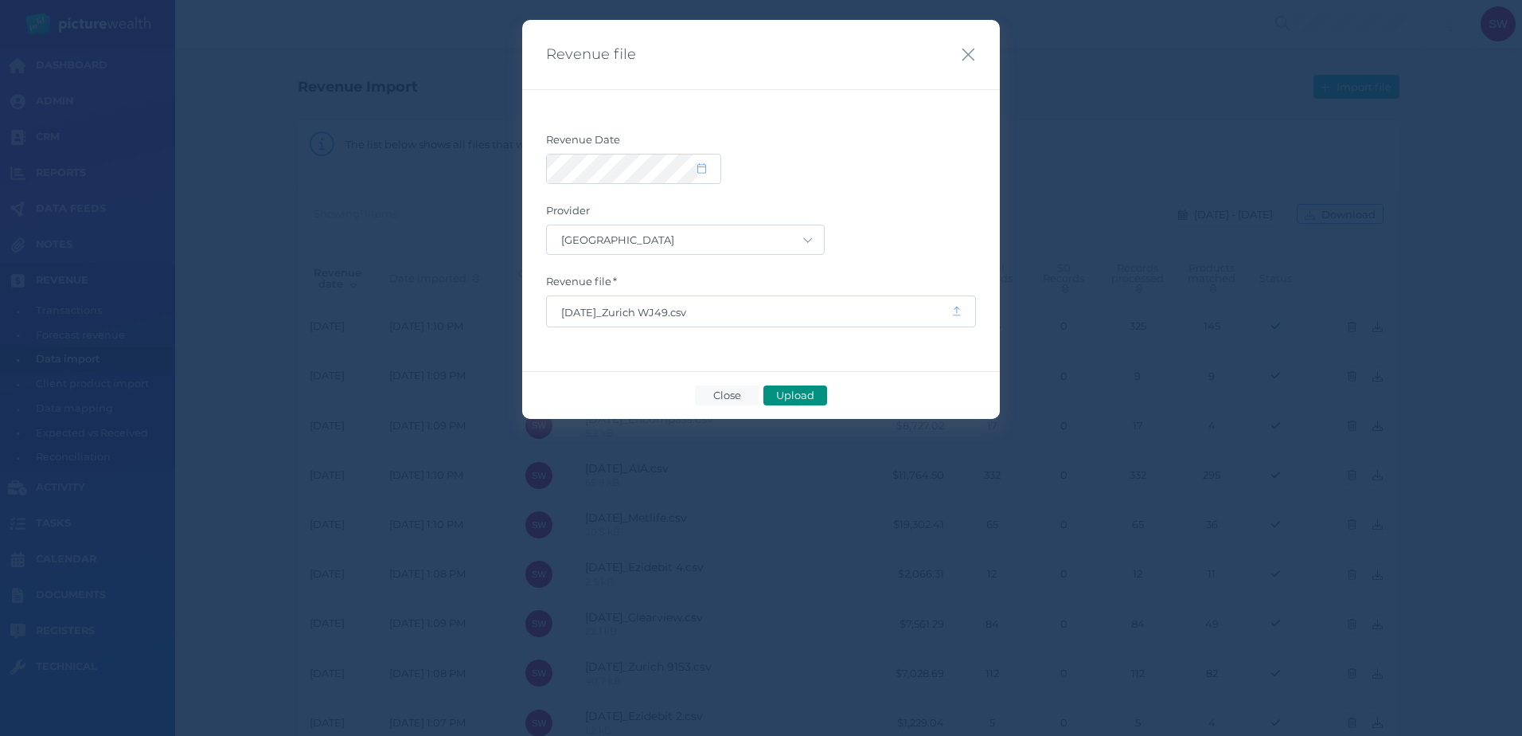
click at [798, 390] on span "Upload" at bounding box center [795, 395] width 52 height 13
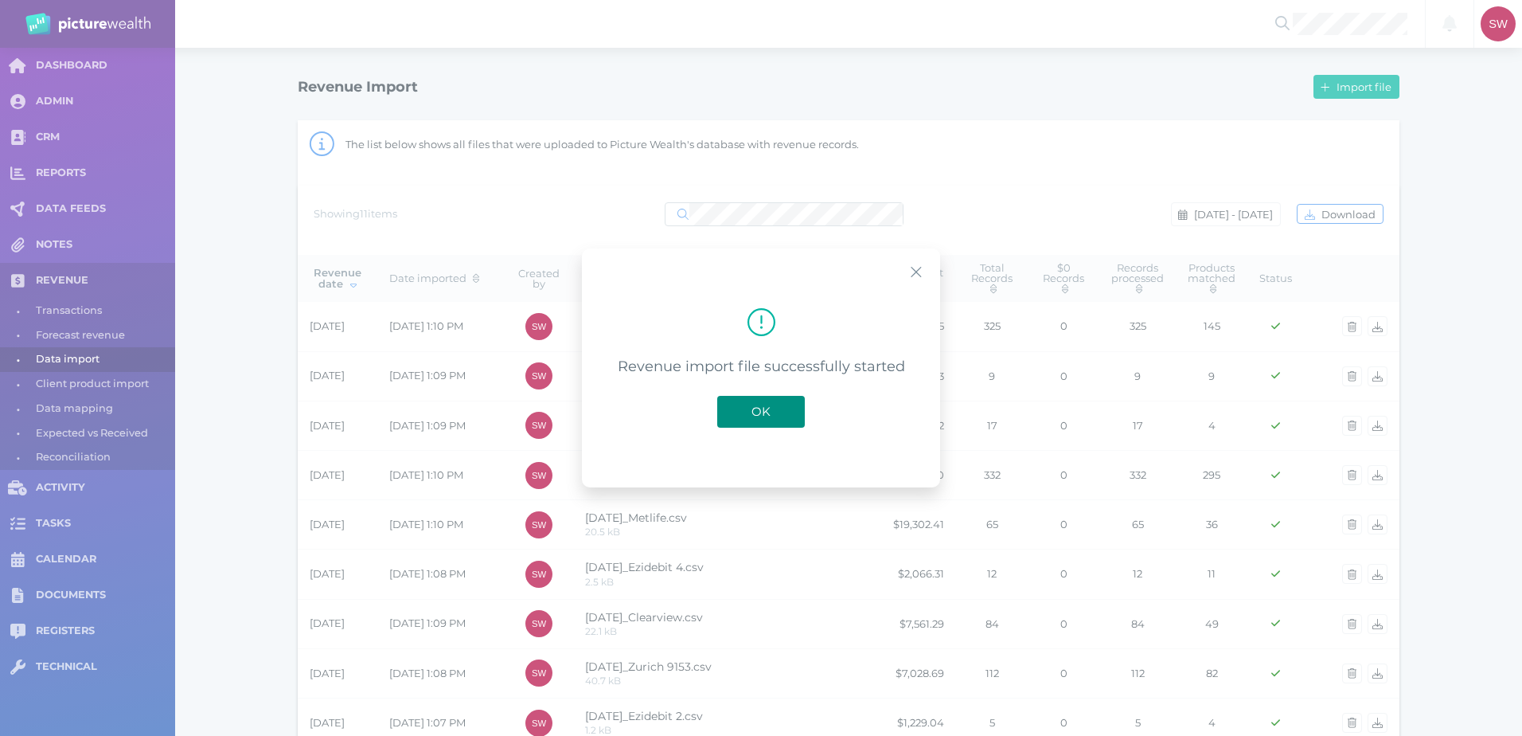
click at [742, 408] on button "OK" at bounding box center [761, 412] width 88 height 32
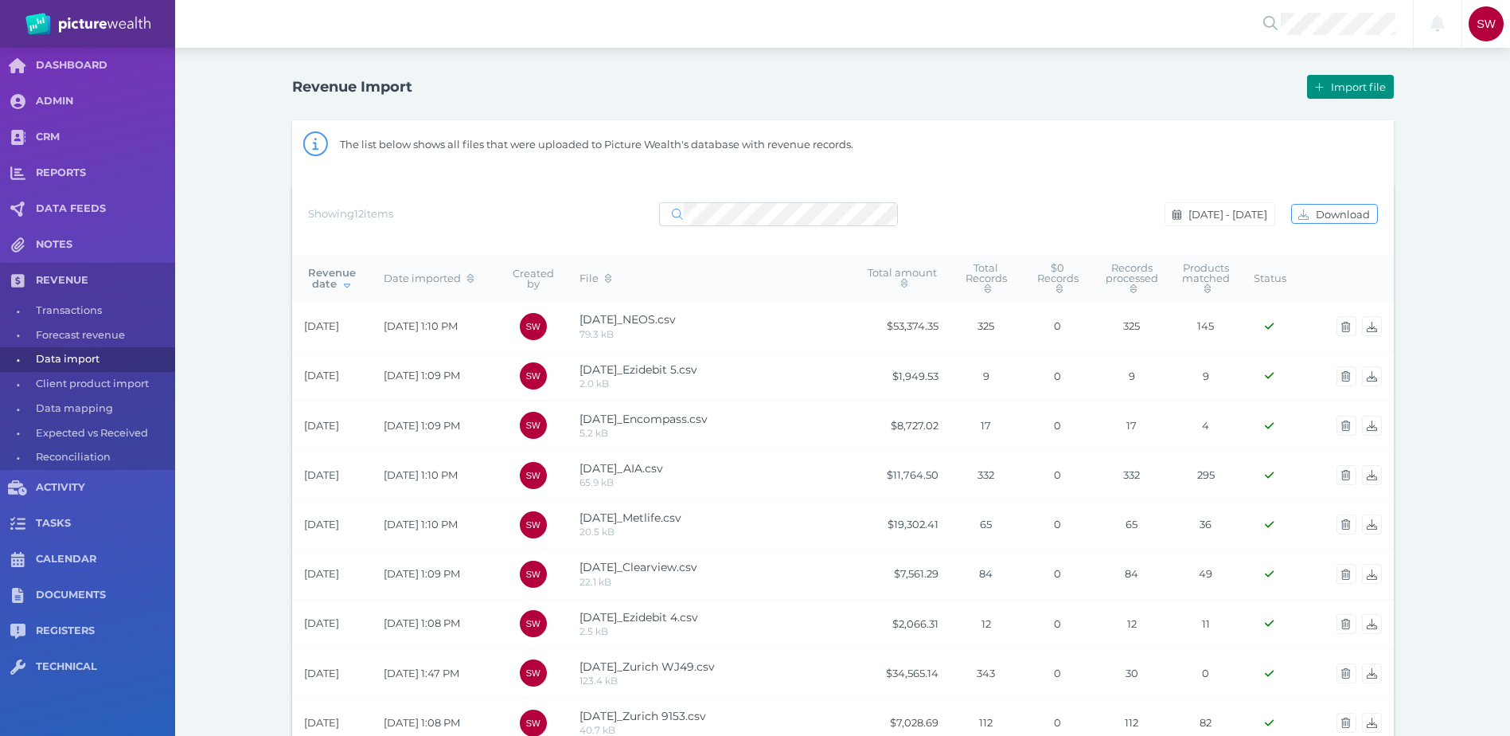
click at [1341, 87] on span "Import file" at bounding box center [1360, 86] width 65 height 13
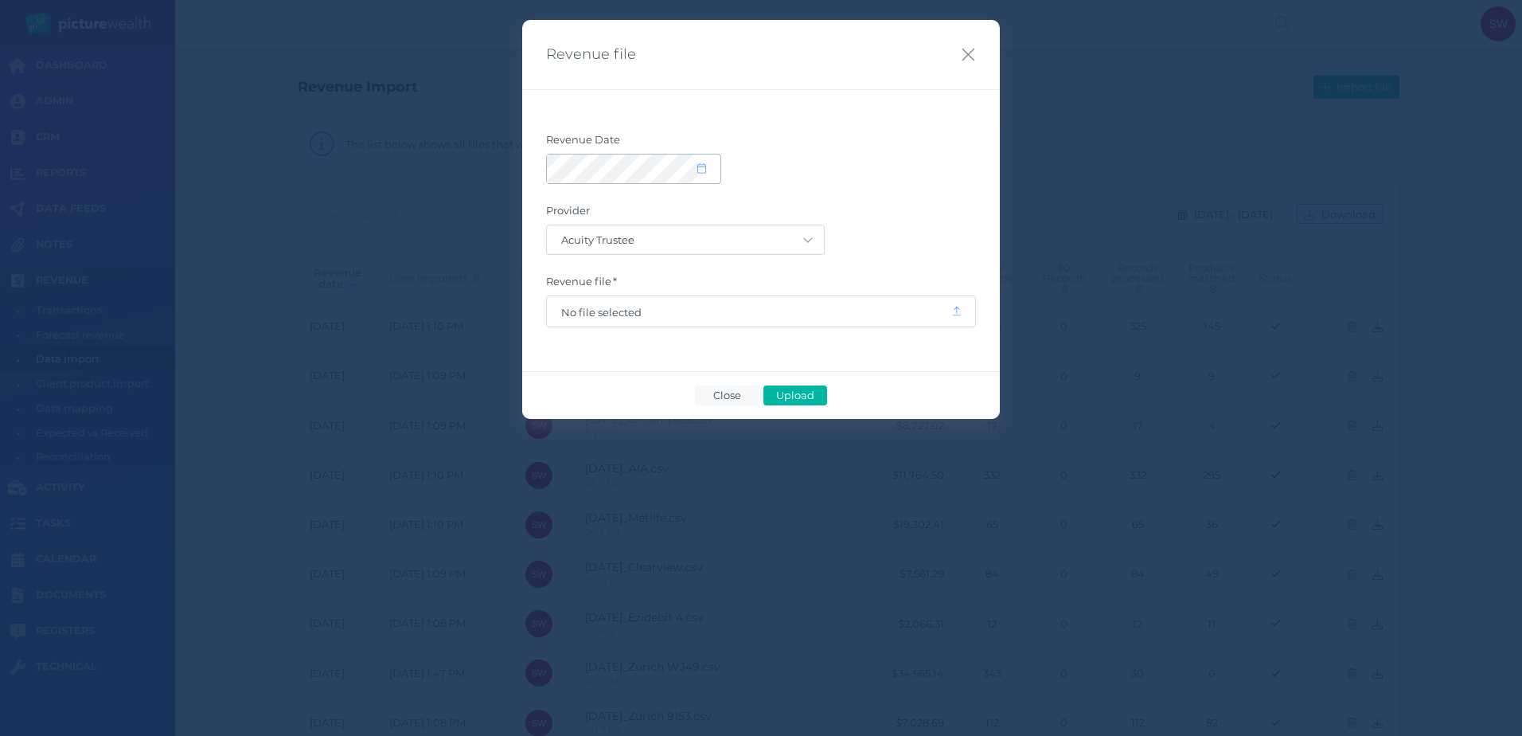
click at [704, 165] on icon at bounding box center [701, 168] width 9 height 10
select select "8"
select select "2025"
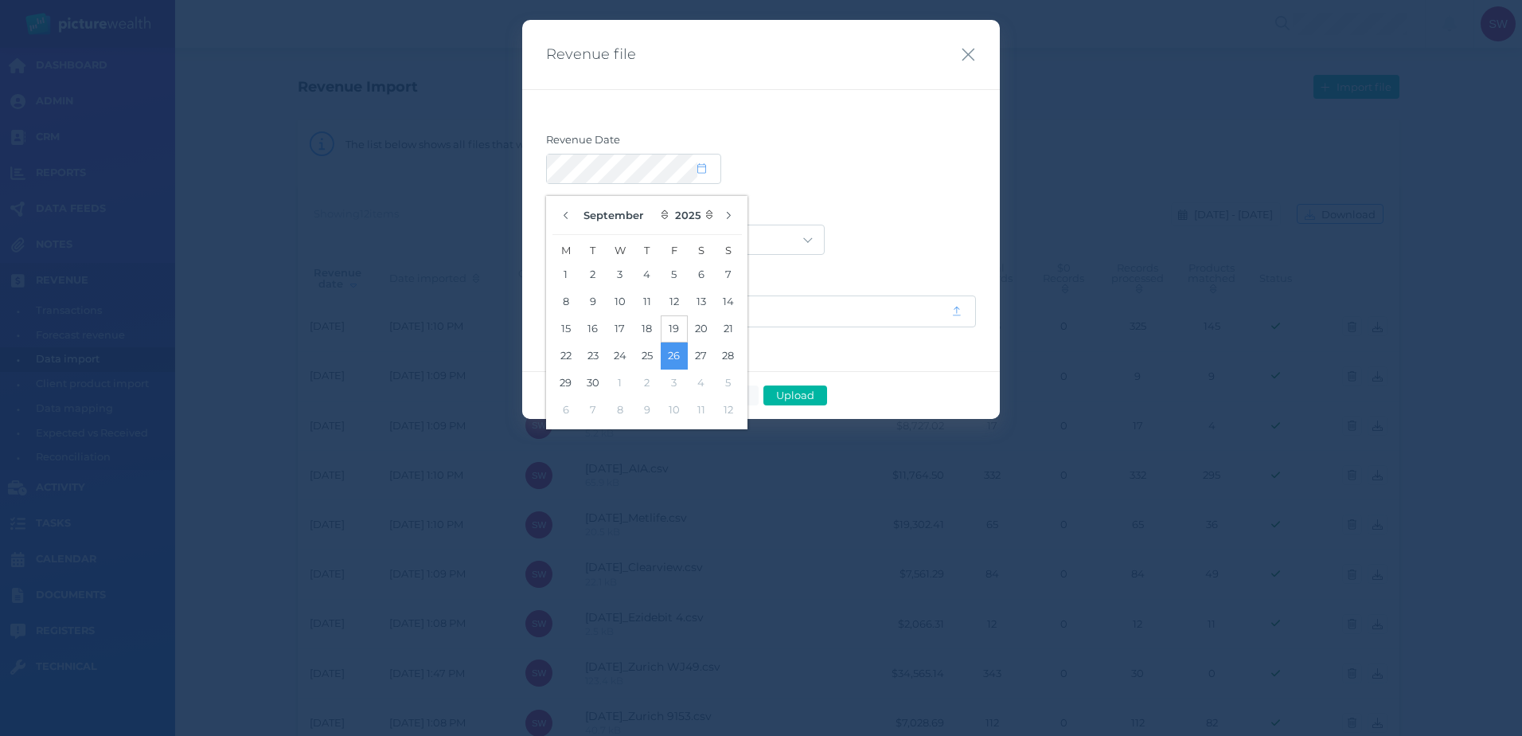
drag, startPoint x: 655, startPoint y: 354, endPoint x: 670, endPoint y: 336, distance: 23.8
click at [656, 353] on button "25" at bounding box center [647, 355] width 27 height 27
drag, startPoint x: 873, startPoint y: 107, endPoint x: 872, endPoint y: 116, distance: 9.7
click at [873, 116] on div "Revenue Date Provider Acuity Trustee AIA Australia AMG Super AMP ASGARD Asteron…" at bounding box center [761, 230] width 478 height 282
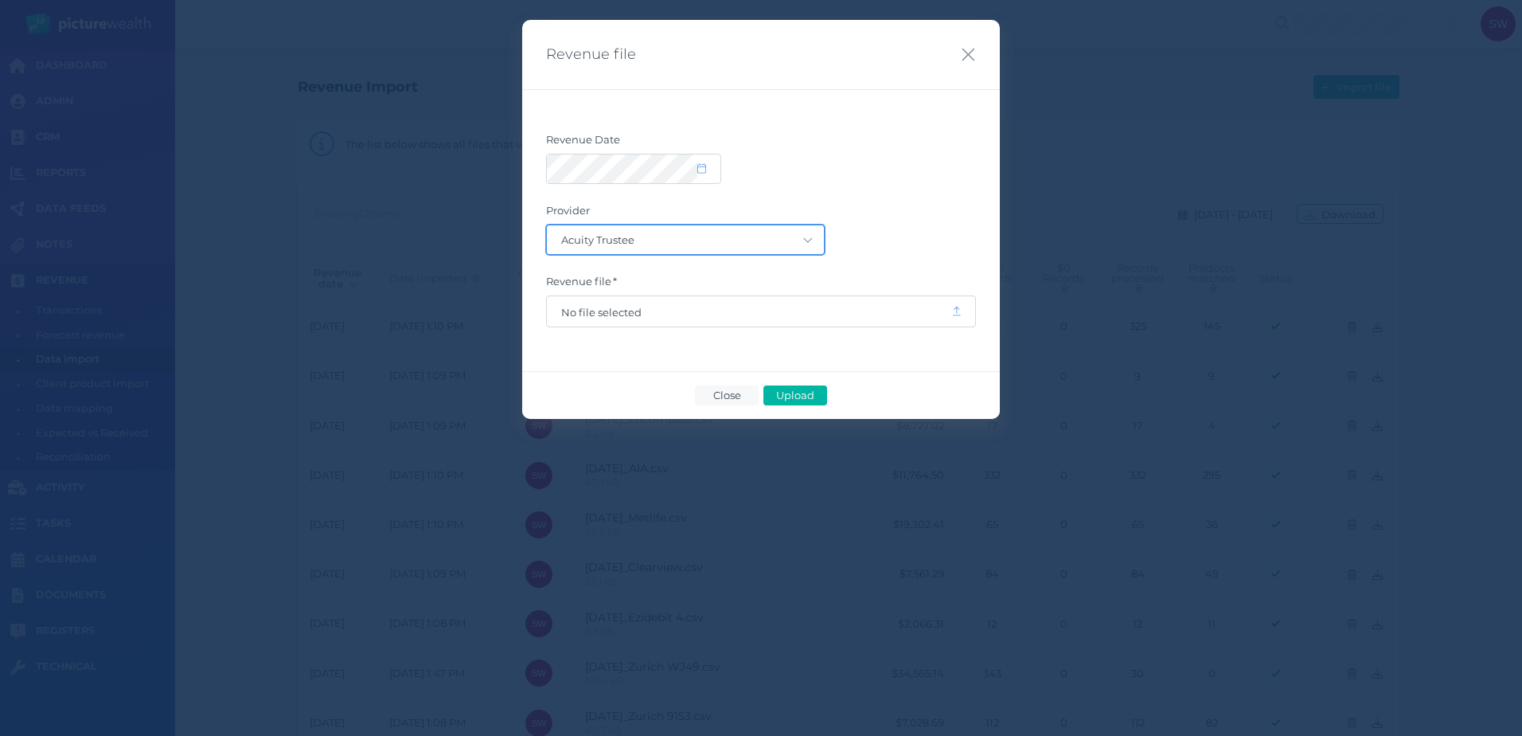
click at [814, 230] on select "Acuity Trustee AIA Australia AMG Super AMP ASGARD Asteron Life Australian Retir…" at bounding box center [685, 239] width 277 height 29
select select "16"
click at [547, 225] on select "Acuity Trustee AIA Australia AMG Super AMP ASGARD Asteron Life Australian Retir…" at bounding box center [685, 239] width 277 height 29
click at [730, 316] on span "No file selected" at bounding box center [749, 312] width 376 height 13
click at [778, 394] on span "Upload" at bounding box center [795, 395] width 52 height 13
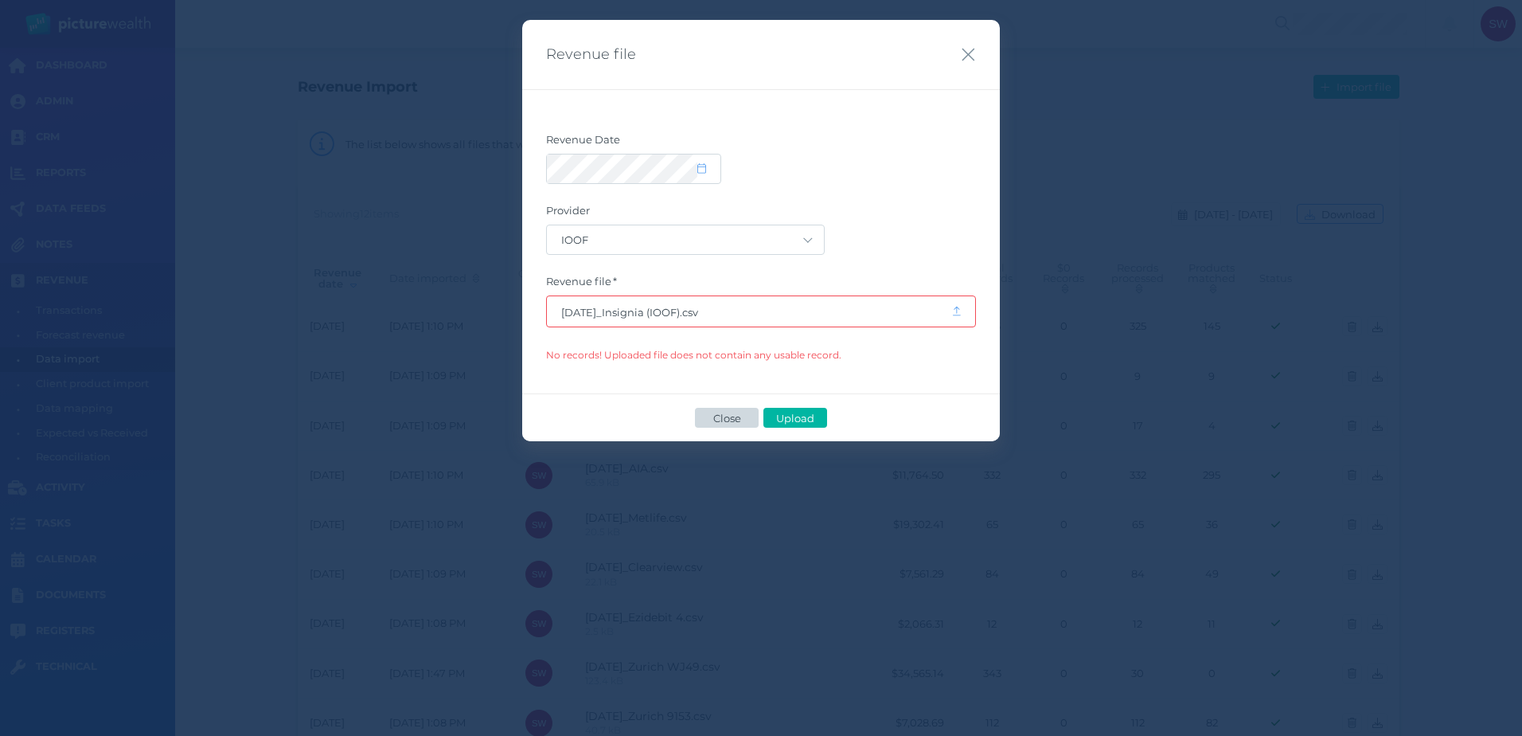
click at [732, 416] on span "Close" at bounding box center [726, 418] width 41 height 13
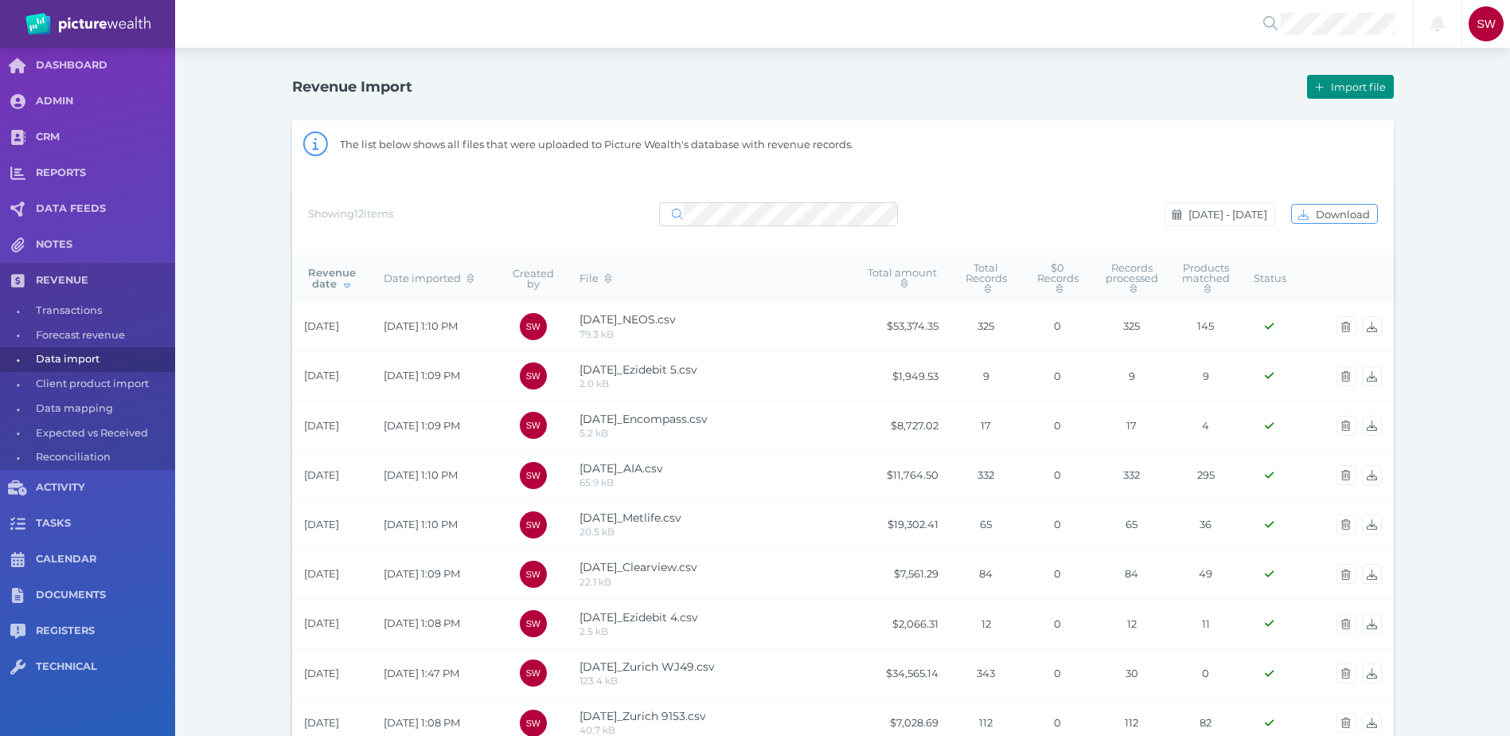
click at [1349, 92] on span "Import file" at bounding box center [1360, 86] width 65 height 13
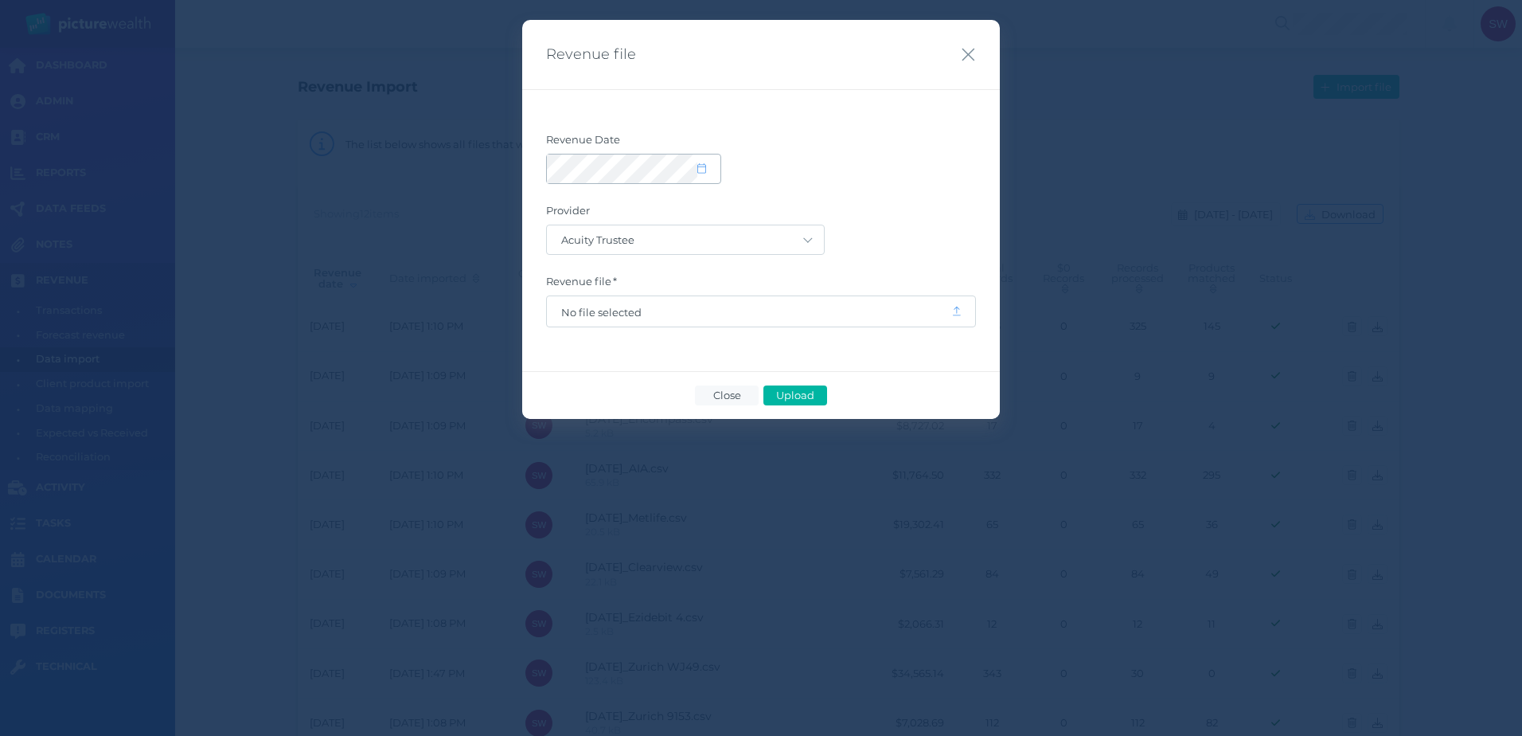
click at [701, 172] on icon at bounding box center [701, 168] width 9 height 10
select select "8"
select select "2025"
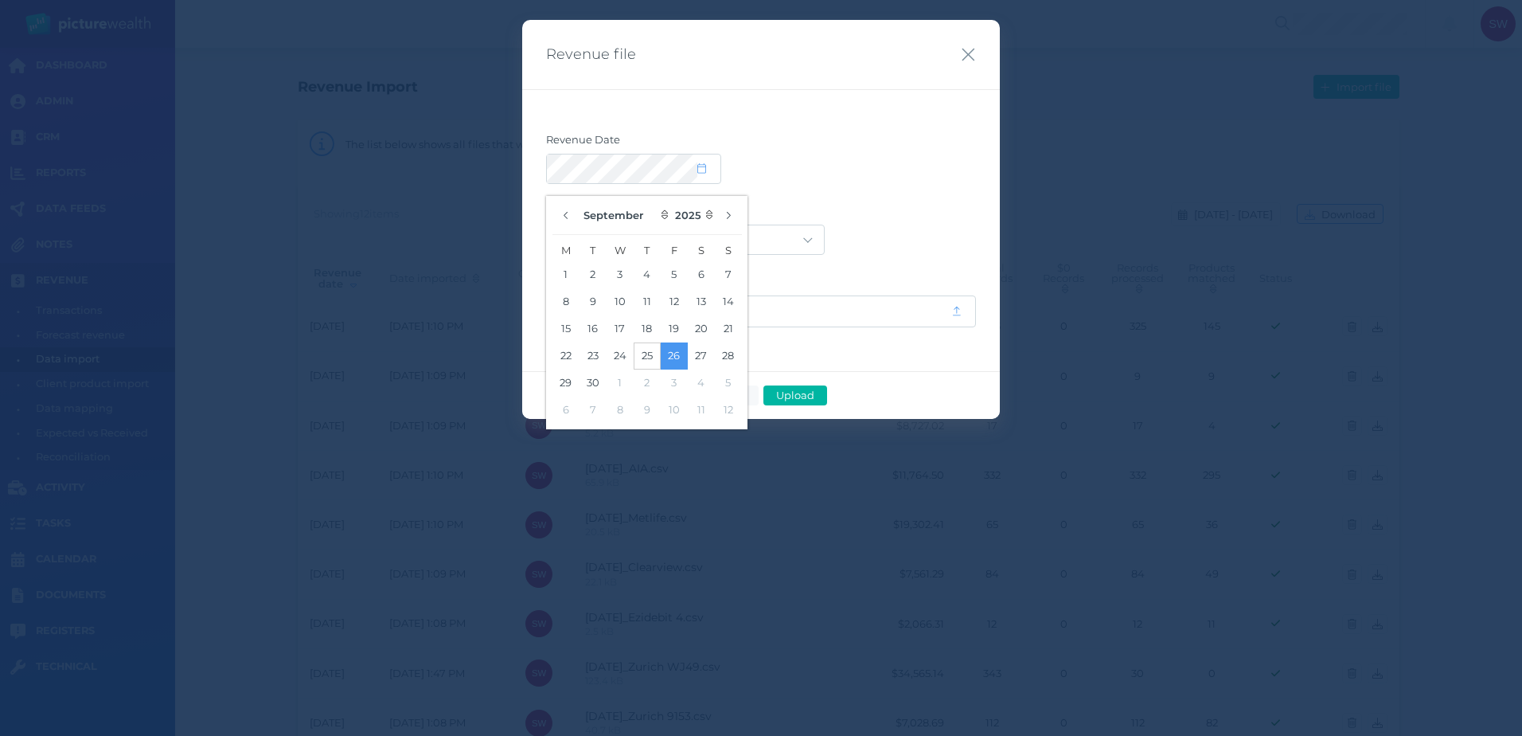
click at [638, 353] on button "25" at bounding box center [647, 355] width 27 height 27
click at [841, 147] on label "Revenue Date" at bounding box center [761, 143] width 430 height 21
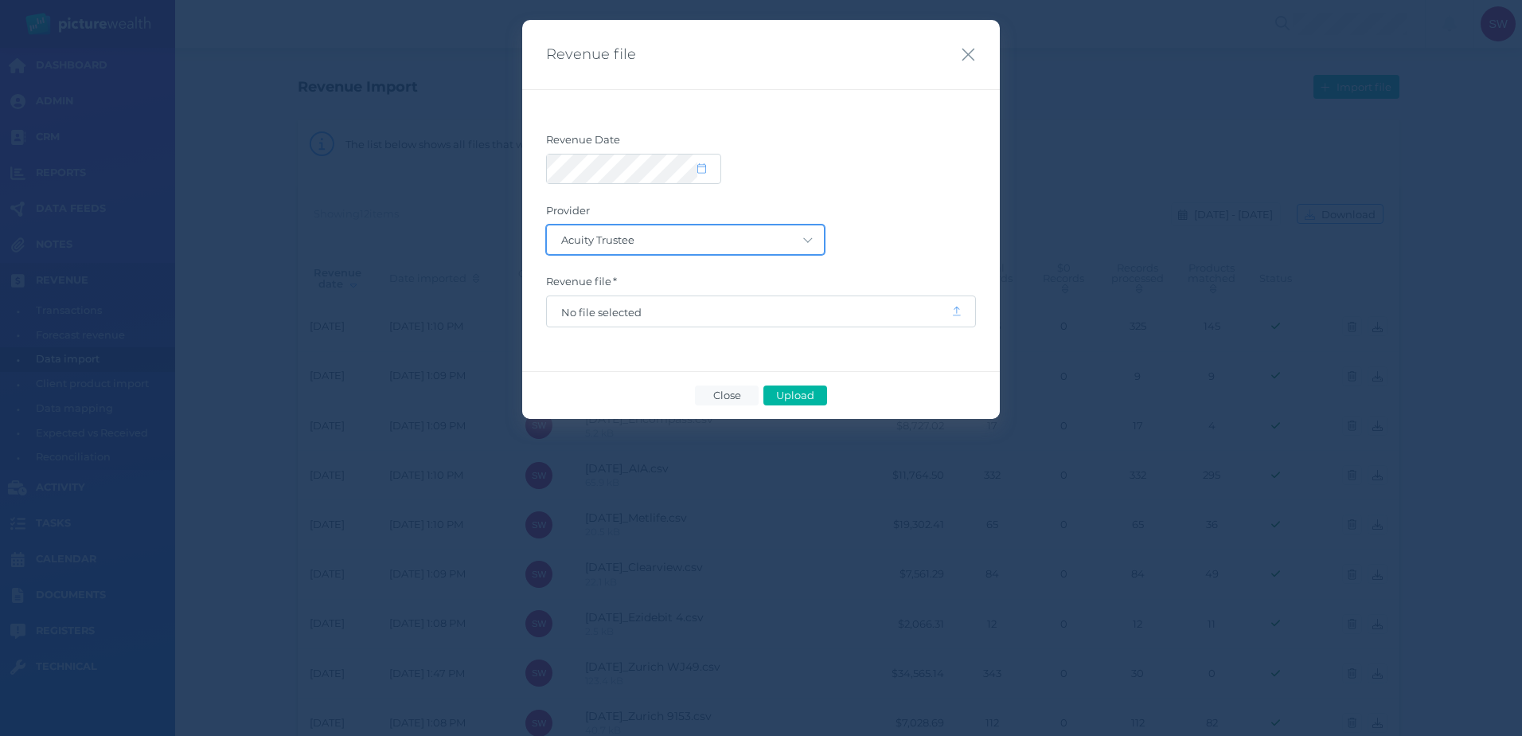
click at [771, 232] on select "Acuity Trustee AIA Australia AMG Super AMP ASGARD Asteron Life Australian Retir…" at bounding box center [685, 239] width 277 height 29
select select "126"
click at [547, 225] on select "Acuity Trustee AIA Australia AMG Super AMP ASGARD Asteron Life Australian Retir…" at bounding box center [685, 239] width 277 height 29
click at [619, 307] on span "No file selected" at bounding box center [749, 312] width 376 height 13
click at [813, 395] on span "Upload" at bounding box center [795, 395] width 52 height 13
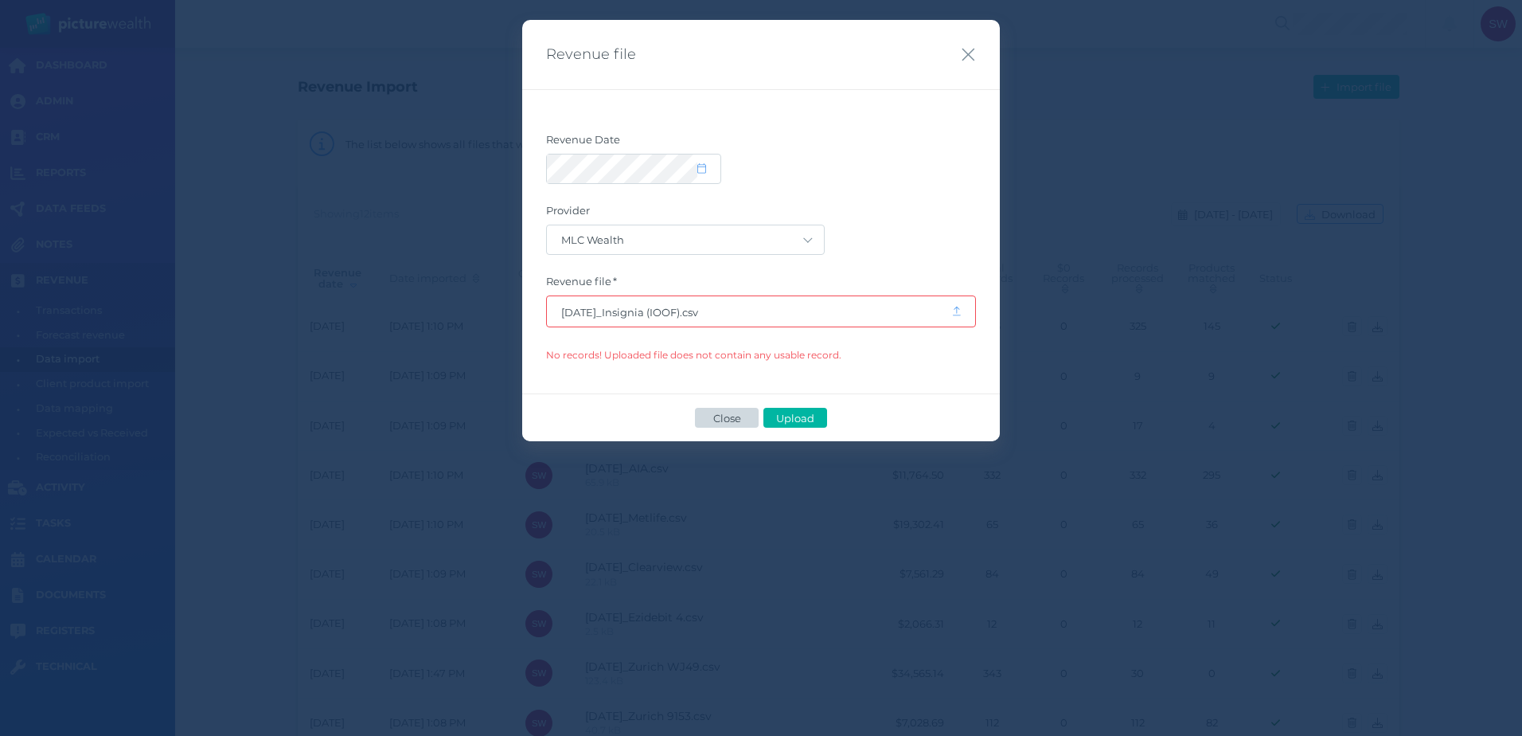
click at [720, 422] on span "Close" at bounding box center [726, 418] width 41 height 13
